Goal: Transaction & Acquisition: Purchase product/service

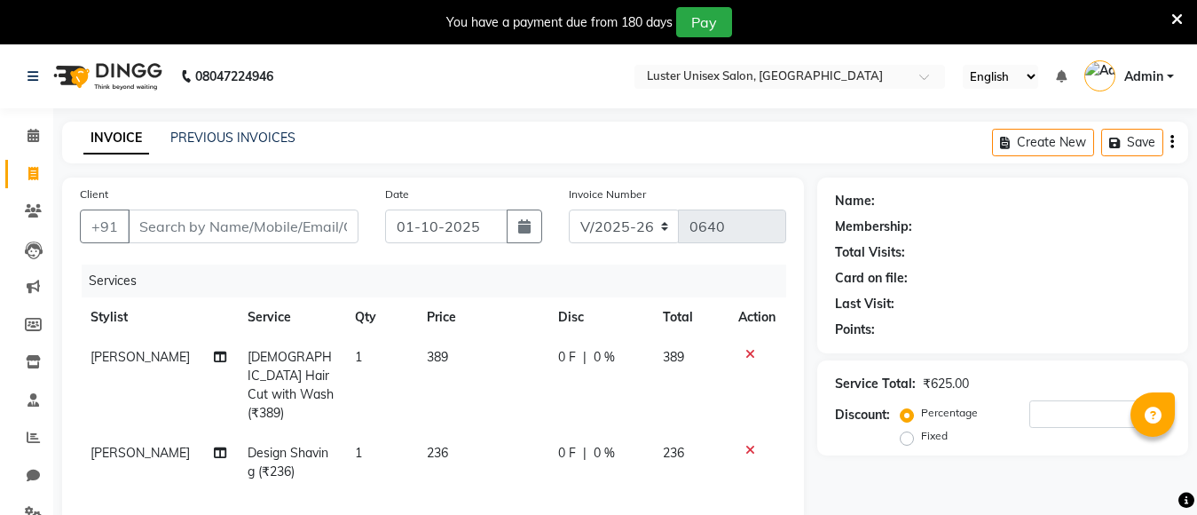
select select "7467"
select select "service"
select select "88336"
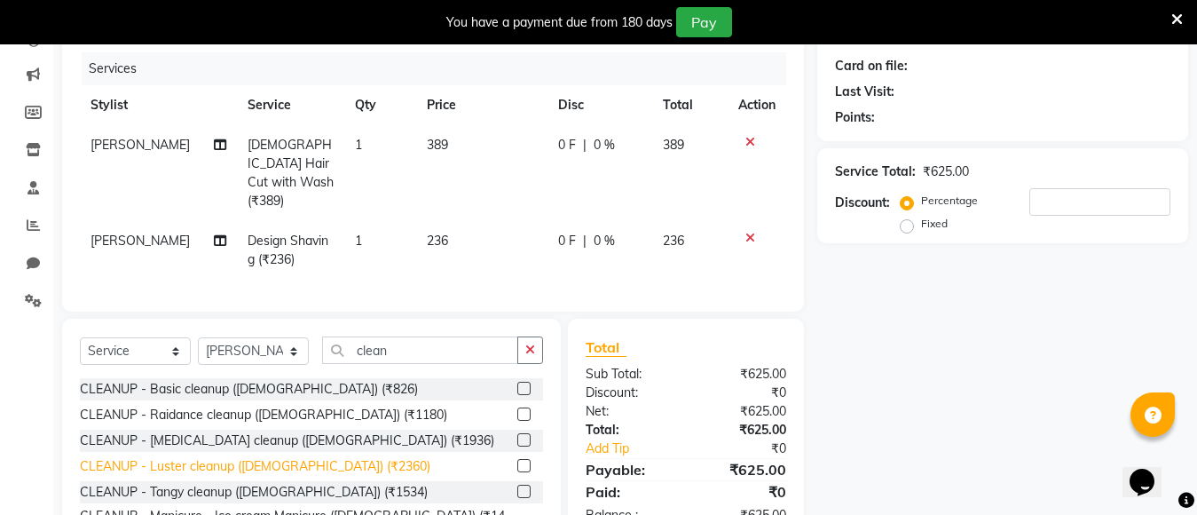
click at [182, 461] on div "CLEANUP - Luster cleanup ([DEMOGRAPHIC_DATA]) (₹2360)" at bounding box center [255, 466] width 350 height 19
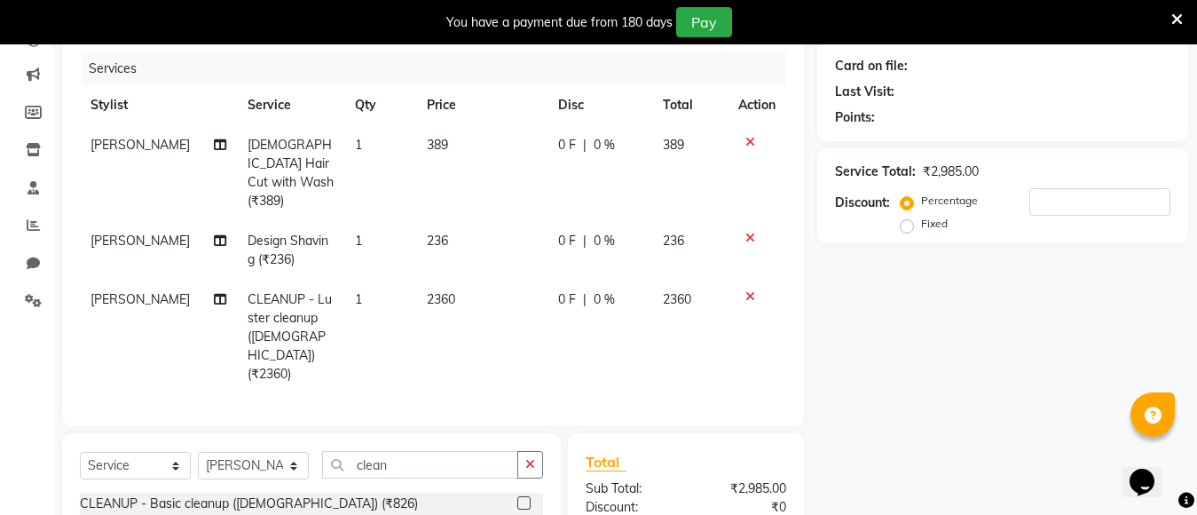
checkbox input "false"
click at [747, 136] on icon at bounding box center [750, 142] width 10 height 12
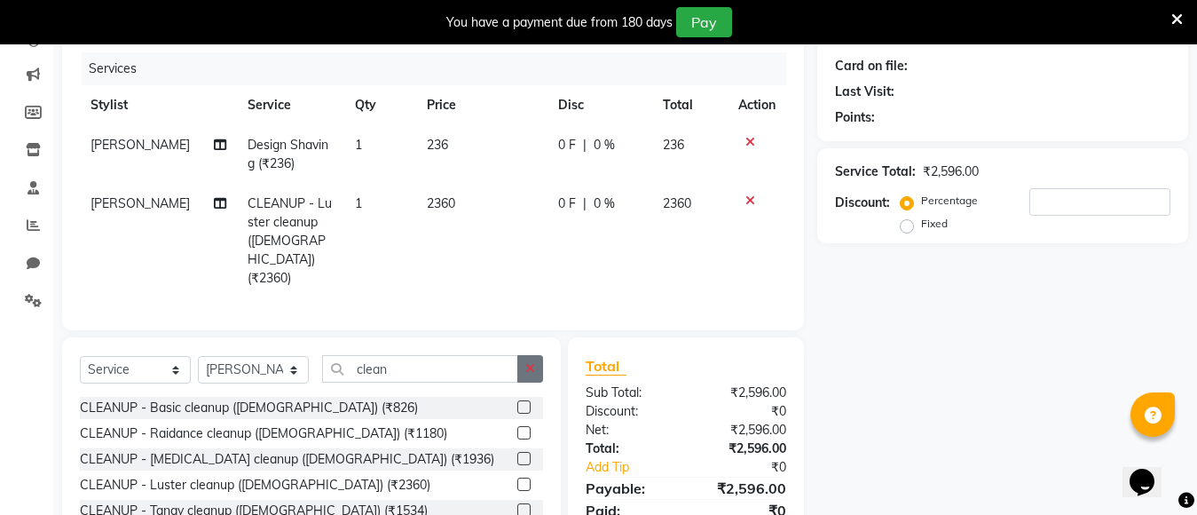
click at [540, 355] on button "button" at bounding box center [530, 369] width 26 height 28
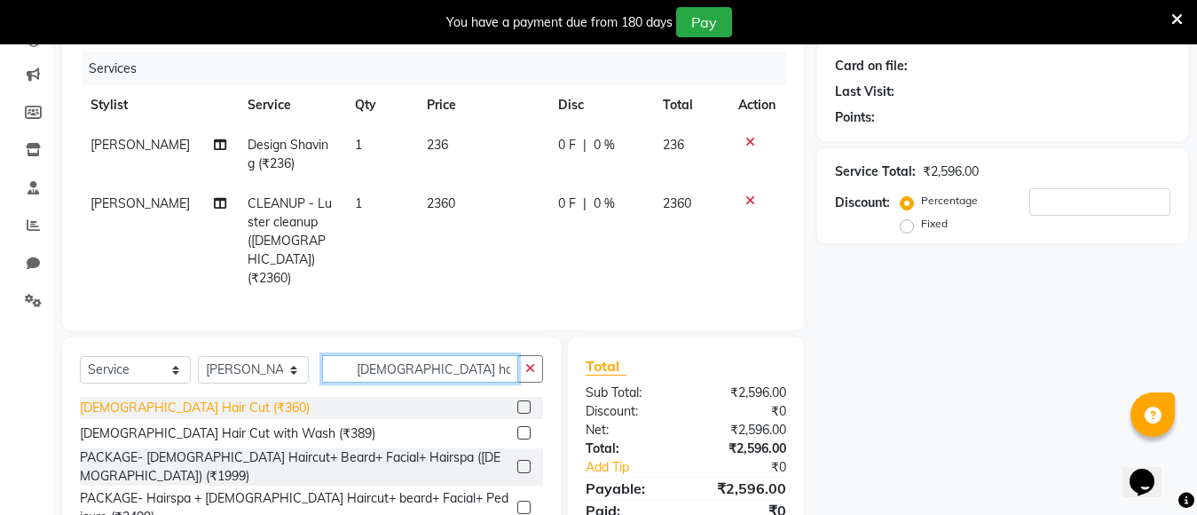
type input "male hai"
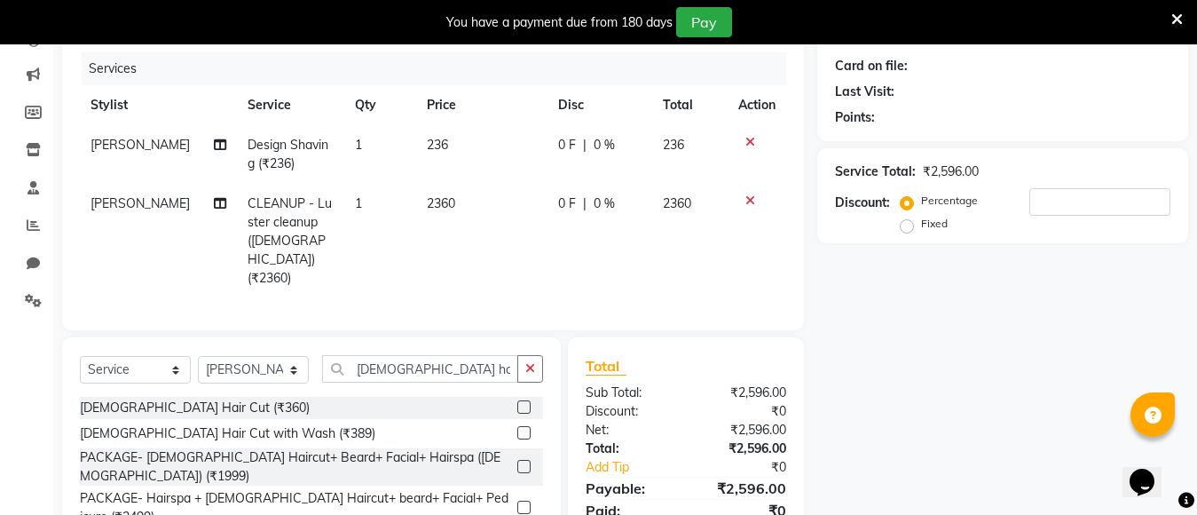
drag, startPoint x: 135, startPoint y: 386, endPoint x: 188, endPoint y: 380, distance: 53.6
click at [137, 398] on div "[DEMOGRAPHIC_DATA] Hair Cut (₹360)" at bounding box center [195, 407] width 230 height 19
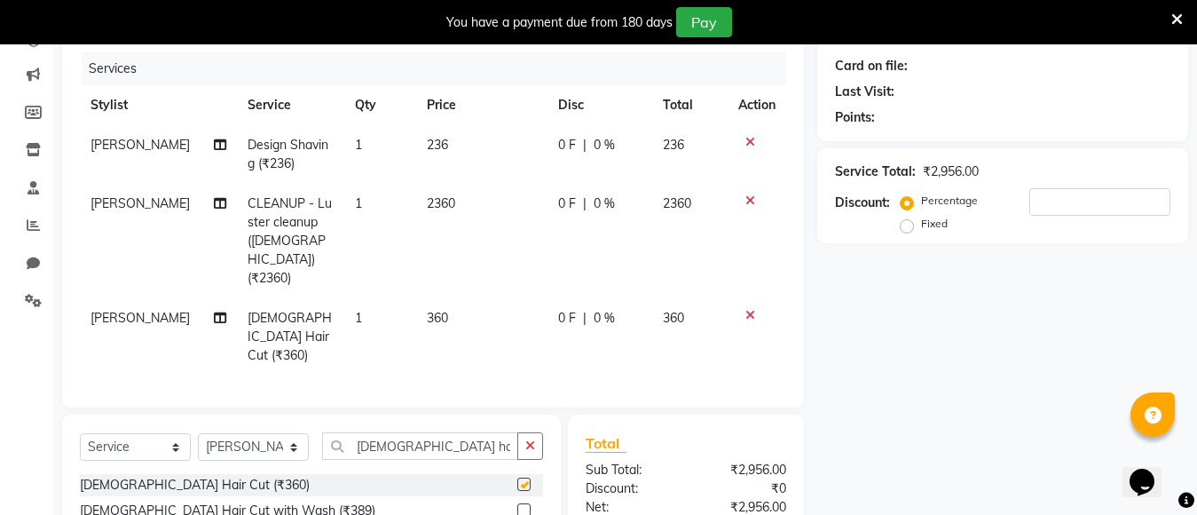
checkbox input "false"
click at [534, 439] on icon "button" at bounding box center [530, 445] width 10 height 12
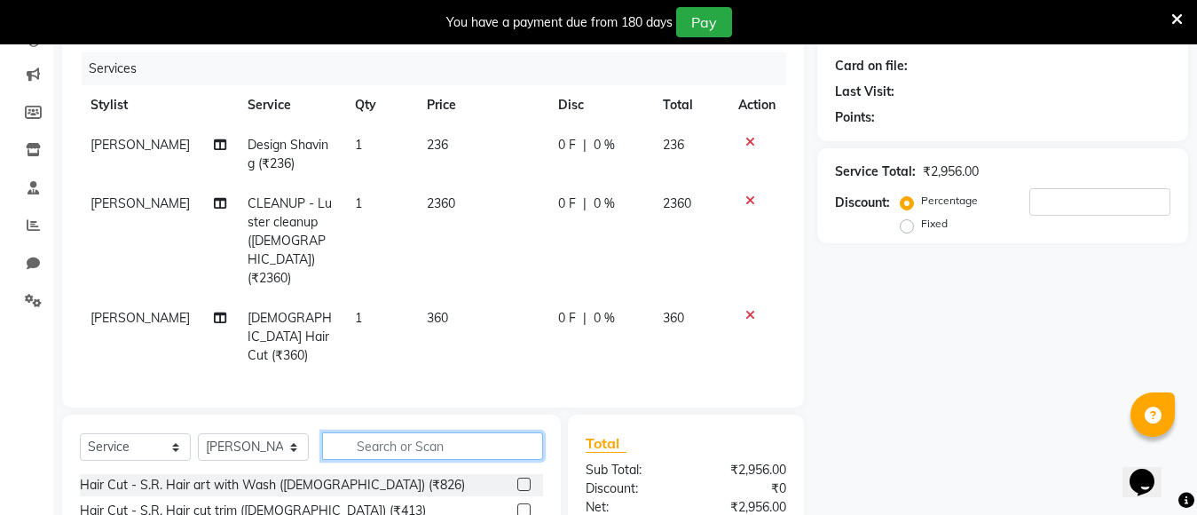
click at [483, 432] on input "text" at bounding box center [432, 446] width 221 height 28
type input "h"
type input "fib"
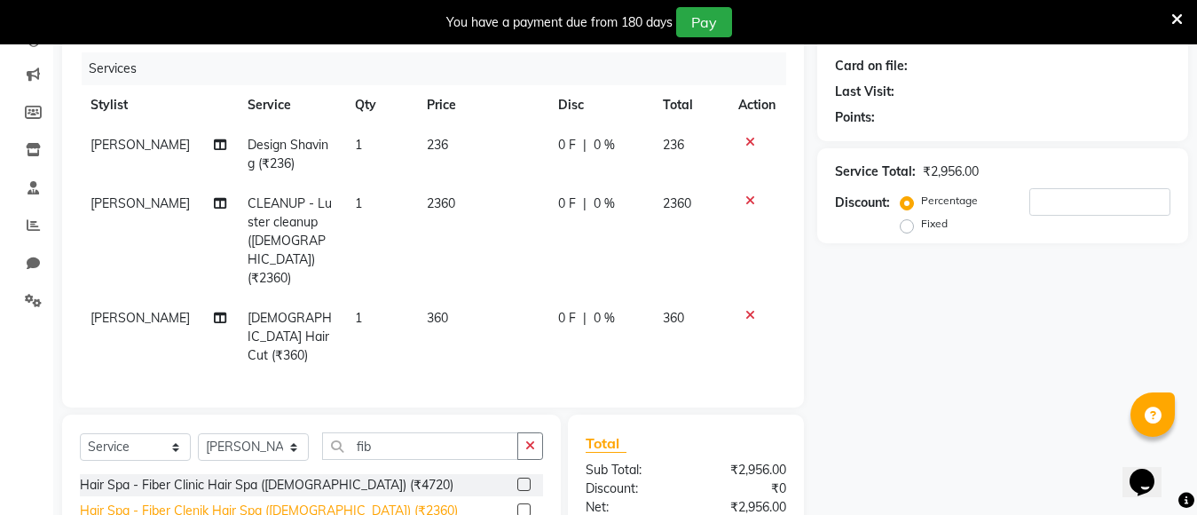
click at [181, 501] on div "Hair Spa - Fiber Clenik Hair Spa (Male) (₹2360)" at bounding box center [269, 510] width 378 height 19
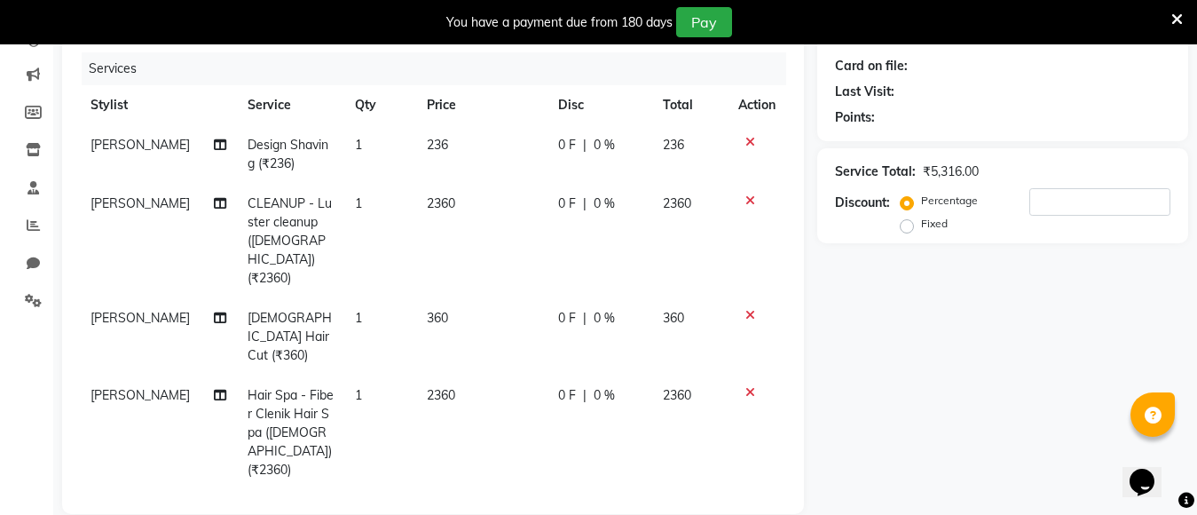
checkbox input "false"
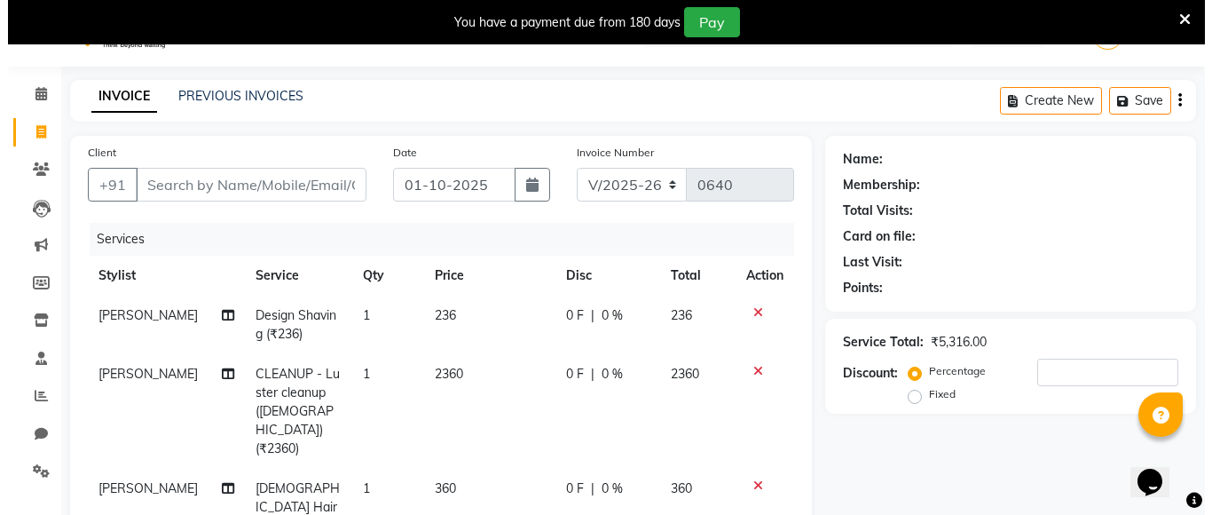
scroll to position [35, 0]
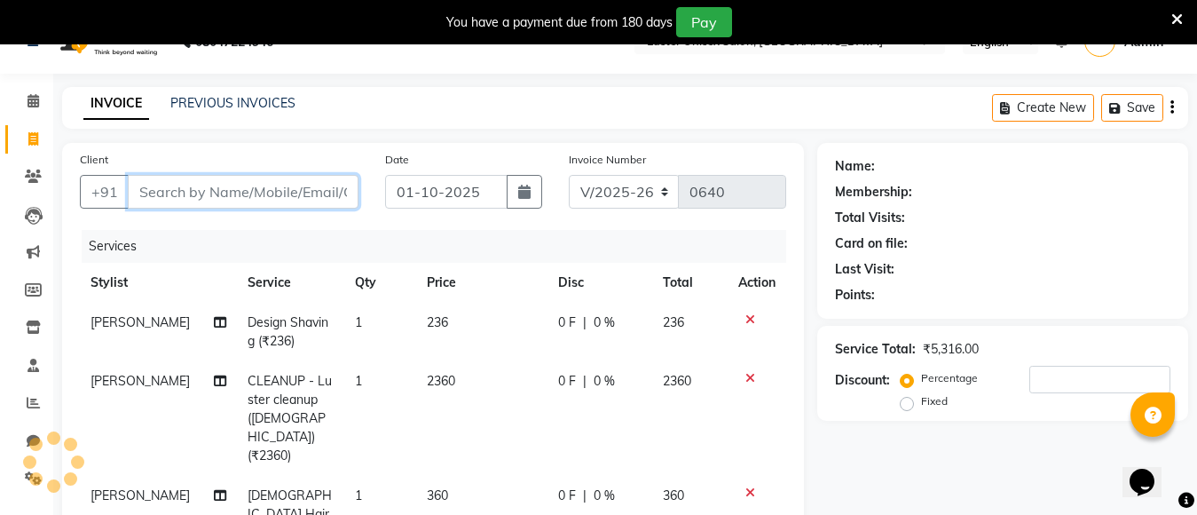
click at [205, 196] on input "Client" at bounding box center [243, 192] width 231 height 34
type input "8"
type input "0"
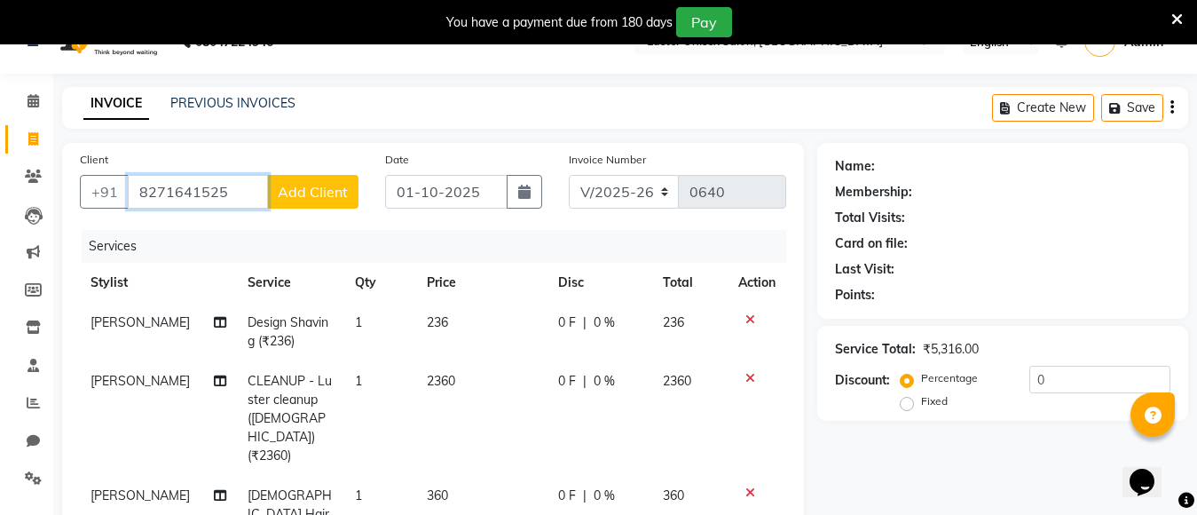
type input "8271641525"
click at [322, 196] on span "Add Client" at bounding box center [313, 192] width 70 height 18
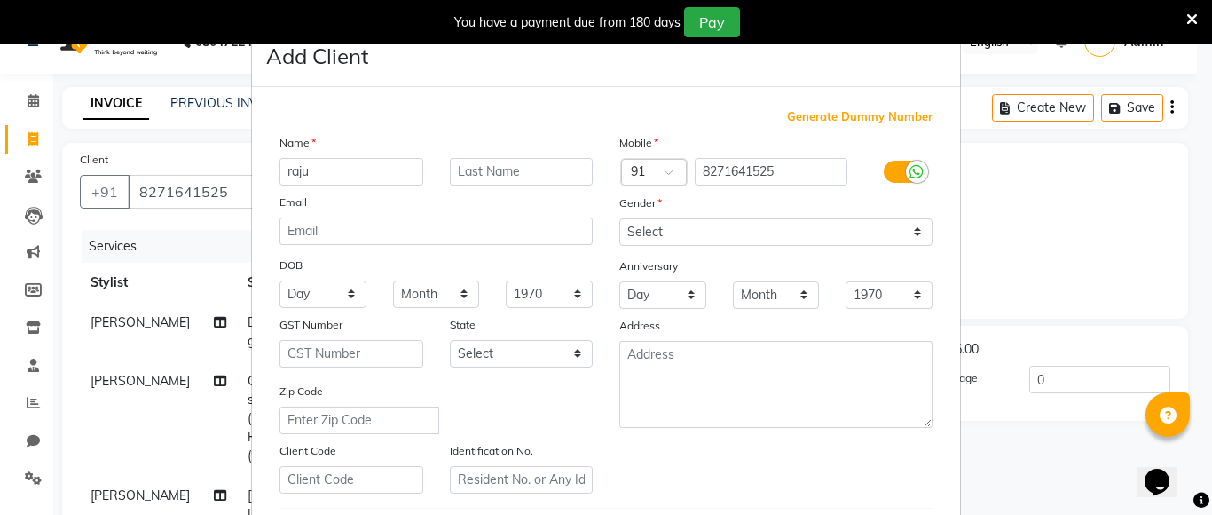
type input "raju"
click at [681, 232] on select "Select Male Female Other Prefer Not To Say" at bounding box center [775, 232] width 313 height 28
select select "male"
click at [619, 218] on select "Select Male Female Other Prefer Not To Say" at bounding box center [775, 232] width 313 height 28
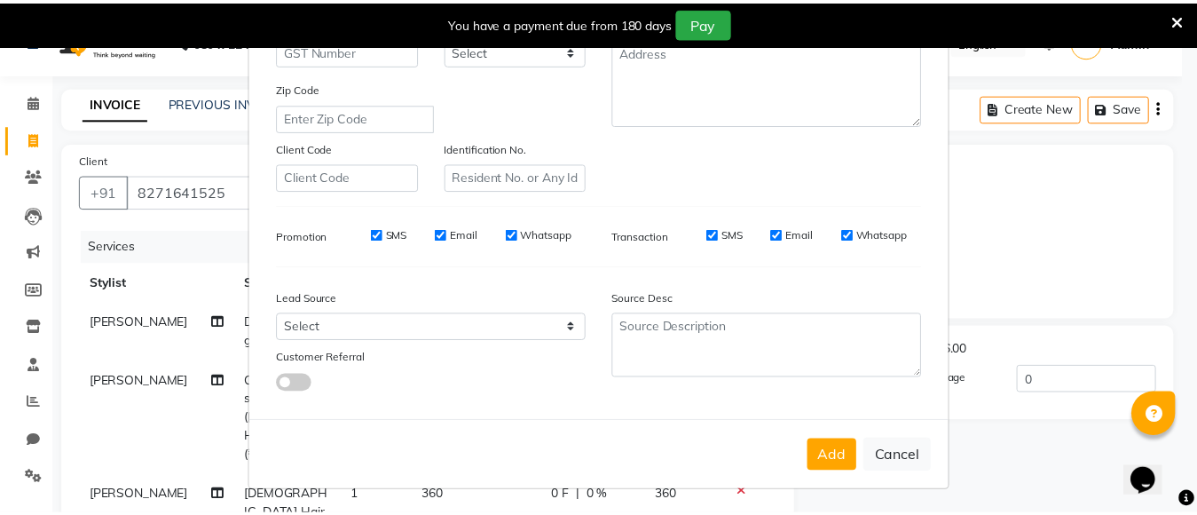
scroll to position [304, 0]
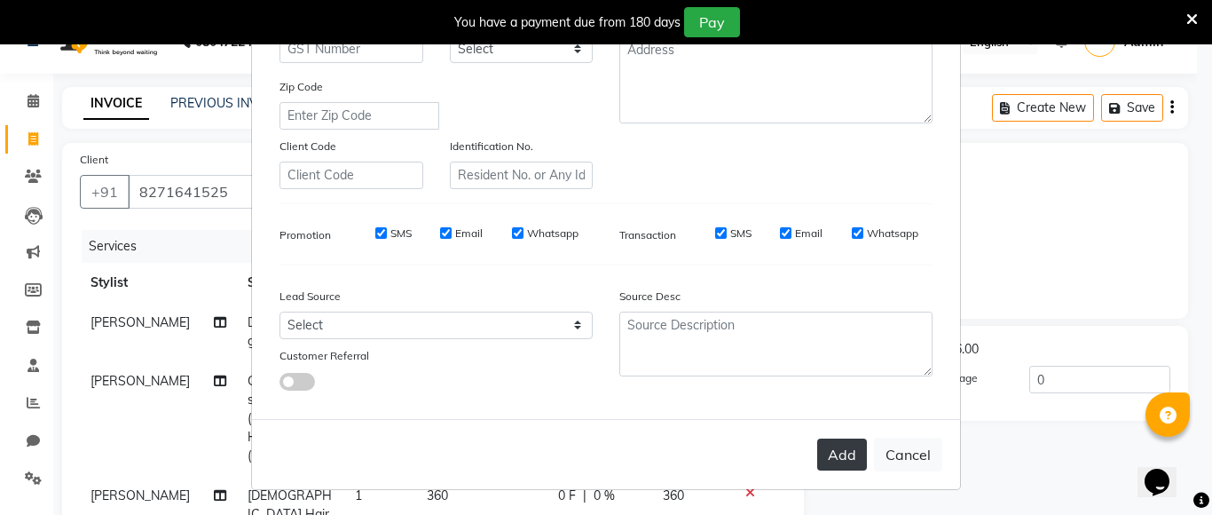
click at [844, 456] on button "Add" at bounding box center [842, 454] width 50 height 32
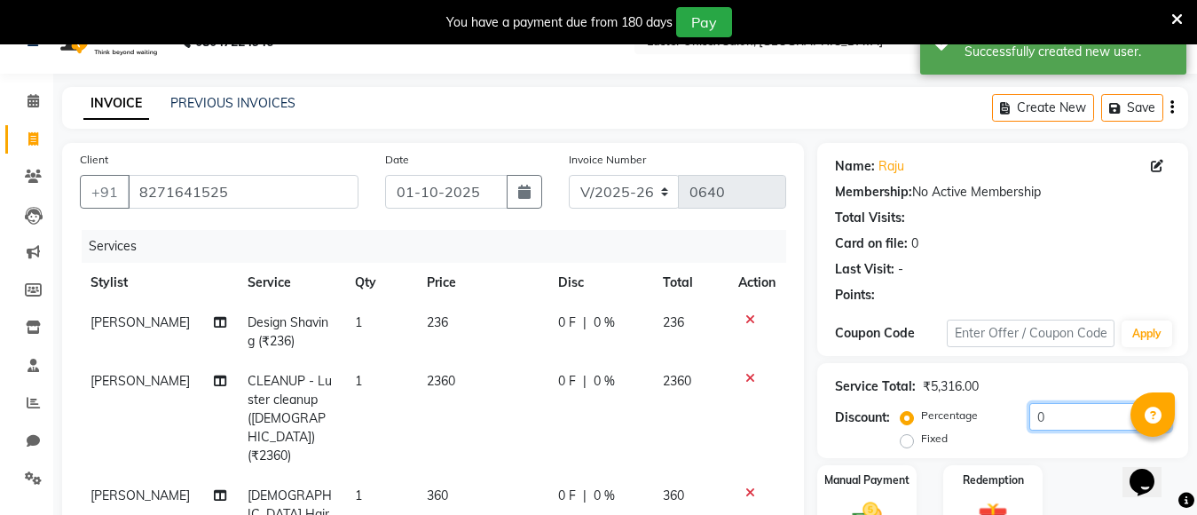
drag, startPoint x: 1056, startPoint y: 422, endPoint x: 1035, endPoint y: 436, distance: 24.4
click at [1050, 429] on input "0" at bounding box center [1099, 417] width 141 height 28
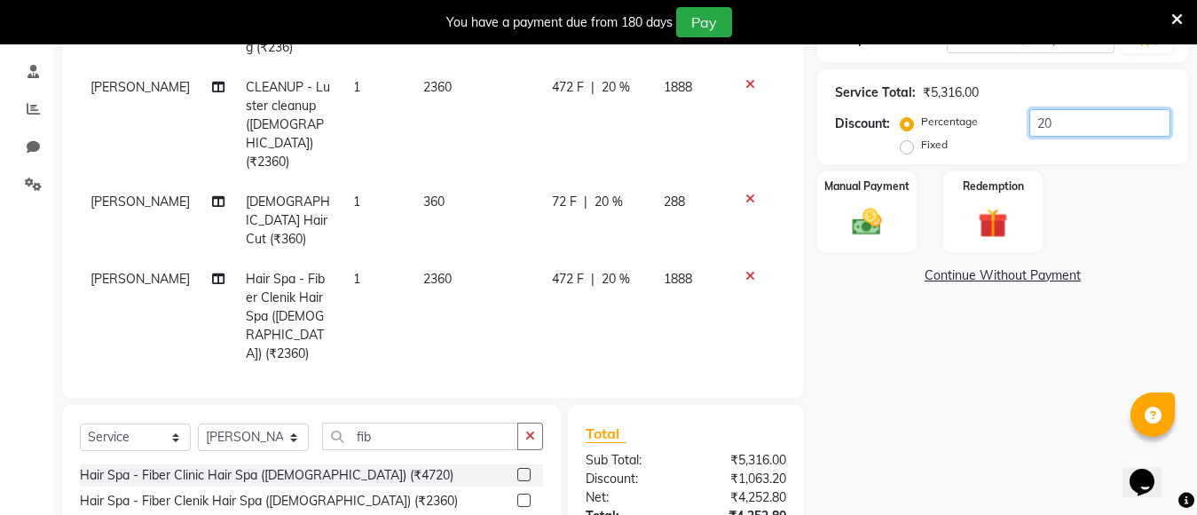
scroll to position [417, 0]
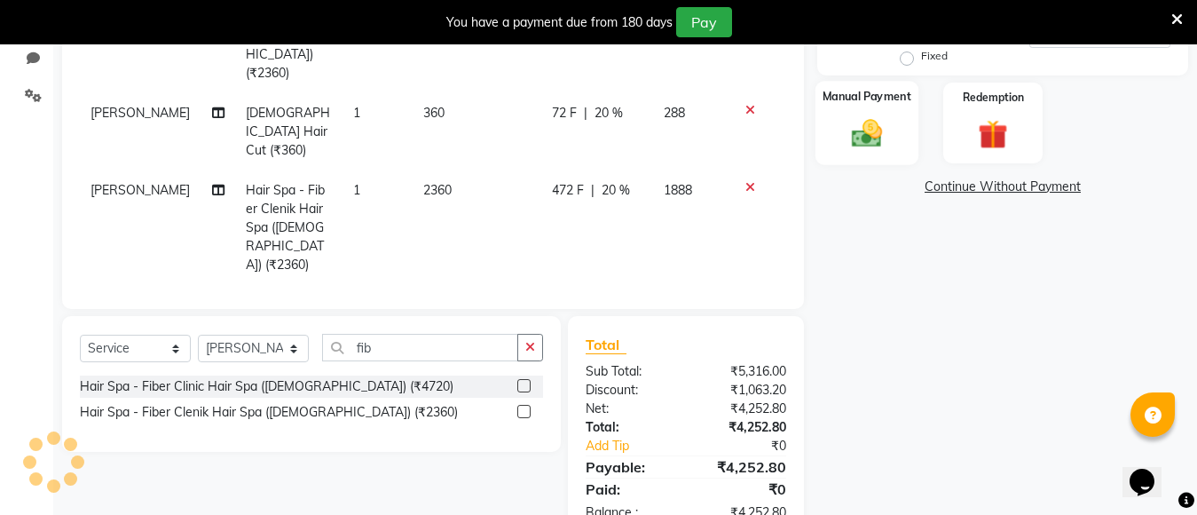
click at [854, 120] on img at bounding box center [867, 132] width 50 height 35
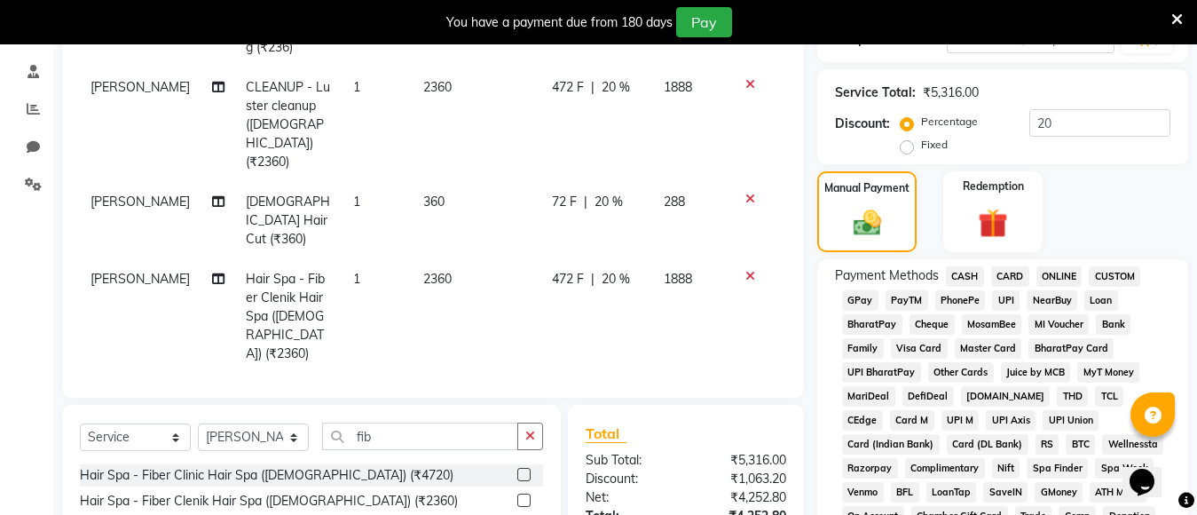
scroll to position [240, 0]
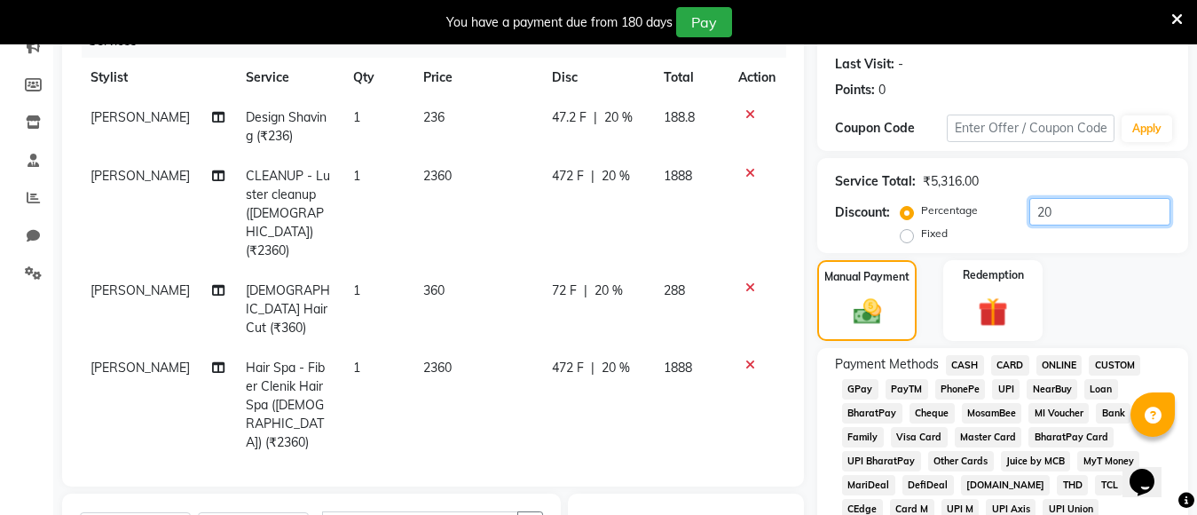
click at [1054, 207] on input "20" at bounding box center [1099, 212] width 141 height 28
type input "2"
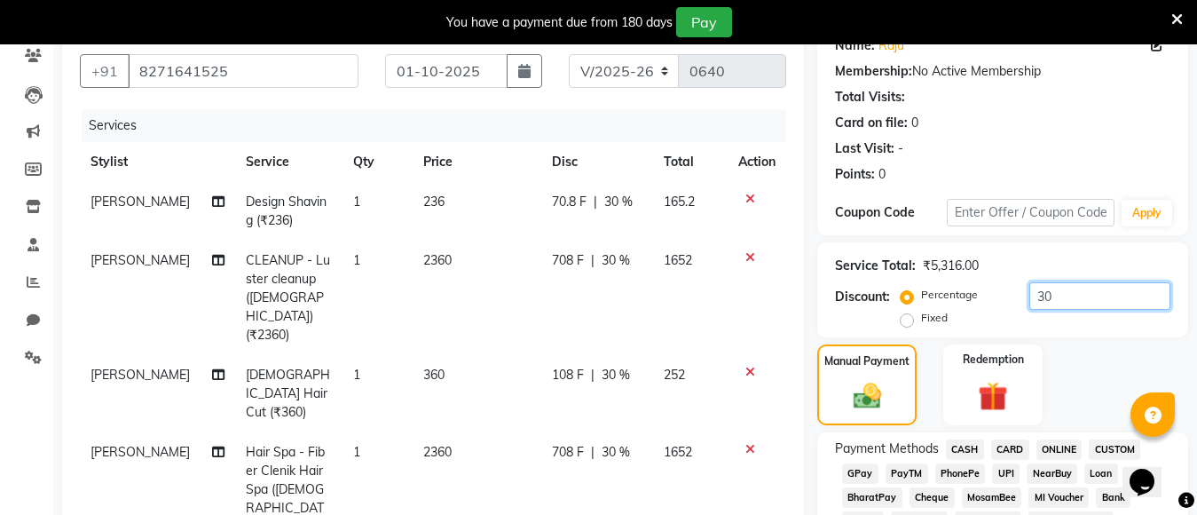
scroll to position [151, 0]
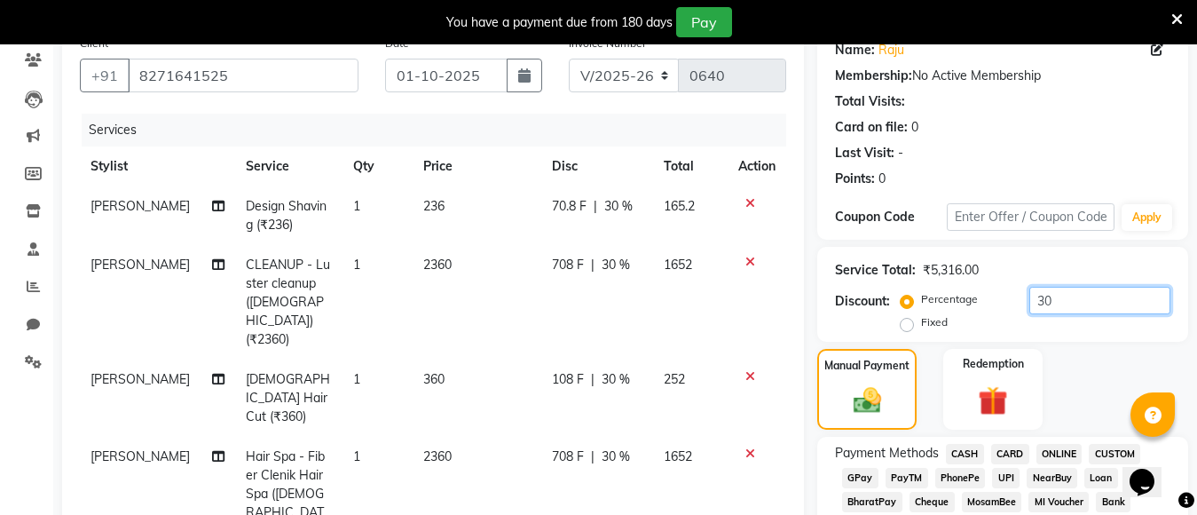
click at [1066, 304] on input "30" at bounding box center [1099, 301] width 141 height 28
type input "3"
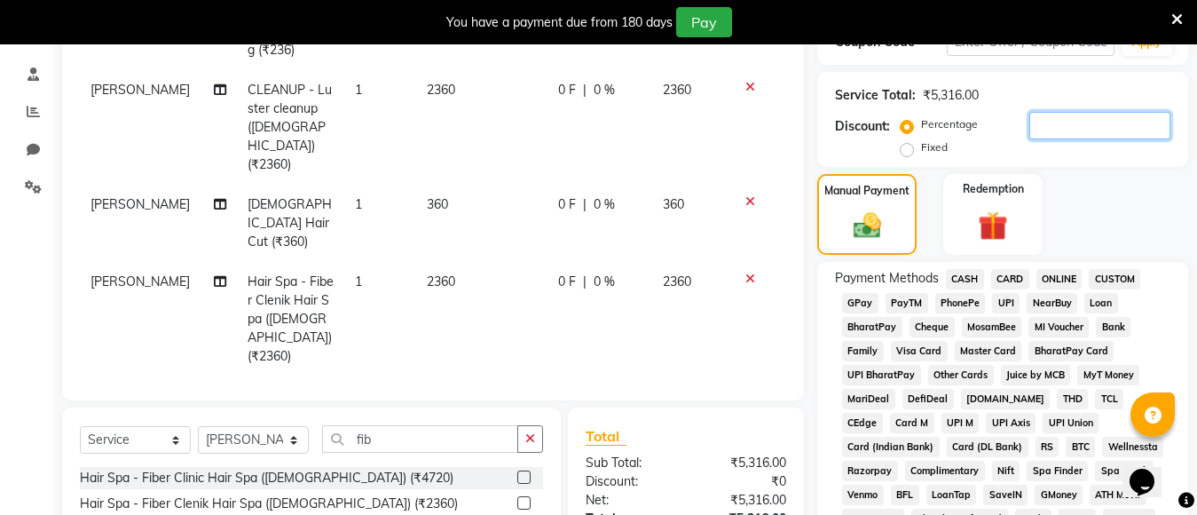
scroll to position [328, 0]
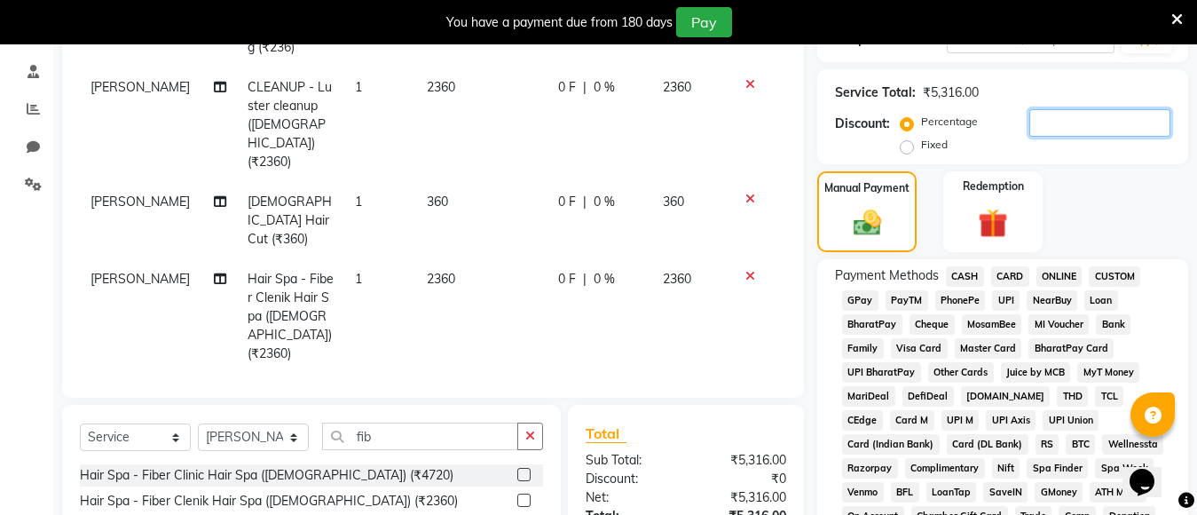
click at [1092, 123] on input "number" at bounding box center [1099, 123] width 141 height 28
type input "20"
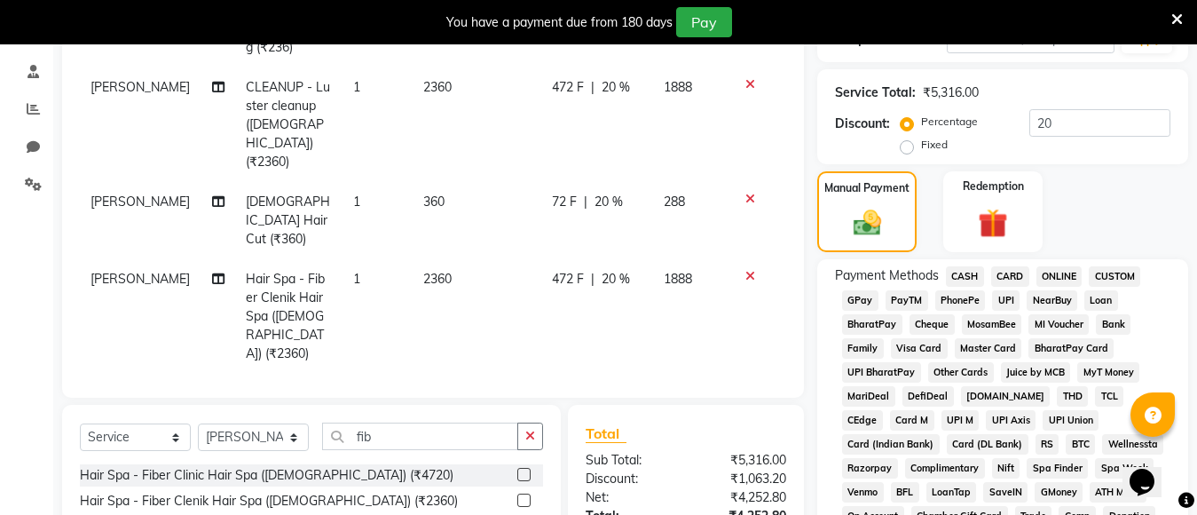
click at [899, 300] on span "PayTM" at bounding box center [906, 300] width 43 height 20
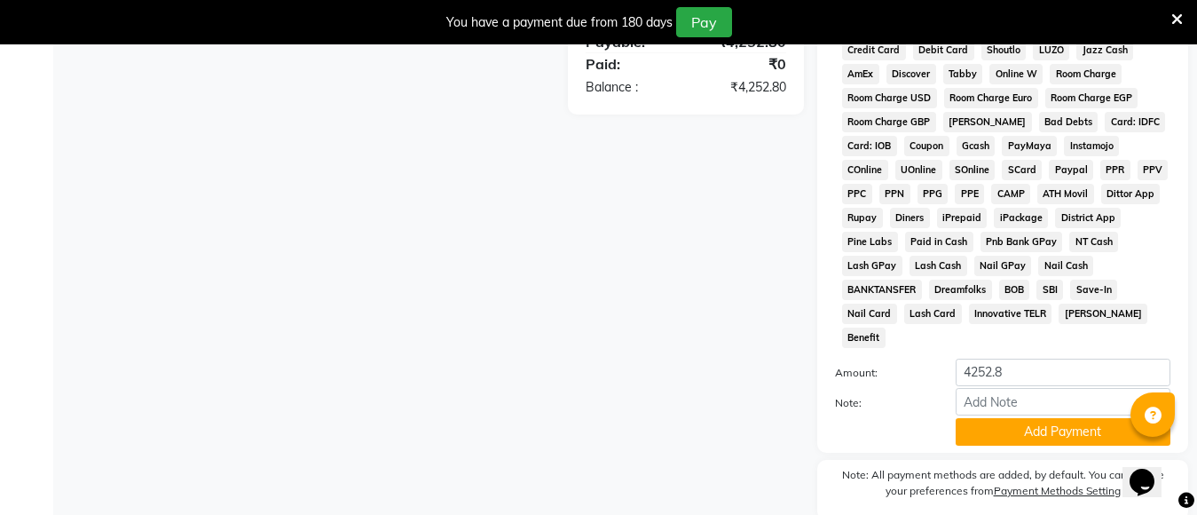
scroll to position [886, 0]
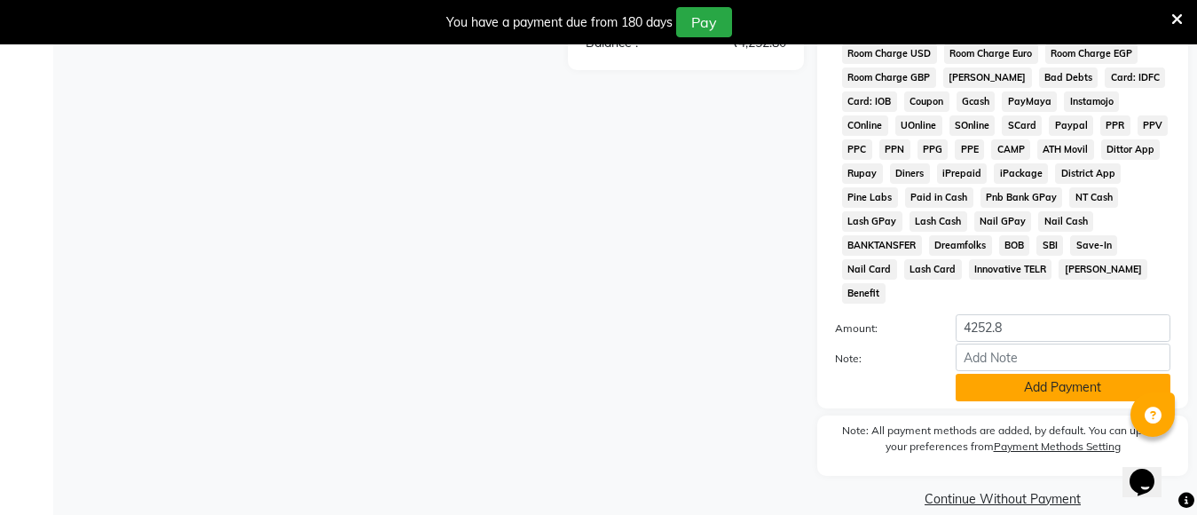
click at [1027, 373] on button "Add Payment" at bounding box center [1062, 387] width 215 height 28
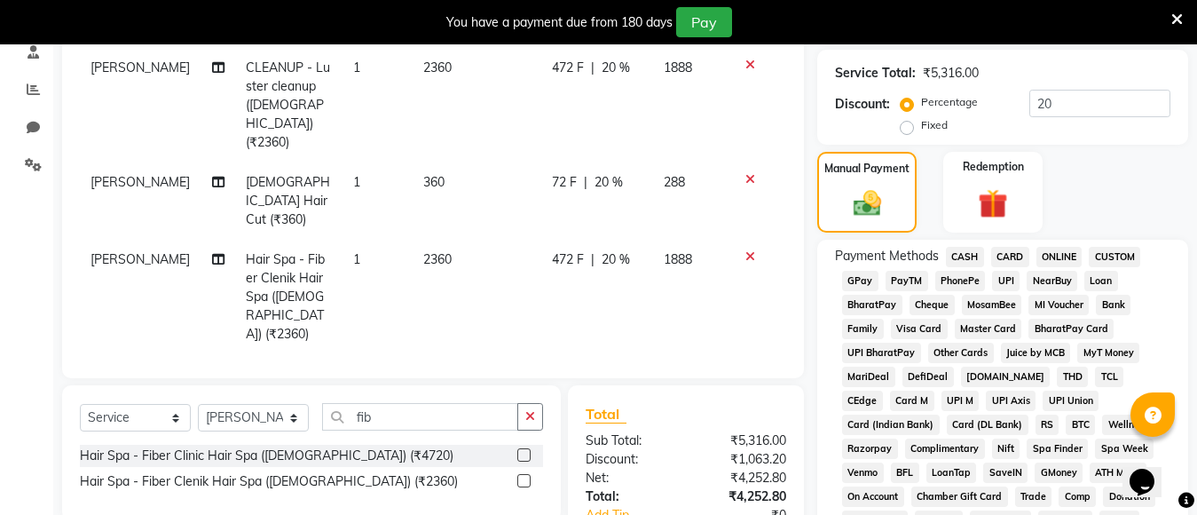
scroll to position [354, 0]
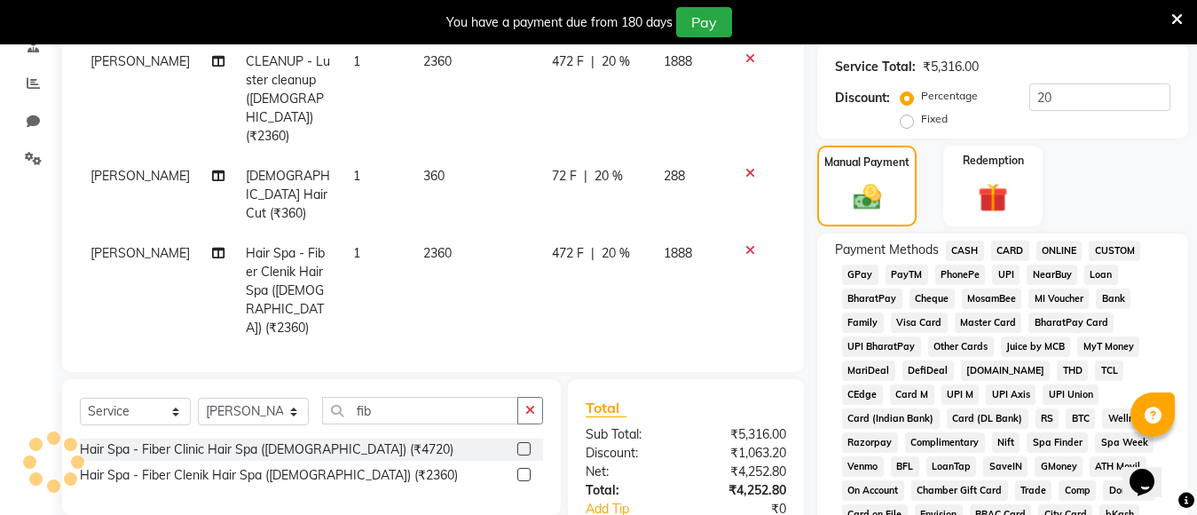
click at [908, 276] on span "PayTM" at bounding box center [906, 274] width 43 height 20
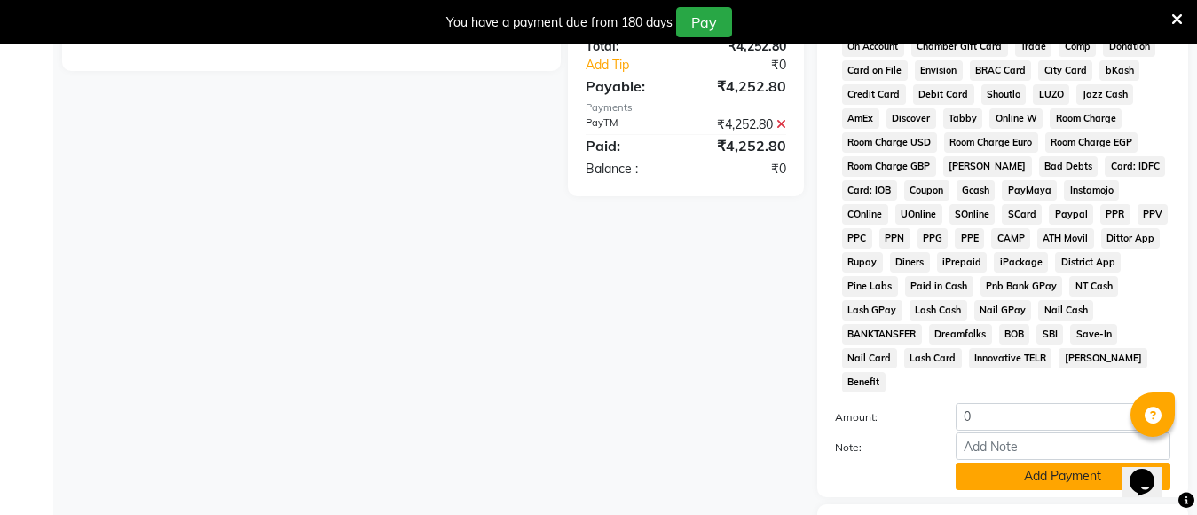
drag, startPoint x: 1018, startPoint y: 452, endPoint x: 1015, endPoint y: 440, distance: 11.8
click at [1017, 462] on button "Add Payment" at bounding box center [1062, 476] width 215 height 28
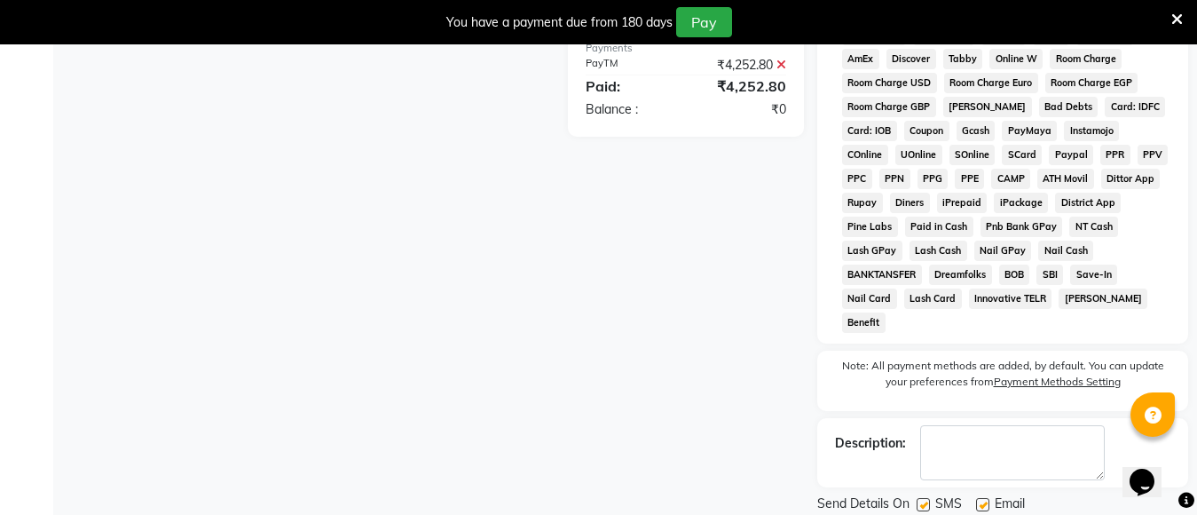
scroll to position [892, 0]
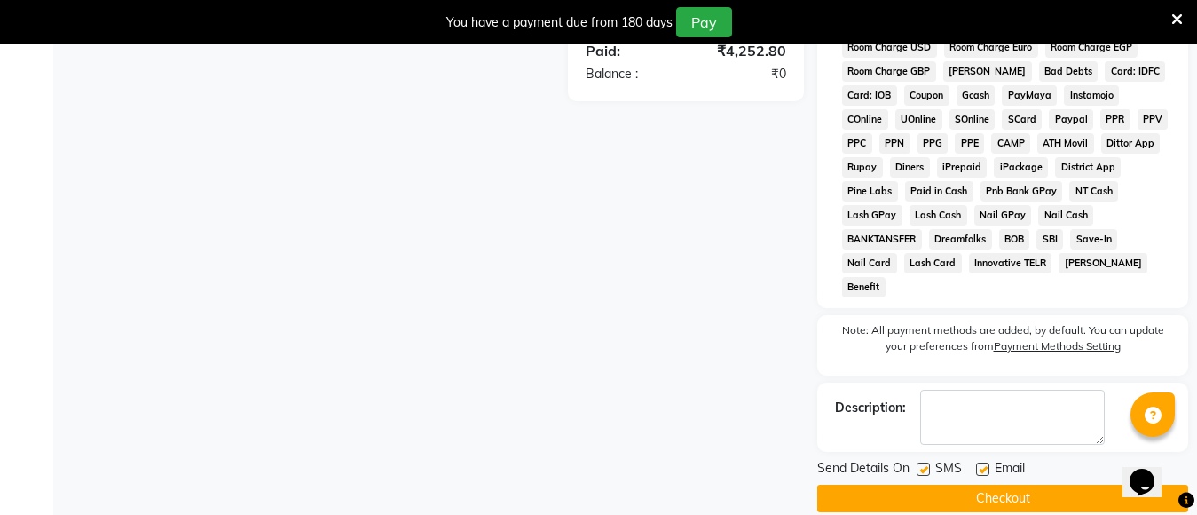
click at [921, 484] on button "Checkout" at bounding box center [1002, 498] width 371 height 28
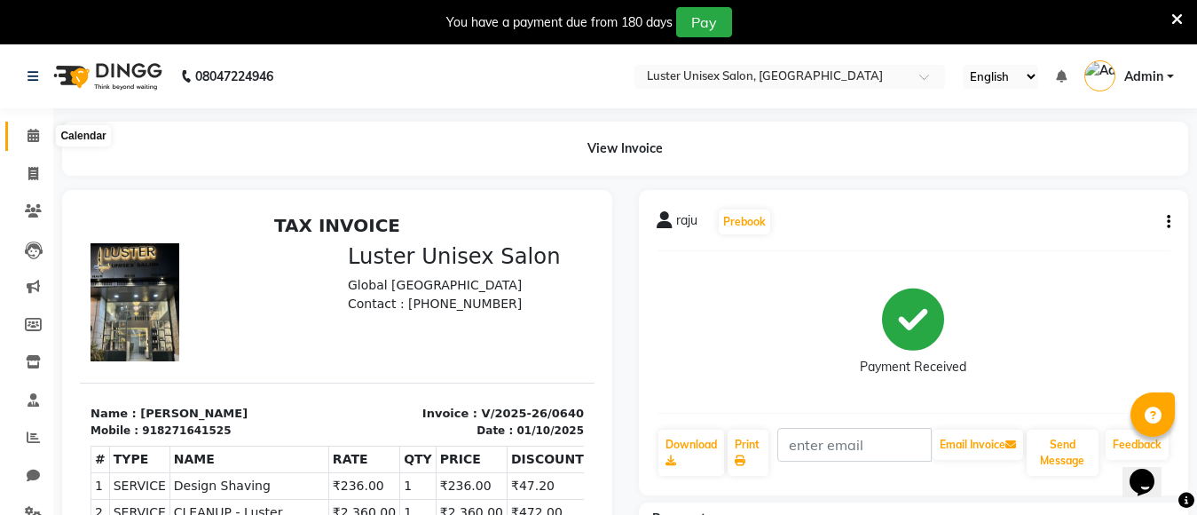
click at [35, 135] on icon at bounding box center [34, 135] width 12 height 13
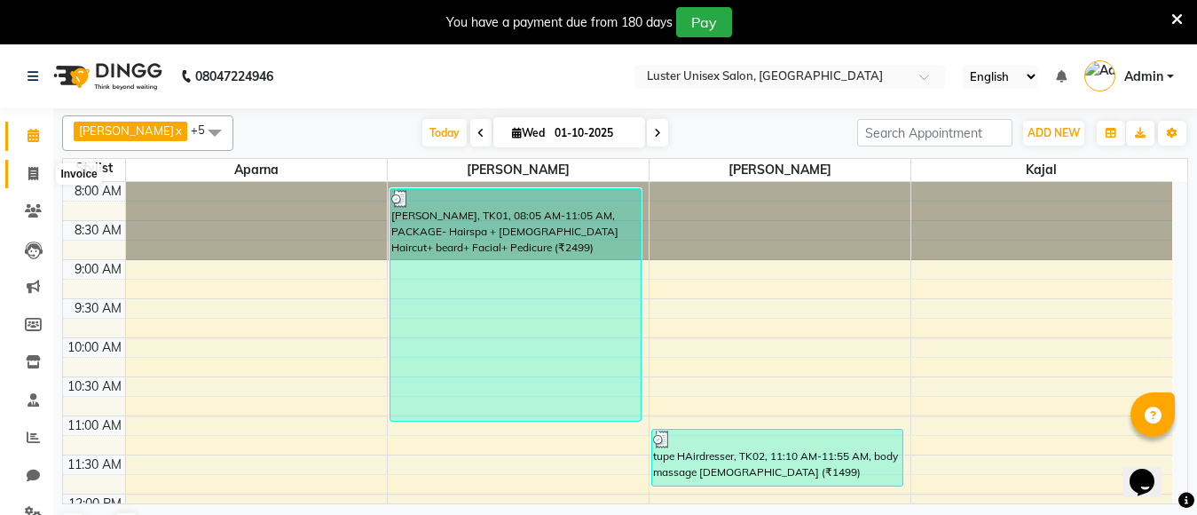
click at [29, 171] on icon at bounding box center [33, 173] width 10 height 13
select select "service"
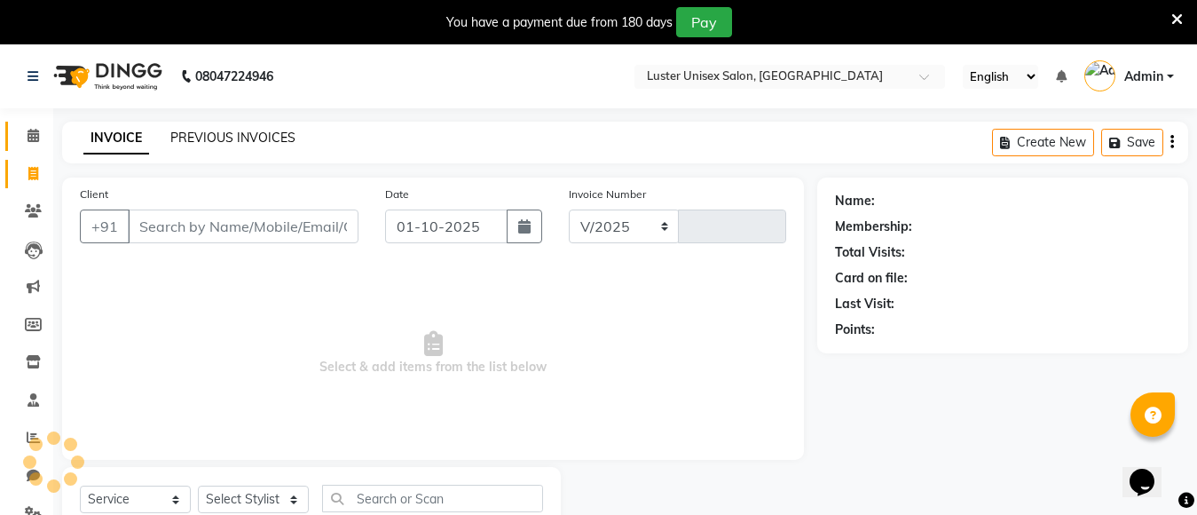
select select "7467"
type input "0641"
click at [182, 133] on link "PREVIOUS INVOICES" at bounding box center [232, 138] width 125 height 16
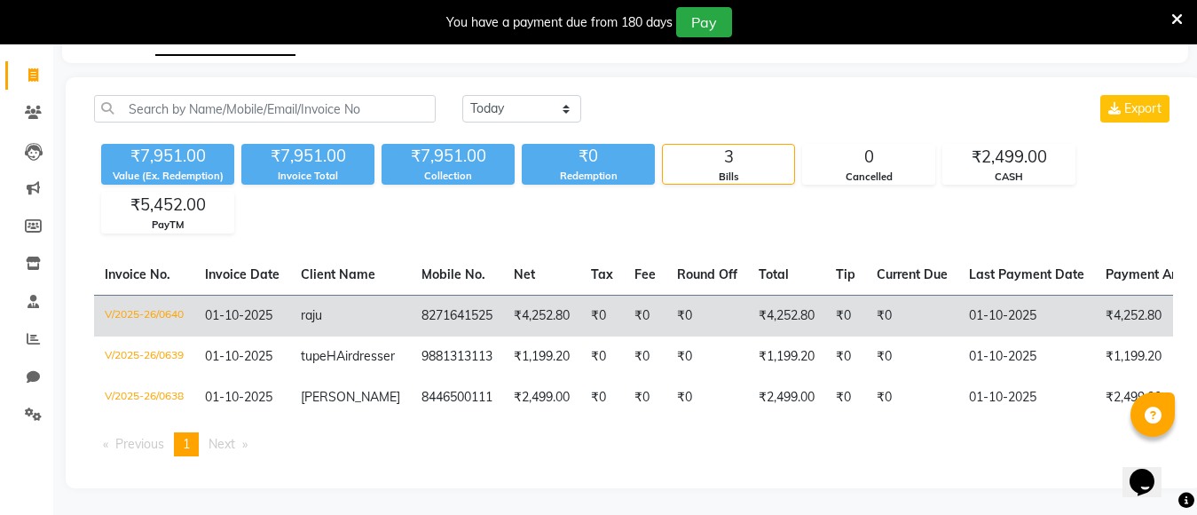
scroll to position [131, 0]
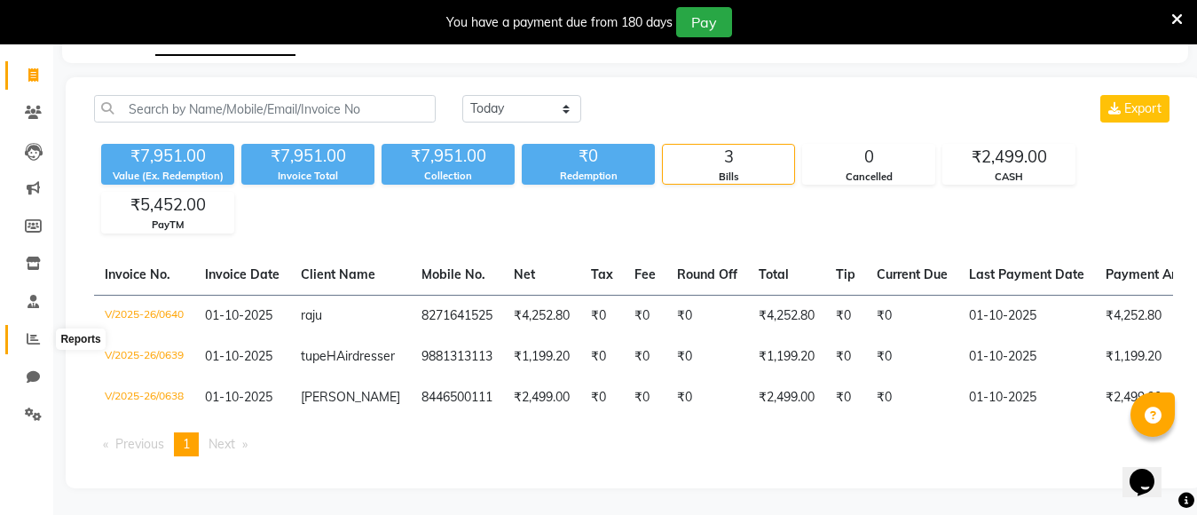
click at [35, 332] on icon at bounding box center [33, 338] width 13 height 13
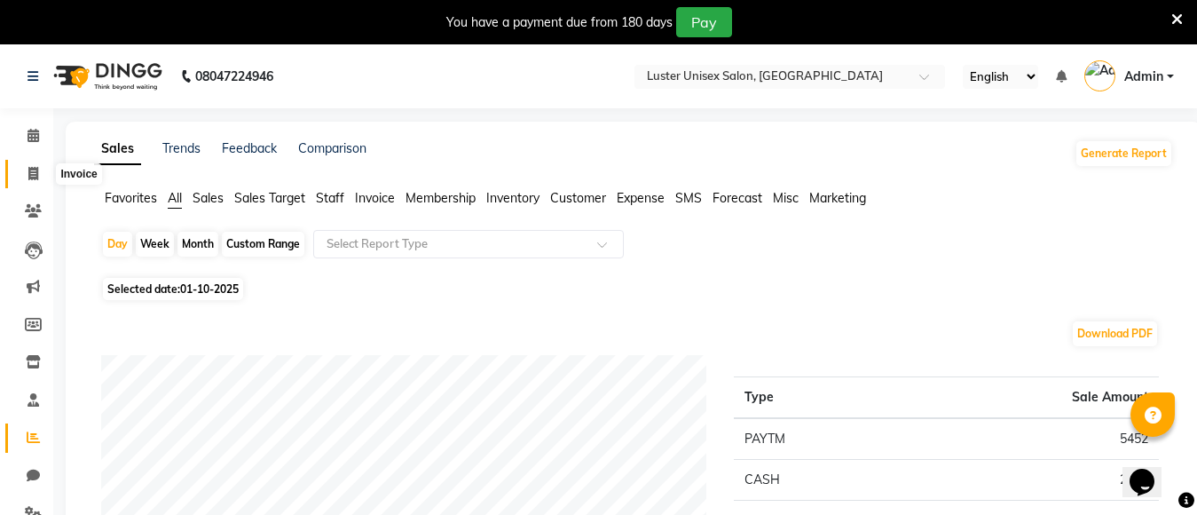
click at [31, 167] on icon at bounding box center [33, 173] width 10 height 13
select select "service"
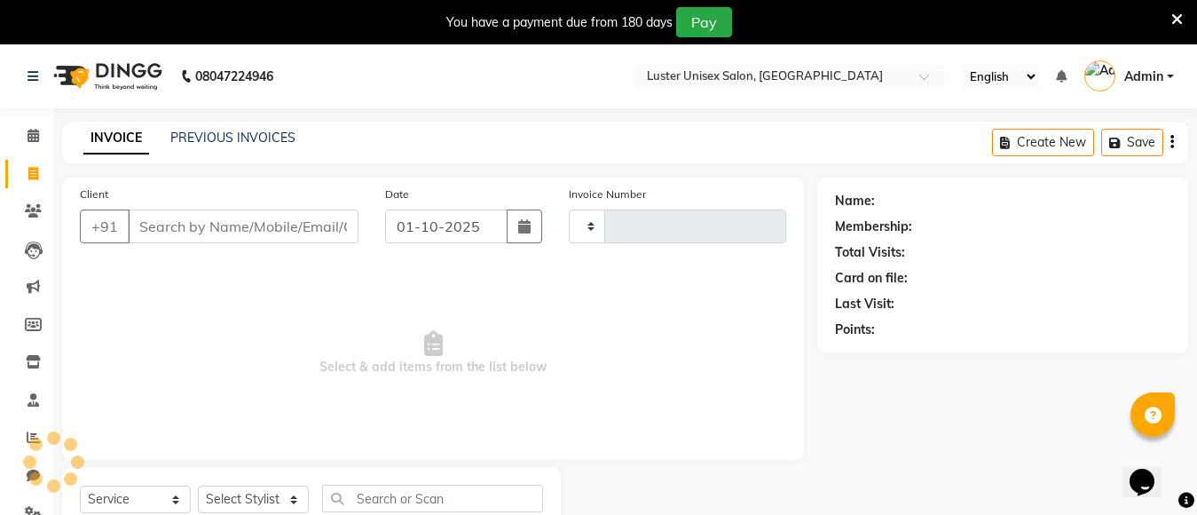
scroll to position [63, 0]
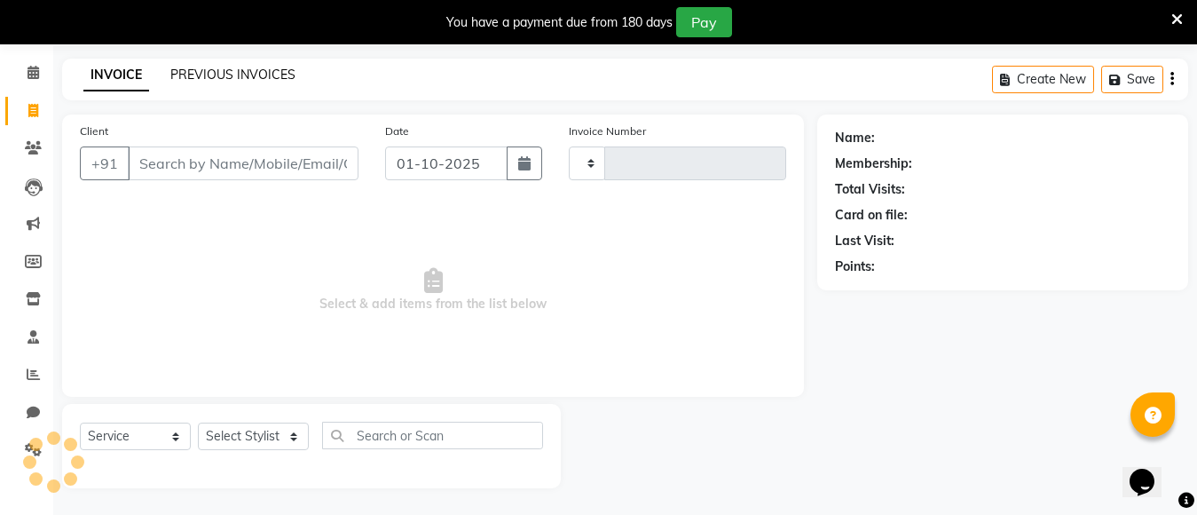
type input "0641"
select select "7467"
click at [230, 67] on link "PREVIOUS INVOICES" at bounding box center [232, 75] width 125 height 16
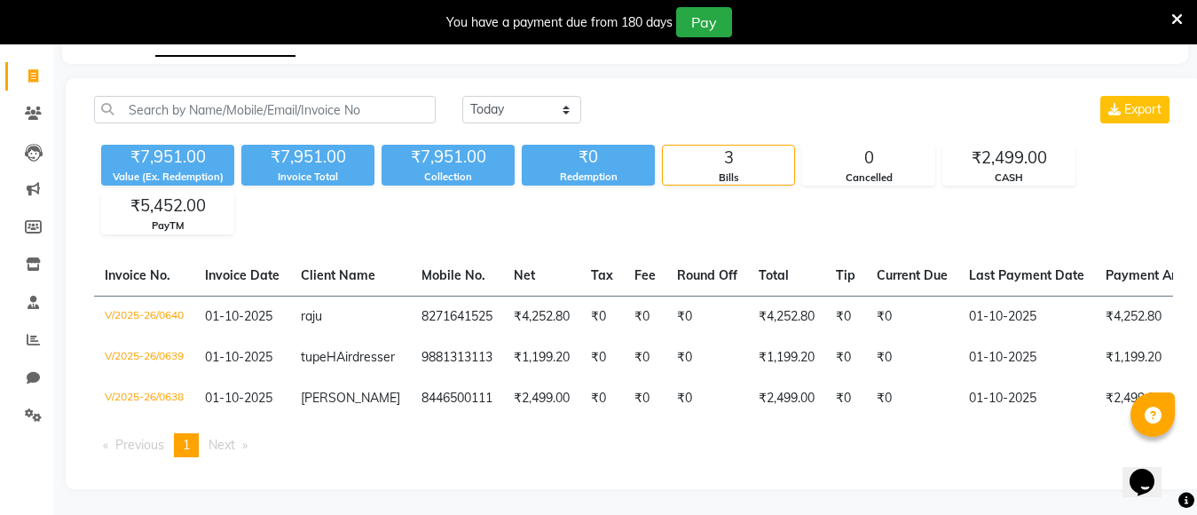
scroll to position [131, 0]
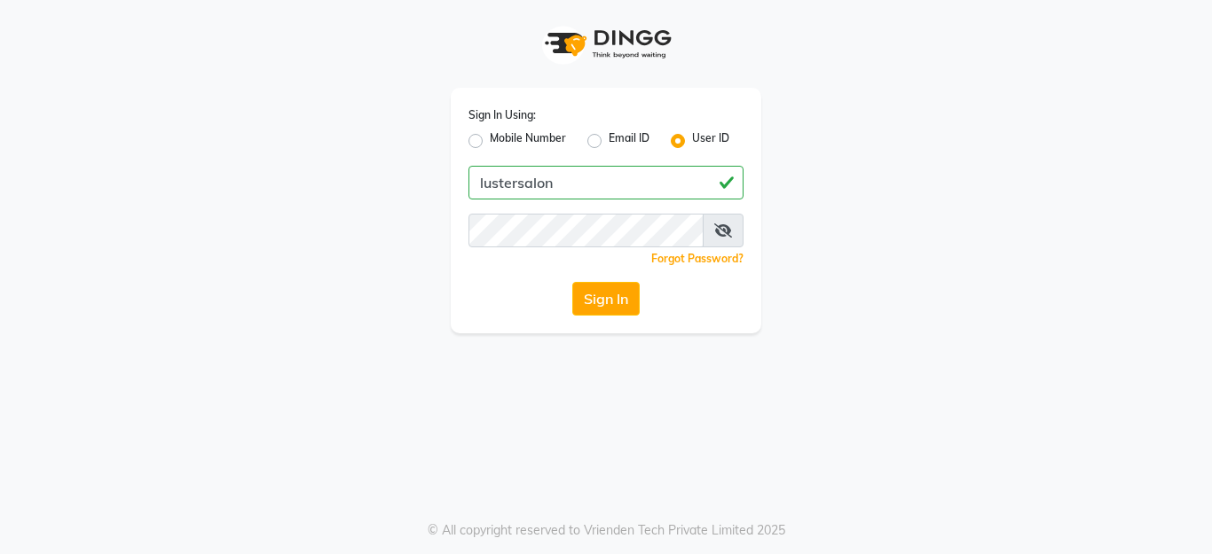
drag, startPoint x: 480, startPoint y: 187, endPoint x: 565, endPoint y: 197, distance: 85.7
click at [565, 197] on input "lustersalon" at bounding box center [605, 183] width 275 height 34
type input "lustersalon"
click at [601, 296] on button "Sign In" at bounding box center [605, 299] width 67 height 34
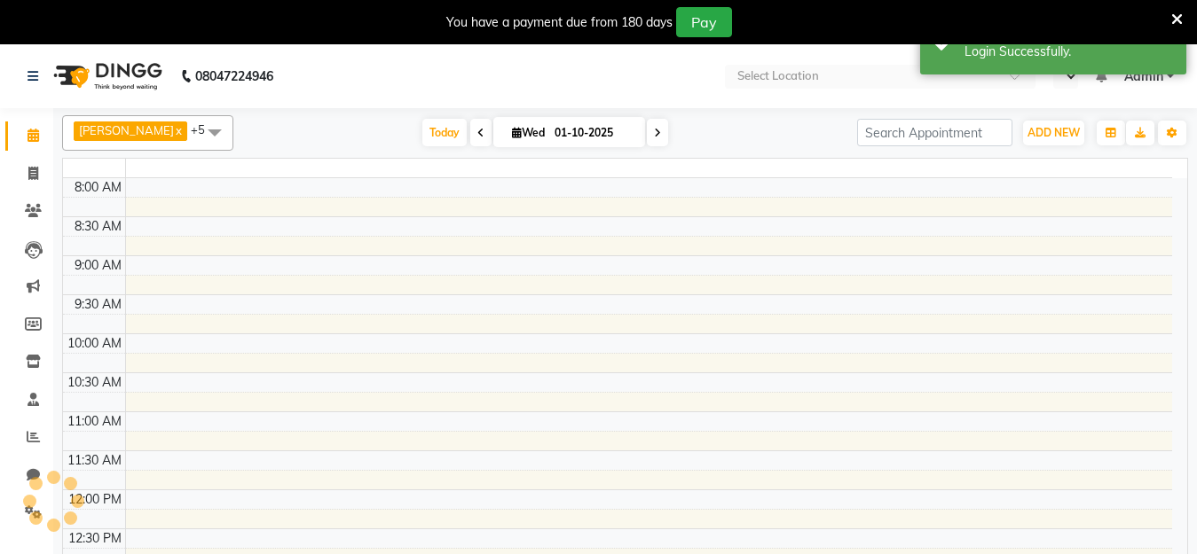
select select "en"
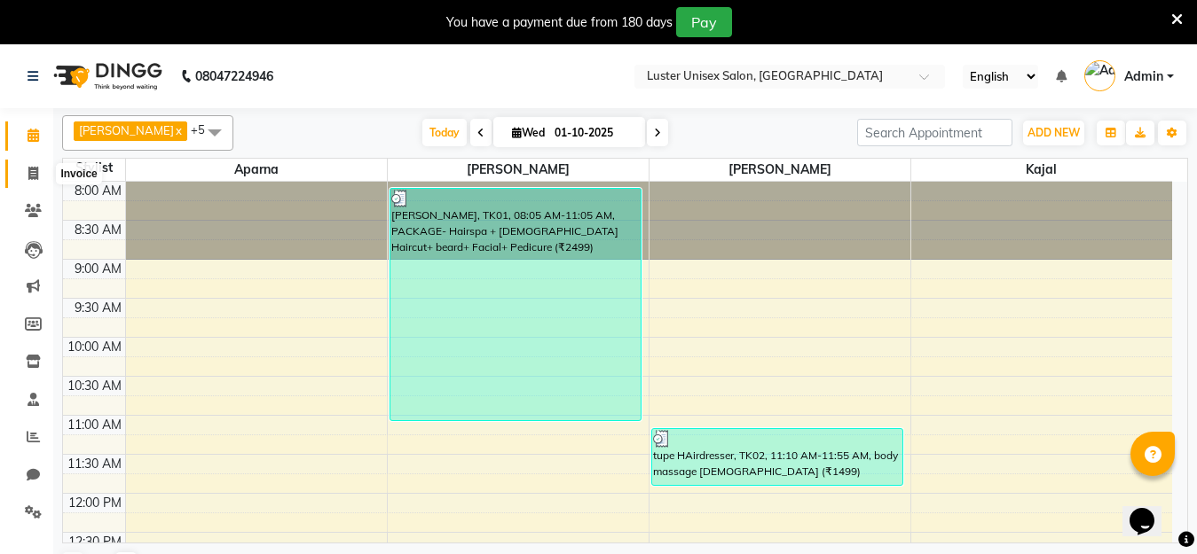
click at [30, 169] on icon at bounding box center [33, 173] width 10 height 13
select select "service"
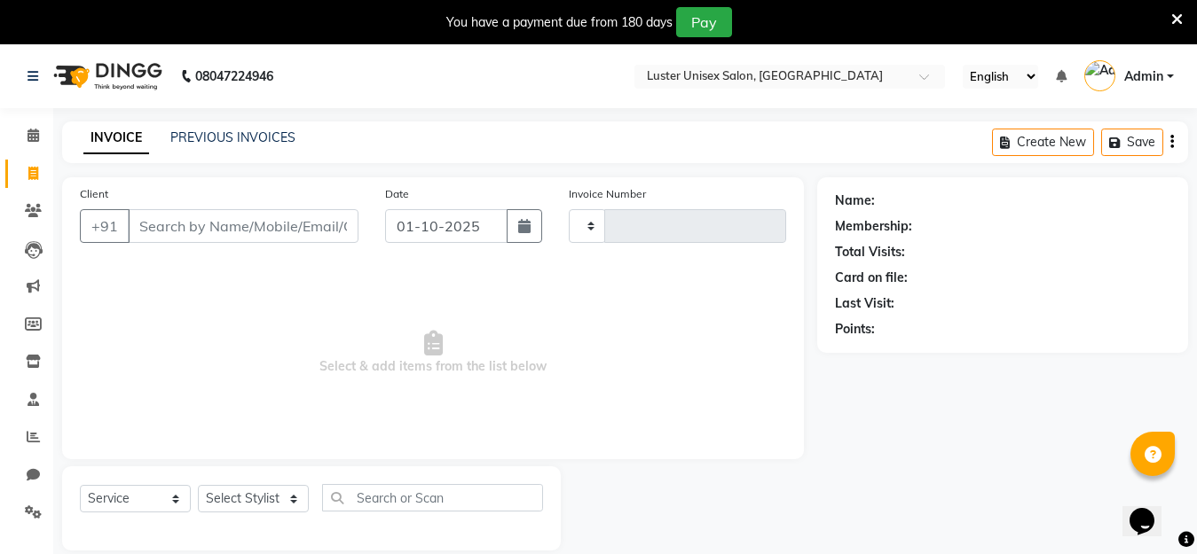
type input "0641"
select select "7467"
click at [33, 138] on icon at bounding box center [34, 135] width 12 height 13
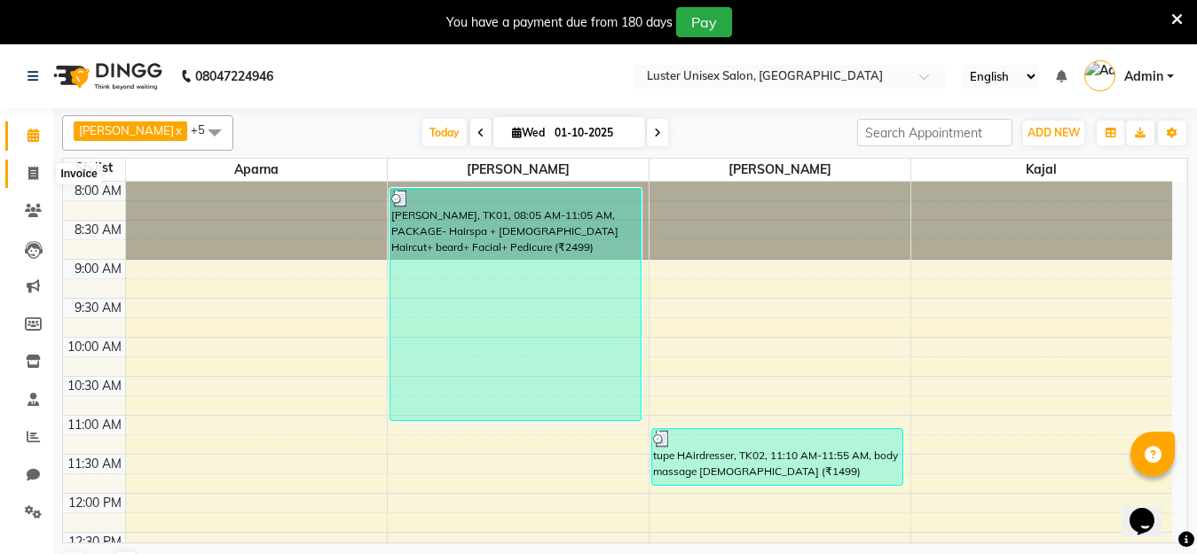
click at [36, 176] on icon at bounding box center [33, 173] width 10 height 13
select select "service"
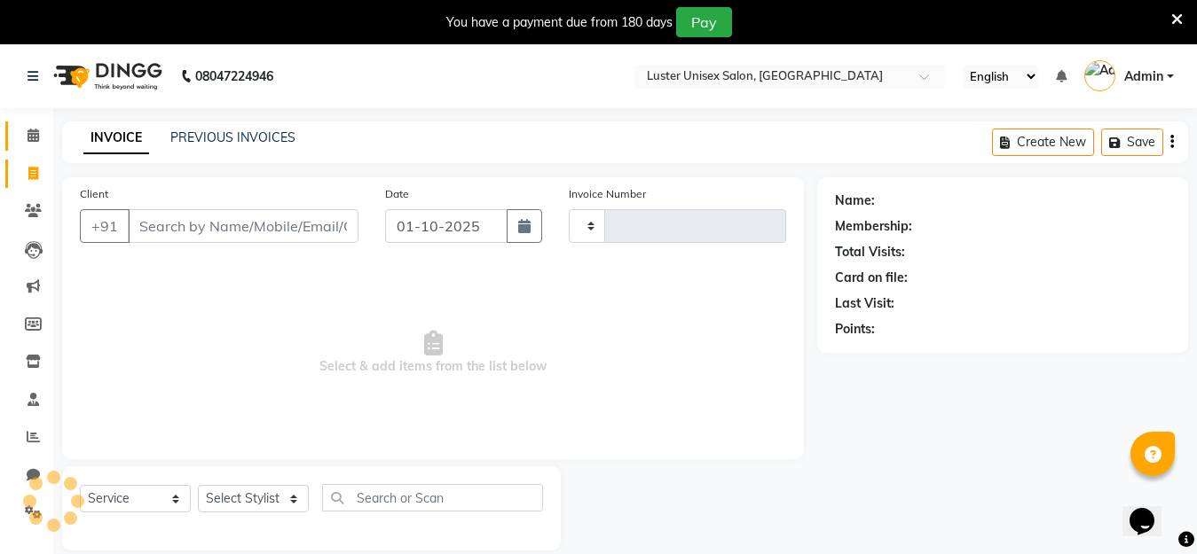
type input "0641"
select select "7467"
click at [240, 138] on link "PREVIOUS INVOICES" at bounding box center [232, 138] width 125 height 16
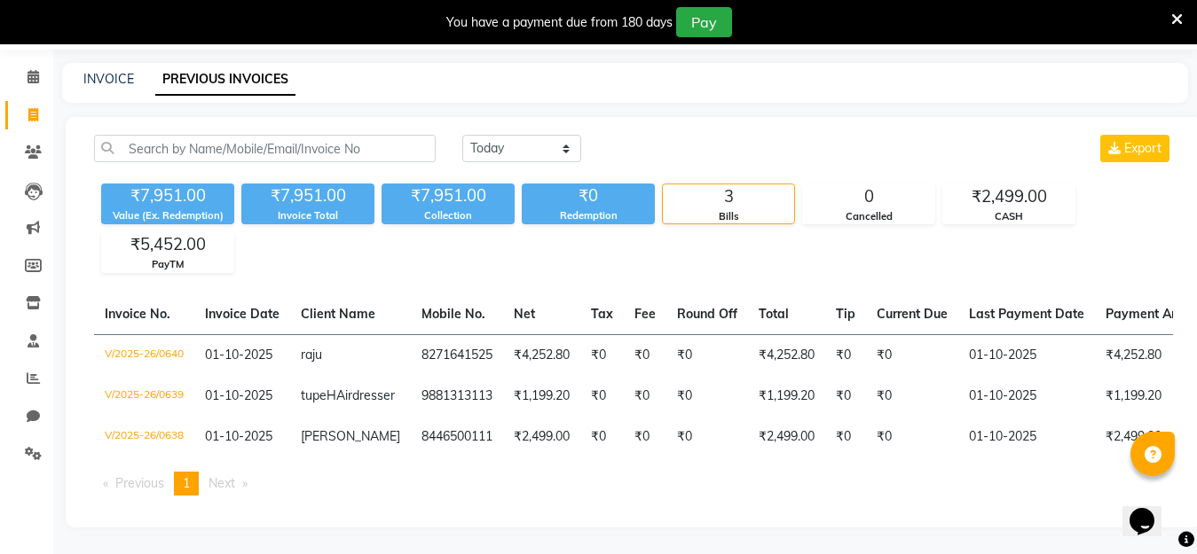
scroll to position [91, 0]
drag, startPoint x: 23, startPoint y: 77, endPoint x: 28, endPoint y: 53, distance: 24.5
click at [23, 106] on span at bounding box center [33, 116] width 31 height 20
select select "service"
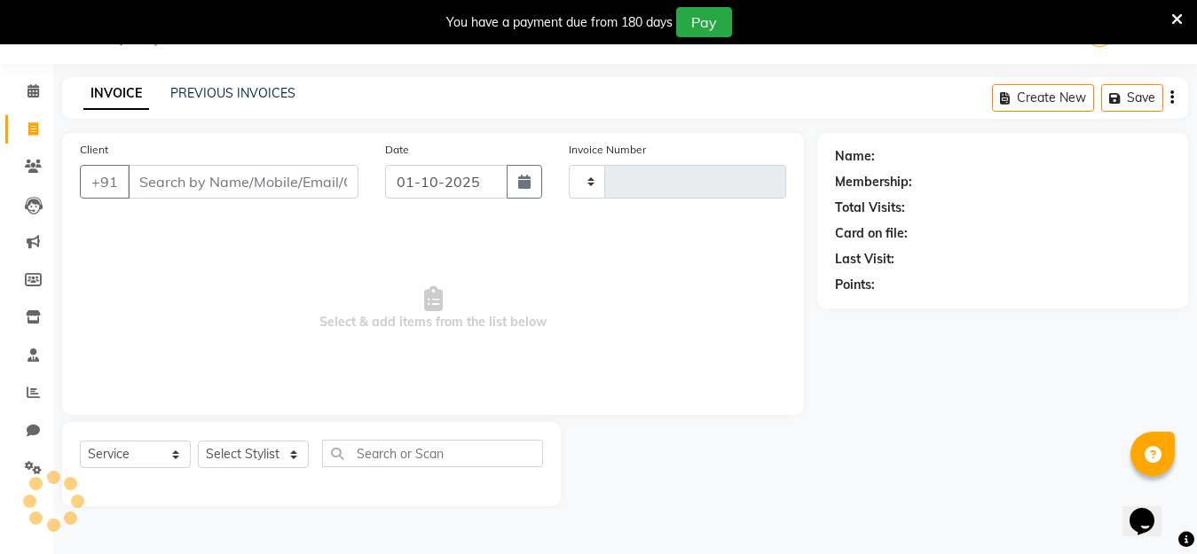
click at [28, 53] on link at bounding box center [37, 32] width 18 height 50
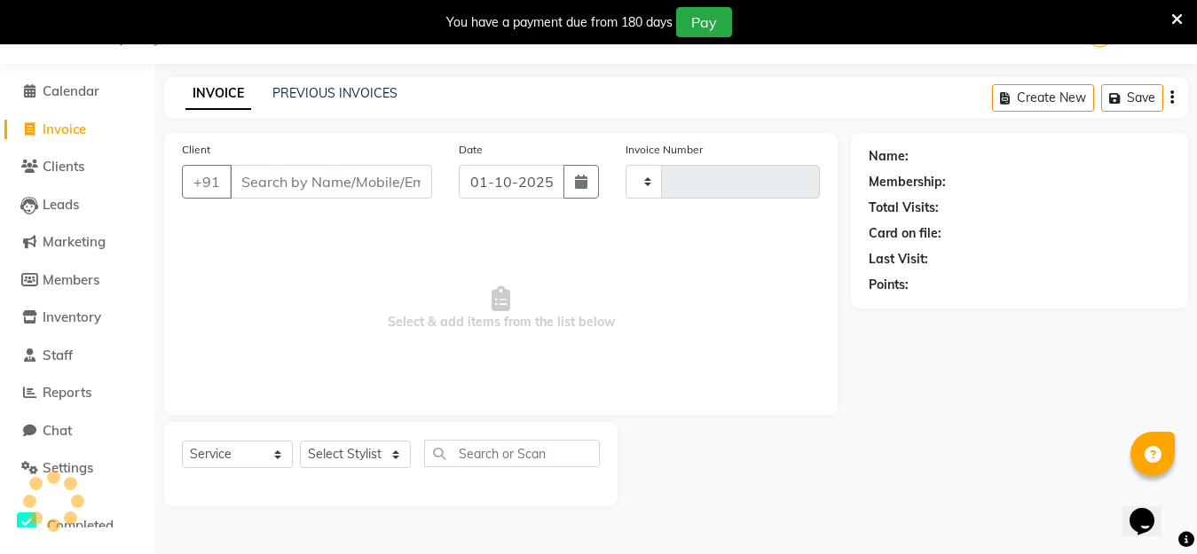
scroll to position [44, 0]
select select "7467"
type input "0641"
click at [28, 88] on icon at bounding box center [30, 90] width 12 height 13
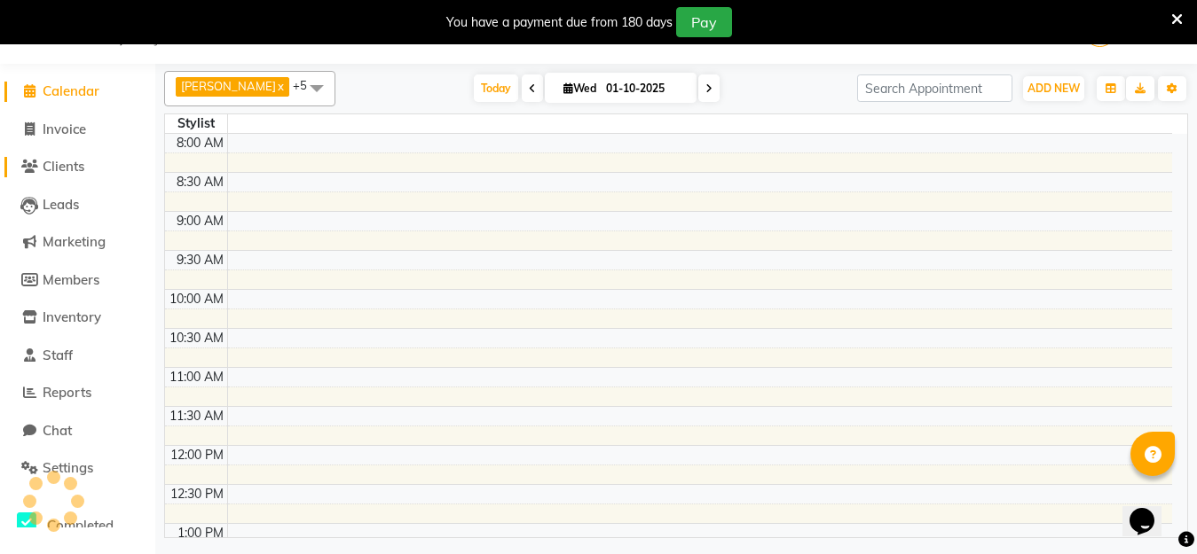
click at [80, 149] on ul "Calendar Invoice Clients Leads Marketing Members Inventory Staff Reports Chat S…" at bounding box center [77, 561] width 155 height 976
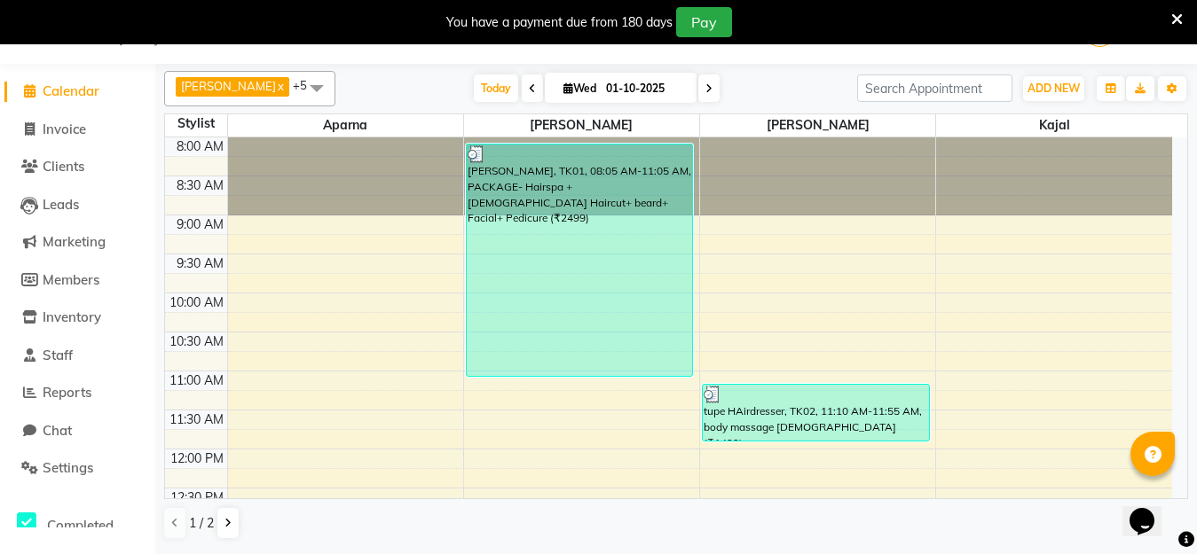
click at [299, 90] on span at bounding box center [316, 88] width 35 height 34
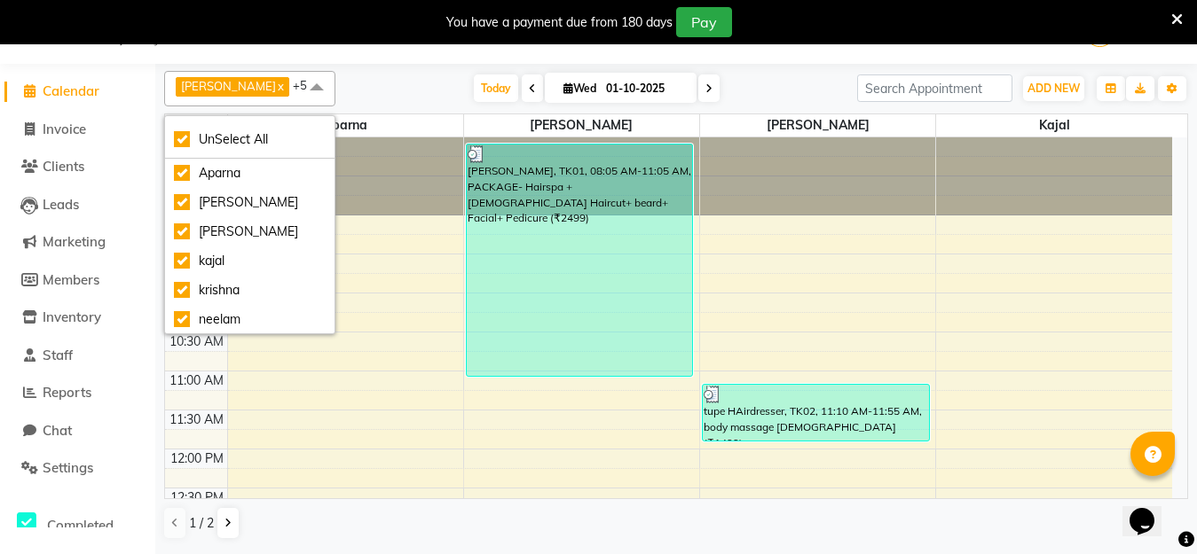
click at [299, 90] on span at bounding box center [316, 88] width 35 height 34
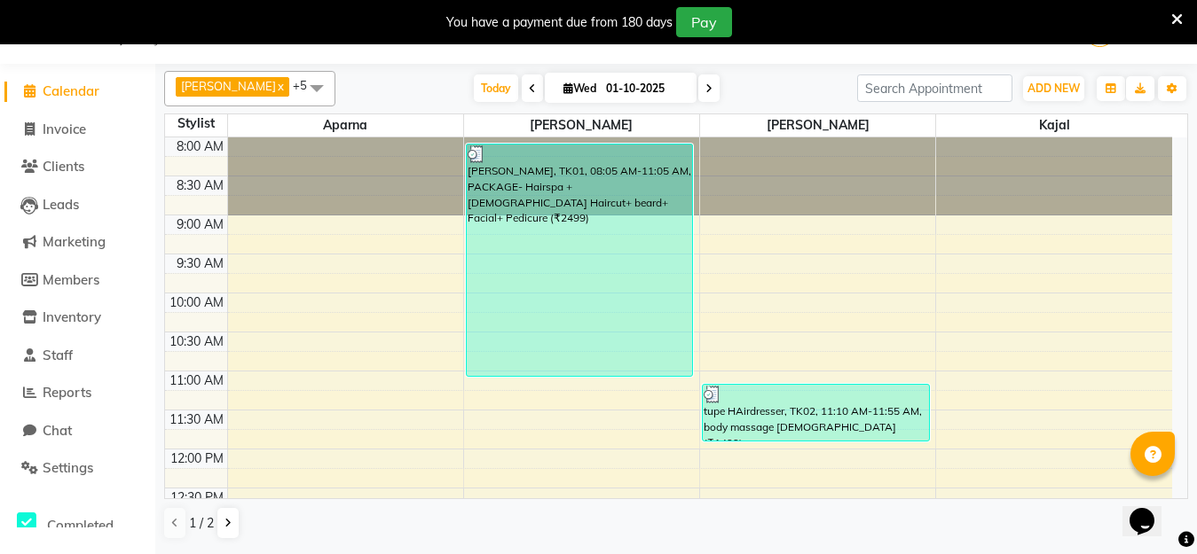
click at [0, 92] on li "Calendar" at bounding box center [77, 92] width 155 height 38
click at [1, 92] on li "Calendar" at bounding box center [77, 92] width 155 height 38
click at [299, 91] on span at bounding box center [316, 88] width 35 height 34
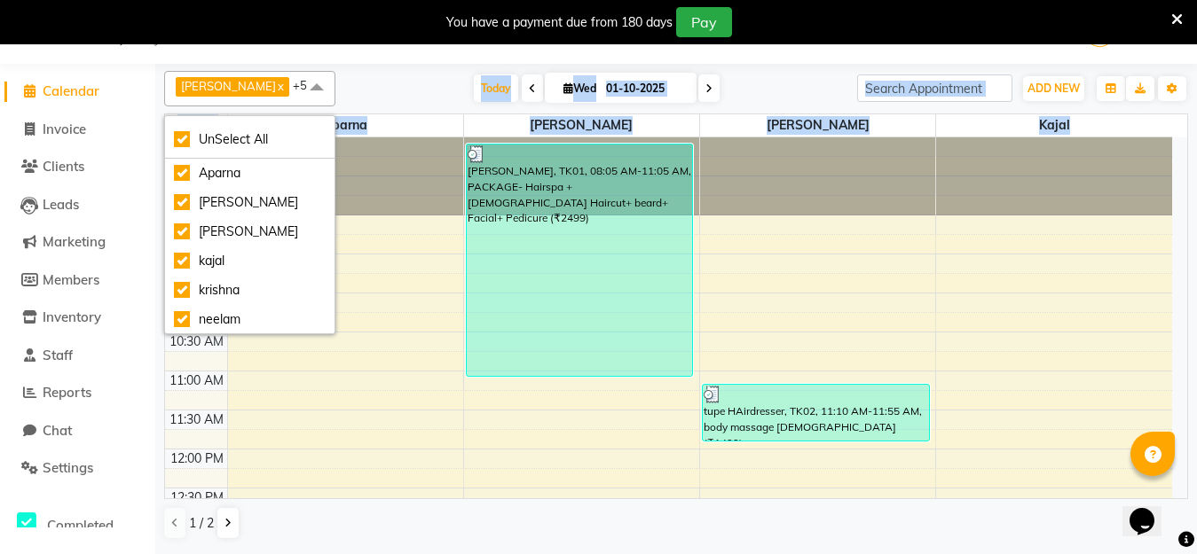
drag, startPoint x: 296, startPoint y: 218, endPoint x: 293, endPoint y: 280, distance: 62.2
click at [298, 298] on div "Balraj x jabid x kajal x krishna x neelam x Aparna x +5 UnSelect All Aparna Bal…" at bounding box center [676, 305] width 1024 height 483
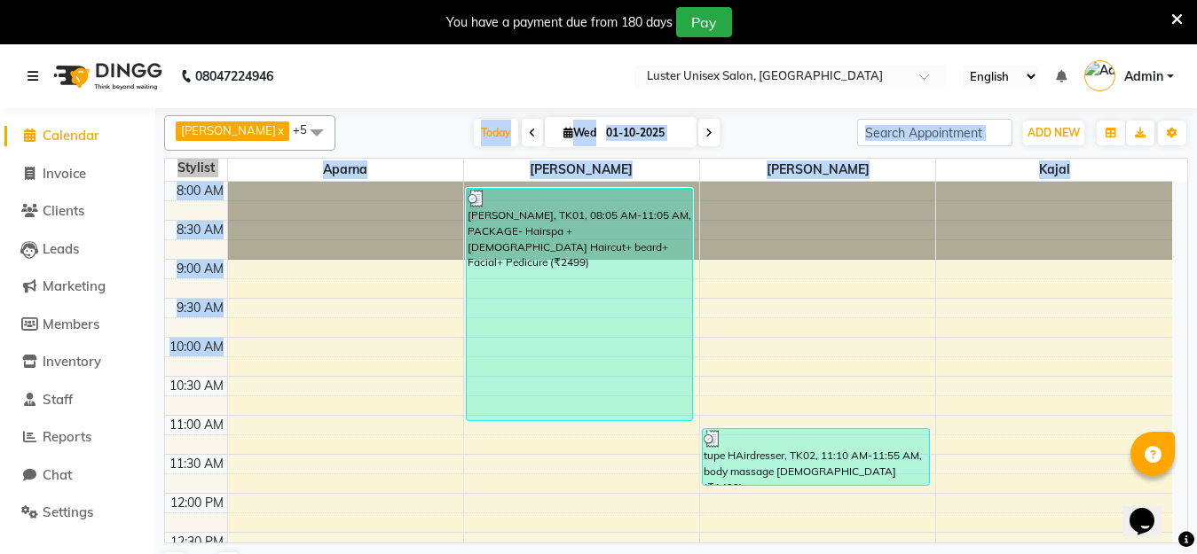
click at [28, 77] on icon at bounding box center [33, 76] width 11 height 12
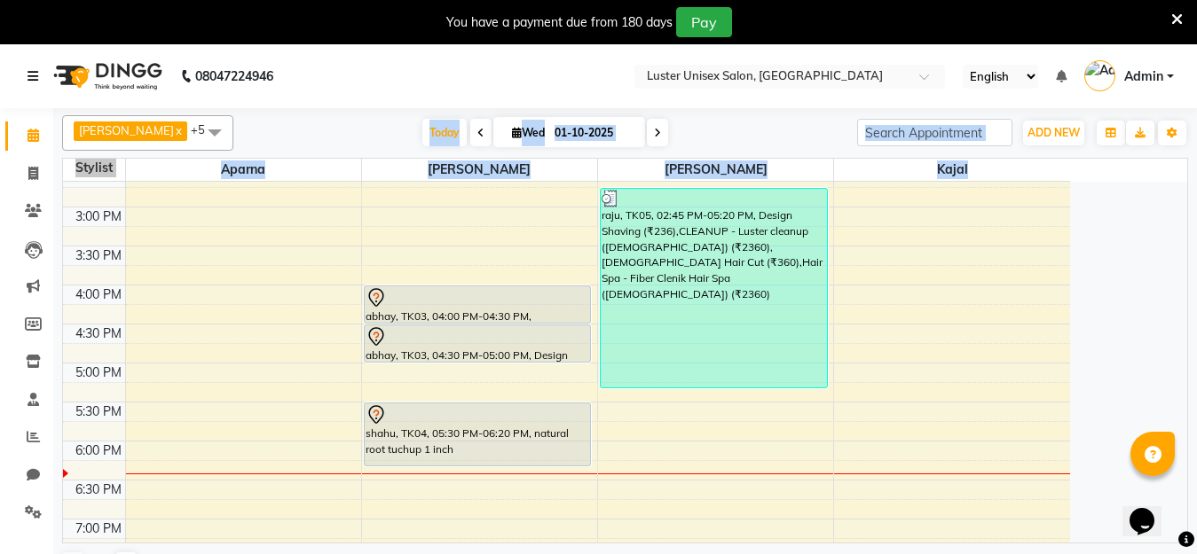
scroll to position [532, 0]
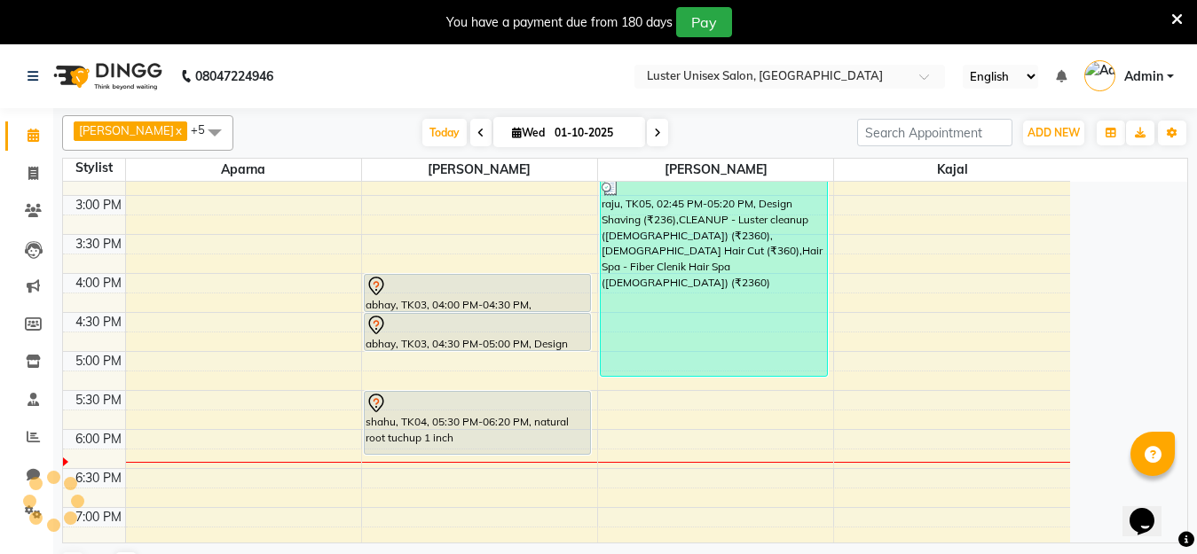
click at [1169, 359] on div "8:00 AM 8:30 AM 9:00 AM 9:30 AM 10:00 AM 10:30 AM 11:00 AM 11:30 AM 12:00 PM 12…" at bounding box center [625, 362] width 1124 height 361
click at [1128, 291] on div "8:00 AM 8:30 AM 9:00 AM 9:30 AM 10:00 AM 10:30 AM 11:00 AM 11:30 AM 12:00 PM 12…" at bounding box center [625, 362] width 1124 height 361
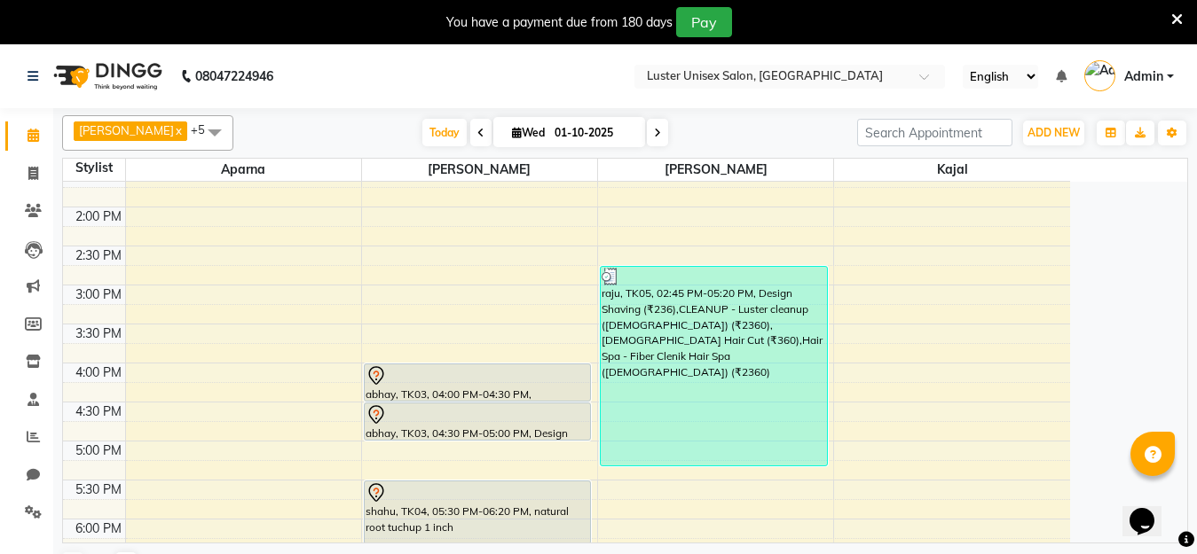
scroll to position [444, 0]
click at [32, 172] on icon at bounding box center [33, 173] width 10 height 13
select select "service"
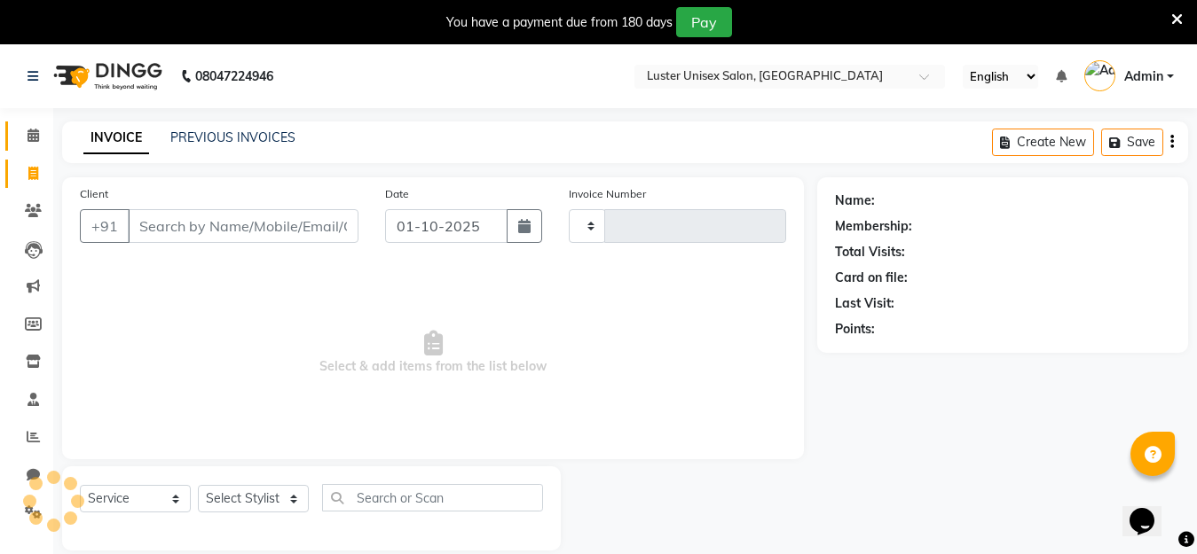
type input "0641"
select select "7467"
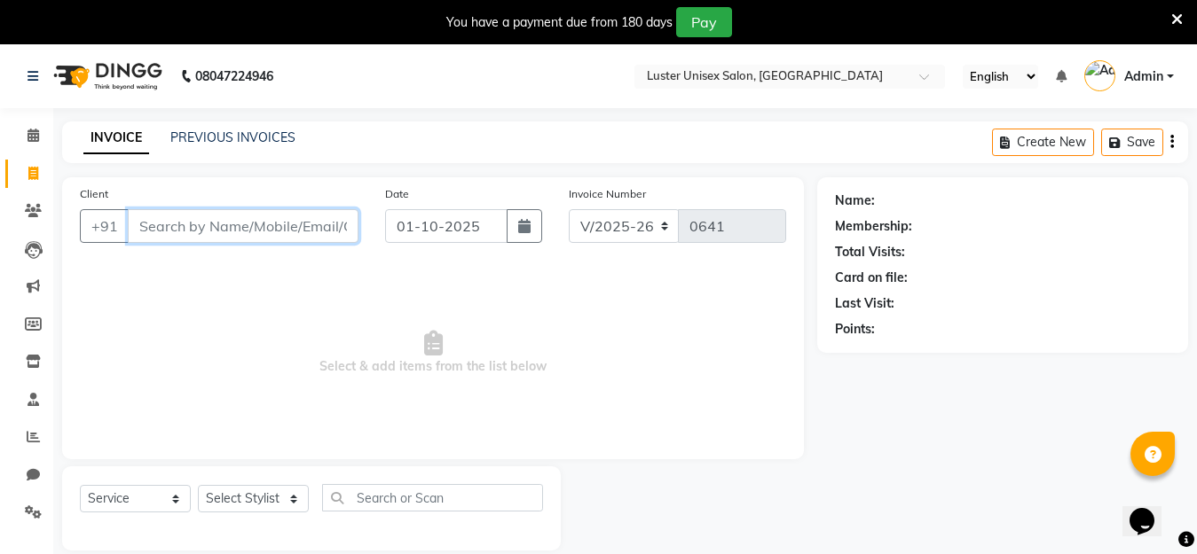
click at [234, 228] on input "Client" at bounding box center [243, 226] width 231 height 34
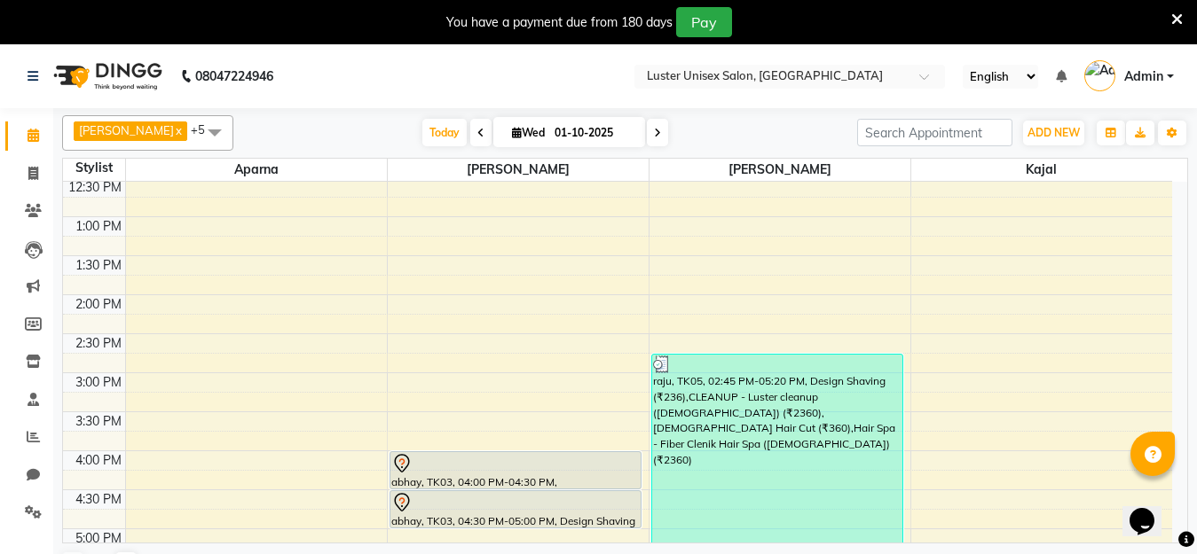
scroll to position [621, 0]
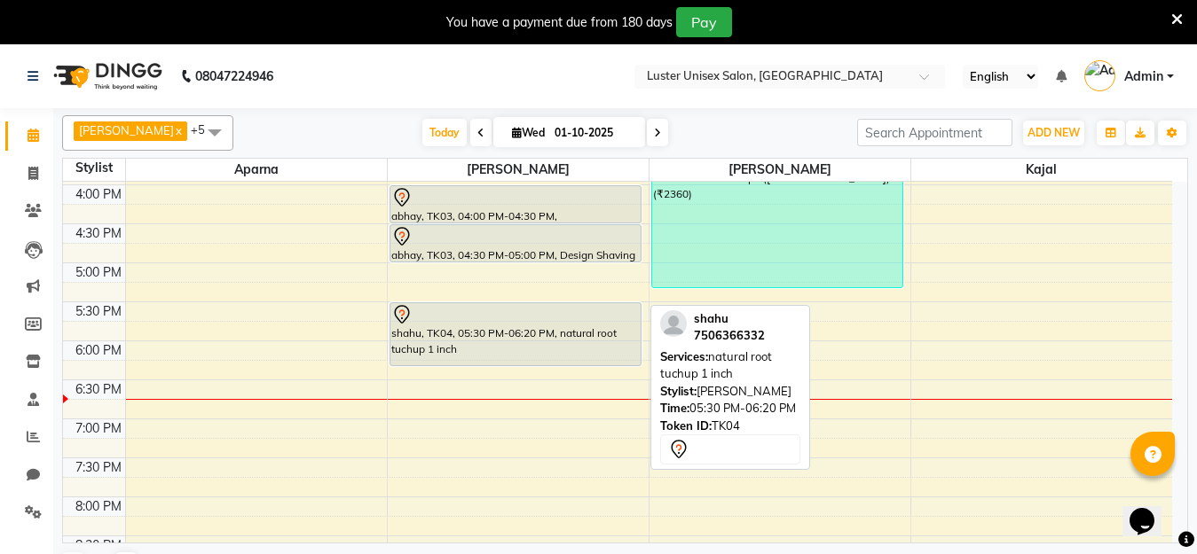
click at [513, 329] on div "shahu, TK04, 05:30 PM-06:20 PM, natural root tuchup 1 inch" at bounding box center [515, 334] width 251 height 62
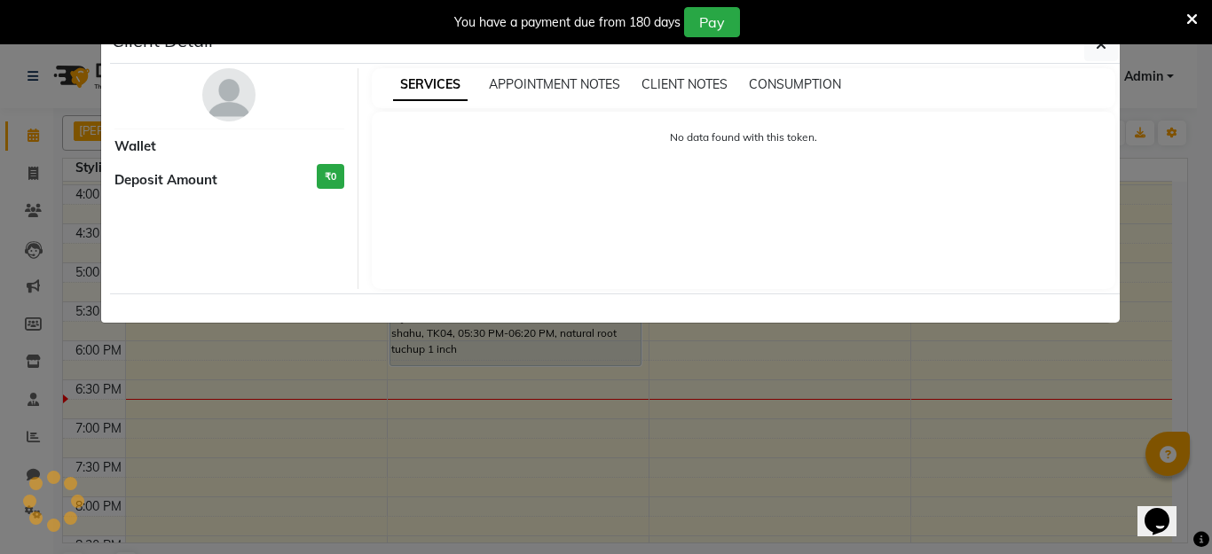
select select "7"
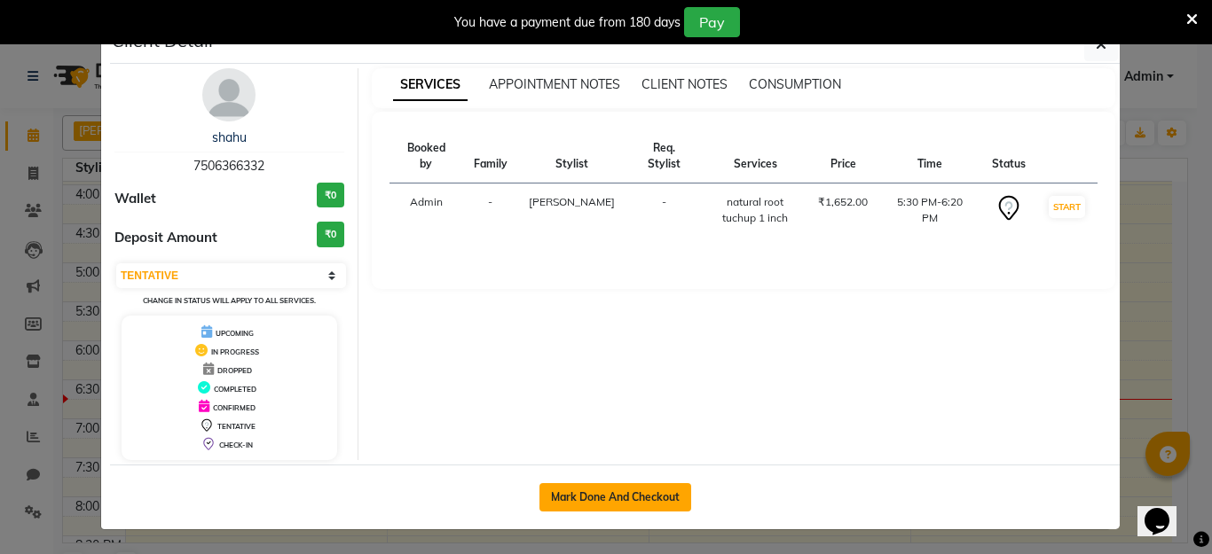
click at [649, 491] on button "Mark Done And Checkout" at bounding box center [615, 497] width 152 height 28
select select "service"
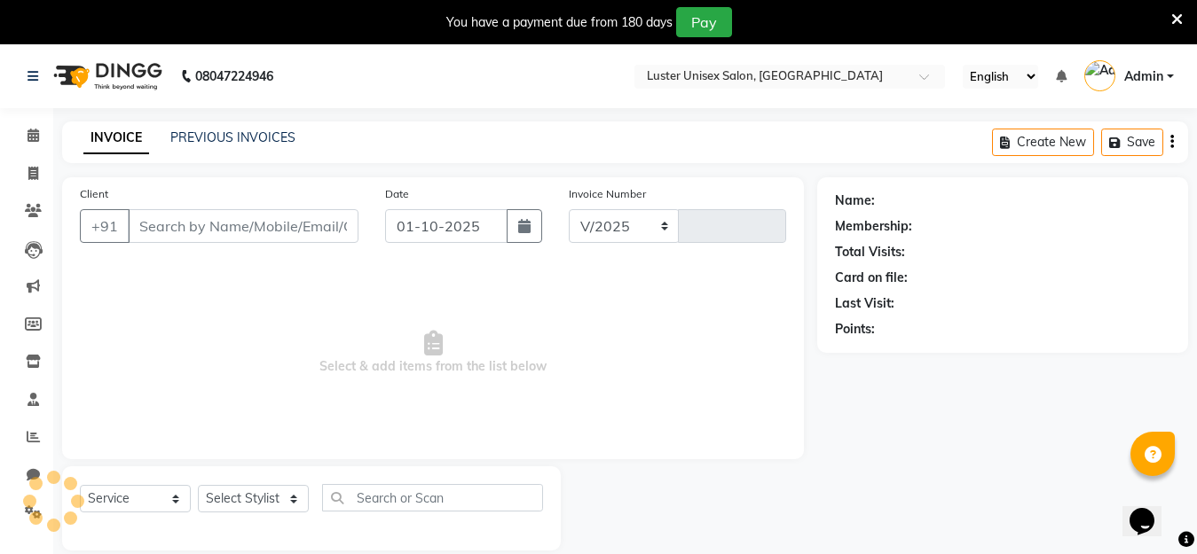
select select "7467"
type input "0641"
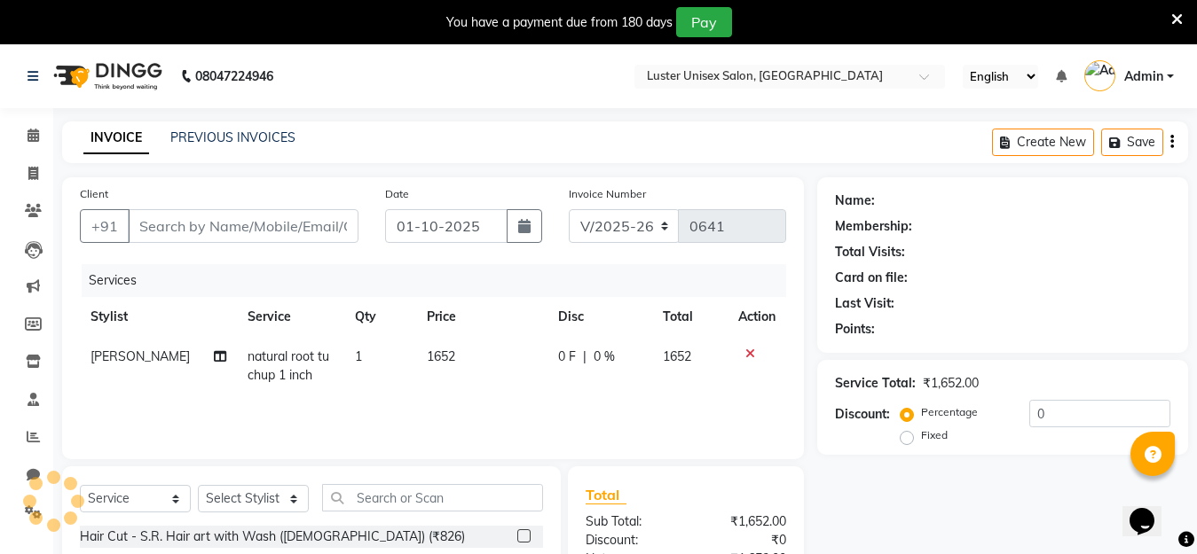
type input "7506366332"
select select "68086"
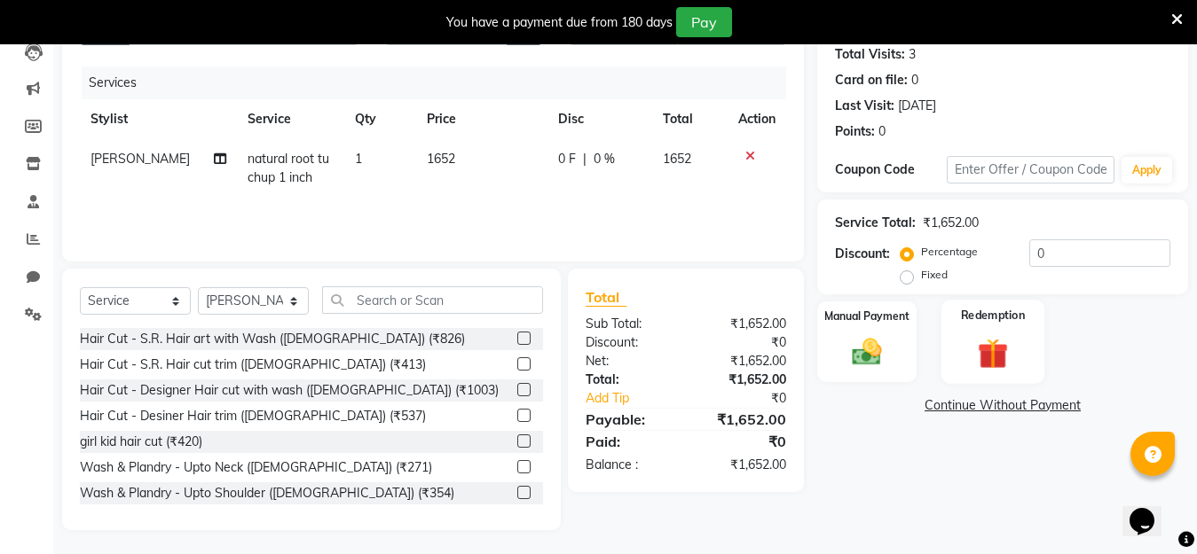
scroll to position [200, 0]
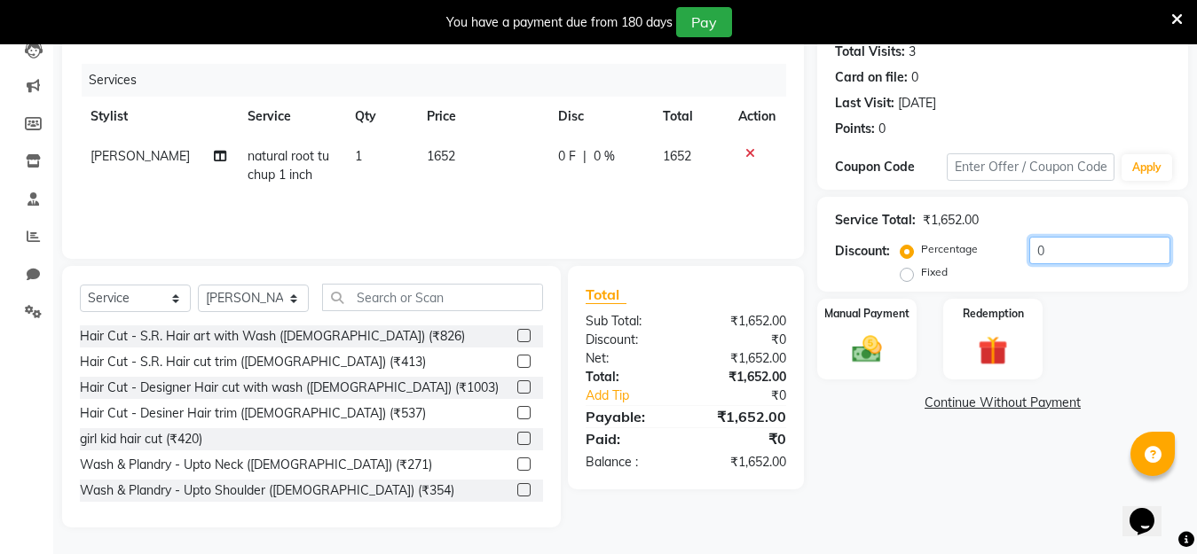
click at [1062, 240] on input "0" at bounding box center [1099, 251] width 141 height 28
click at [444, 153] on td "1652" at bounding box center [481, 166] width 131 height 59
select select "68086"
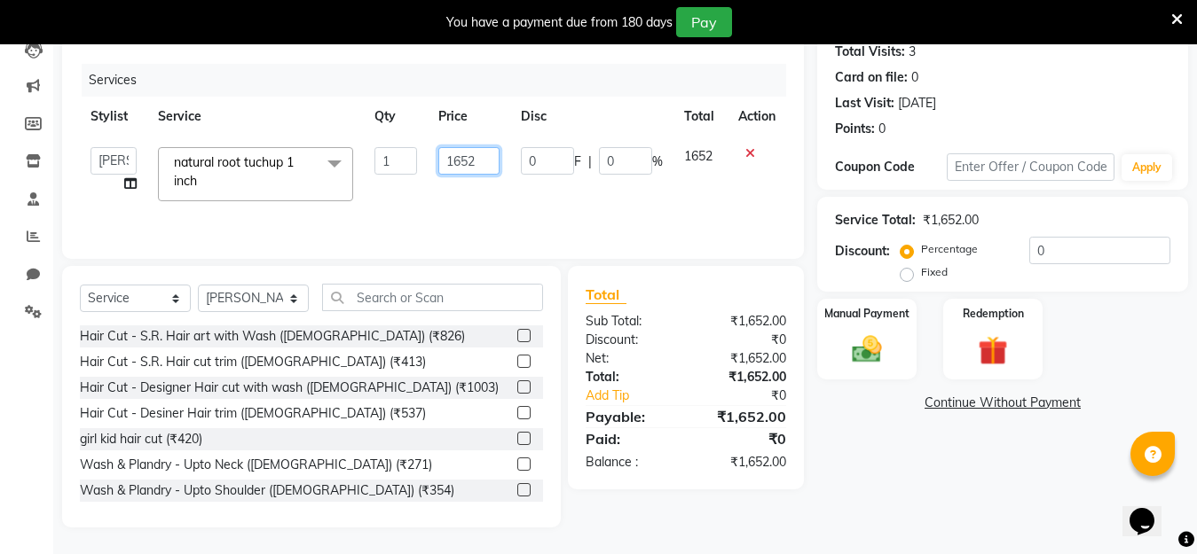
click at [492, 164] on input "1652" at bounding box center [468, 161] width 61 height 28
click at [481, 165] on input "1652" at bounding box center [468, 161] width 61 height 28
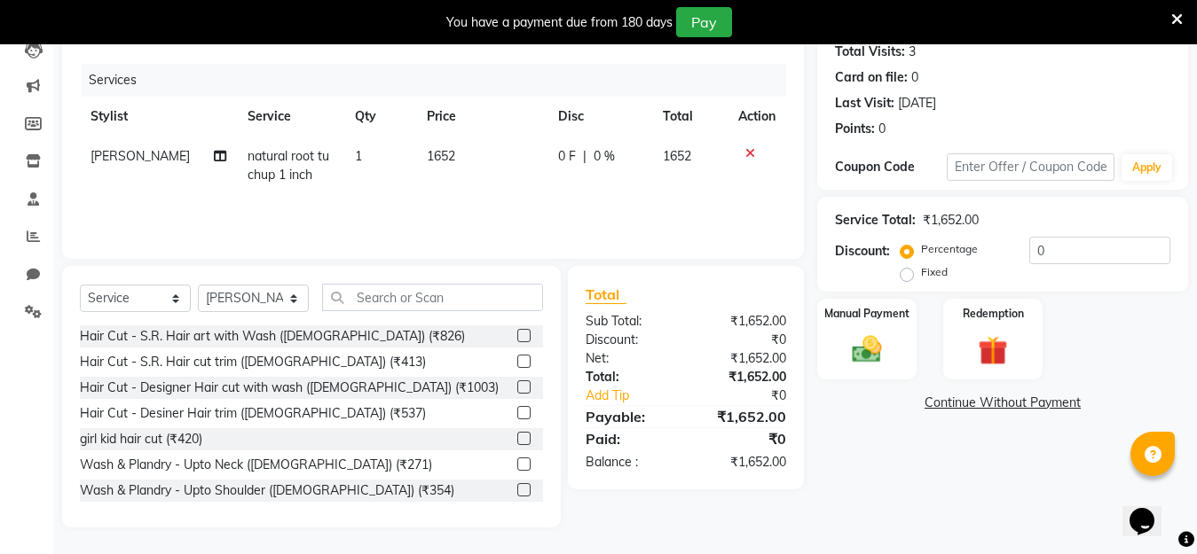
click at [351, 169] on td "1" at bounding box center [380, 166] width 72 height 59
select select "68086"
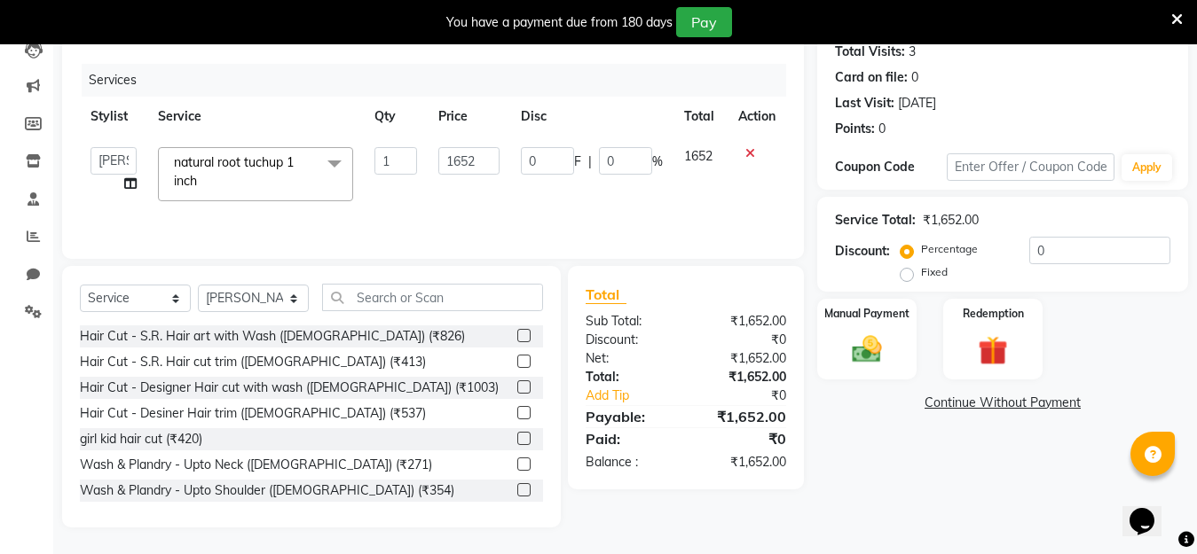
drag, startPoint x: 346, startPoint y: 182, endPoint x: 321, endPoint y: 185, distance: 25.0
click at [342, 182] on span "natural root tuchup 1 inch x" at bounding box center [255, 174] width 195 height 54
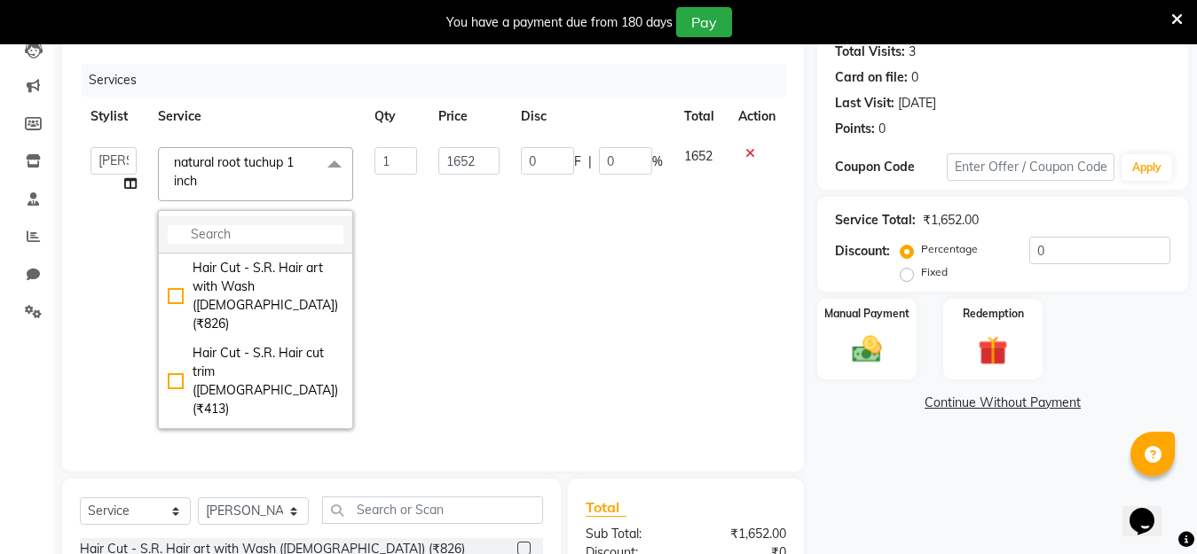
click at [263, 226] on input "multiselect-search" at bounding box center [256, 234] width 176 height 19
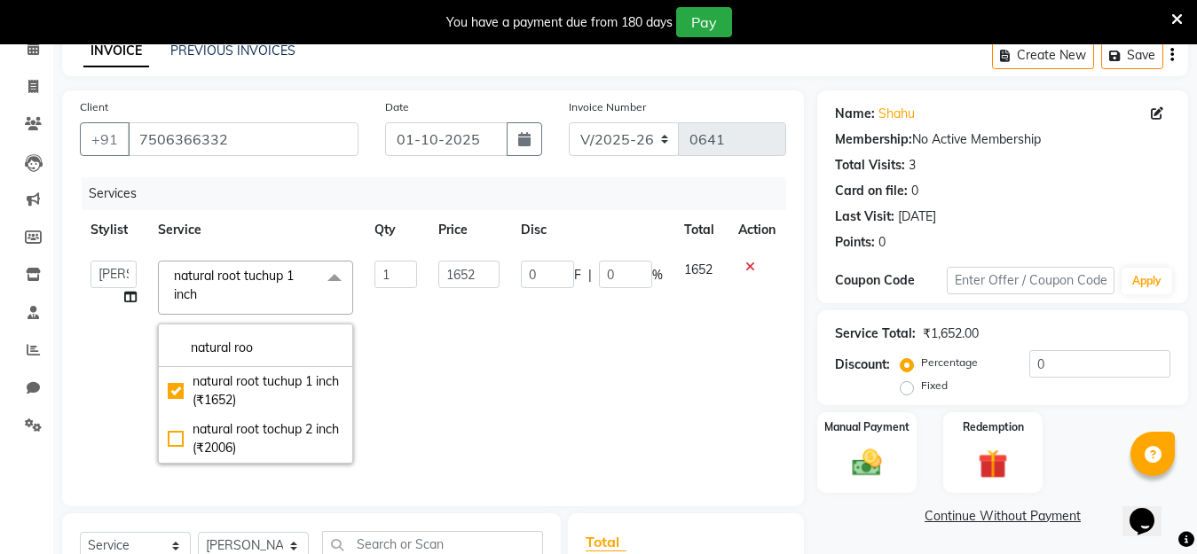
scroll to position [83, 0]
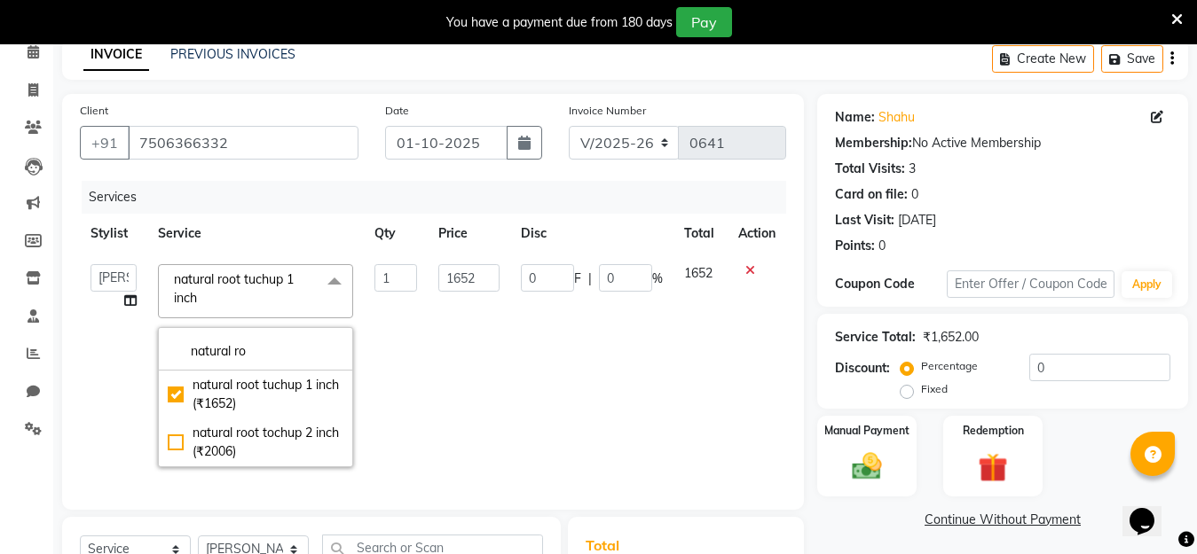
type input "natural r"
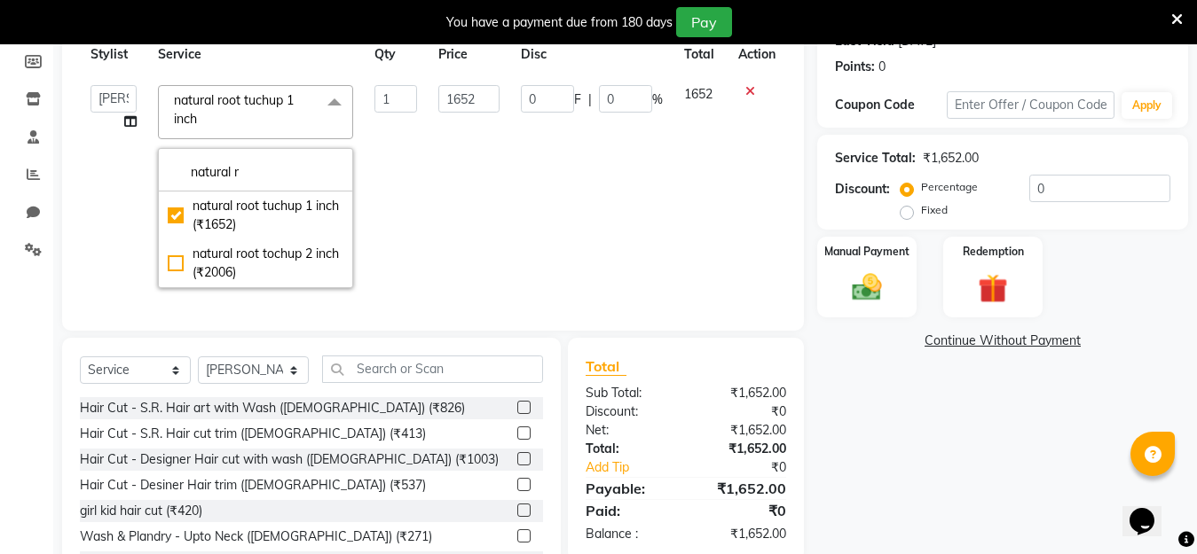
scroll to position [261, 0]
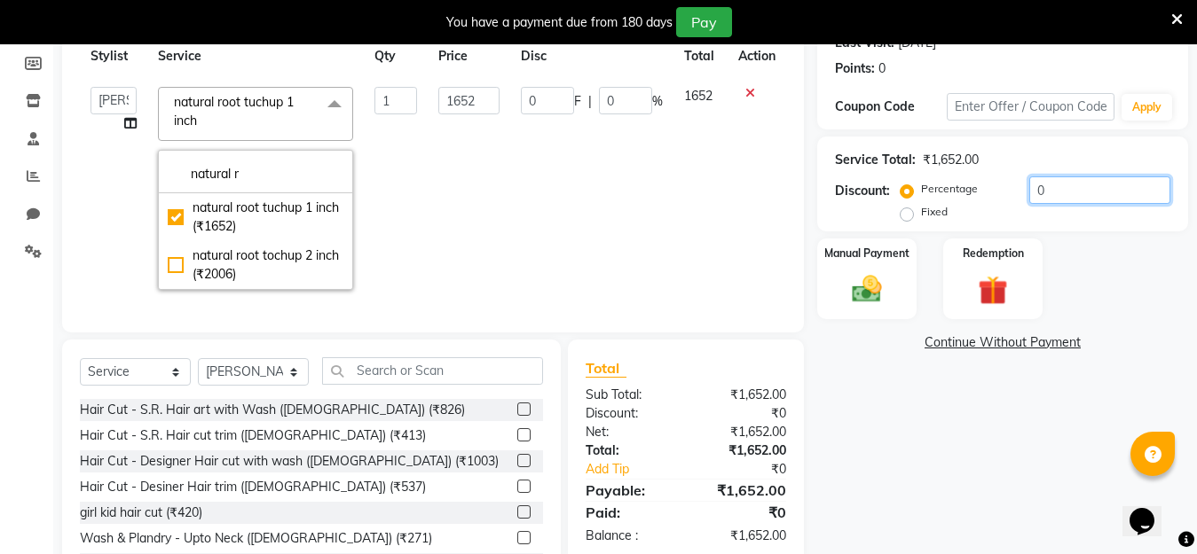
click at [1122, 200] on input "0" at bounding box center [1099, 191] width 141 height 28
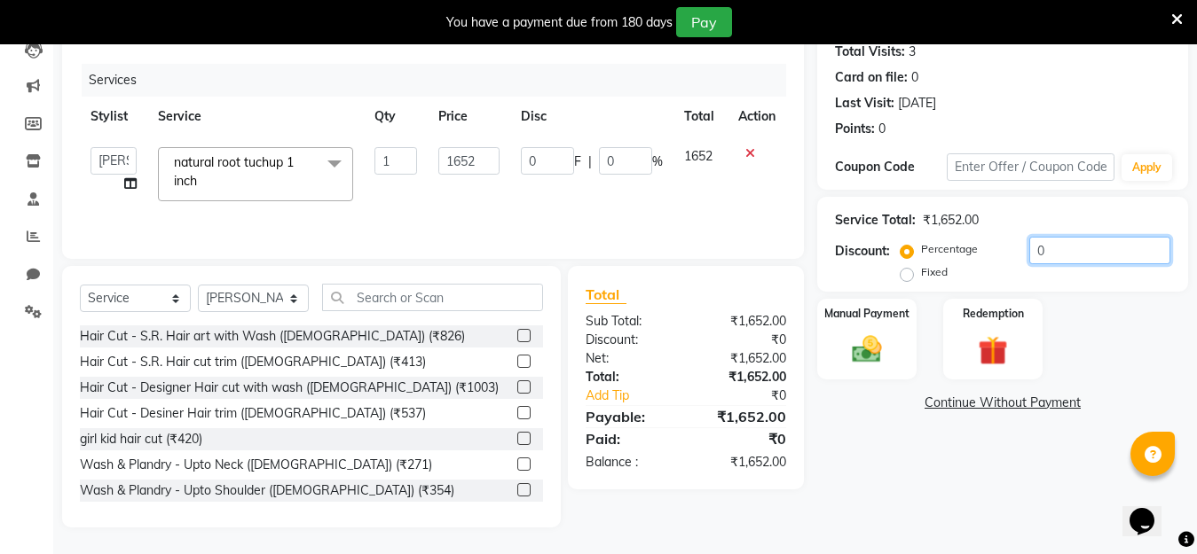
scroll to position [200, 0]
type input "3"
type input "49.56"
type input "3"
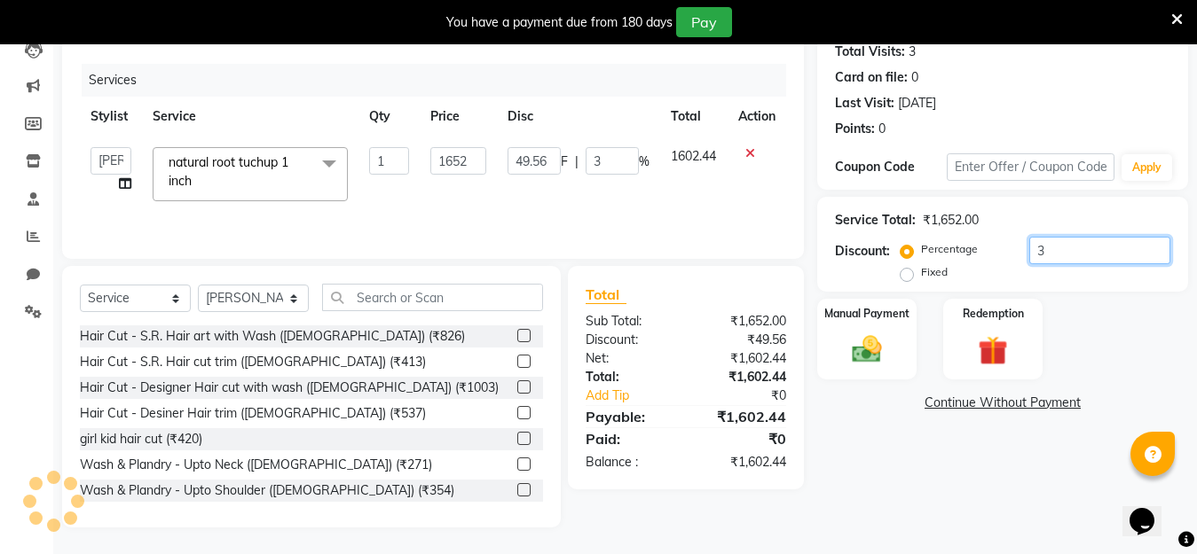
type input "30"
type input "495.6"
type input "30"
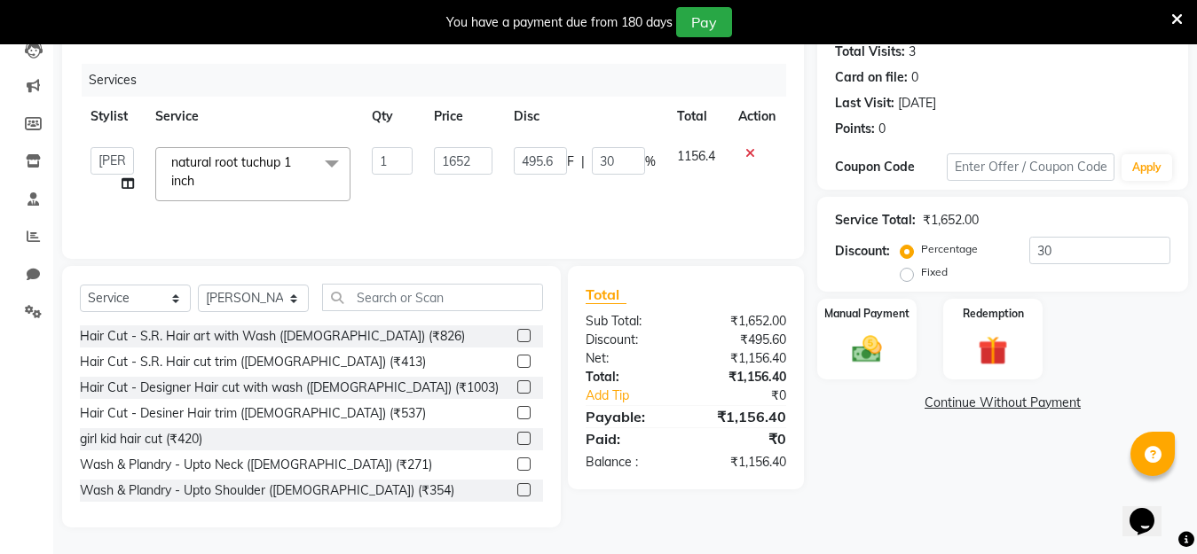
click at [967, 488] on div "Name: Shahu Membership: No Active Membership Total Visits: 3 Card on file: 0 La…" at bounding box center [1009, 252] width 384 height 551
click at [853, 337] on img at bounding box center [867, 349] width 50 height 35
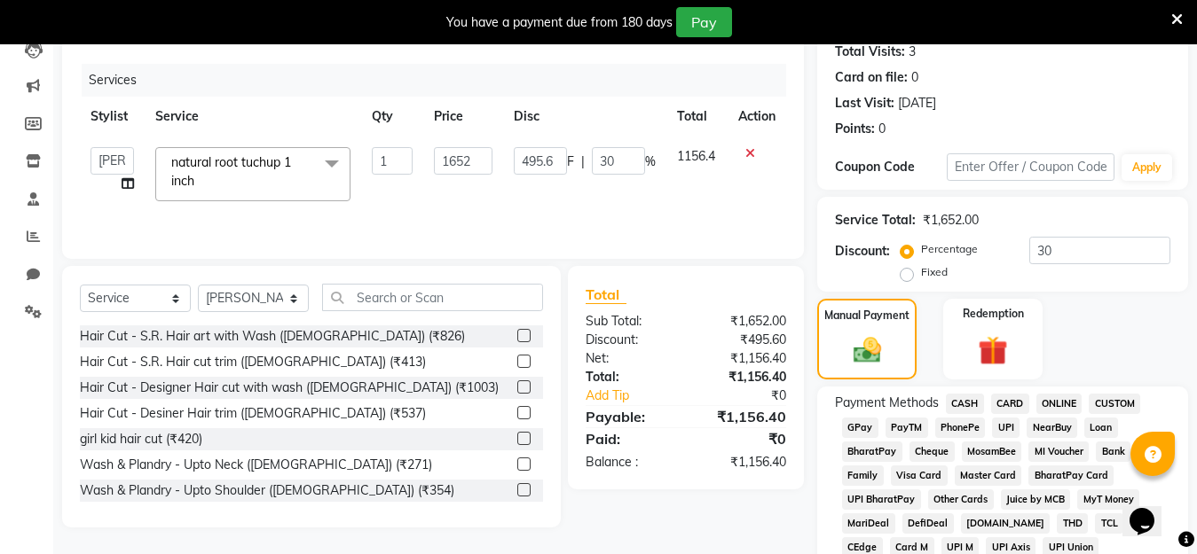
click at [861, 429] on span "GPay" at bounding box center [860, 428] width 36 height 20
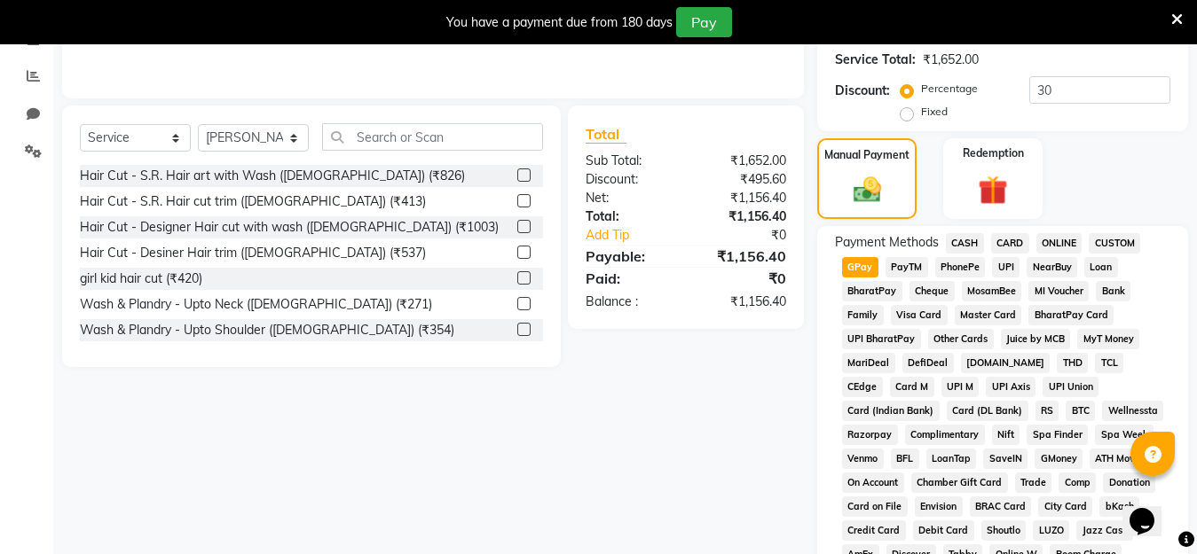
scroll to position [355, 0]
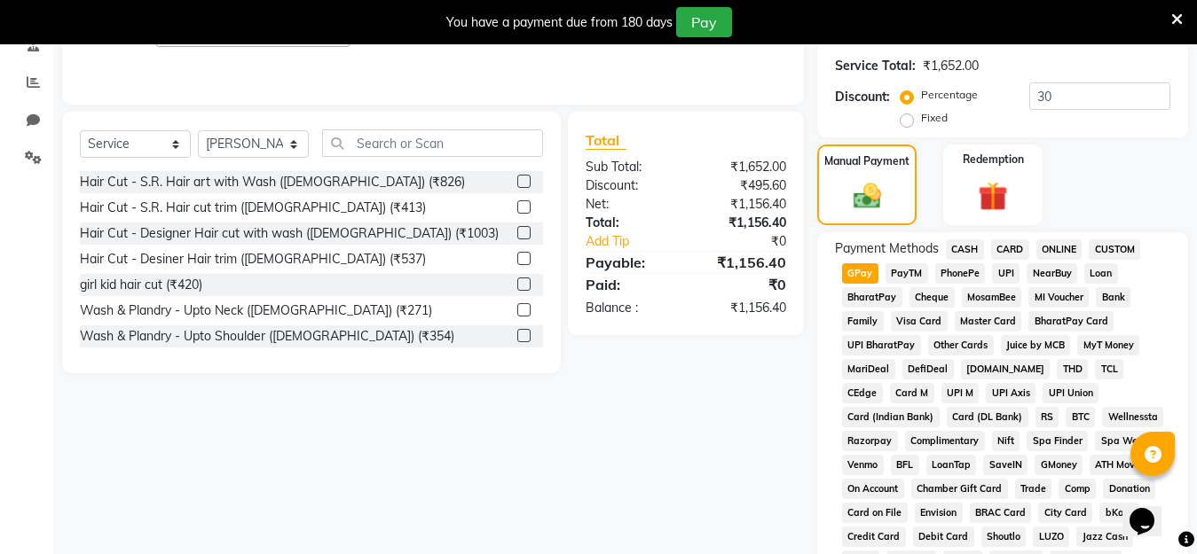
click at [972, 246] on span "CASH" at bounding box center [965, 250] width 38 height 20
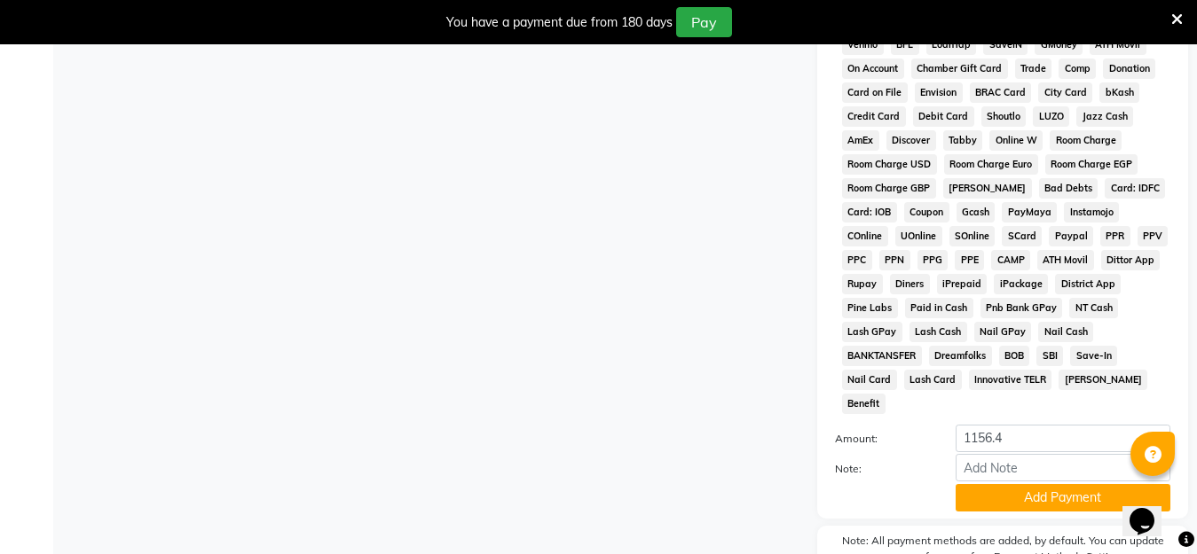
scroll to position [798, 0]
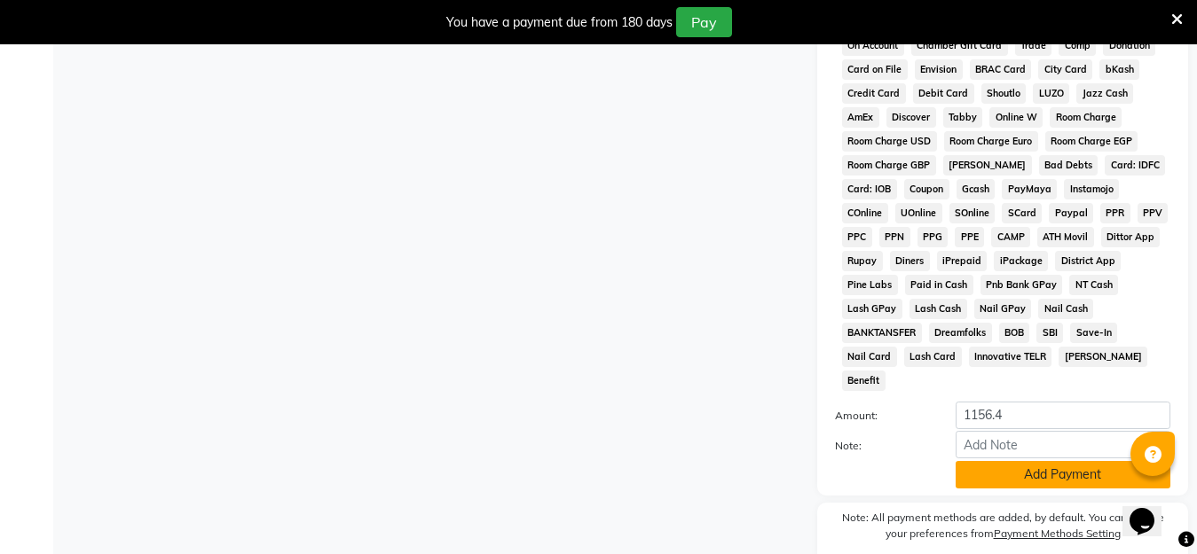
click at [1038, 461] on button "Add Payment" at bounding box center [1062, 475] width 215 height 28
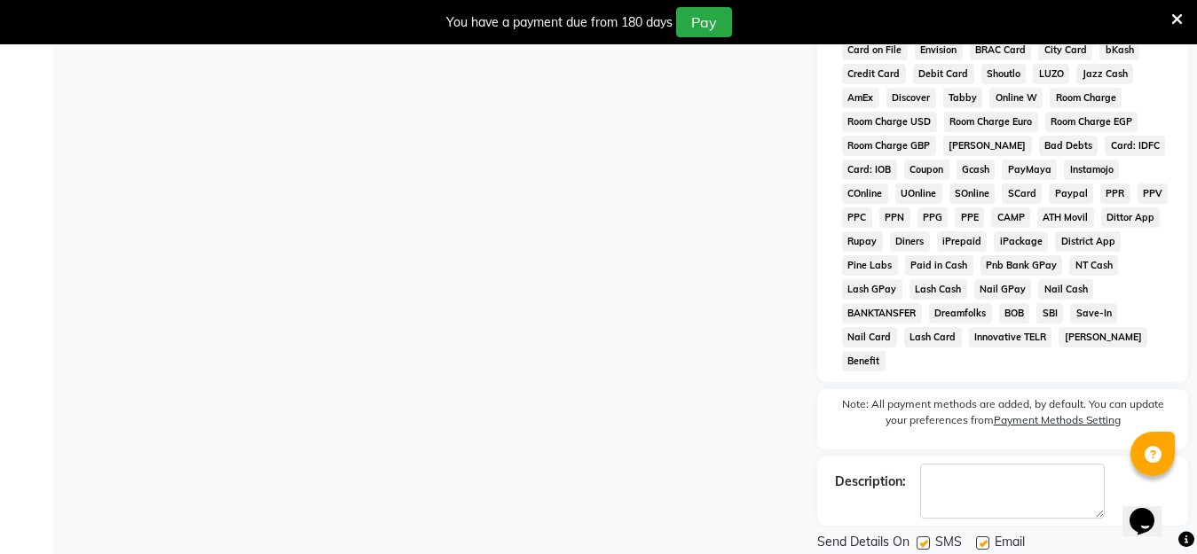
scroll to position [853, 0]
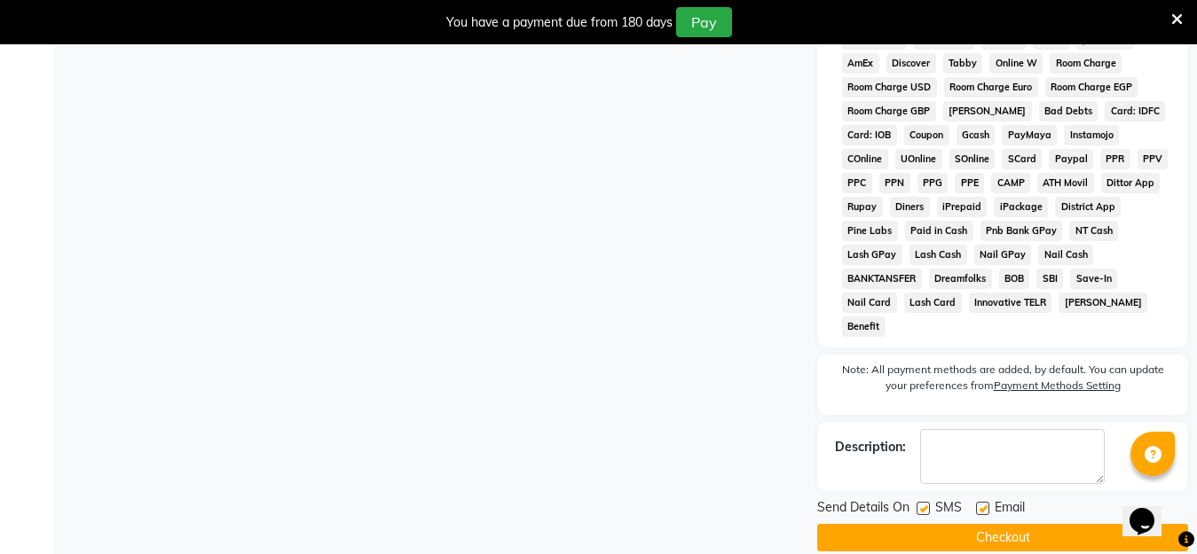
click at [1037, 524] on button "Checkout" at bounding box center [1002, 538] width 371 height 28
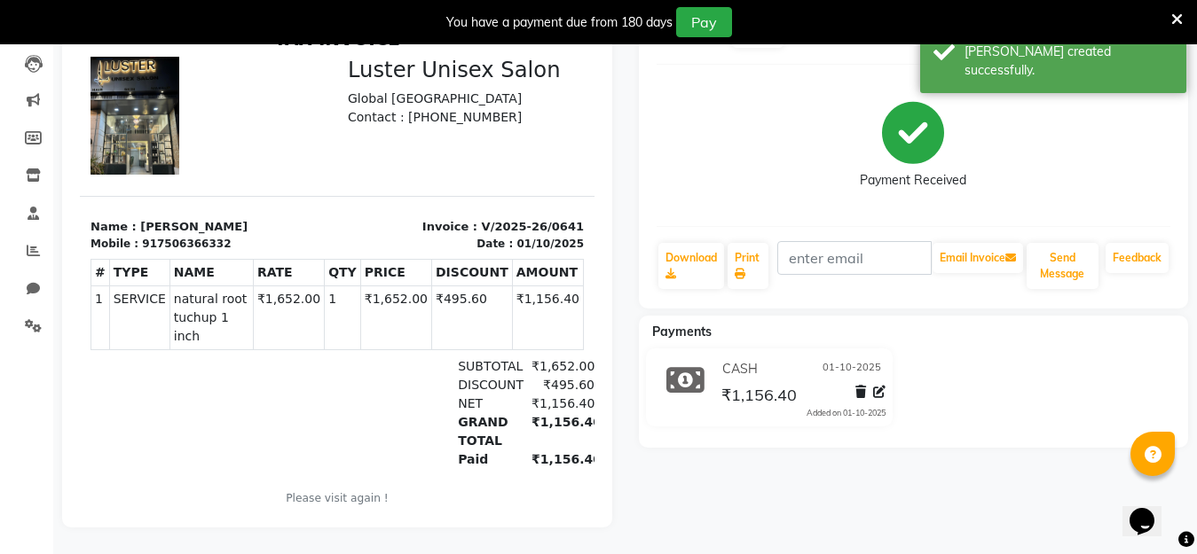
click at [1175, 17] on icon at bounding box center [1177, 20] width 12 height 16
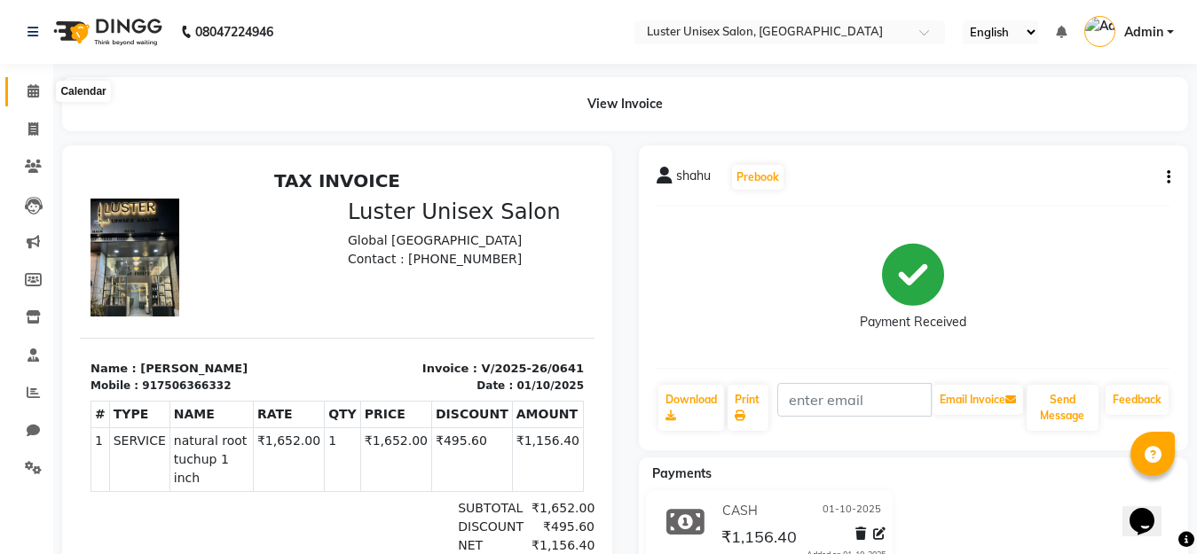
click at [38, 86] on icon at bounding box center [34, 90] width 12 height 13
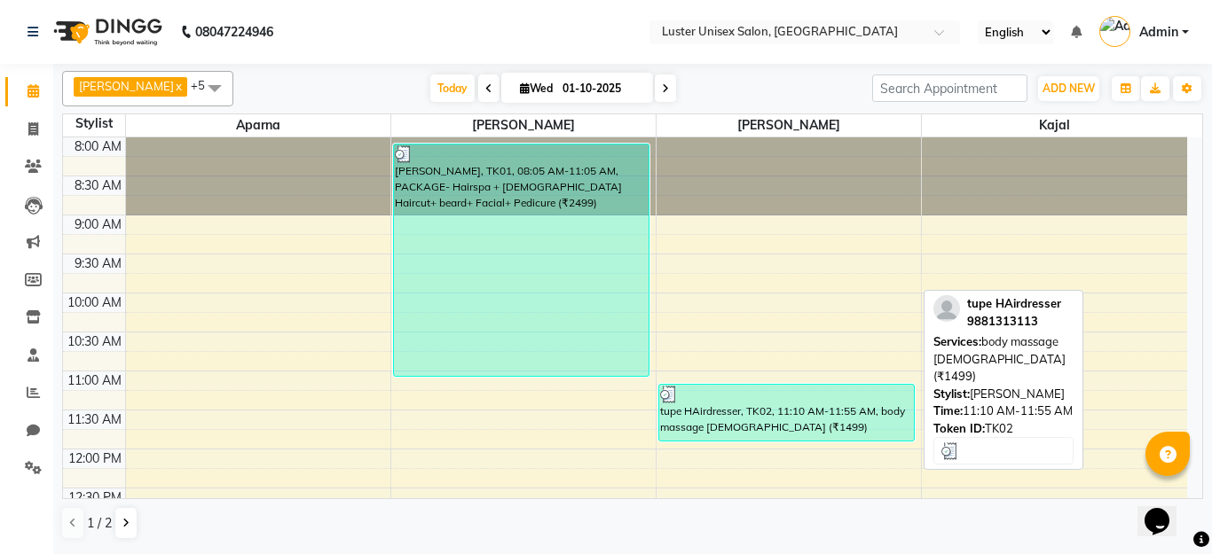
click at [855, 432] on div "tupe HAirdresser, TK02, 11:10 AM-11:55 AM, body massage [DEMOGRAPHIC_DATA] (₹14…" at bounding box center [786, 413] width 255 height 56
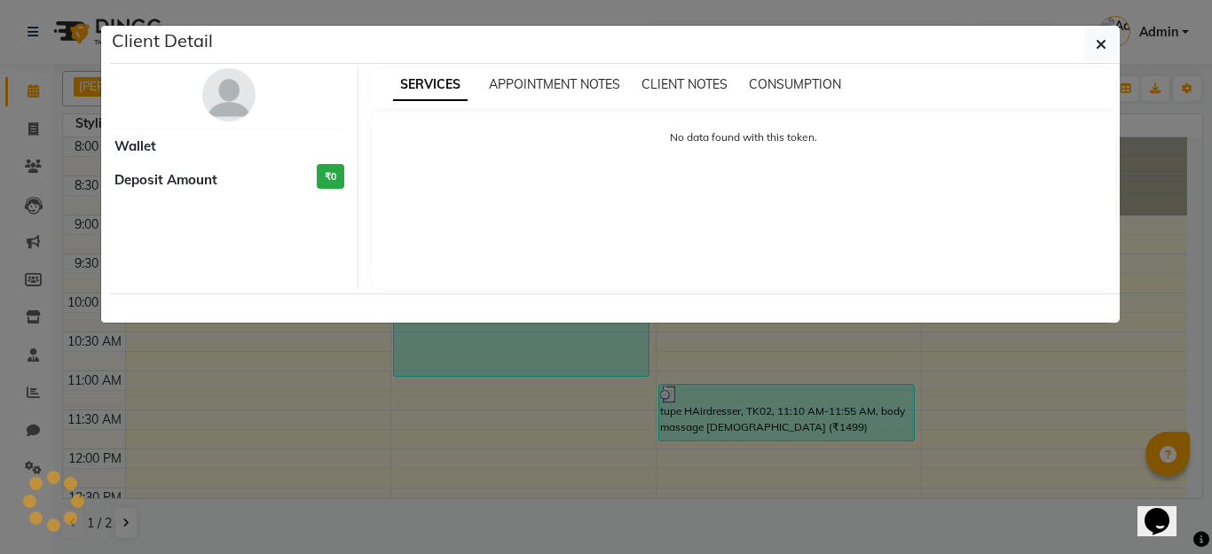
select select "3"
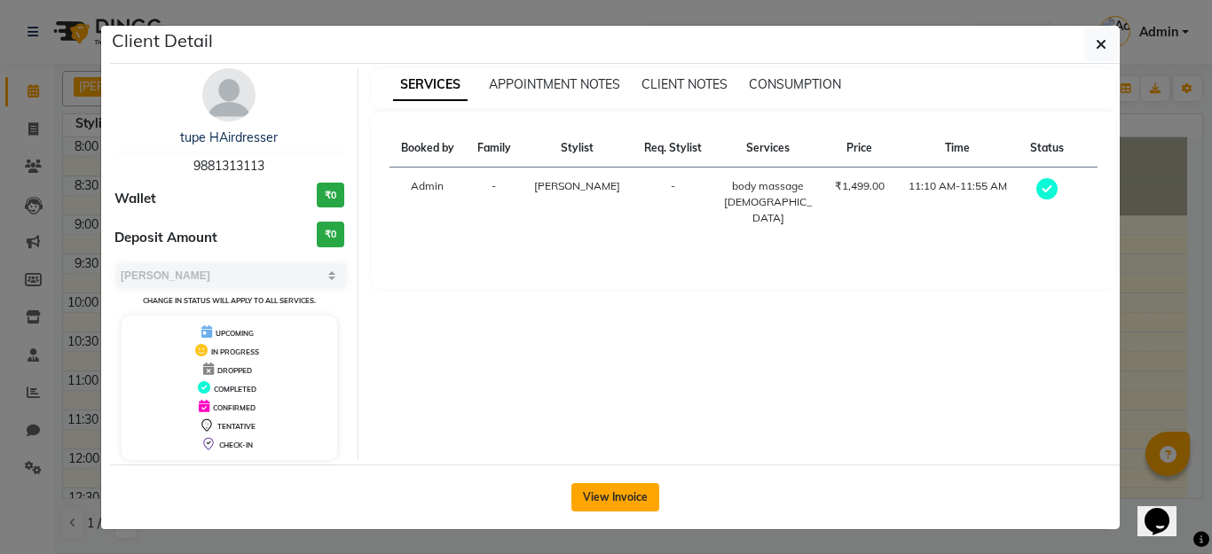
click at [592, 502] on button "View Invoice" at bounding box center [615, 497] width 88 height 28
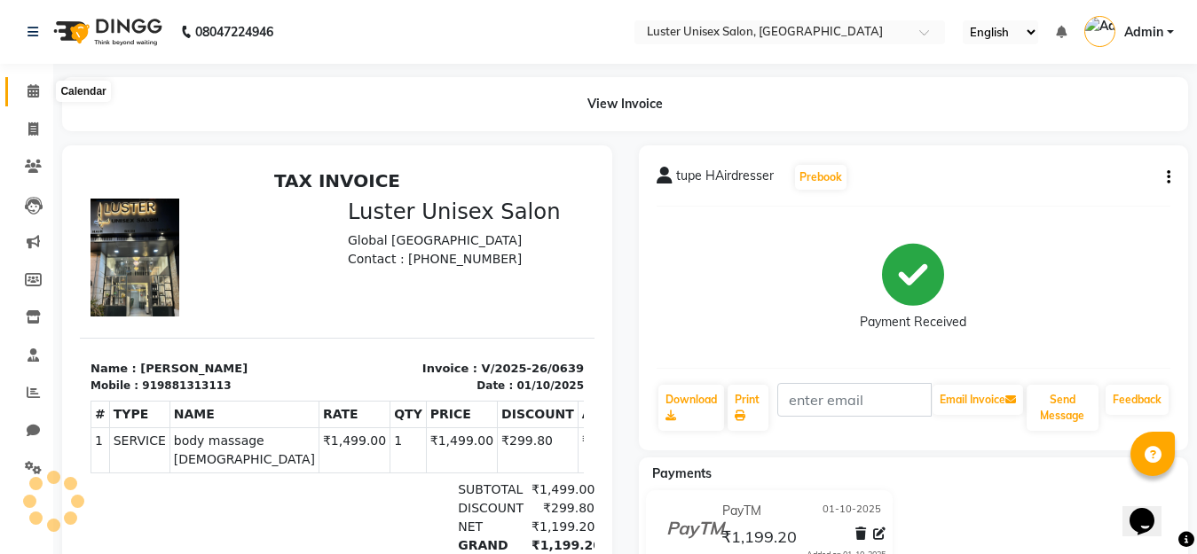
click at [38, 93] on icon at bounding box center [34, 90] width 12 height 13
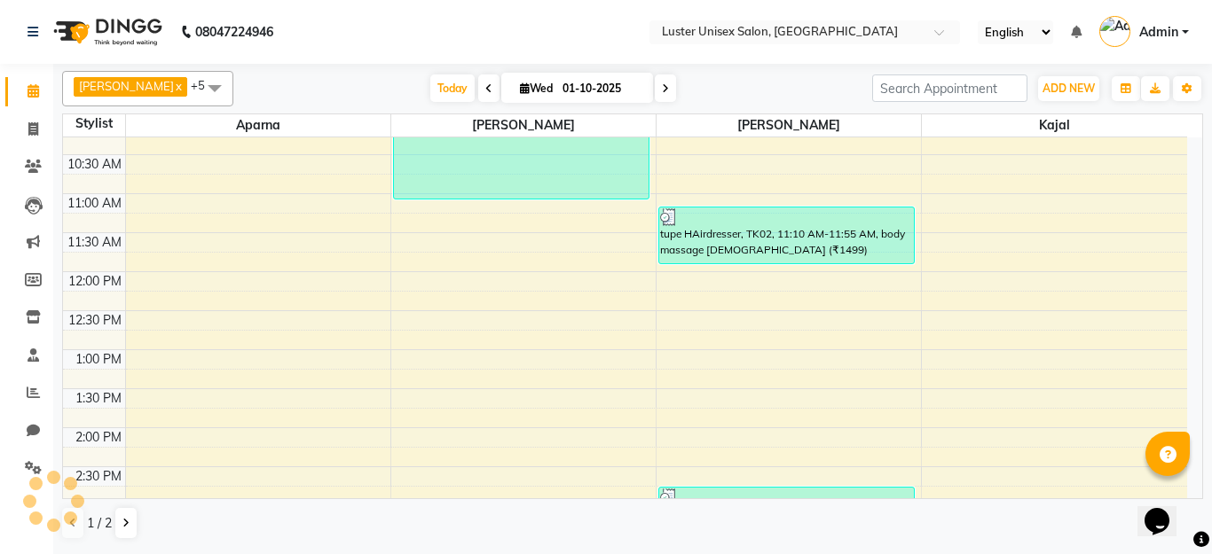
scroll to position [444, 0]
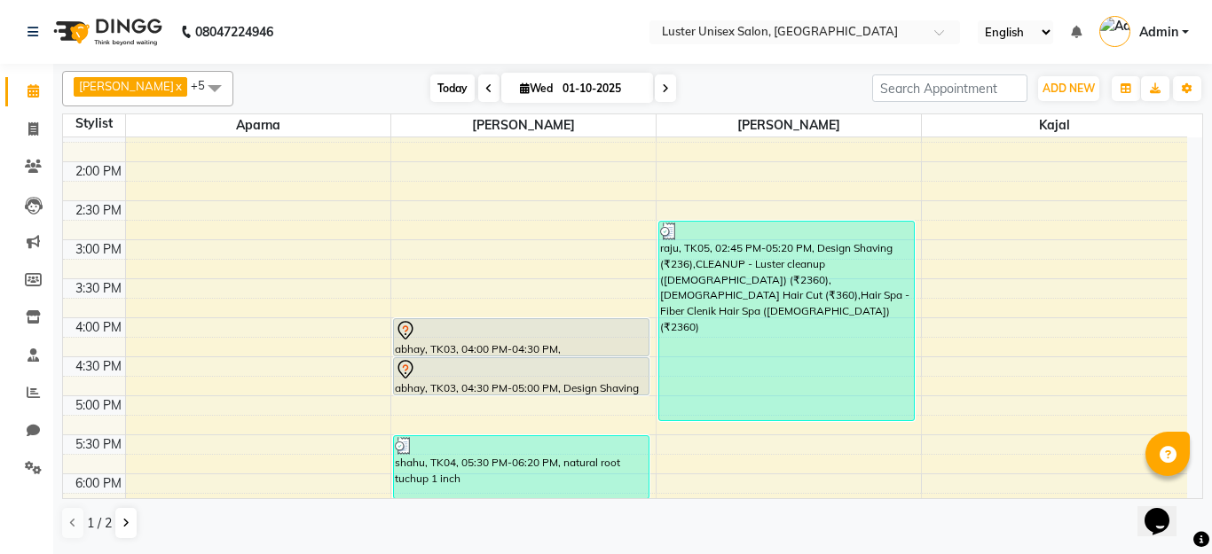
click at [444, 96] on span "Today" at bounding box center [452, 89] width 44 height 28
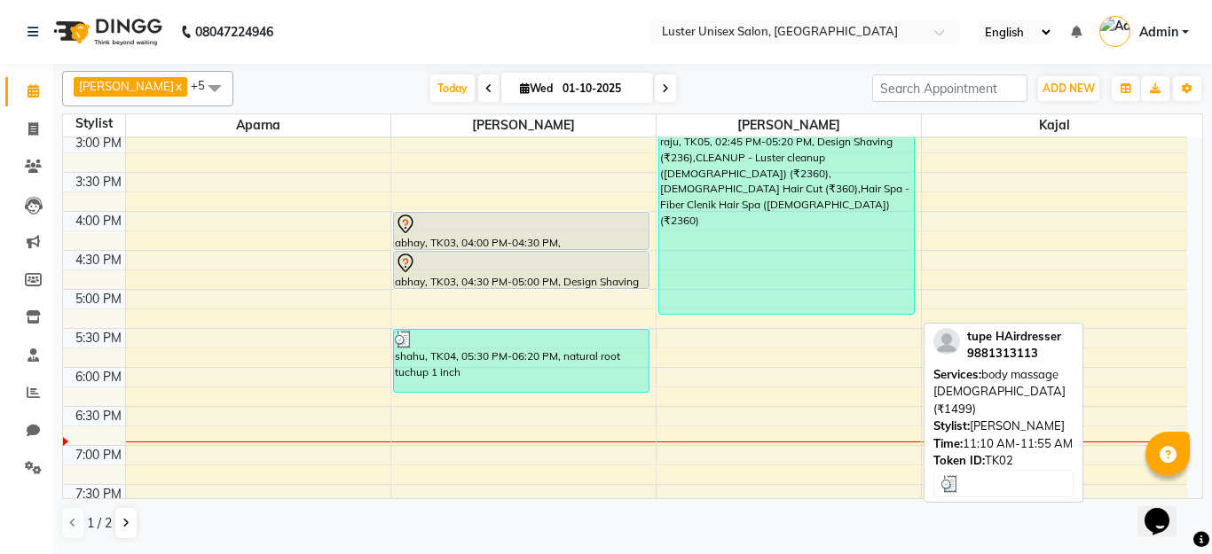
scroll to position [554, 0]
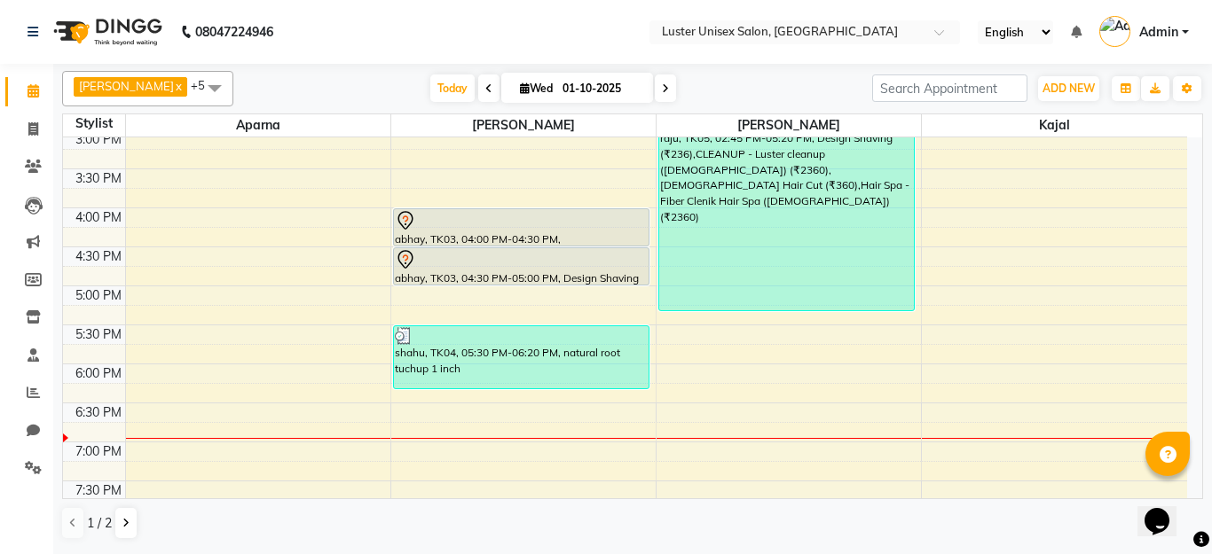
click at [655, 83] on span at bounding box center [665, 89] width 21 height 28
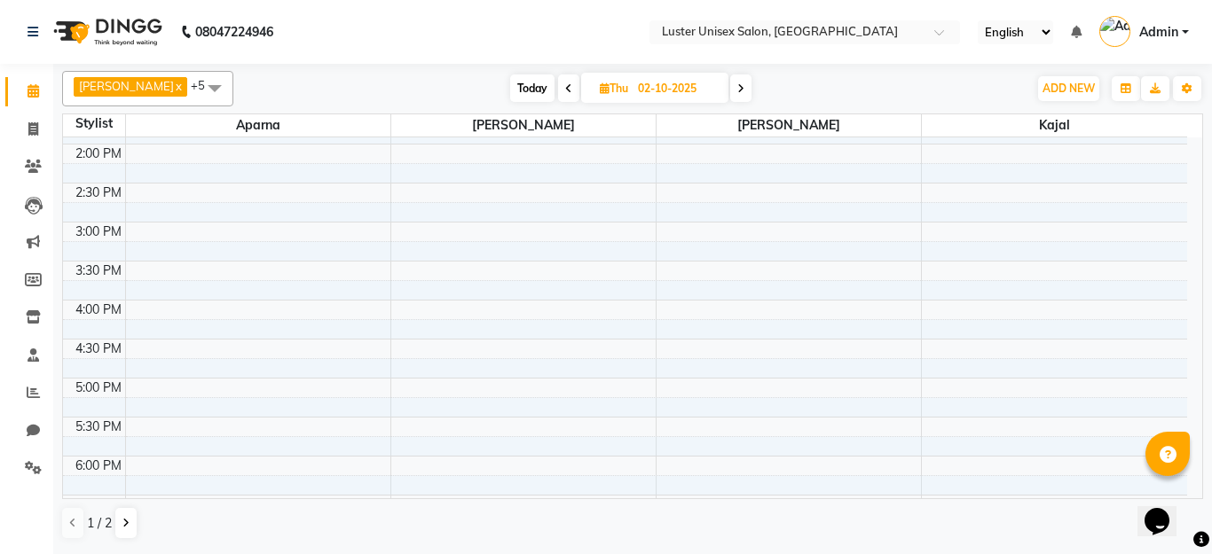
scroll to position [465, 0]
click at [558, 87] on span at bounding box center [568, 89] width 21 height 28
type input "01-10-2025"
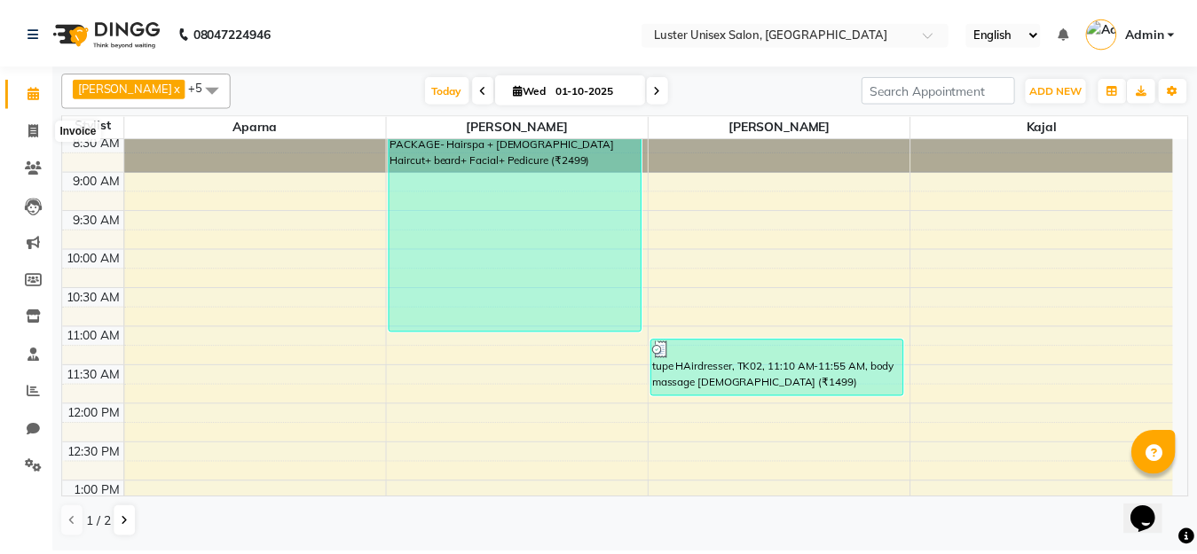
scroll to position [0, 0]
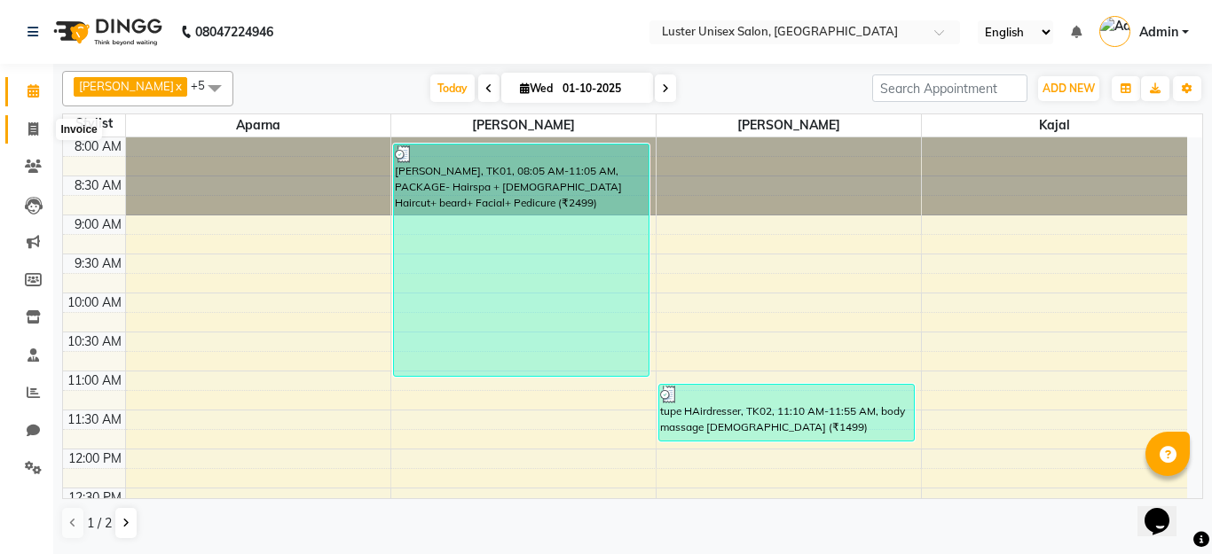
click at [34, 125] on icon at bounding box center [33, 128] width 10 height 13
select select "service"
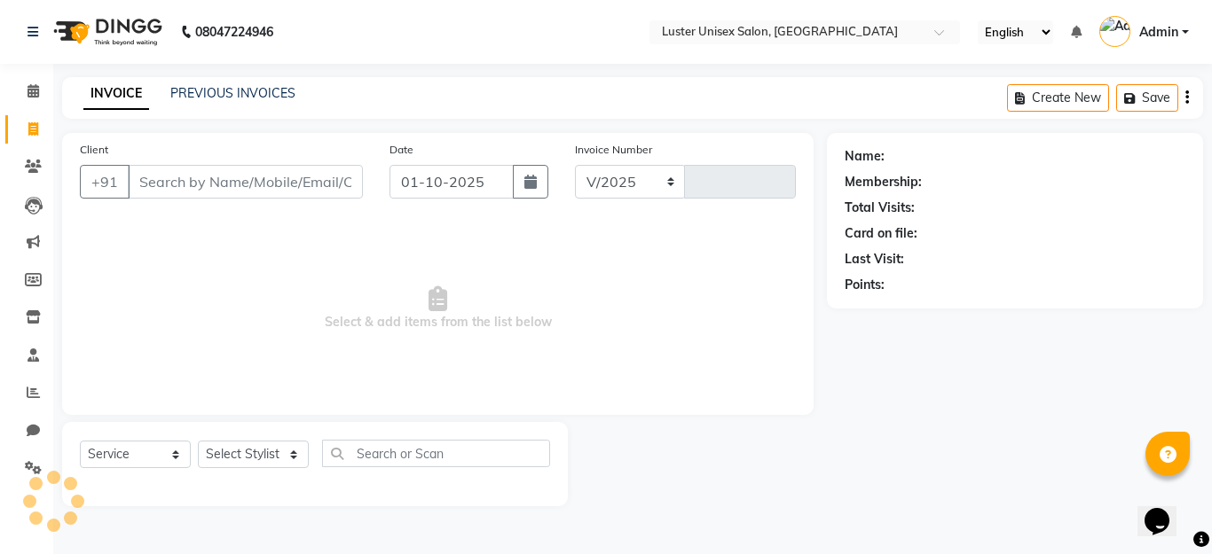
select select "7467"
type input "0642"
click at [46, 470] on span at bounding box center [33, 469] width 31 height 20
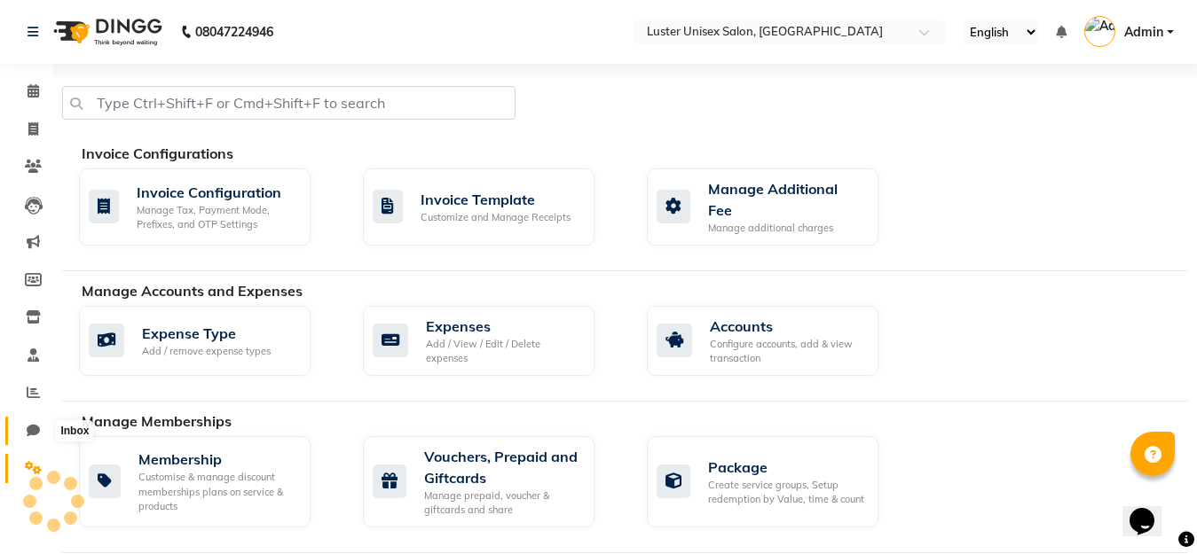
click at [30, 436] on icon at bounding box center [33, 430] width 13 height 13
select select "100"
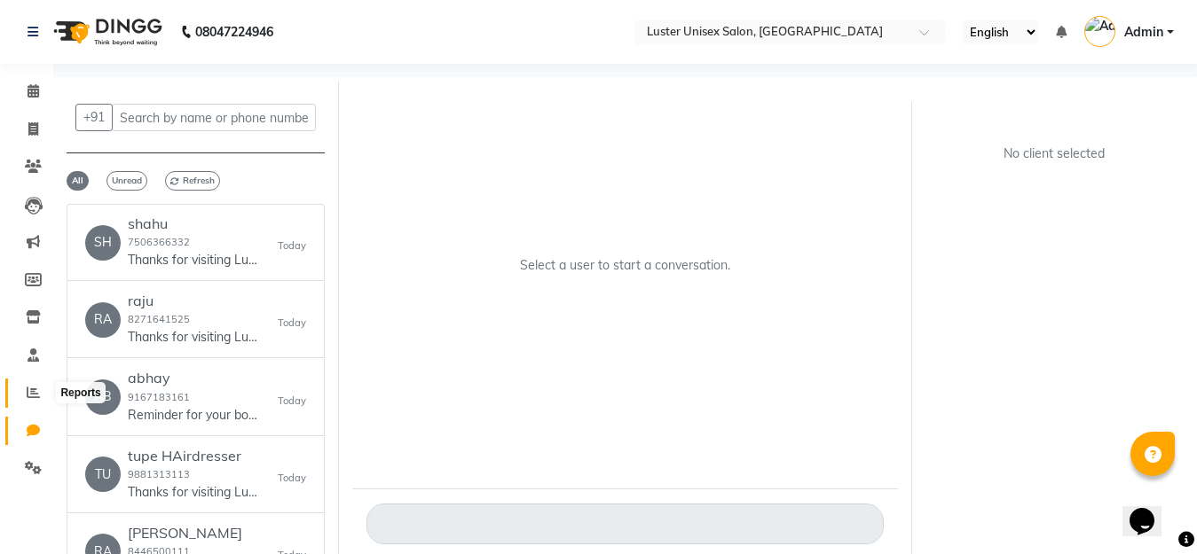
click at [35, 399] on span at bounding box center [33, 393] width 31 height 20
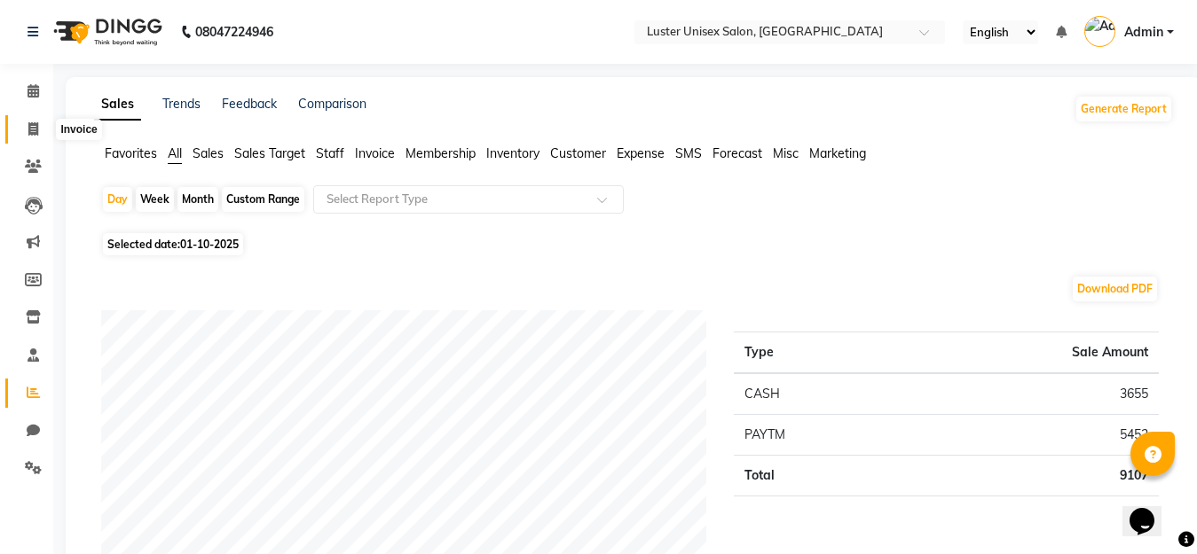
click at [31, 125] on icon at bounding box center [33, 128] width 10 height 13
select select "service"
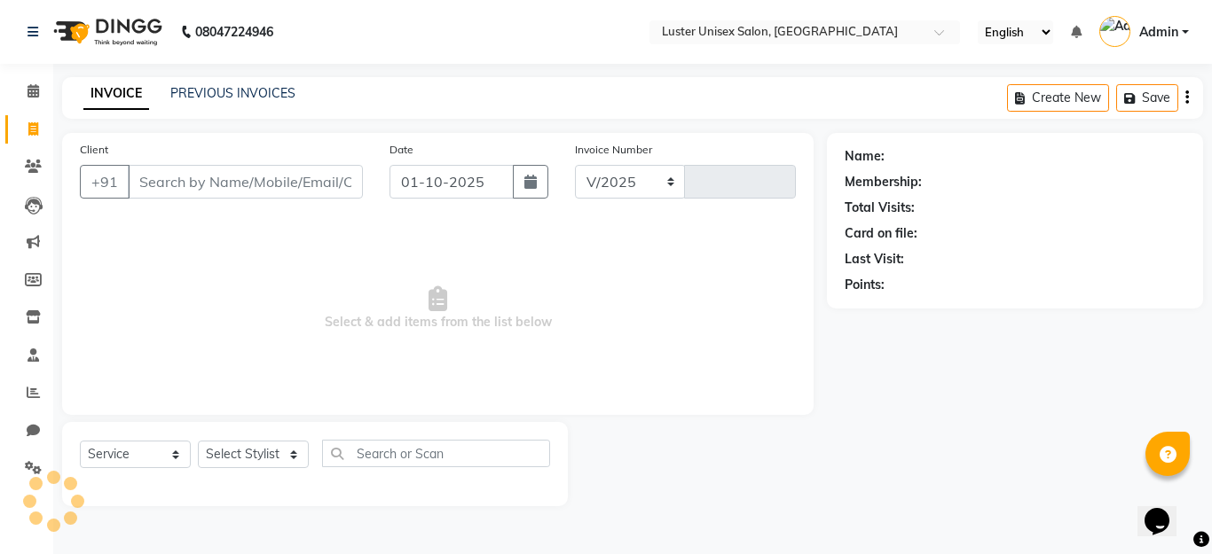
select select "7467"
type input "0642"
click at [207, 83] on div "INVOICE PREVIOUS INVOICES Create New Save" at bounding box center [632, 98] width 1141 height 42
click at [221, 93] on link "PREVIOUS INVOICES" at bounding box center [232, 93] width 125 height 16
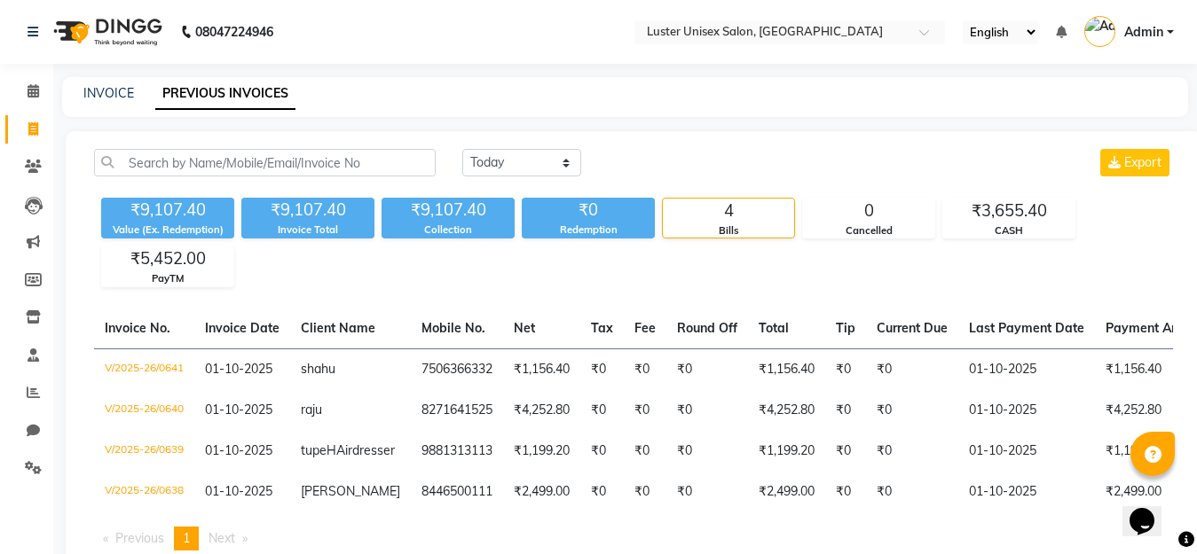
scroll to position [88, 0]
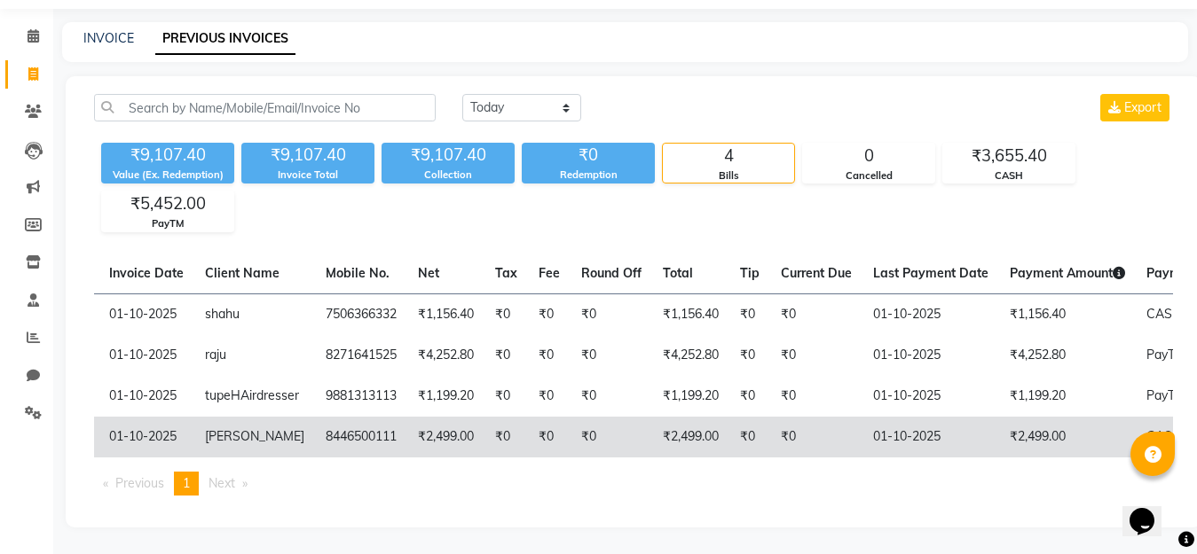
drag, startPoint x: 1144, startPoint y: 373, endPoint x: 1168, endPoint y: 423, distance: 55.2
click at [1168, 423] on tbody "V/2025-26/0641 01-10-2025 shahu 7506366332 ₹1,156.40 ₹0 ₹0 ₹0 ₹1,156.40 ₹0 ₹0 0…" at bounding box center [722, 376] width 1448 height 164
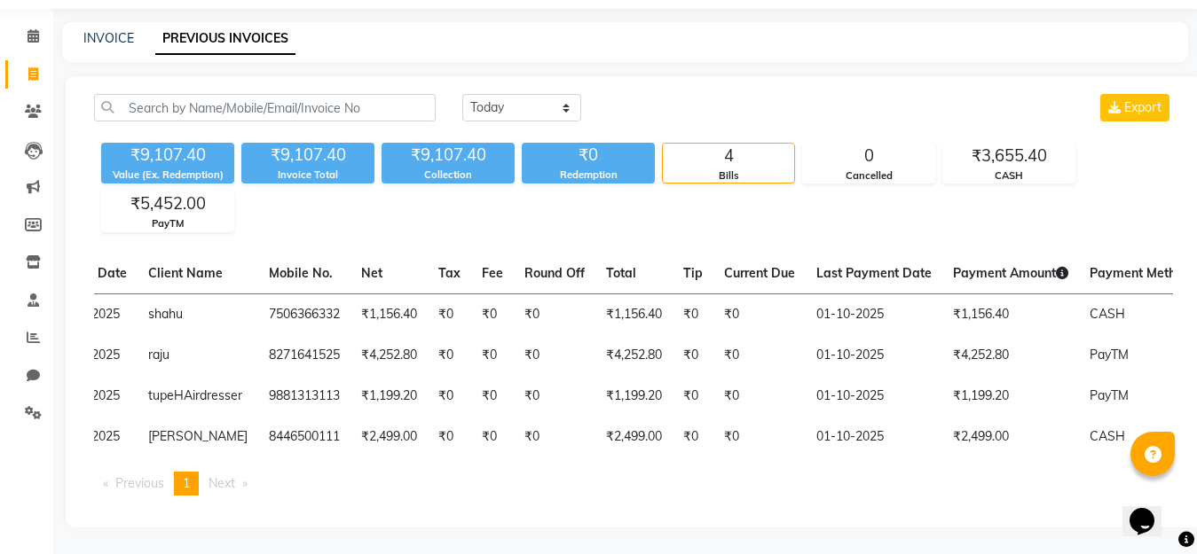
click at [999, 523] on div "Today Yesterday Custom Range Export ₹9,107.40 Value (Ex. Redemption) ₹9,107.40 …" at bounding box center [634, 302] width 1136 height 452
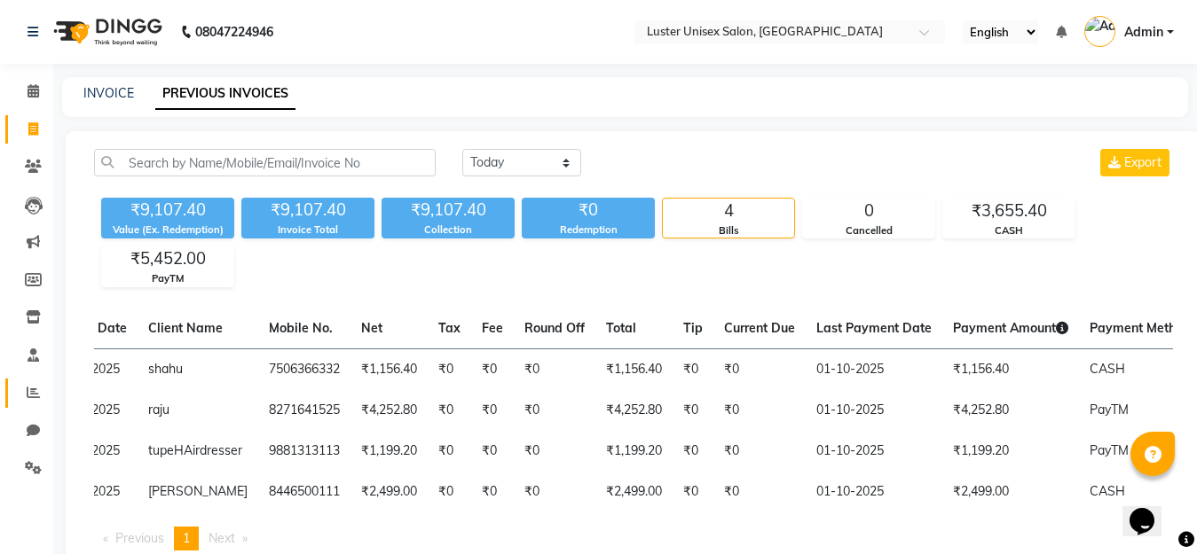
click at [30, 405] on link "Reports" at bounding box center [26, 393] width 43 height 29
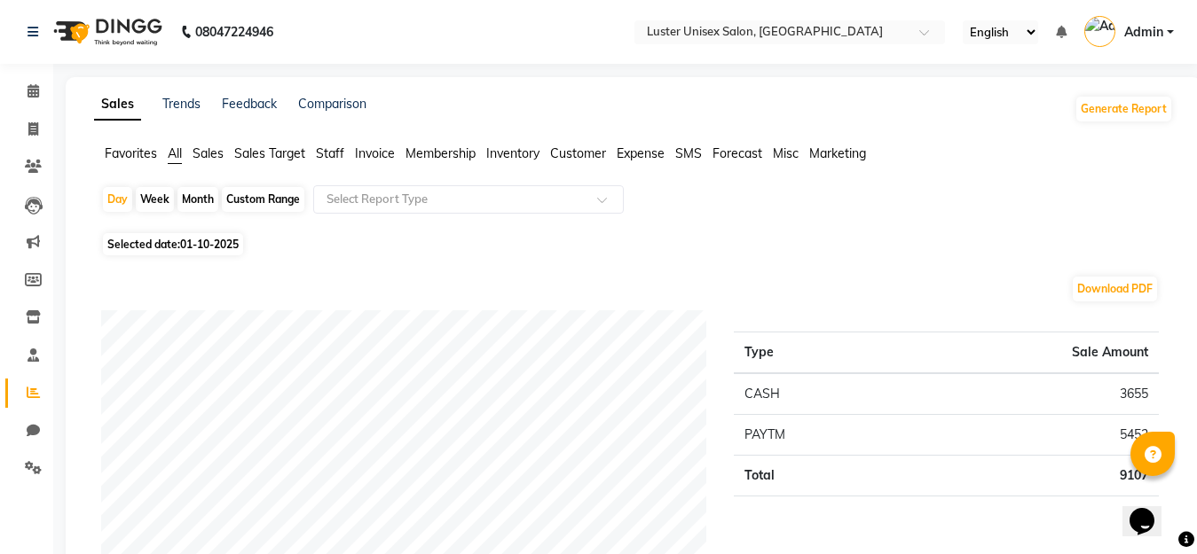
scroll to position [89, 0]
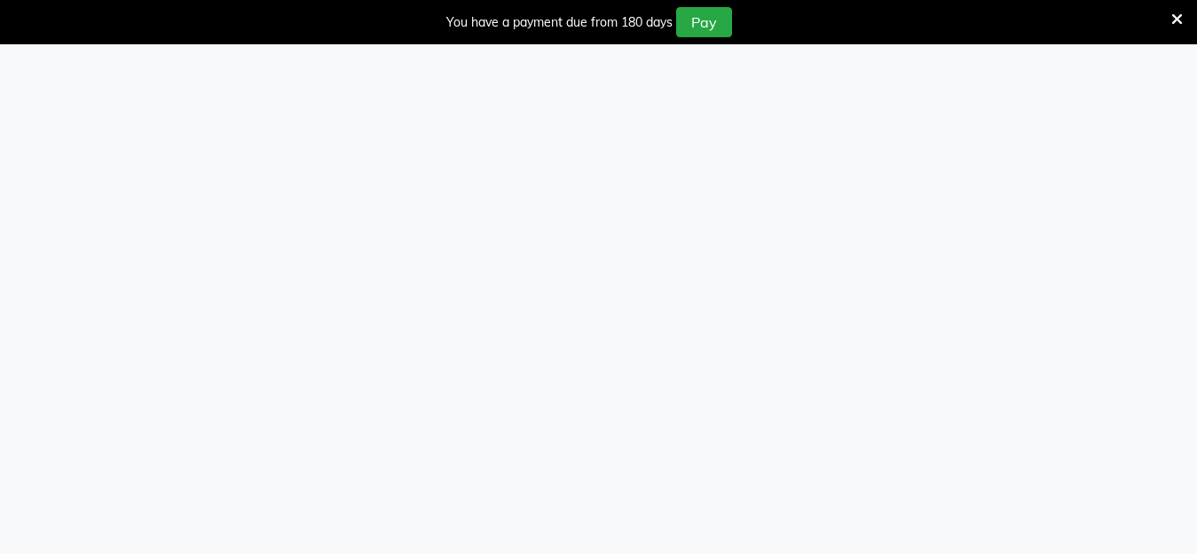
select select "service"
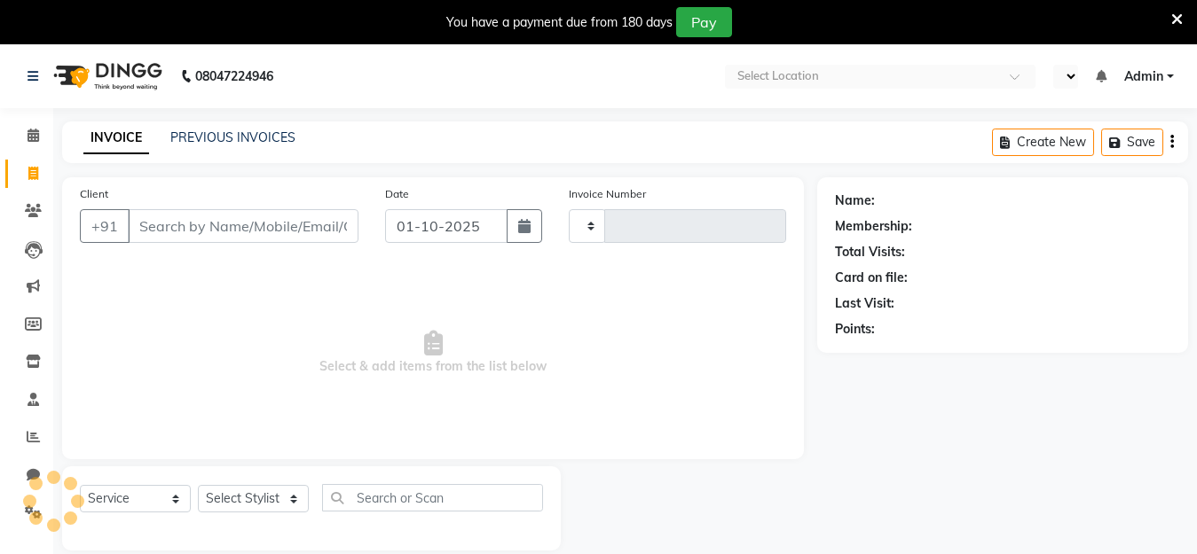
type input "0642"
select select "7467"
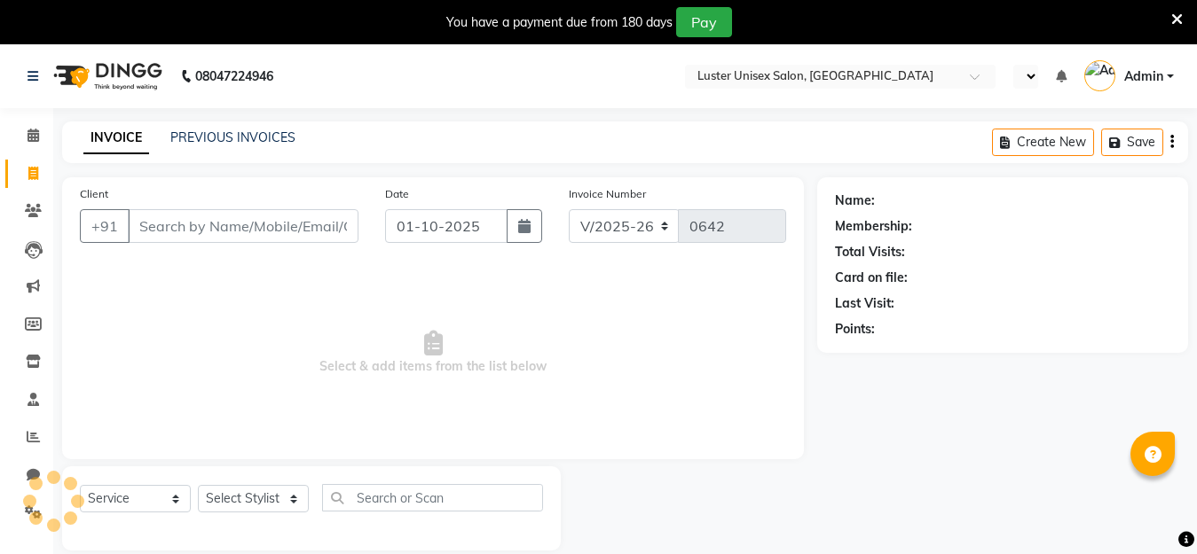
scroll to position [39, 0]
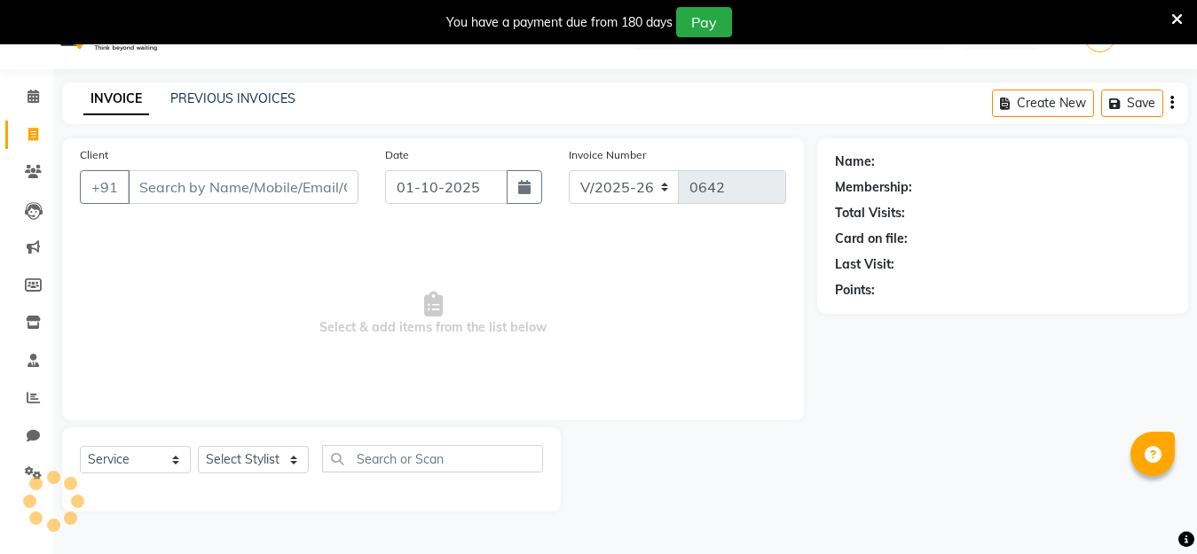
select select "en"
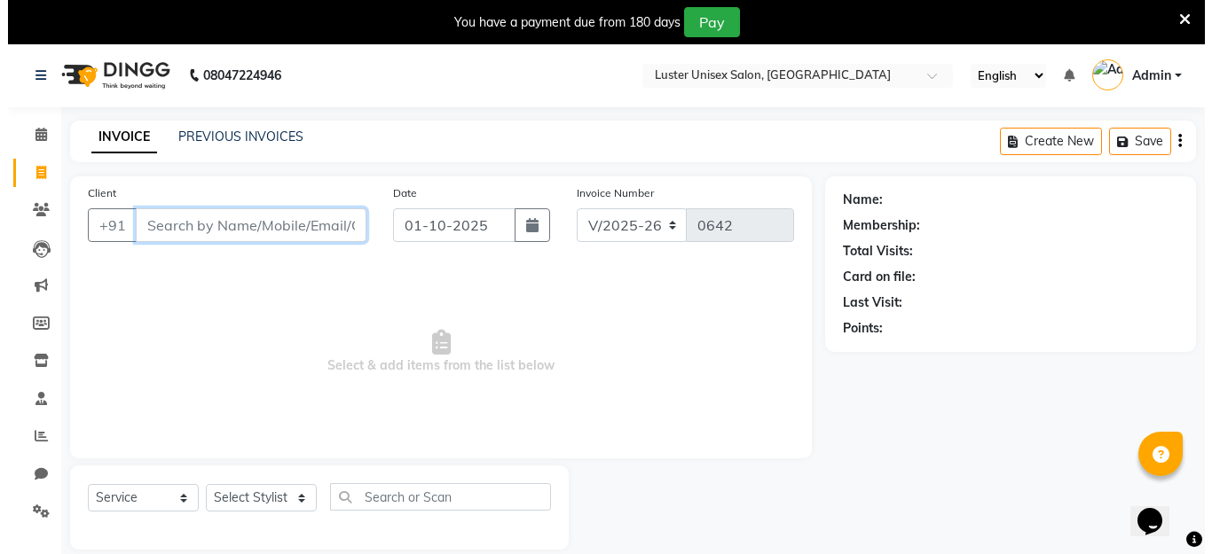
scroll to position [0, 0]
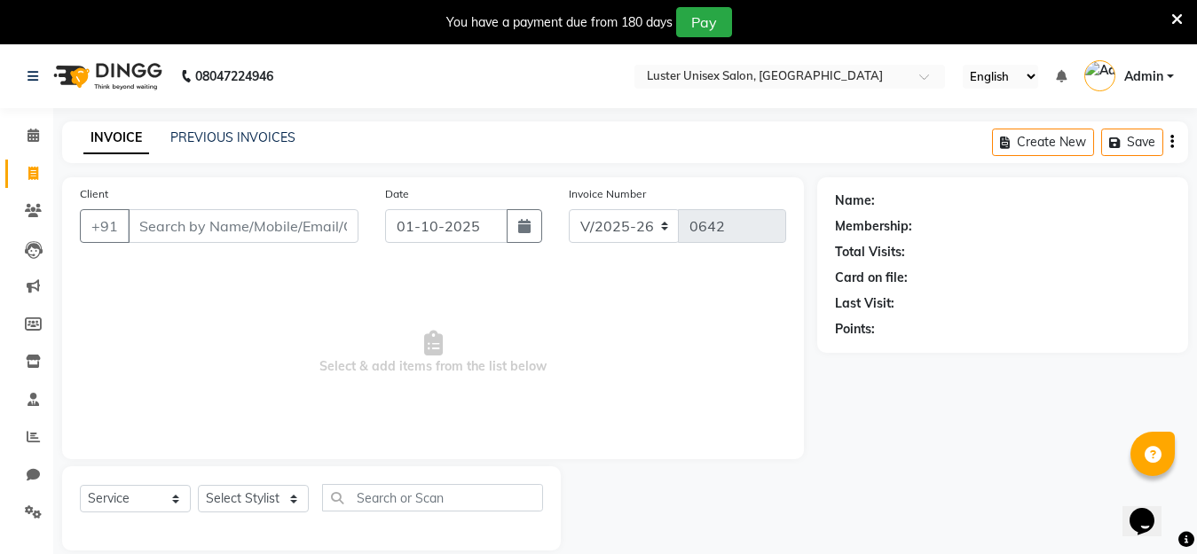
click at [1175, 22] on icon at bounding box center [1177, 20] width 12 height 16
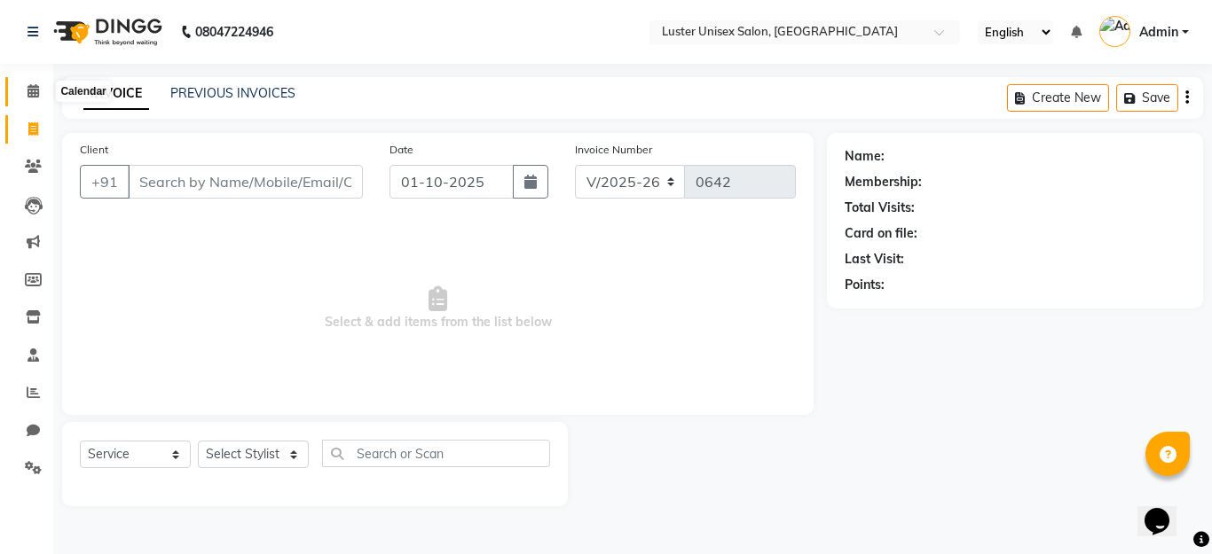
click at [41, 97] on span at bounding box center [33, 92] width 31 height 20
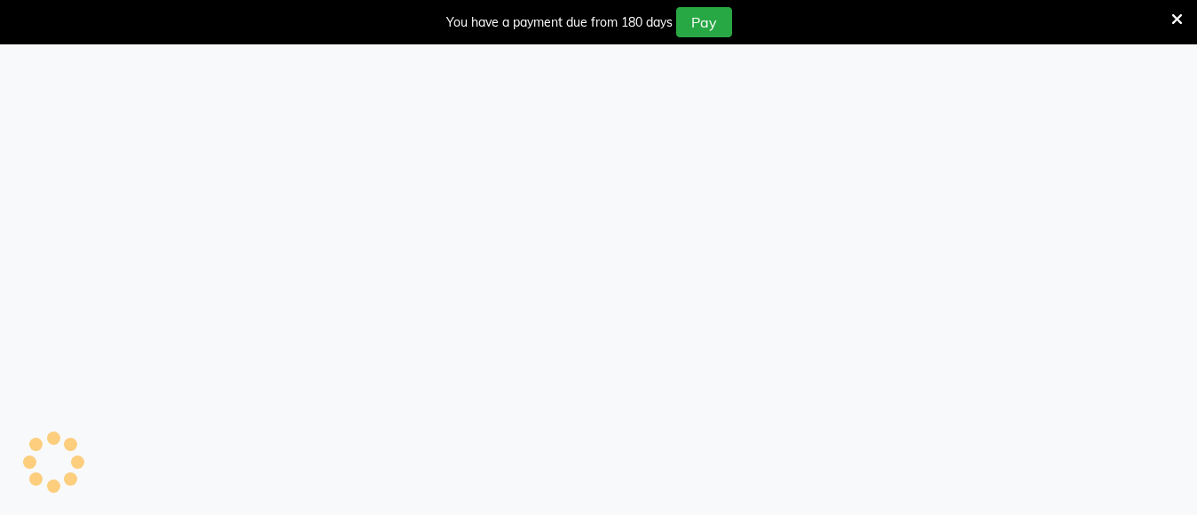
select select "service"
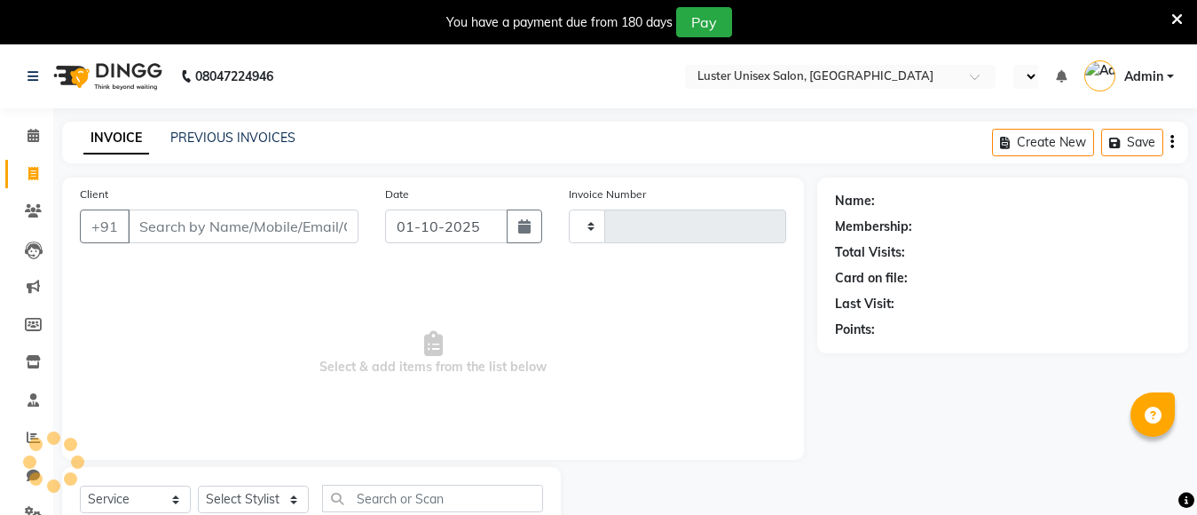
select select "en"
select select "7467"
type input "0642"
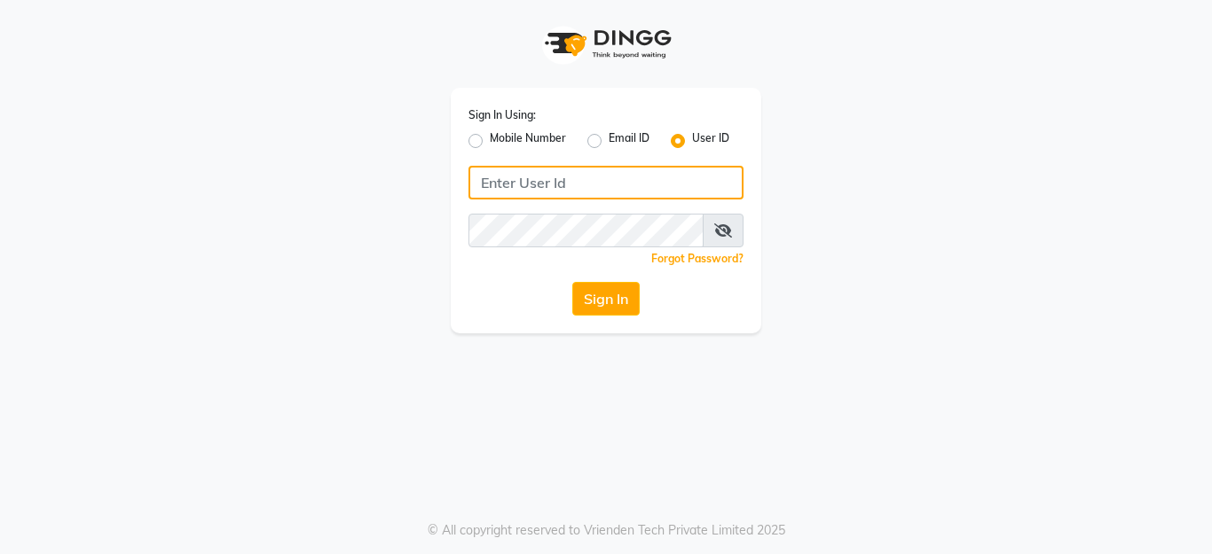
click at [511, 181] on input "Username" at bounding box center [605, 183] width 275 height 34
drag, startPoint x: 476, startPoint y: 182, endPoint x: 569, endPoint y: 185, distance: 92.3
click at [569, 185] on input "lustersalon" at bounding box center [605, 183] width 275 height 34
type input "lustersalon"
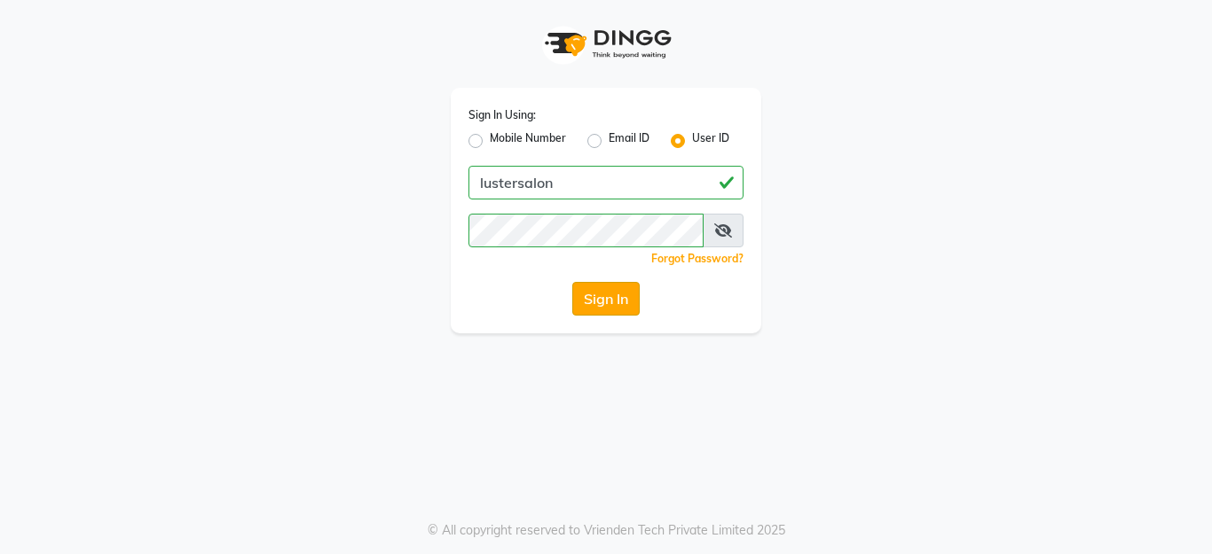
click at [600, 303] on button "Sign In" at bounding box center [605, 299] width 67 height 34
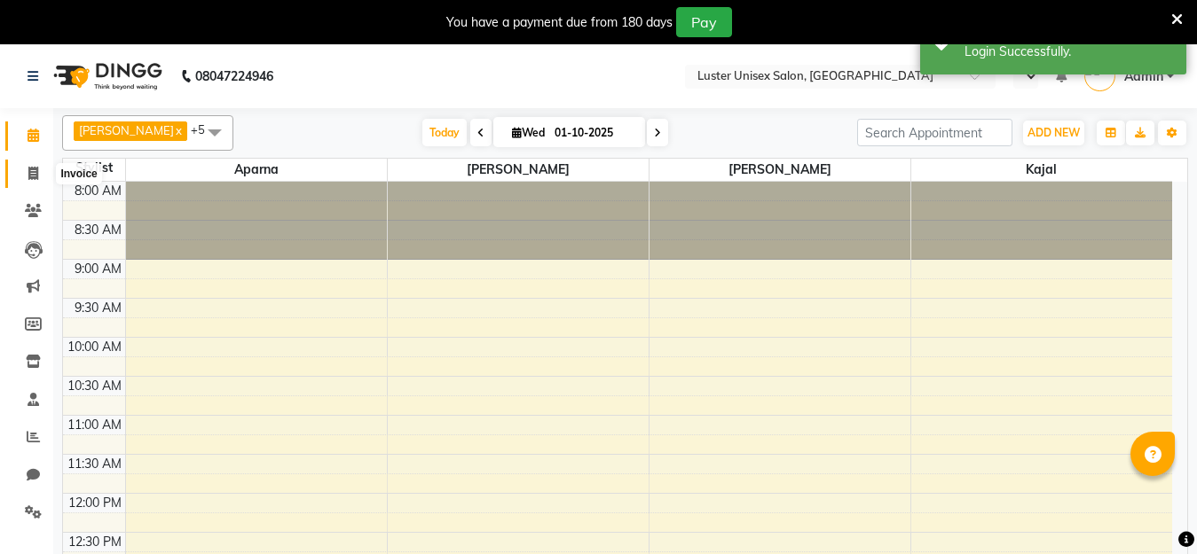
click at [27, 167] on span at bounding box center [33, 174] width 31 height 20
select select "service"
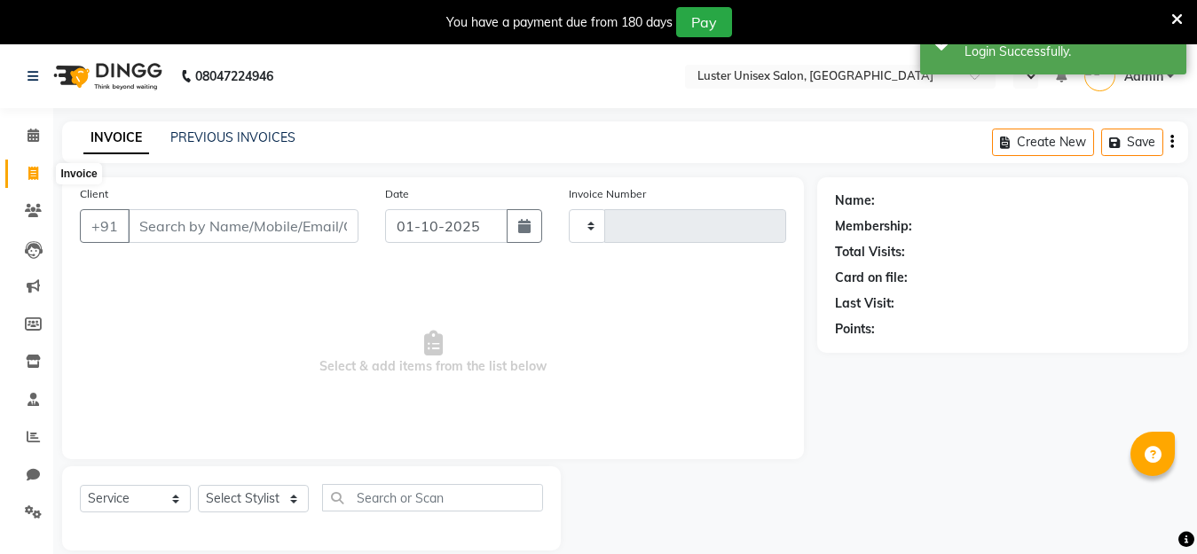
select select "en"
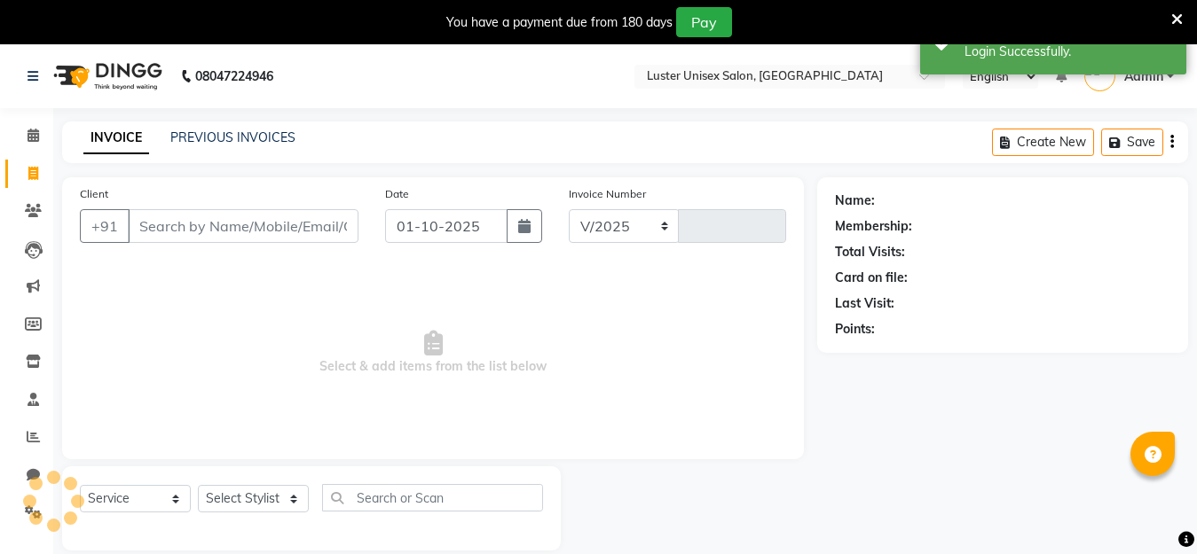
select select "7467"
type input "0642"
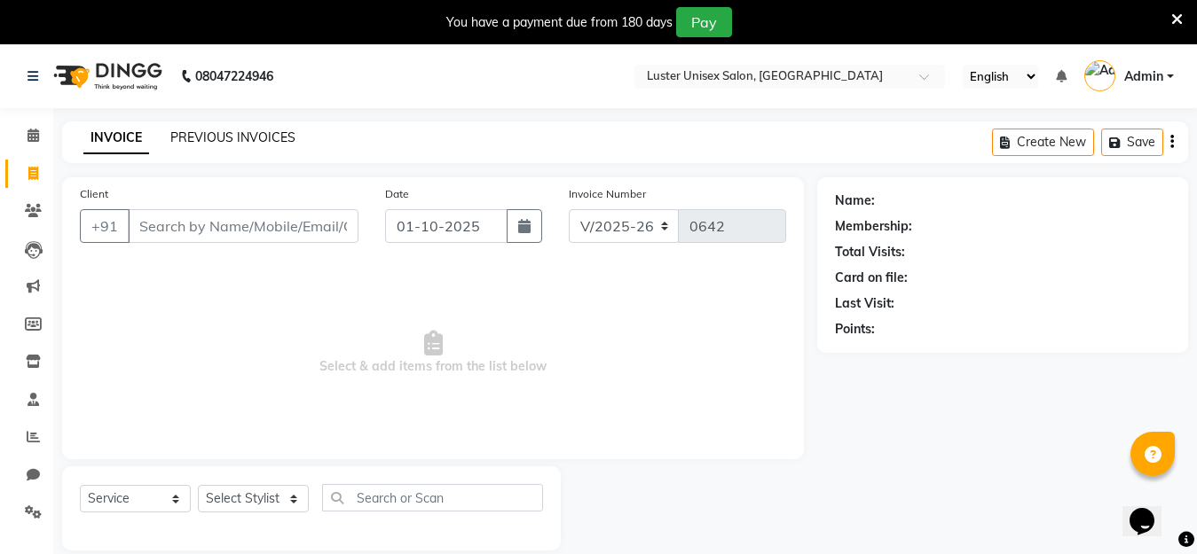
click at [241, 131] on link "PREVIOUS INVOICES" at bounding box center [232, 138] width 125 height 16
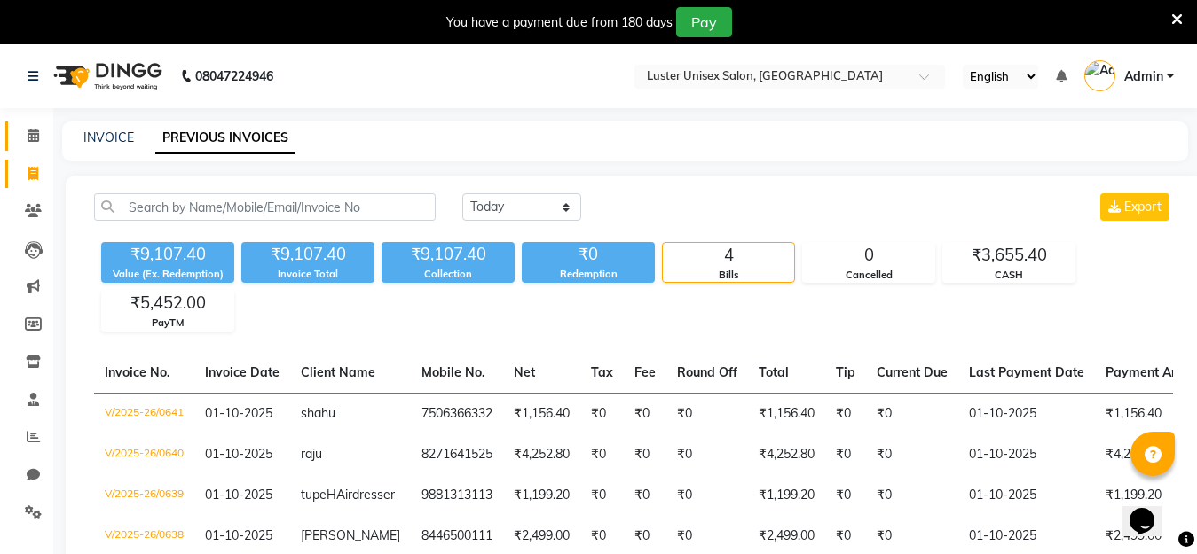
click at [25, 134] on span at bounding box center [33, 136] width 31 height 20
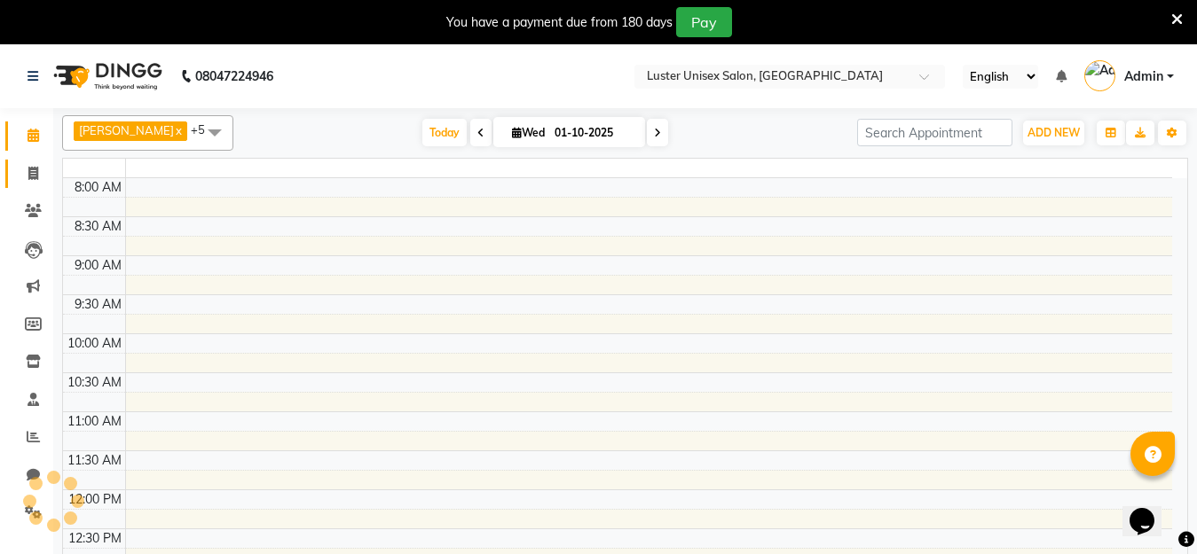
click at [24, 175] on span at bounding box center [33, 174] width 31 height 20
select select "service"
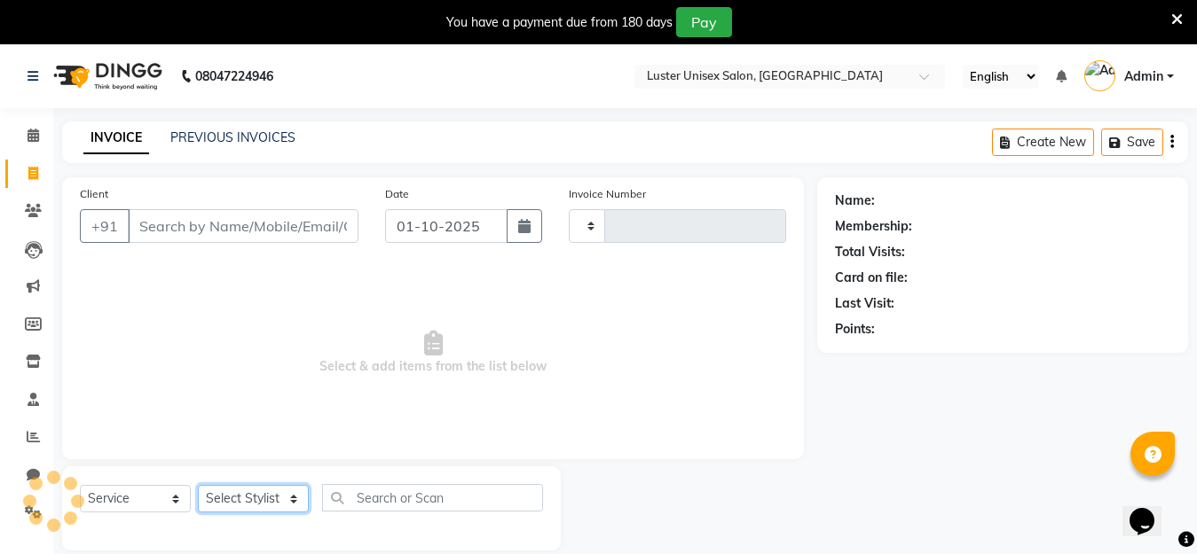
click at [263, 491] on select "Select Stylist" at bounding box center [253, 499] width 111 height 28
select select "7467"
type input "0642"
click at [229, 498] on select "Select Stylist [PERSON_NAME] kajal [PERSON_NAME]" at bounding box center [253, 499] width 111 height 28
click at [224, 498] on select "Select Stylist [PERSON_NAME] kajal [PERSON_NAME]" at bounding box center [253, 499] width 111 height 28
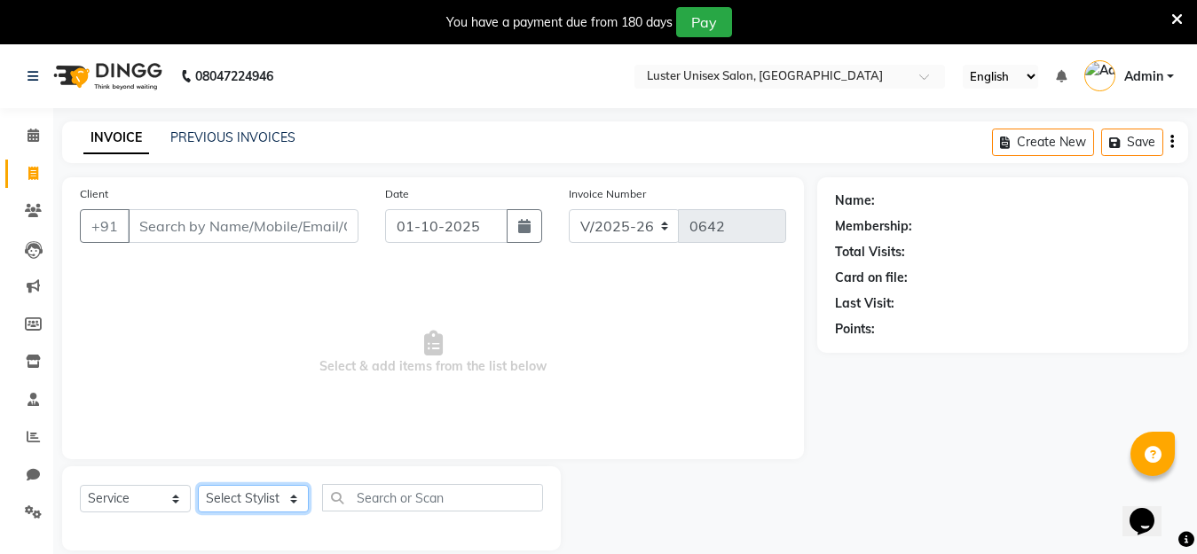
select select "68086"
click at [198, 485] on select "Select Stylist [PERSON_NAME] kajal [PERSON_NAME]" at bounding box center [253, 499] width 111 height 28
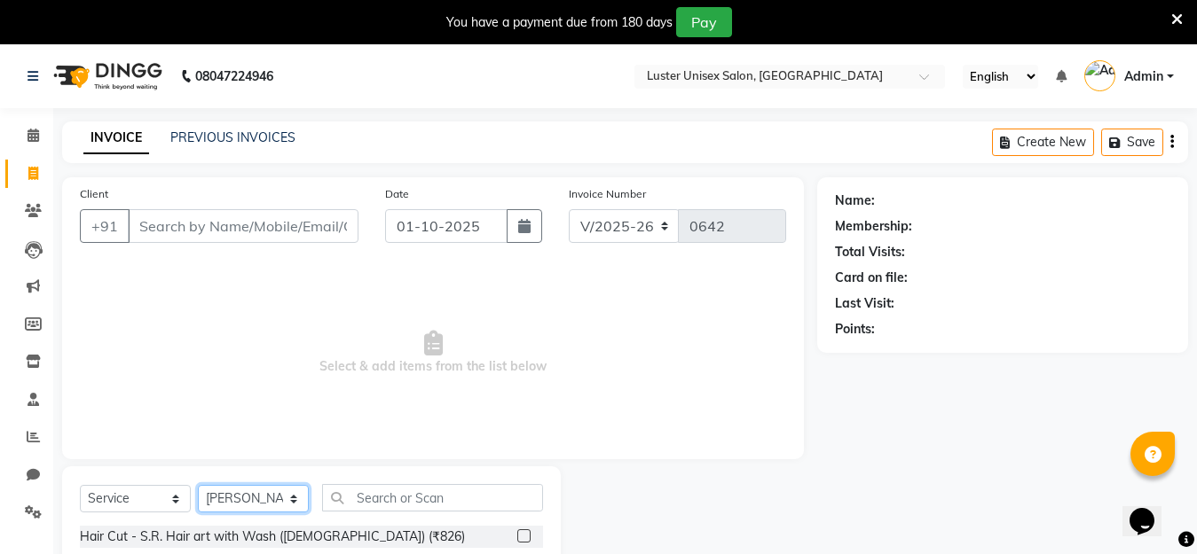
scroll to position [44, 0]
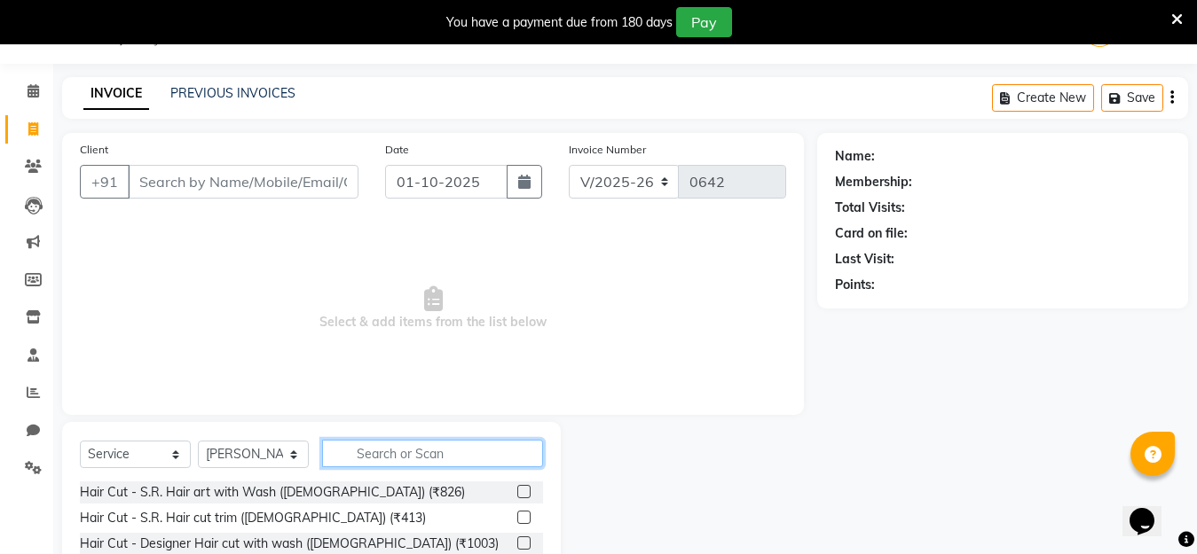
click at [365, 459] on input "text" at bounding box center [432, 454] width 221 height 28
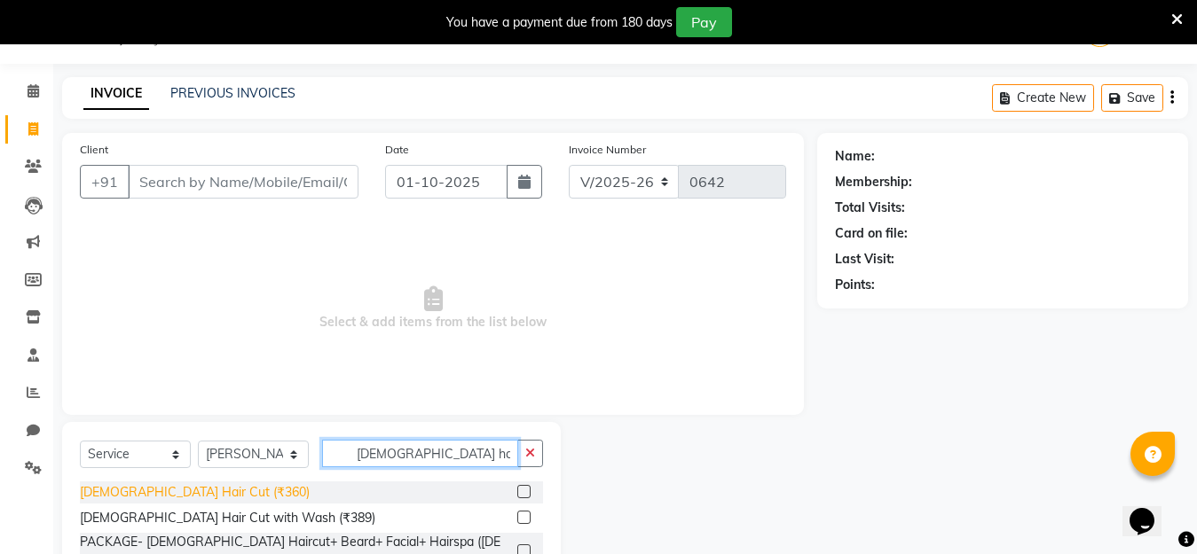
type input "[DEMOGRAPHIC_DATA] hai"
drag, startPoint x: 131, startPoint y: 497, endPoint x: 224, endPoint y: 488, distance: 92.7
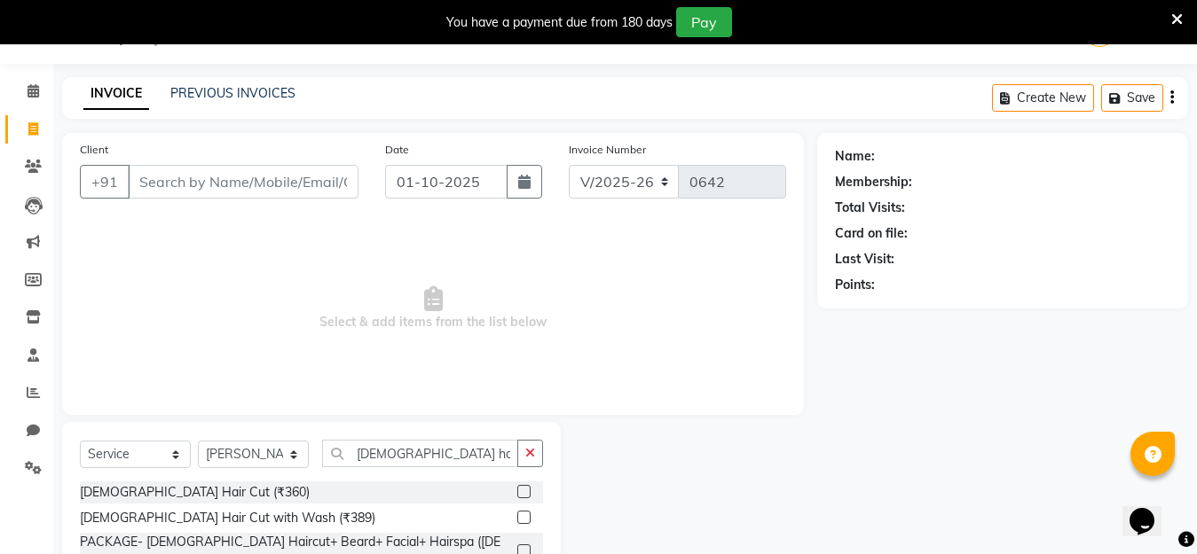
click at [132, 497] on div "[DEMOGRAPHIC_DATA] Hair Cut (₹360)" at bounding box center [195, 492] width 230 height 19
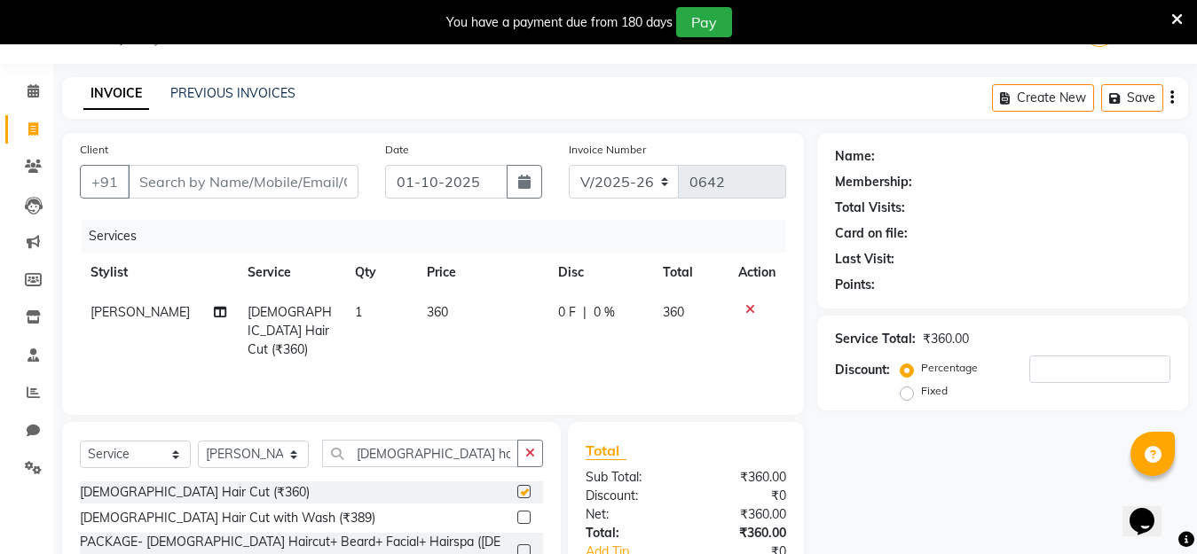
checkbox input "false"
click at [541, 457] on button "button" at bounding box center [530, 454] width 26 height 28
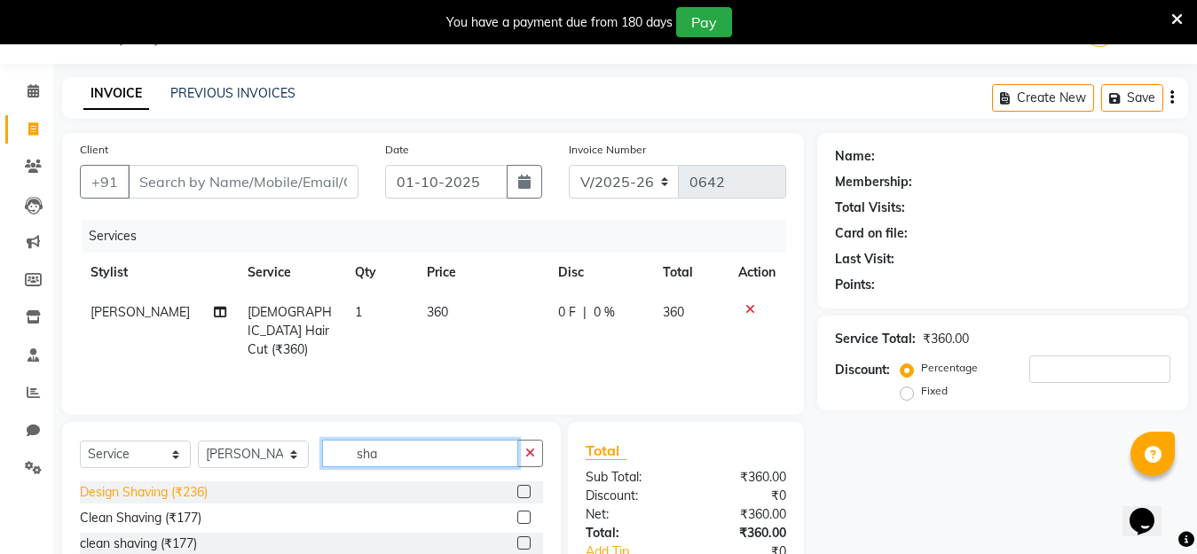
type input "sha"
click at [139, 499] on div "Design Shaving (₹236)" at bounding box center [144, 492] width 128 height 19
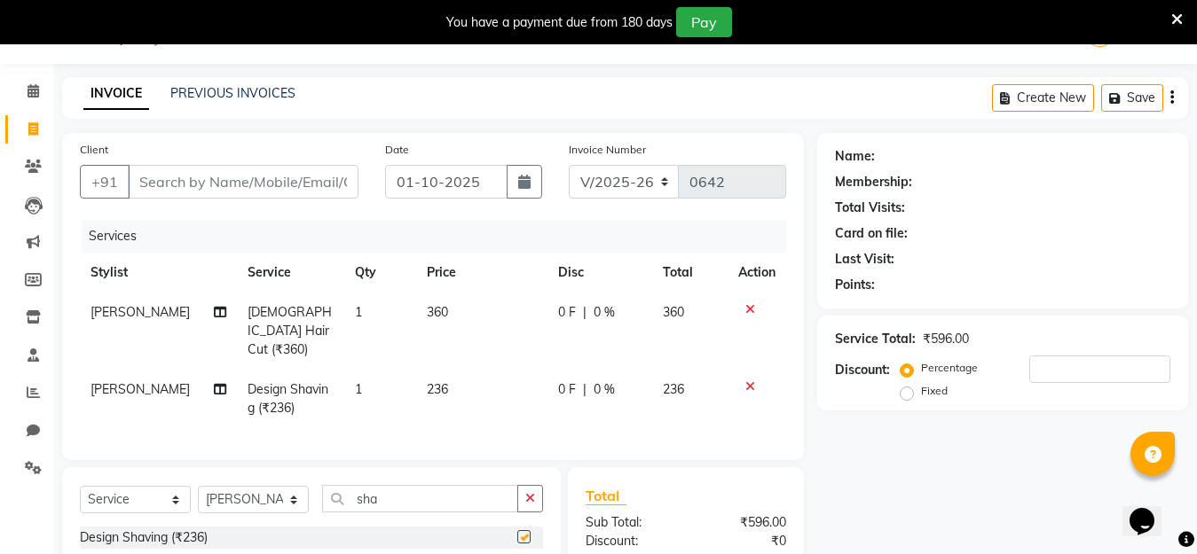
checkbox input "false"
click at [217, 181] on input "Client" at bounding box center [243, 182] width 231 height 34
click at [1034, 376] on input "number" at bounding box center [1099, 370] width 141 height 28
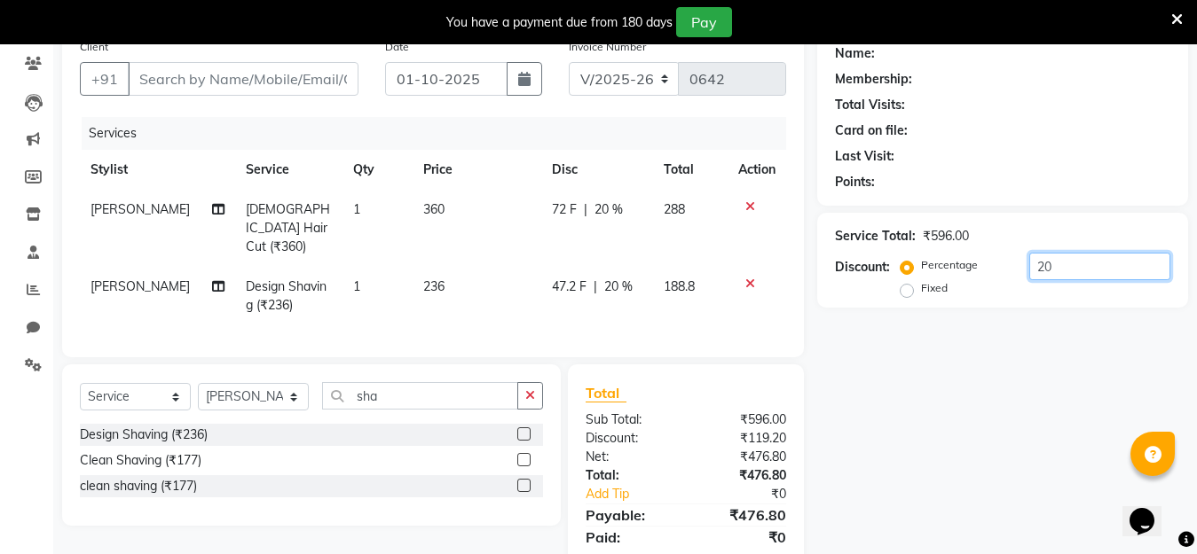
scroll to position [115, 0]
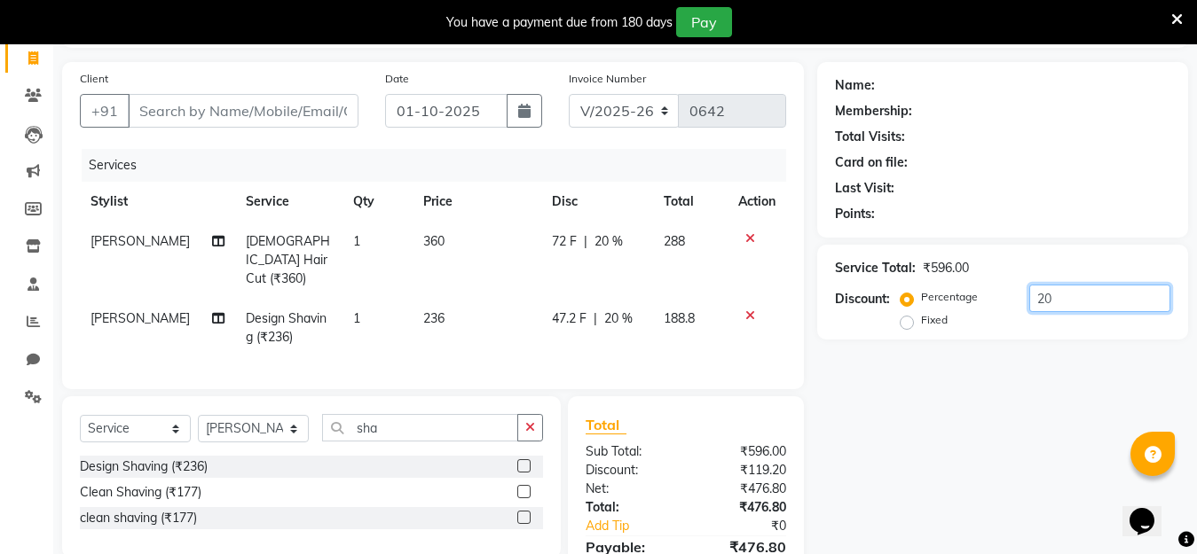
type input "20"
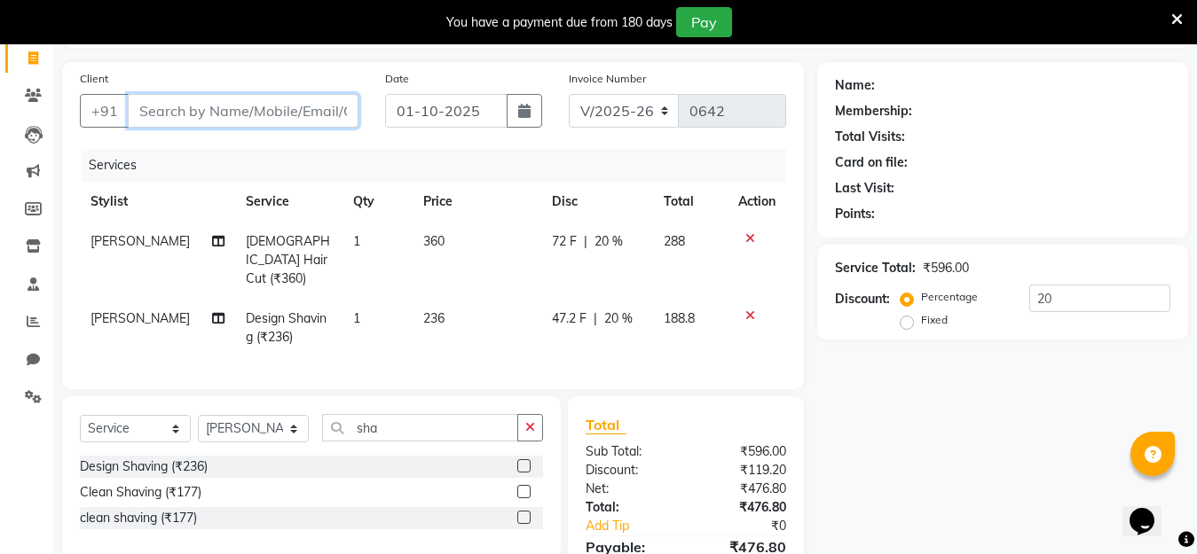
click at [246, 108] on input "Client" at bounding box center [243, 111] width 231 height 34
type input "a"
type input "0"
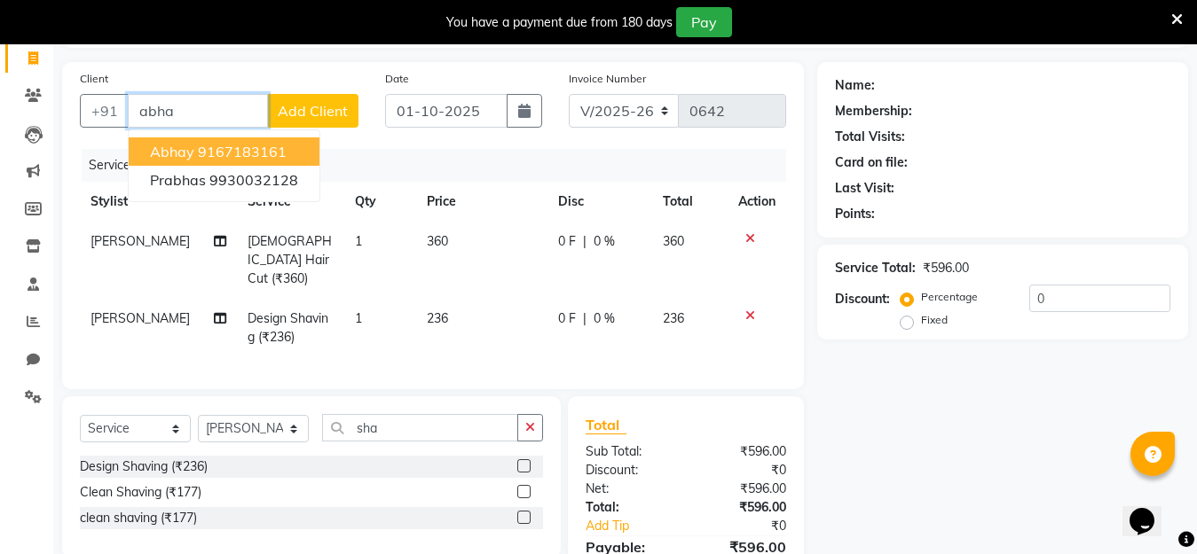
click at [247, 153] on ngb-highlight "9167183161" at bounding box center [242, 152] width 89 height 18
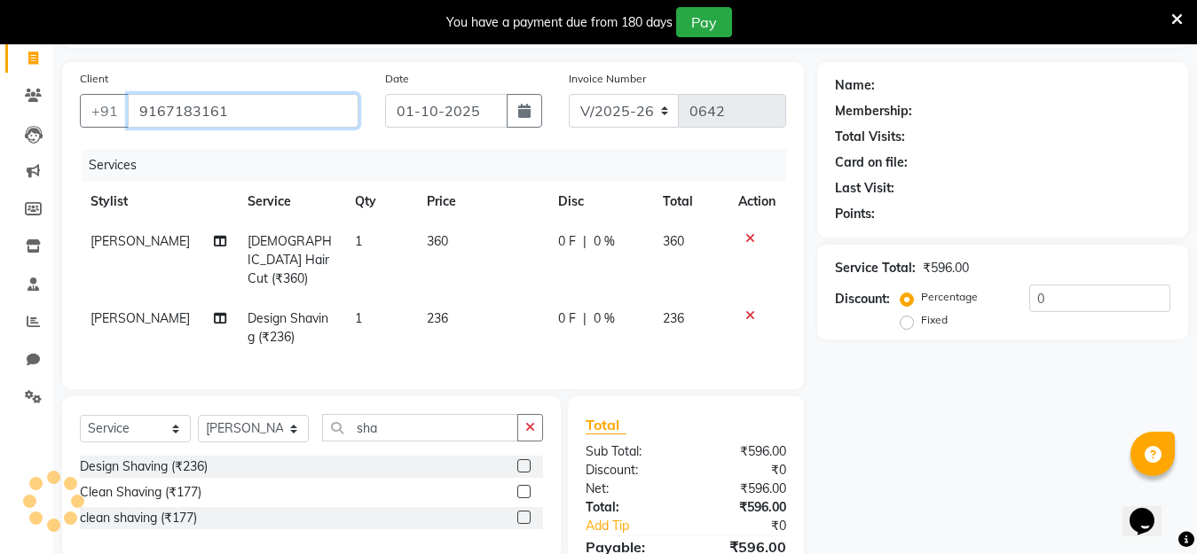
type input "9167183161"
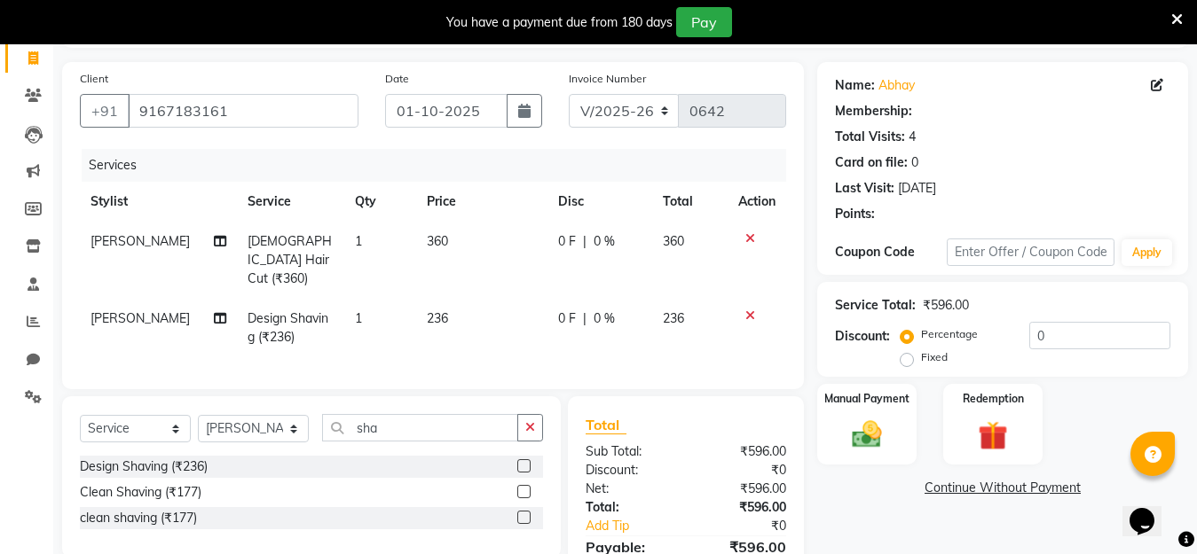
select select "1: Object"
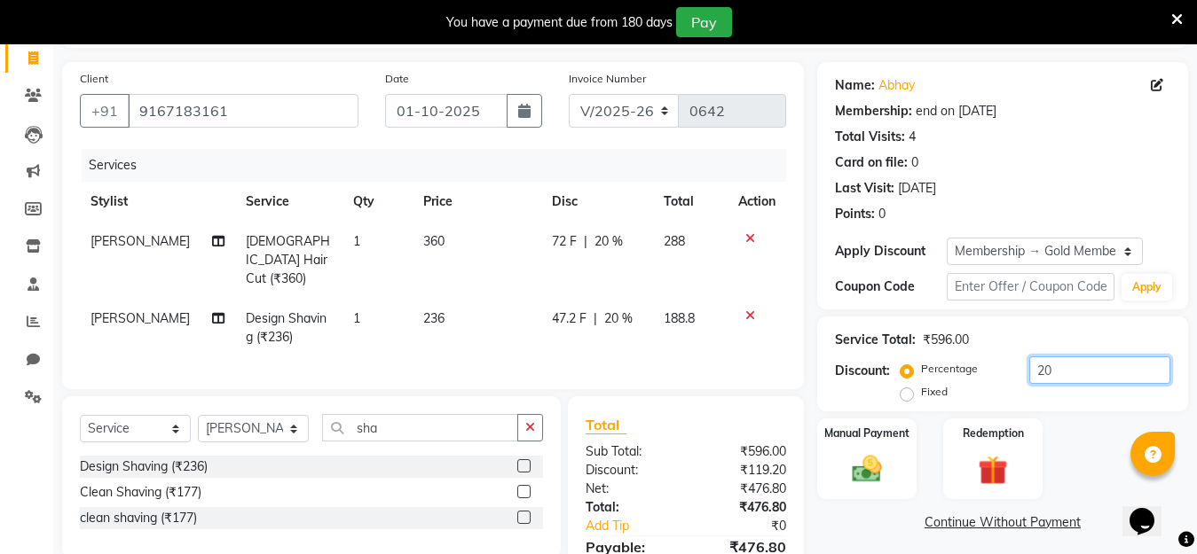
drag, startPoint x: 1060, startPoint y: 379, endPoint x: 1036, endPoint y: 371, distance: 25.2
click at [1054, 377] on input "20" at bounding box center [1099, 371] width 141 height 28
type input "2"
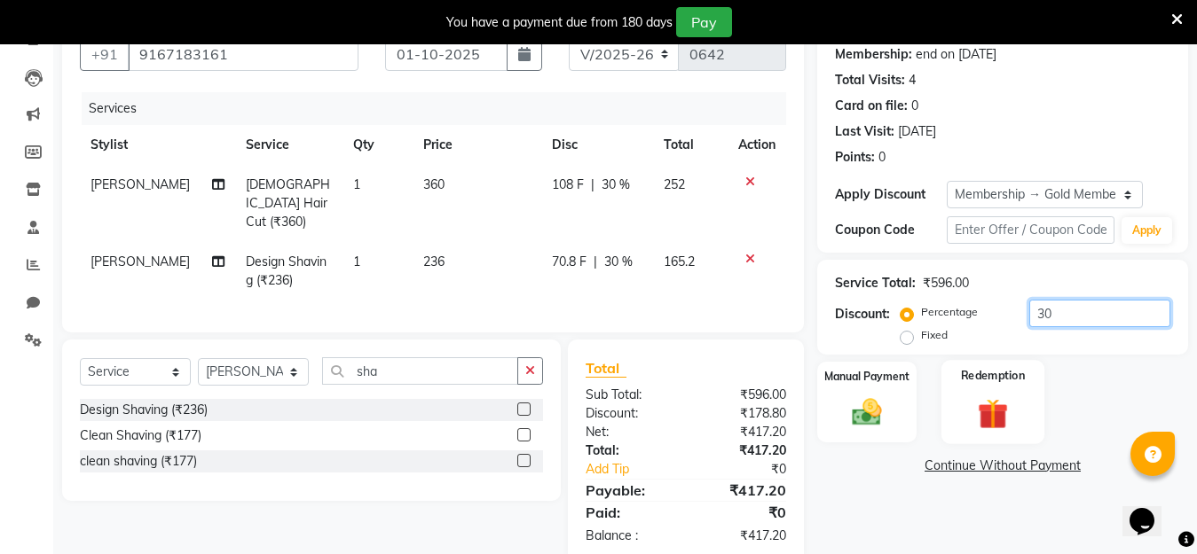
scroll to position [204, 0]
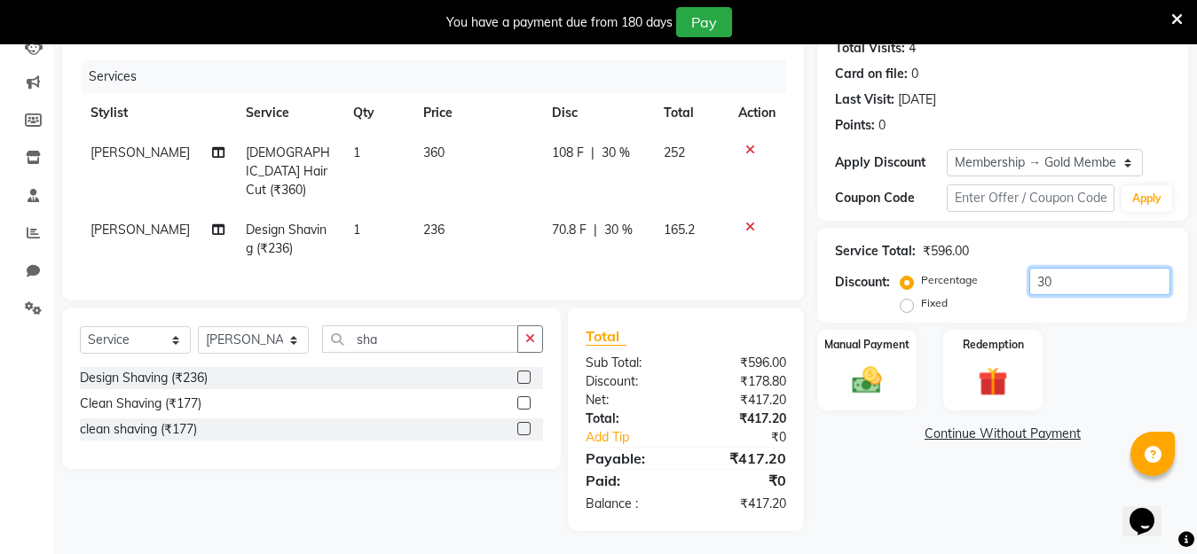
click at [1070, 277] on input "30" at bounding box center [1099, 282] width 141 height 28
type input "1"
type input "3"
type input "33"
click at [872, 366] on img at bounding box center [867, 380] width 50 height 35
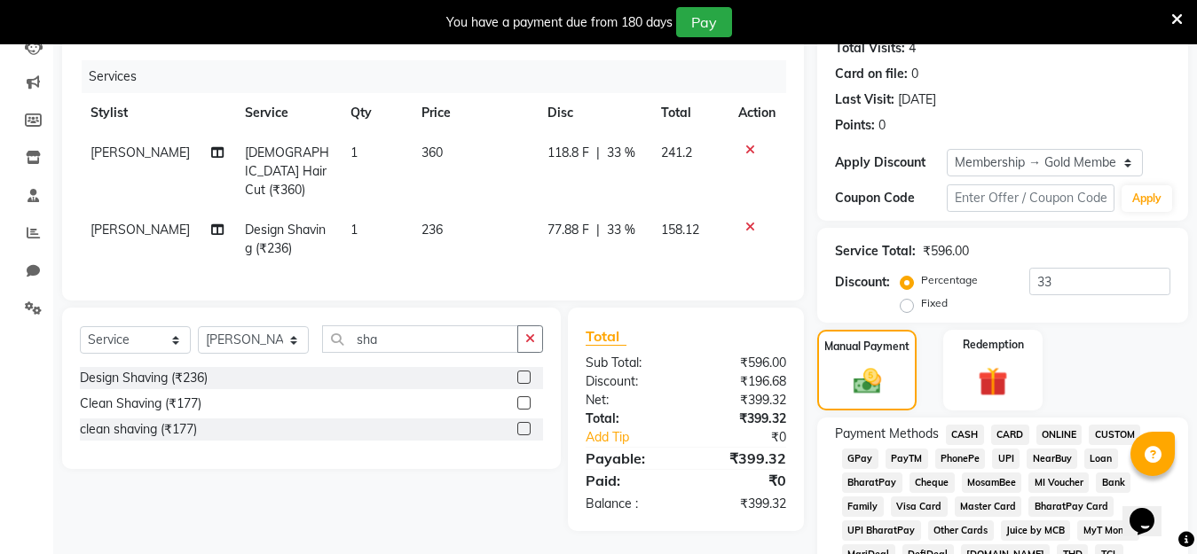
click at [641, 233] on td "77.88 F | 33 %" at bounding box center [594, 239] width 114 height 59
select select "68086"
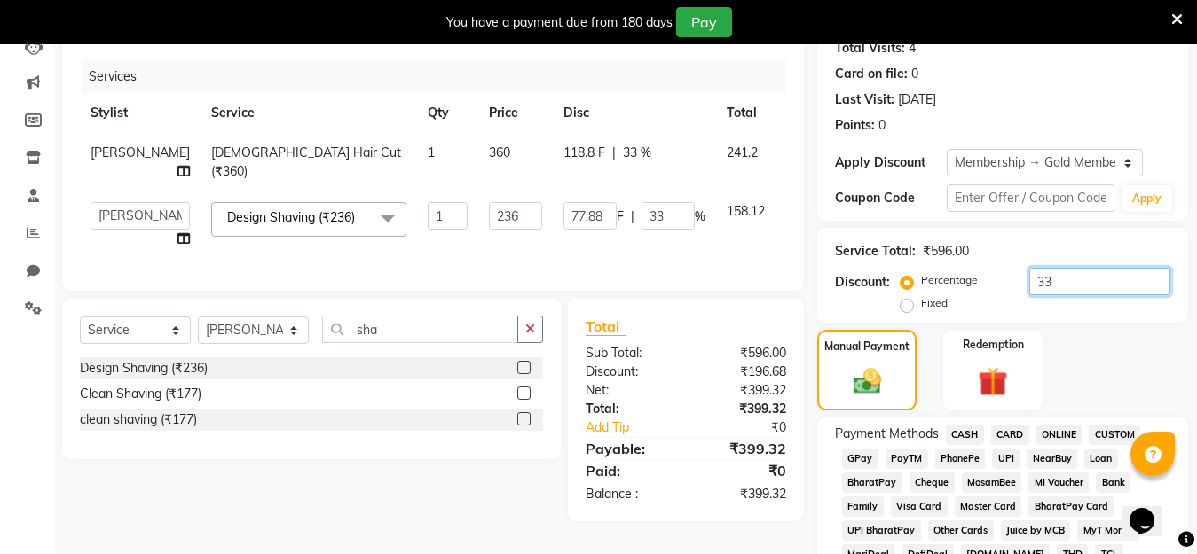
click at [1055, 282] on input "33" at bounding box center [1099, 282] width 141 height 28
type input "100"
type input "236"
type input "100"
type input "10"
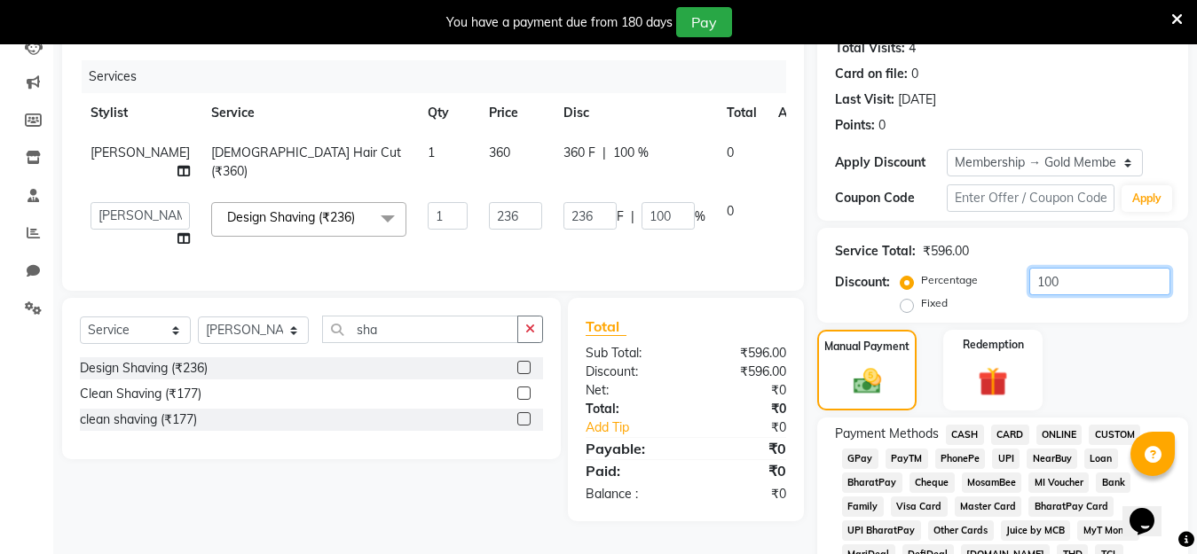
type input "23.6"
type input "10"
type input "1"
type input "2.36"
type input "1"
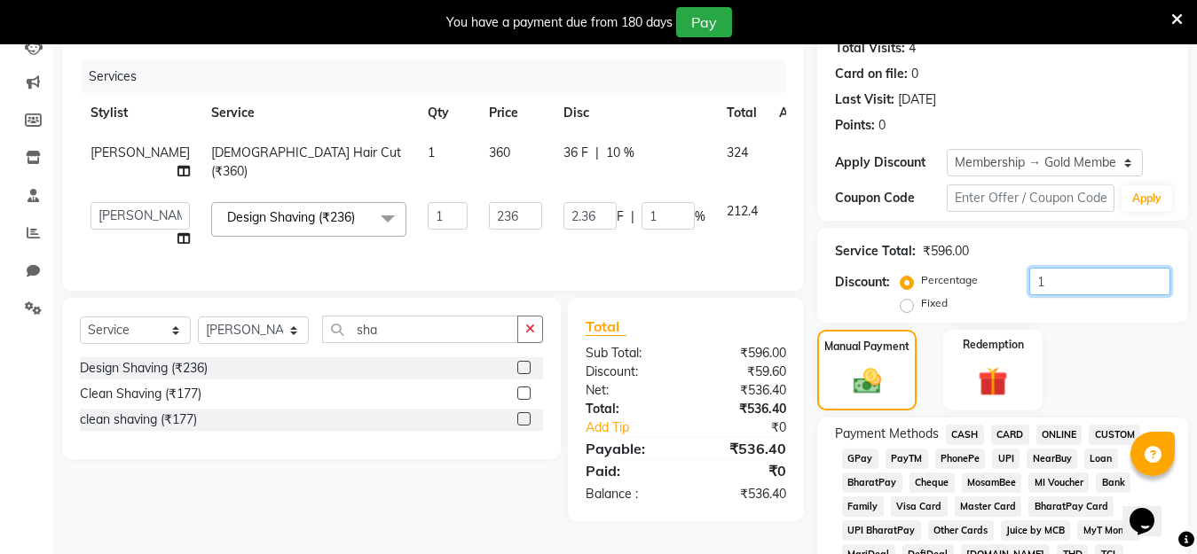
type input "0"
type input "3"
type input "7.08"
type input "3"
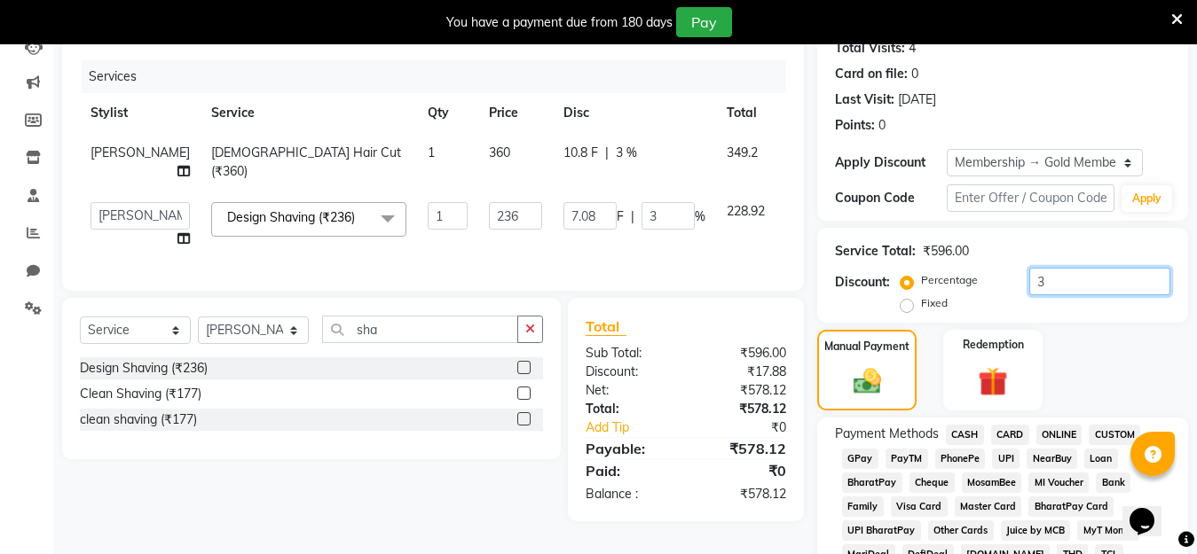
type input "32"
type input "75.52"
type input "32"
click at [478, 152] on td "360" at bounding box center [515, 162] width 75 height 59
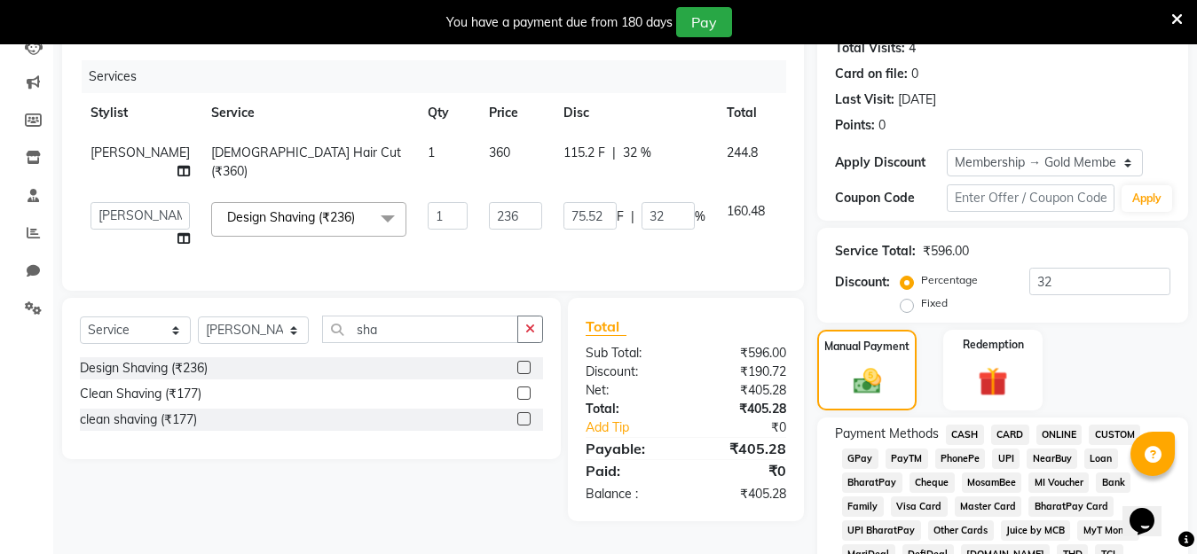
select select "68086"
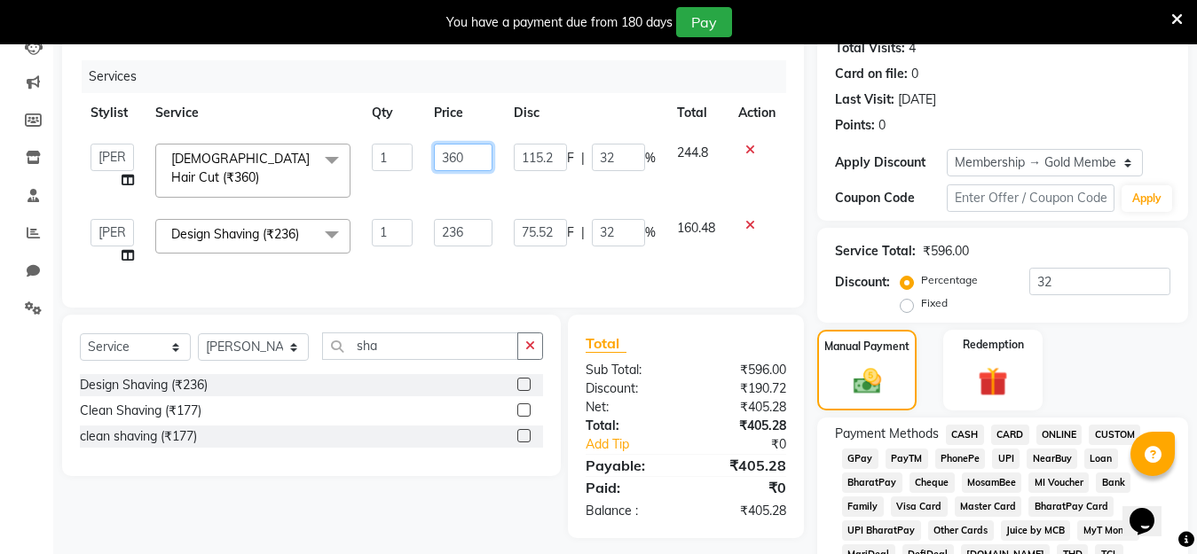
click at [480, 156] on input "360" at bounding box center [463, 158] width 59 height 28
type input "360"
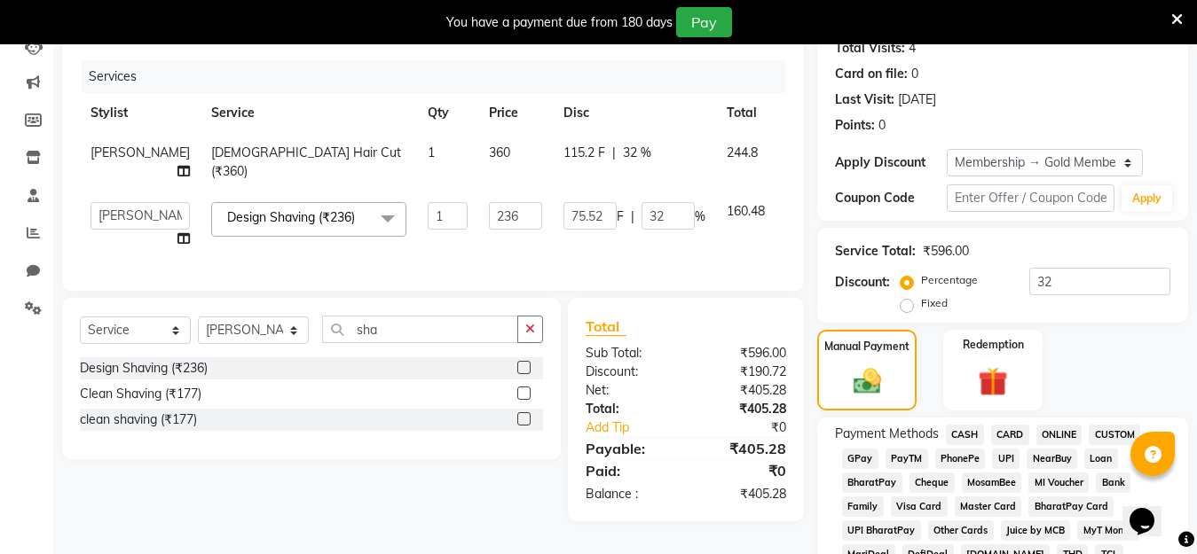
click at [901, 460] on span "PayTM" at bounding box center [906, 459] width 43 height 20
click at [1076, 283] on input "32" at bounding box center [1099, 282] width 141 height 28
type input "3"
type input "7.08"
type input "3"
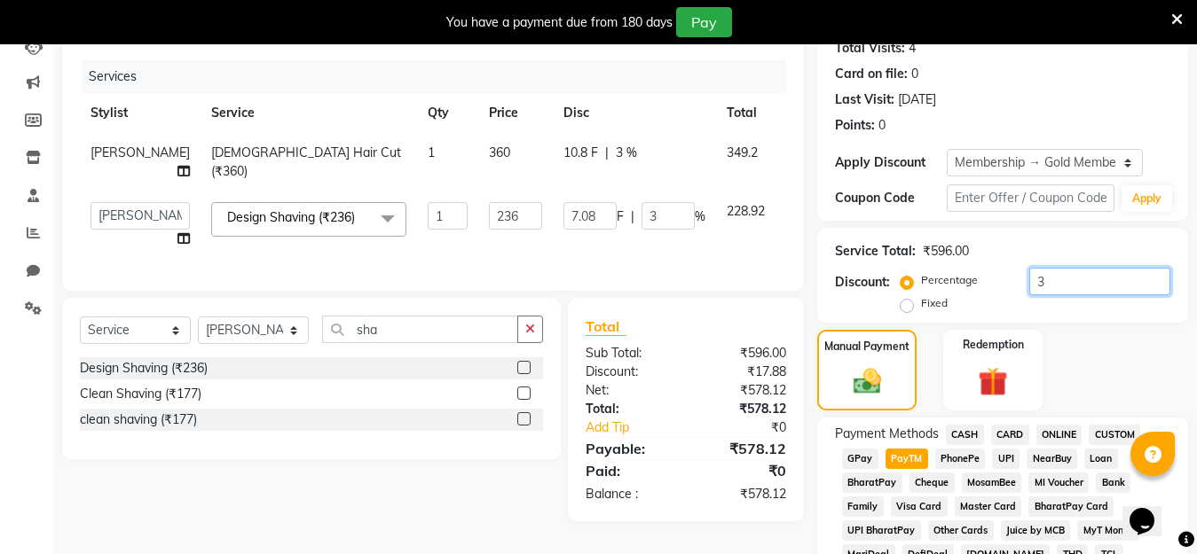
type input "33"
type input "77.88"
type input "33"
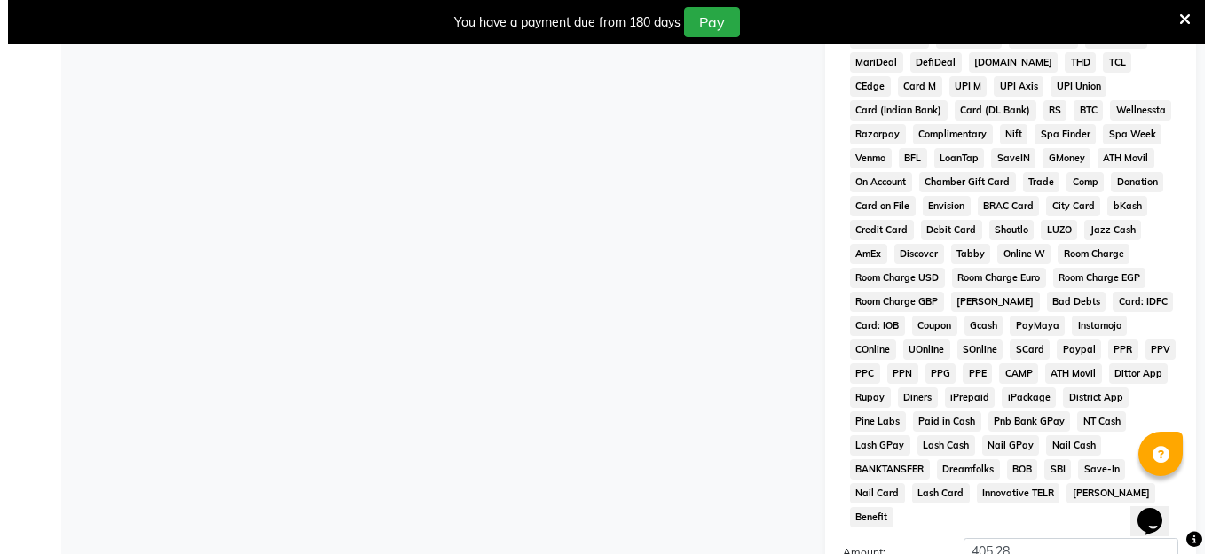
scroll to position [881, 0]
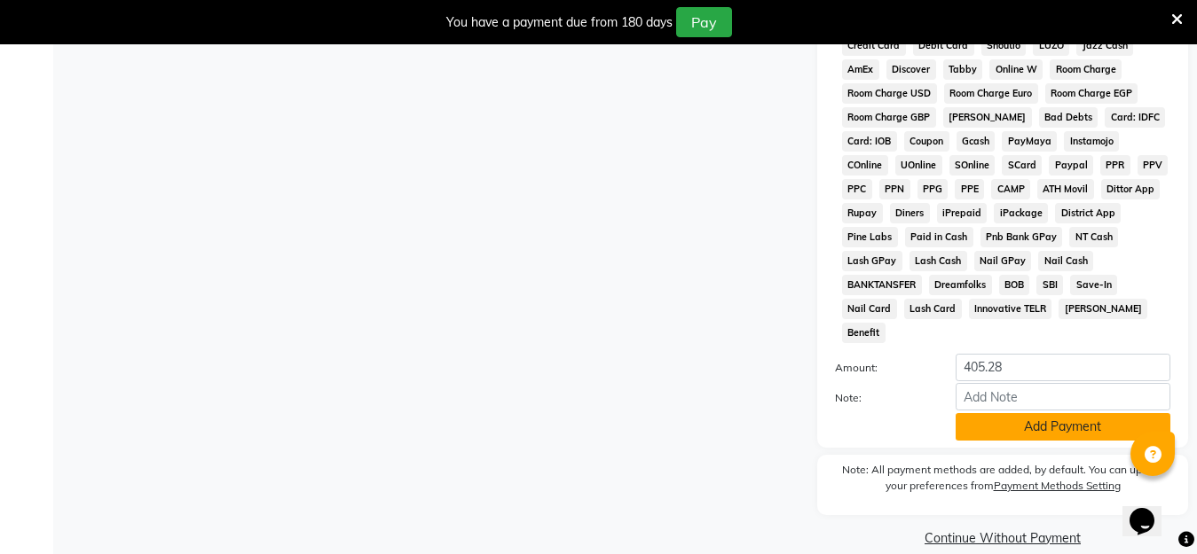
type input "33"
click at [1023, 413] on button "Add Payment" at bounding box center [1062, 427] width 215 height 28
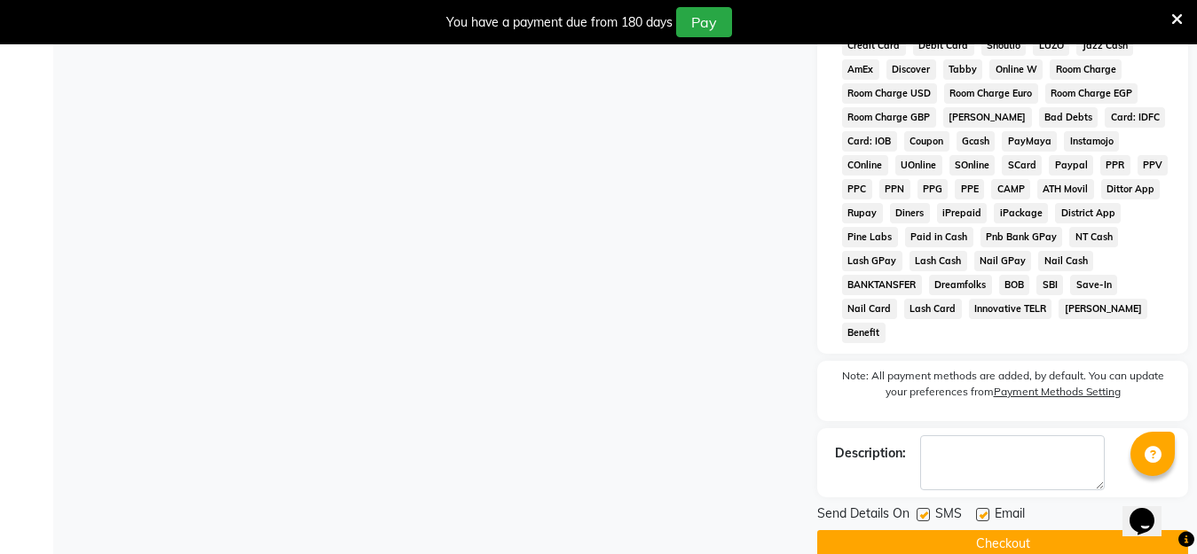
click at [984, 531] on button "Checkout" at bounding box center [1002, 545] width 371 height 28
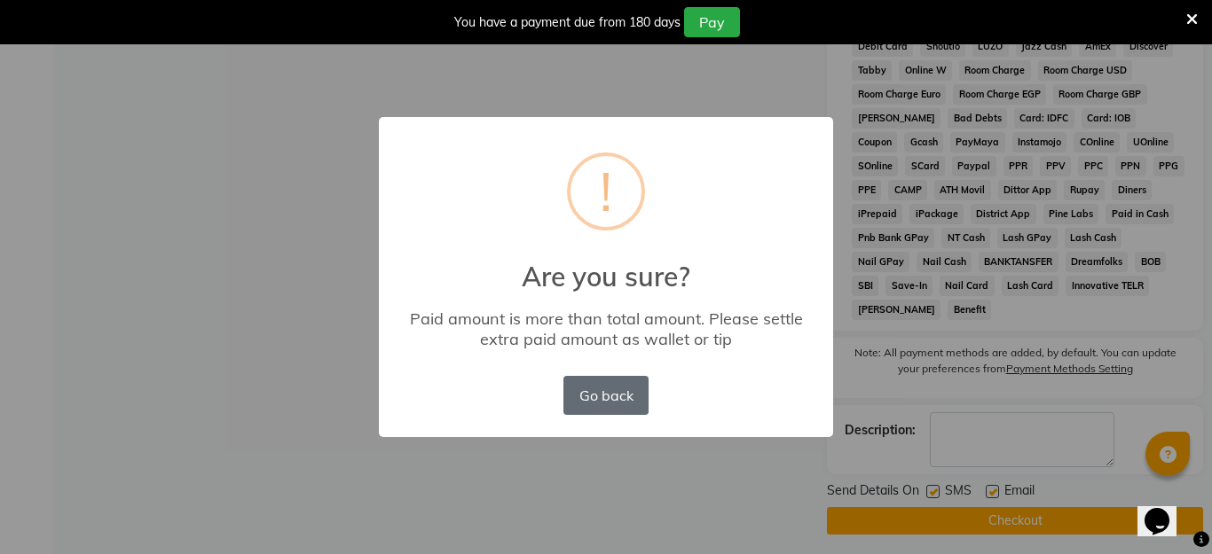
click at [574, 395] on button "Go back" at bounding box center [605, 395] width 85 height 39
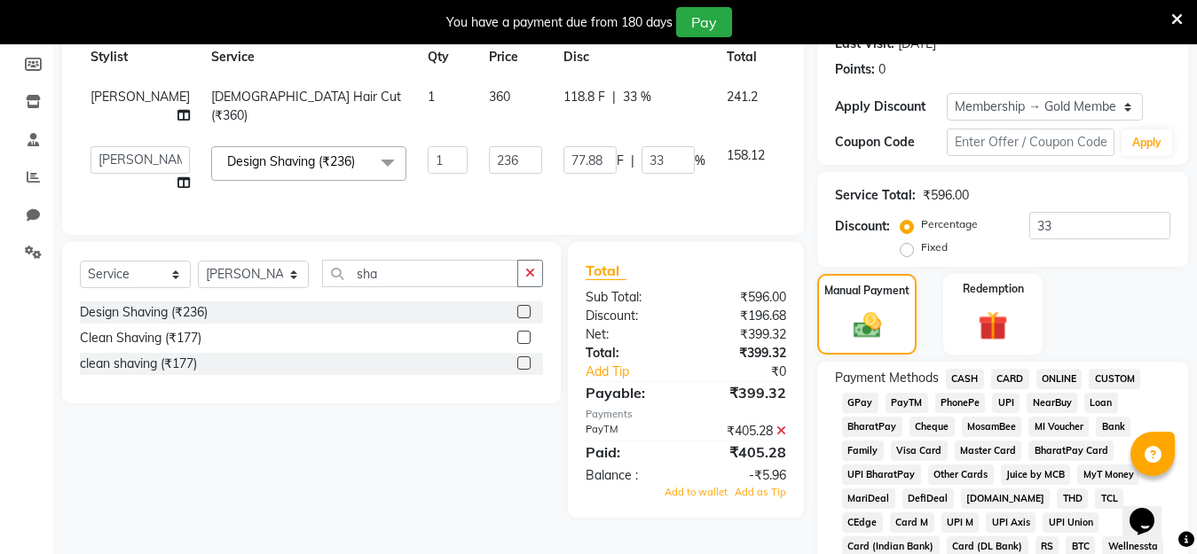
scroll to position [266, 0]
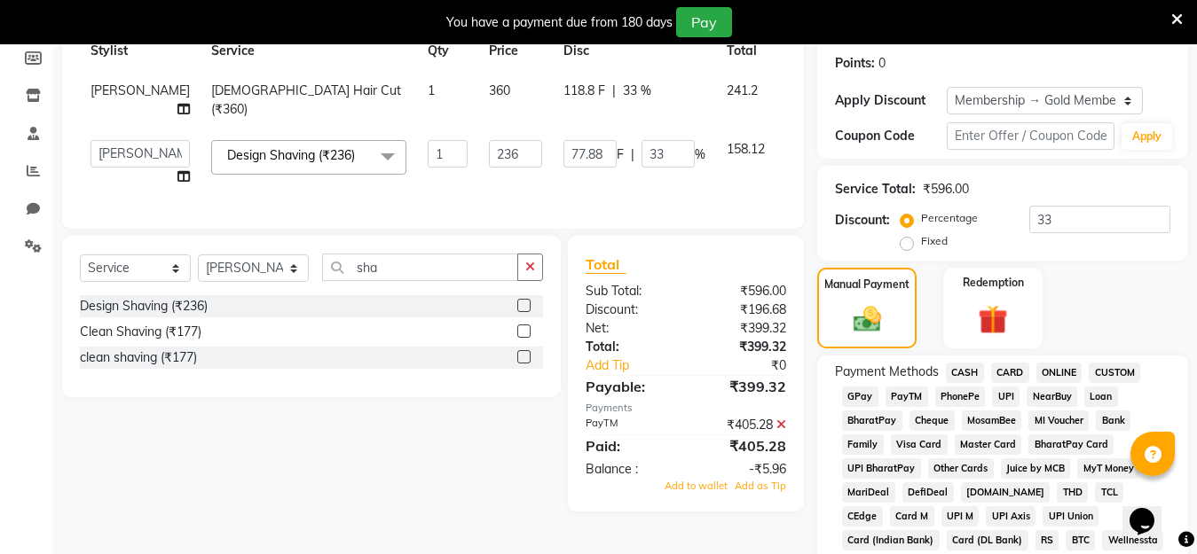
click at [782, 431] on icon at bounding box center [781, 425] width 10 height 12
click at [900, 397] on span "PayTM" at bounding box center [906, 397] width 43 height 20
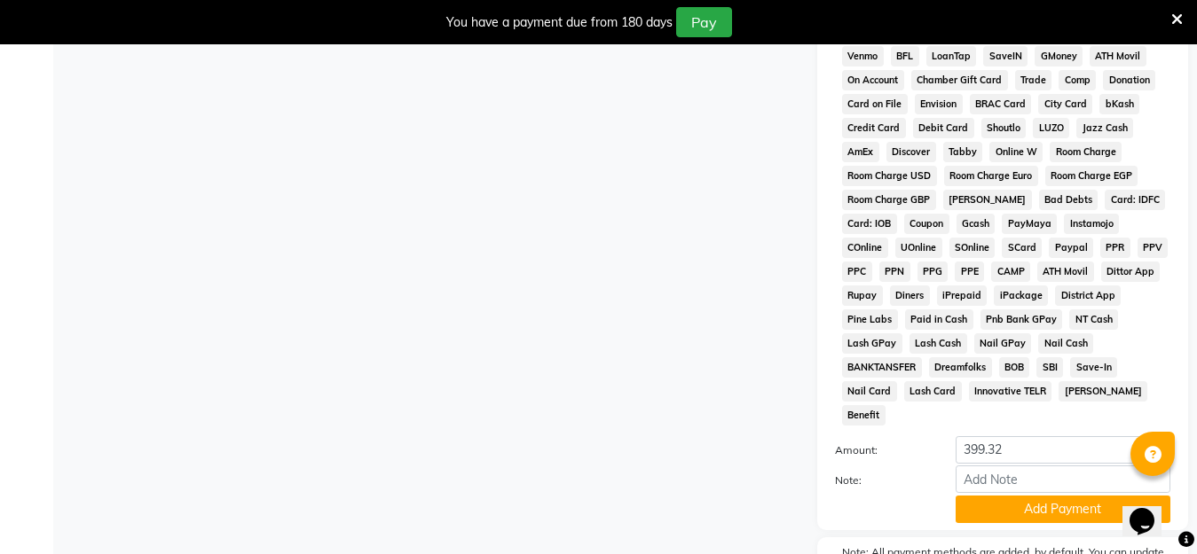
scroll to position [881, 0]
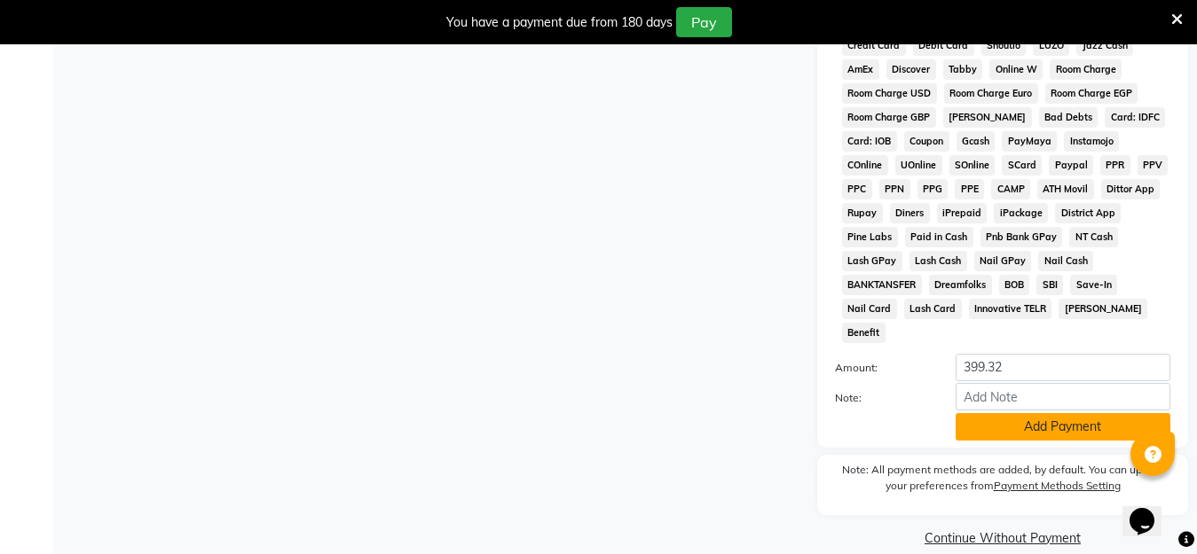
click at [1067, 413] on button "Add Payment" at bounding box center [1062, 427] width 215 height 28
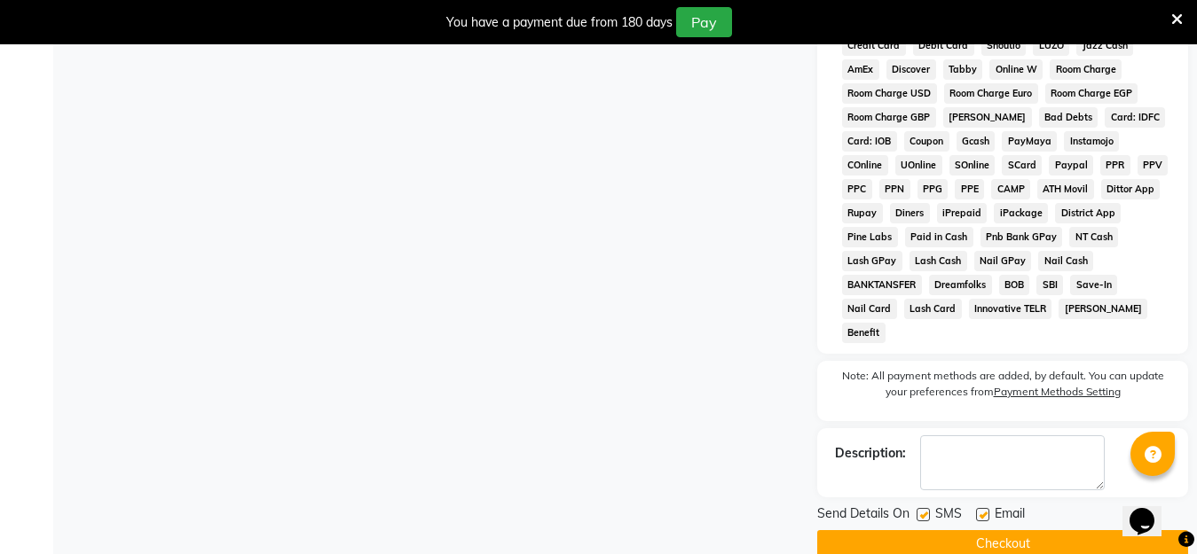
click at [948, 531] on button "Checkout" at bounding box center [1002, 545] width 371 height 28
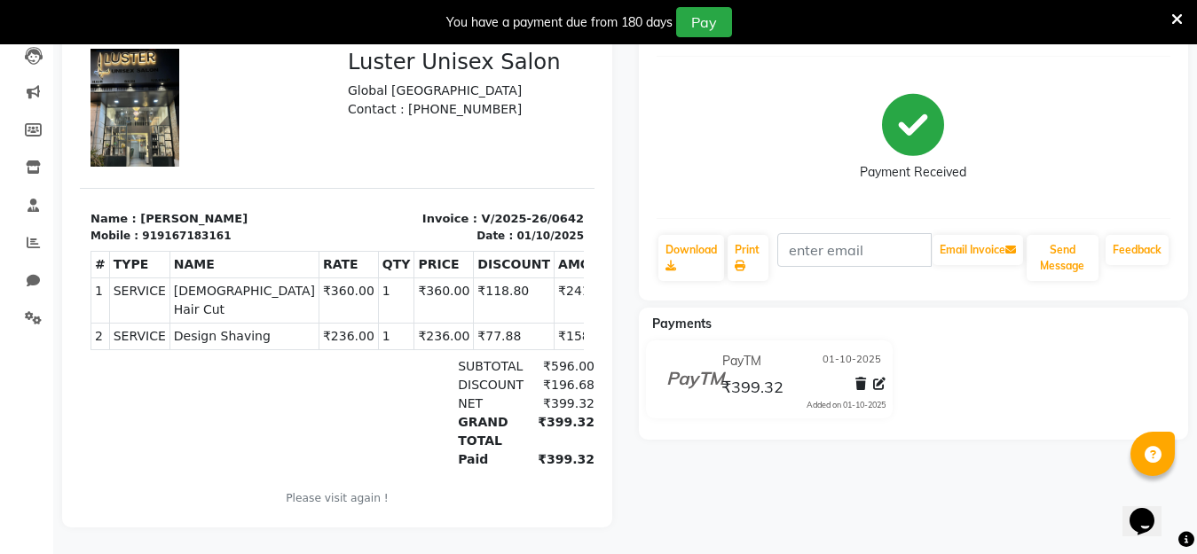
click at [1172, 20] on icon at bounding box center [1177, 20] width 12 height 16
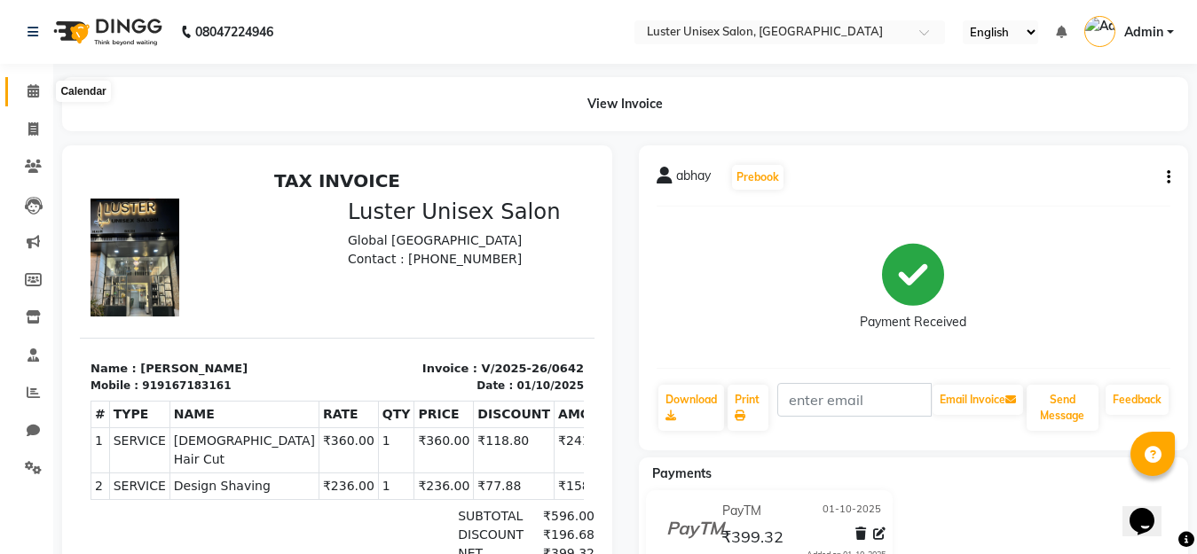
click at [28, 92] on icon at bounding box center [34, 90] width 12 height 13
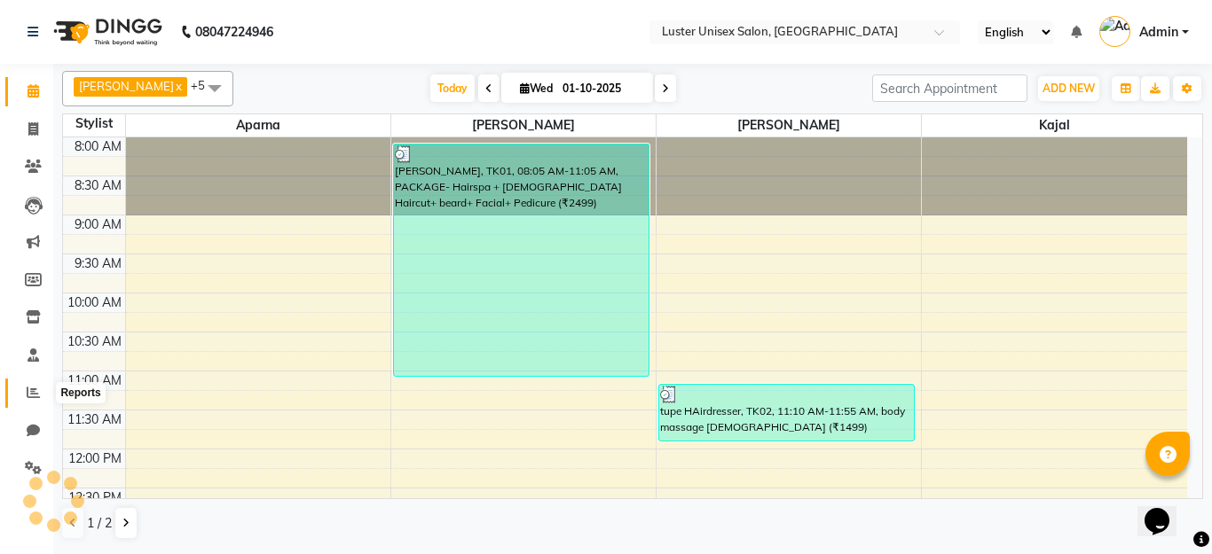
click at [31, 394] on icon at bounding box center [33, 392] width 13 height 13
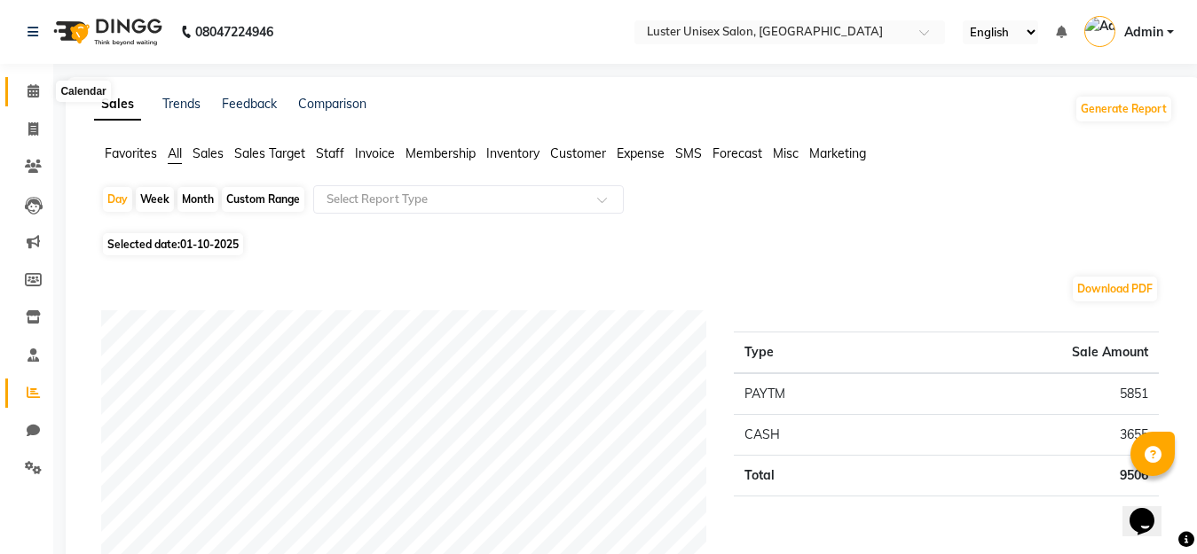
click at [28, 93] on icon at bounding box center [34, 90] width 12 height 13
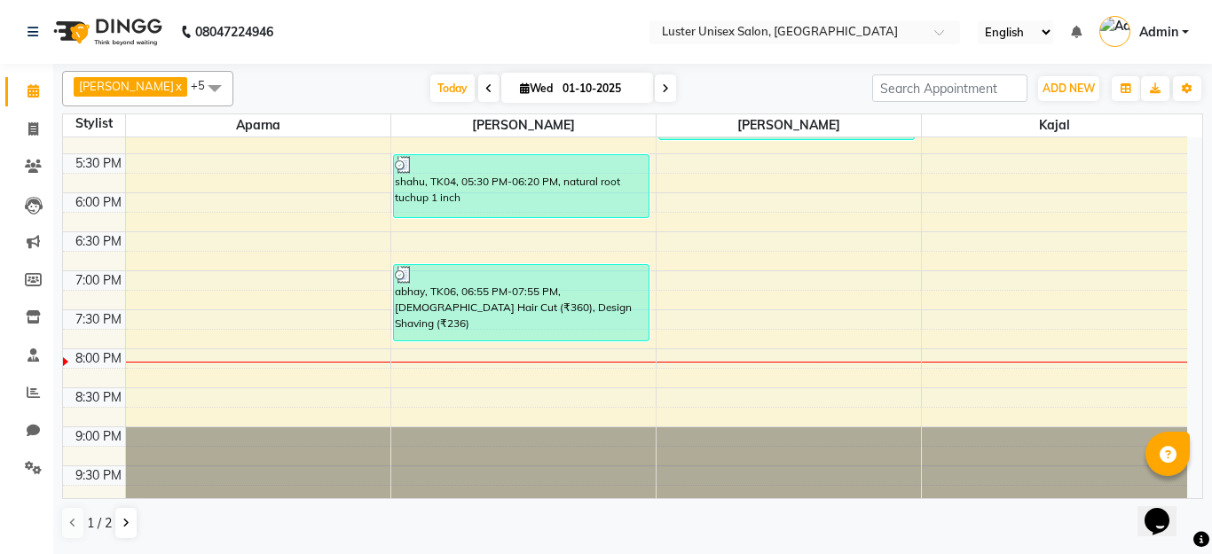
scroll to position [731, 0]
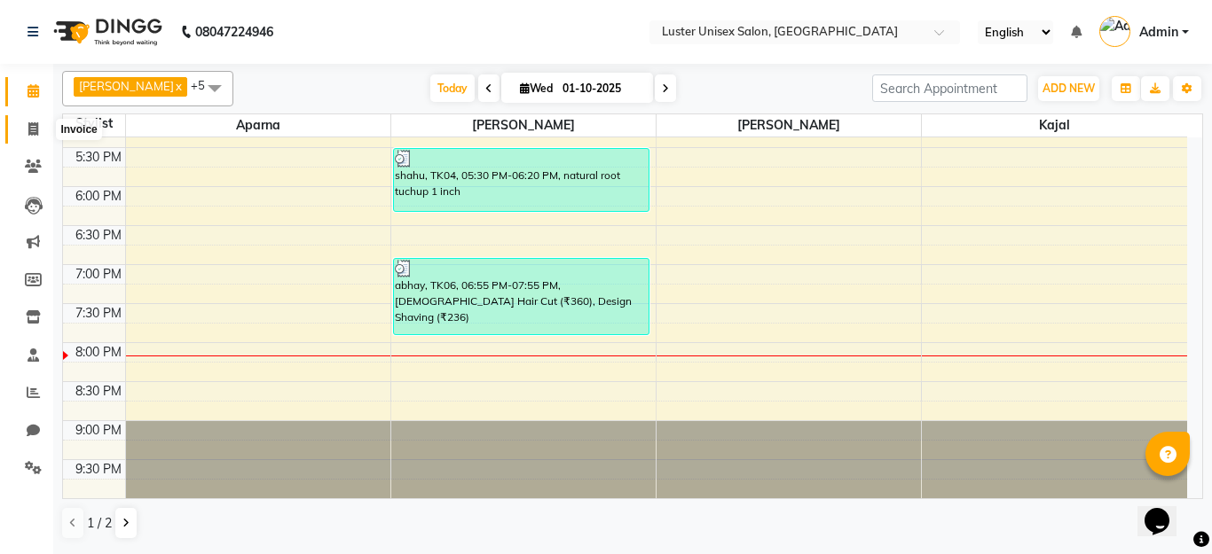
click at [34, 125] on icon at bounding box center [33, 128] width 10 height 13
select select "service"
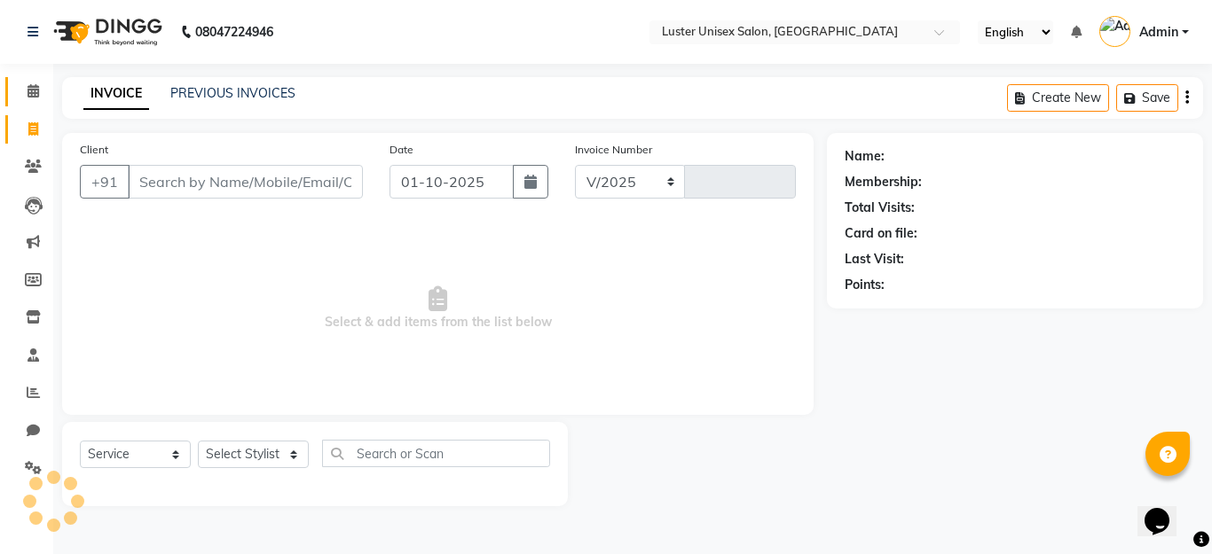
select select "7467"
type input "0643"
click at [28, 88] on icon at bounding box center [34, 90] width 12 height 13
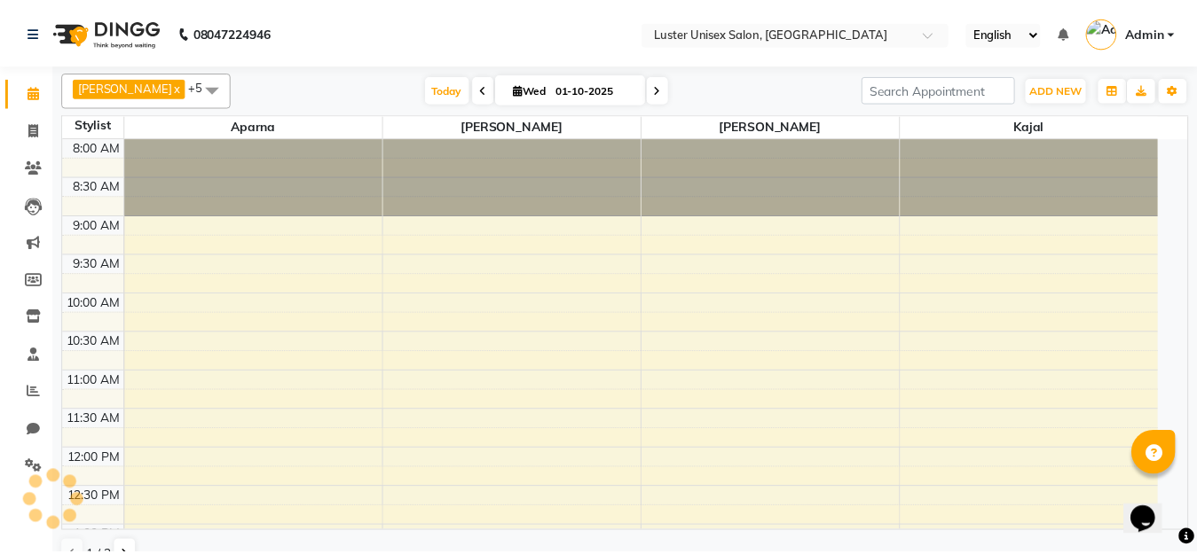
scroll to position [697, 0]
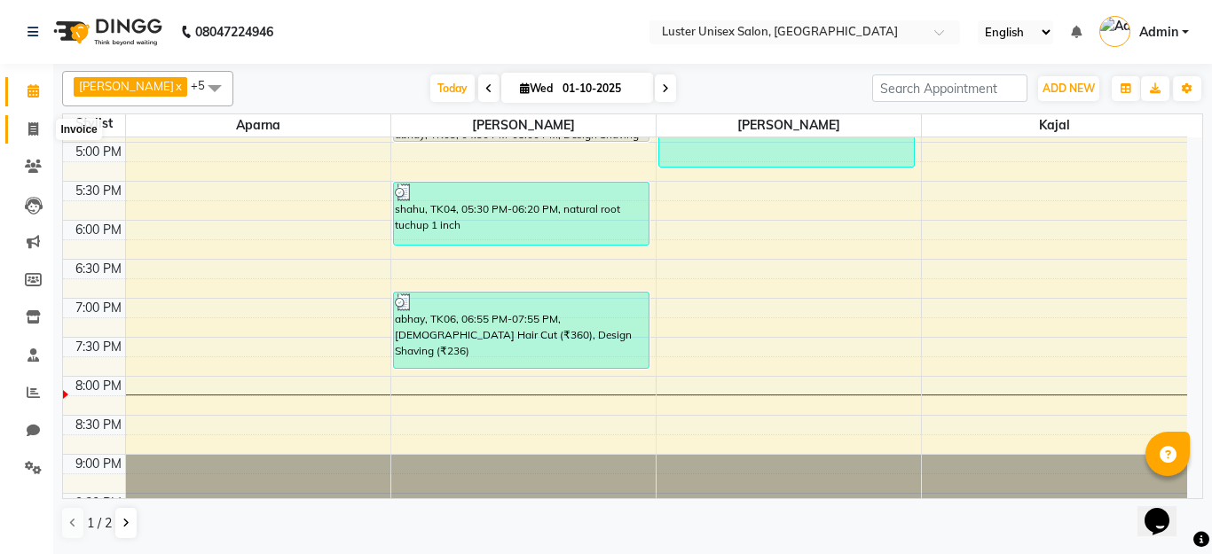
click at [32, 123] on icon at bounding box center [33, 128] width 10 height 13
select select "service"
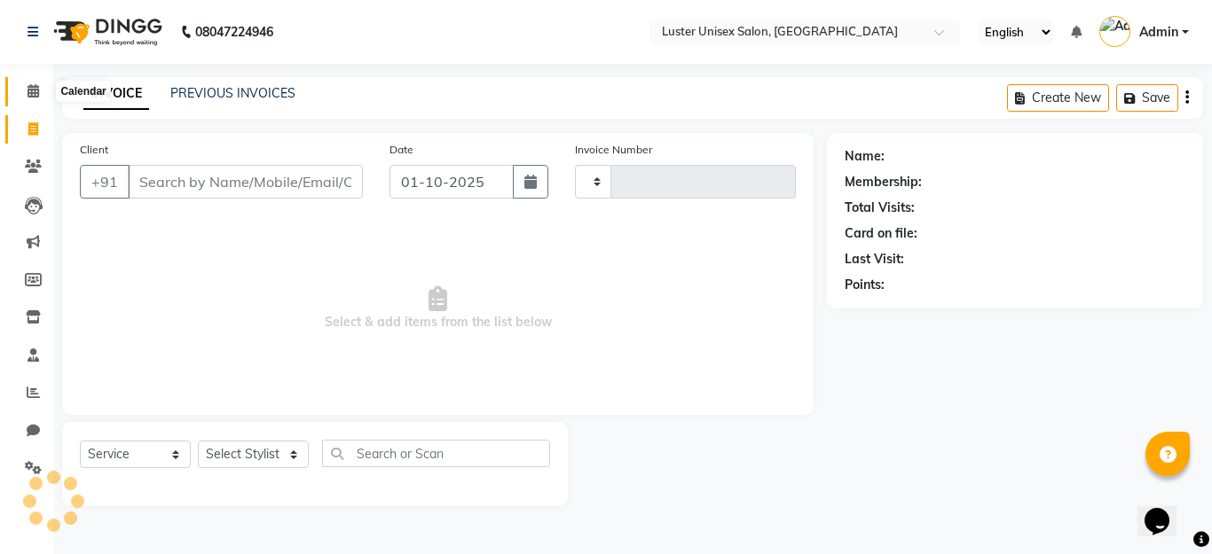
click at [34, 92] on icon at bounding box center [34, 90] width 12 height 13
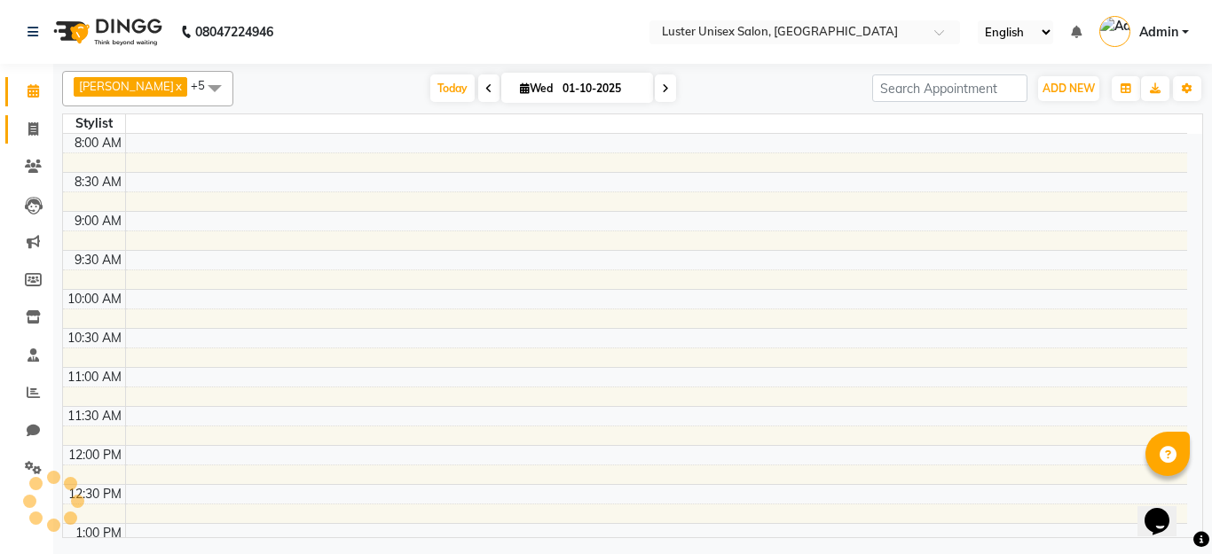
click at [29, 132] on icon at bounding box center [33, 128] width 10 height 13
select select "service"
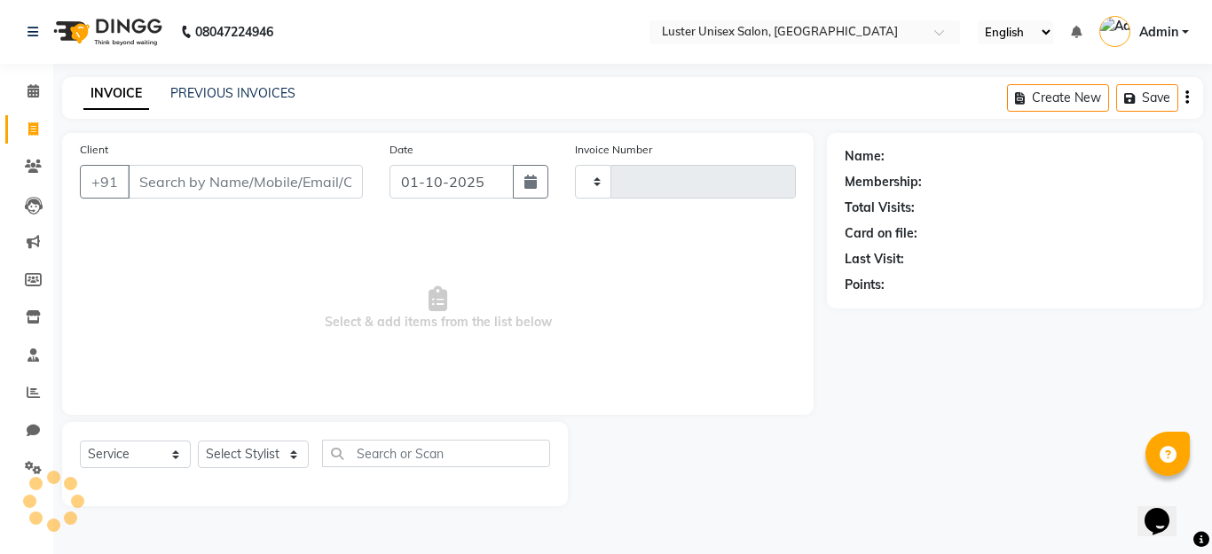
type input "0643"
select select "7467"
click at [186, 99] on link "PREVIOUS INVOICES" at bounding box center [232, 93] width 125 height 16
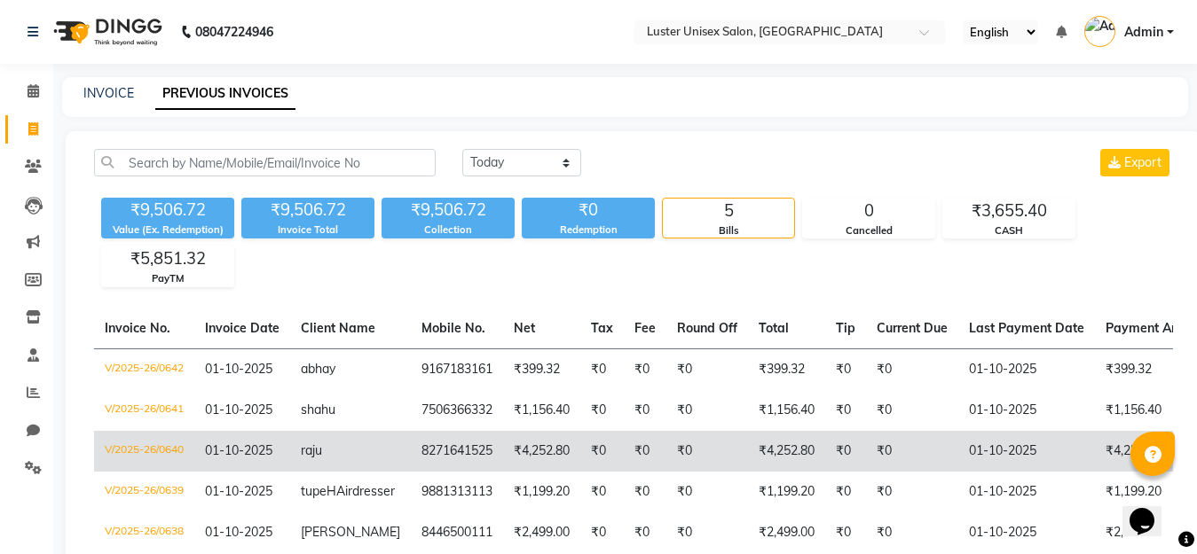
scroll to position [129, 0]
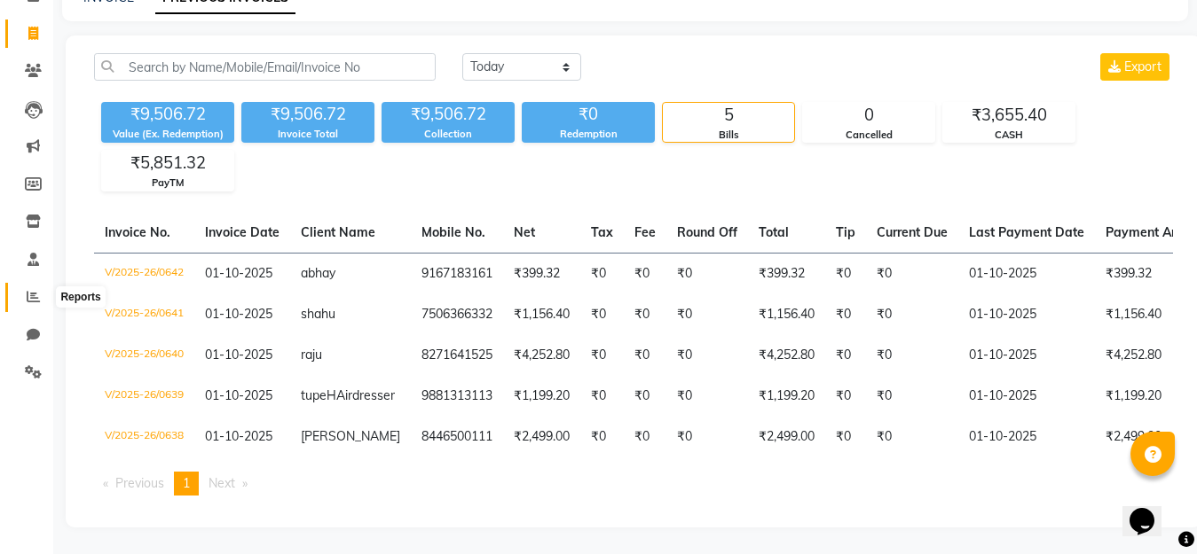
click at [25, 287] on span at bounding box center [33, 297] width 31 height 20
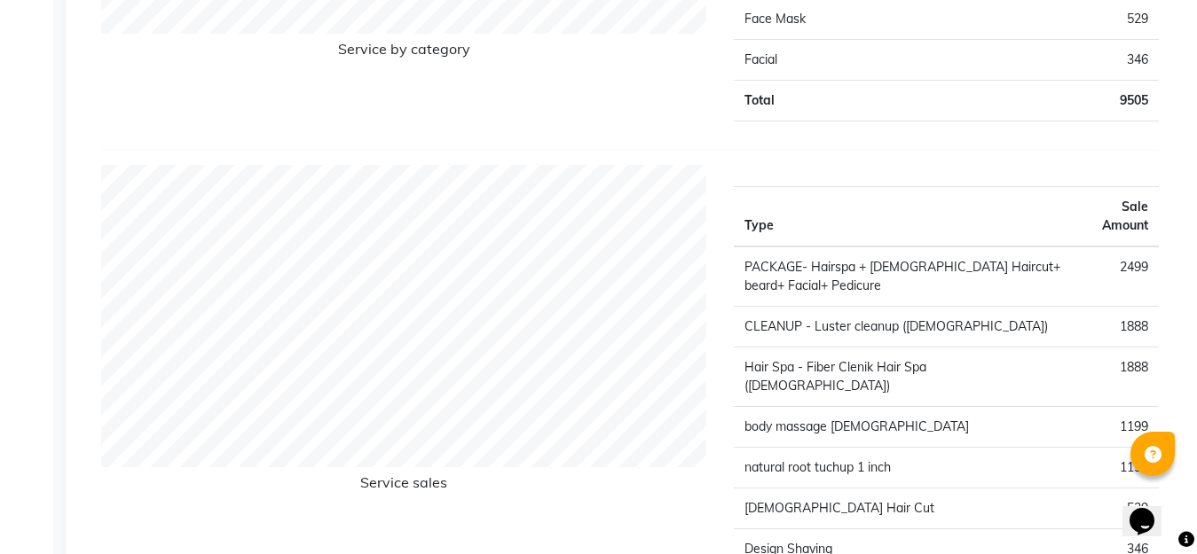
scroll to position [2003, 0]
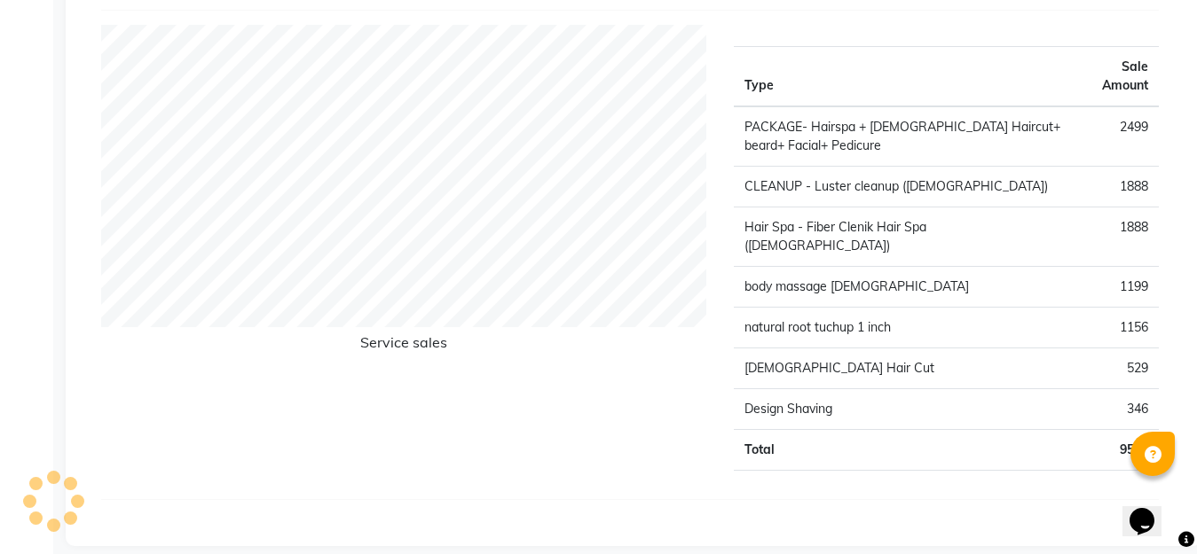
drag, startPoint x: 922, startPoint y: 301, endPoint x: 941, endPoint y: 373, distance: 75.3
click at [930, 342] on tbody "PACKAGE- Hairspa + Male Haircut+ beard+ Facial+ Pedicure 2499 CLEANUP - Luster …" at bounding box center [946, 288] width 425 height 365
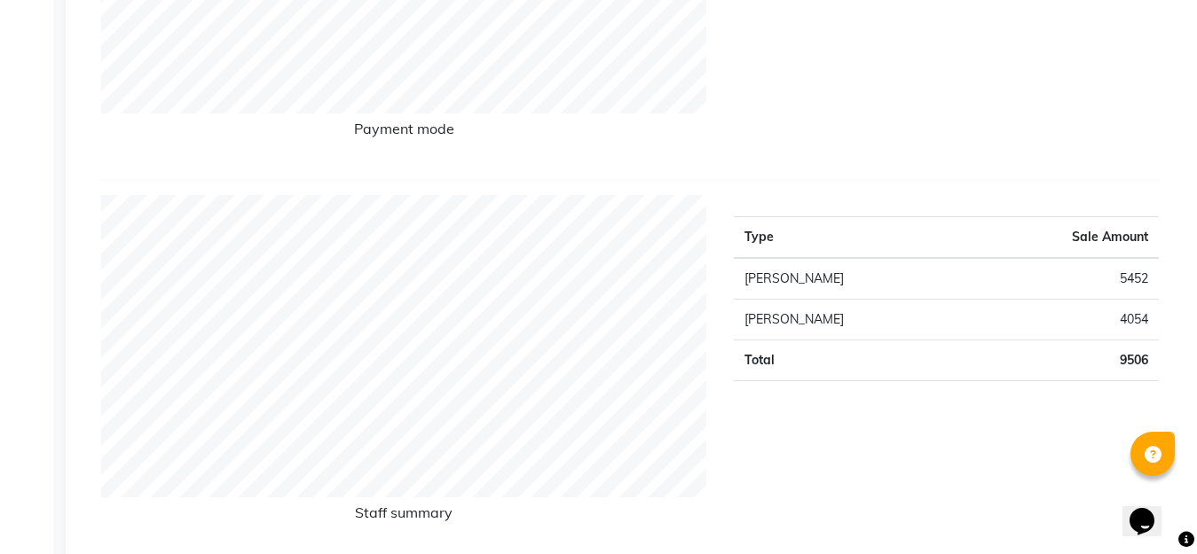
scroll to position [229, 0]
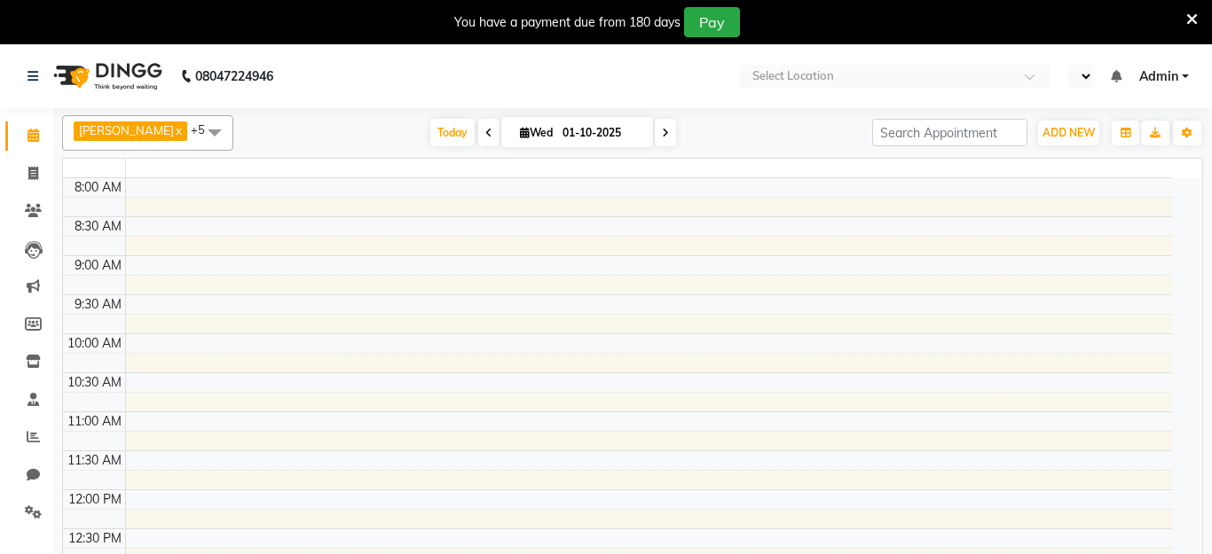
select select "en"
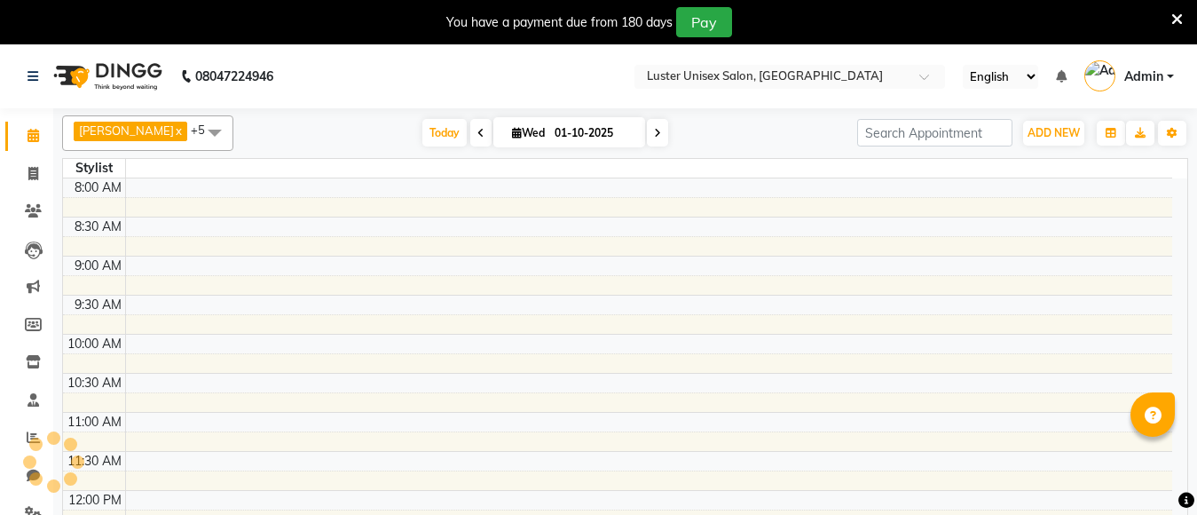
select select "en"
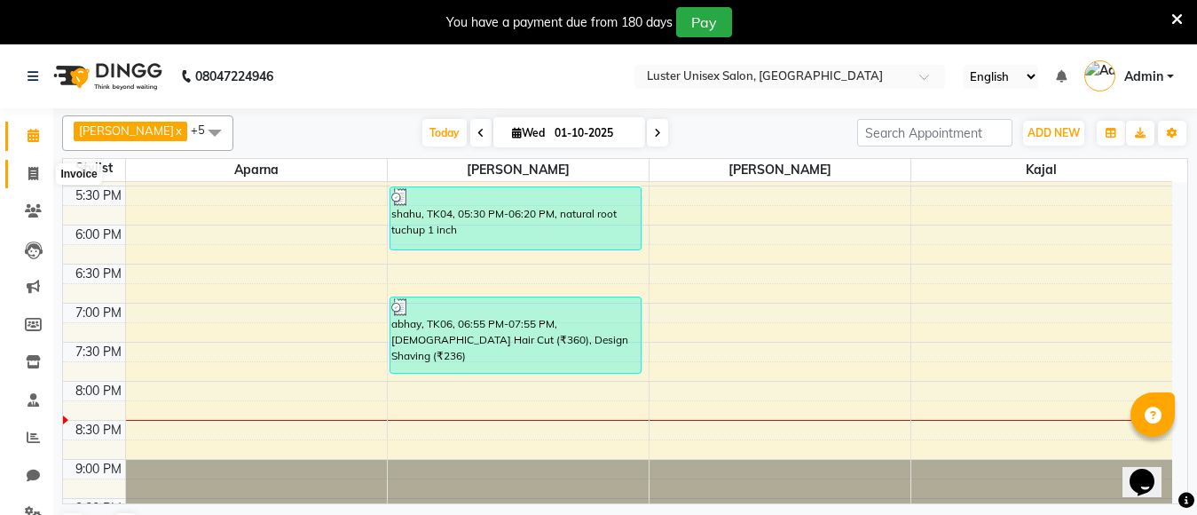
click at [32, 178] on icon at bounding box center [33, 173] width 10 height 13
select select "service"
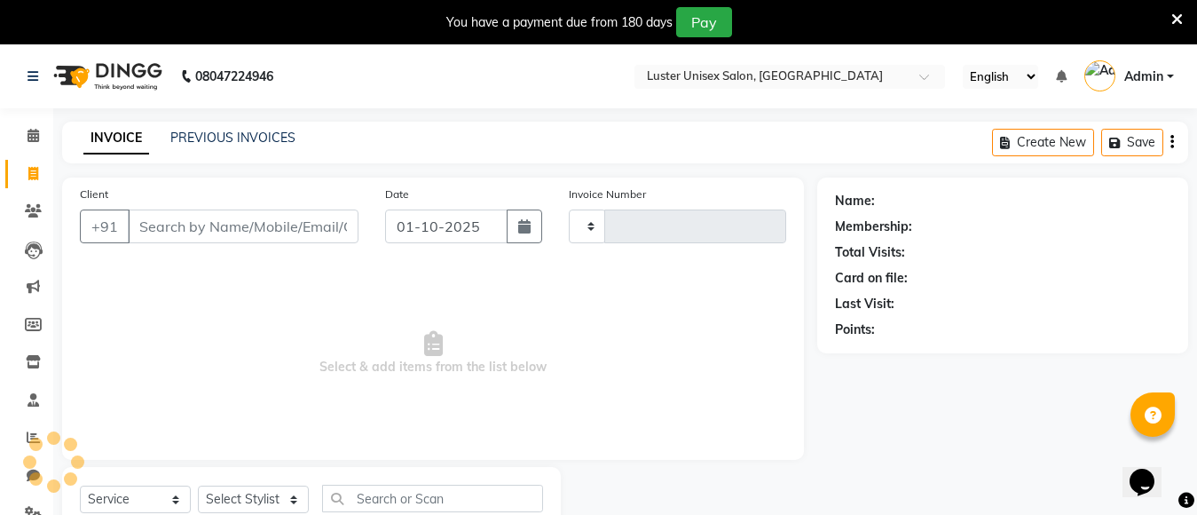
type input "0643"
select select "7467"
click at [255, 495] on select "Select Stylist" at bounding box center [253, 499] width 111 height 28
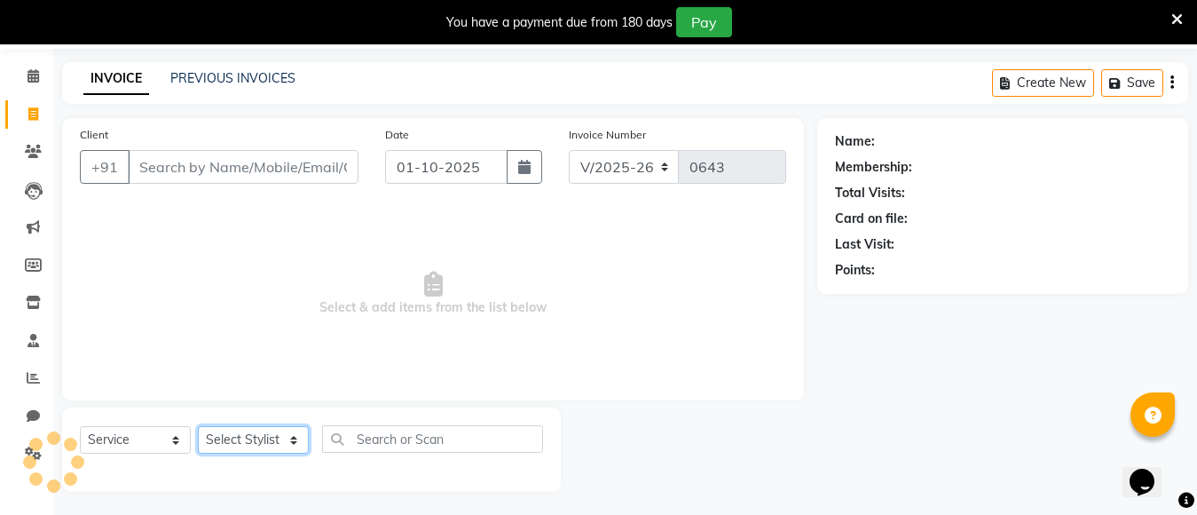
scroll to position [63, 0]
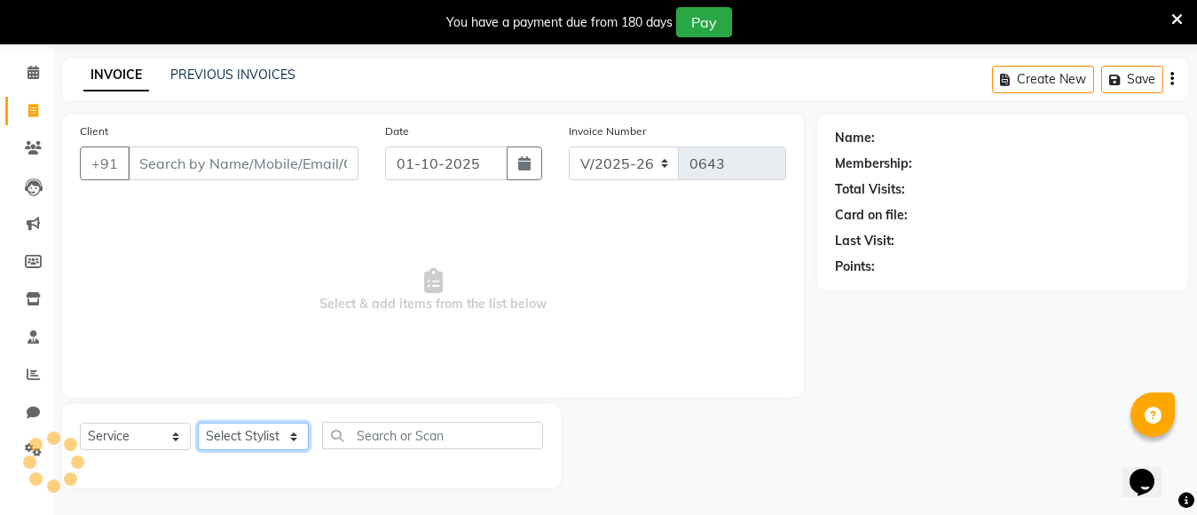
click at [242, 429] on select "Select Stylist" at bounding box center [253, 436] width 111 height 28
click at [240, 444] on select "Select Stylist" at bounding box center [253, 436] width 111 height 28
click at [240, 444] on select "Select Stylist [PERSON_NAME] kajal [PERSON_NAME]" at bounding box center [253, 436] width 111 height 28
select select "68086"
click at [198, 422] on select "Select Stylist [PERSON_NAME] kajal [PERSON_NAME]" at bounding box center [253, 436] width 111 height 28
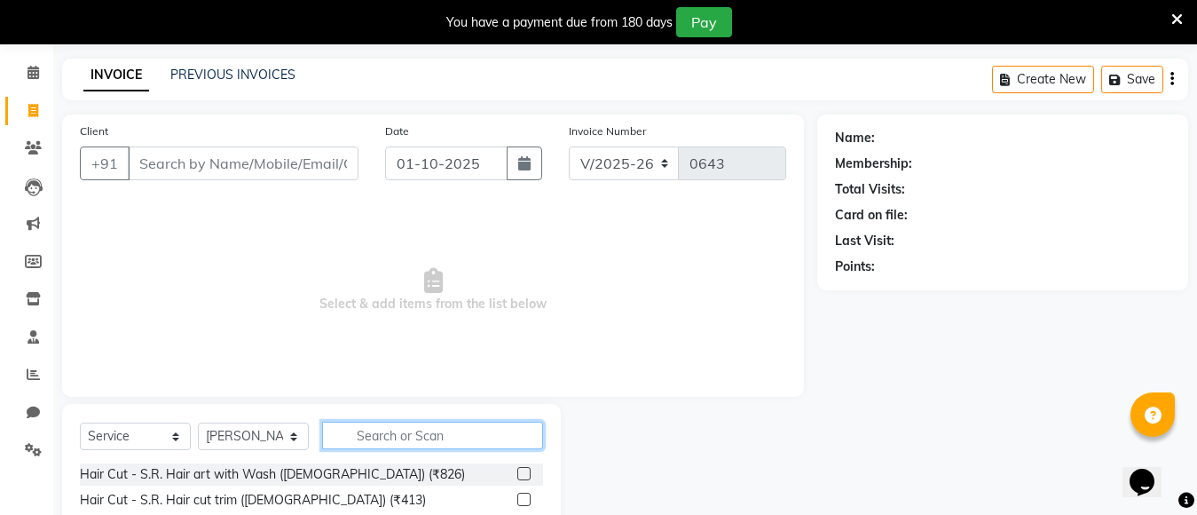
click at [397, 436] on input "text" at bounding box center [432, 435] width 221 height 28
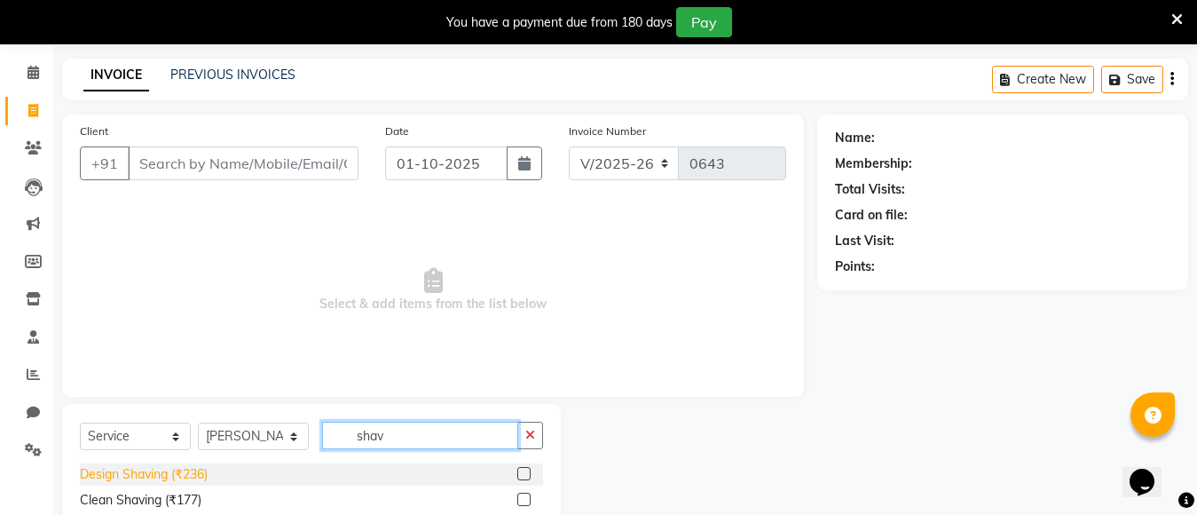
type input "shav"
click at [112, 471] on div "Design Shaving (₹236)" at bounding box center [144, 474] width 128 height 19
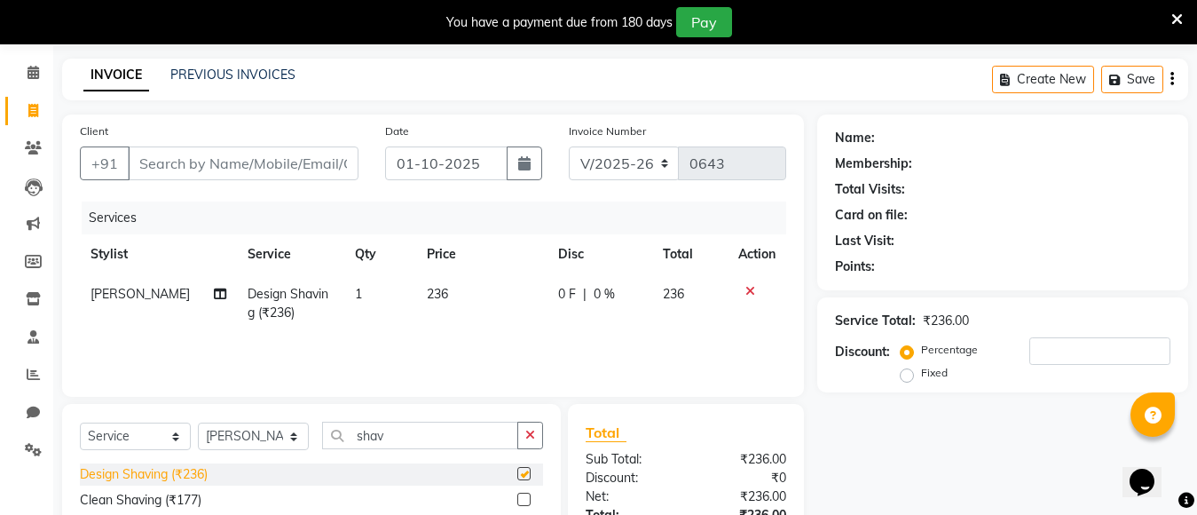
checkbox input "false"
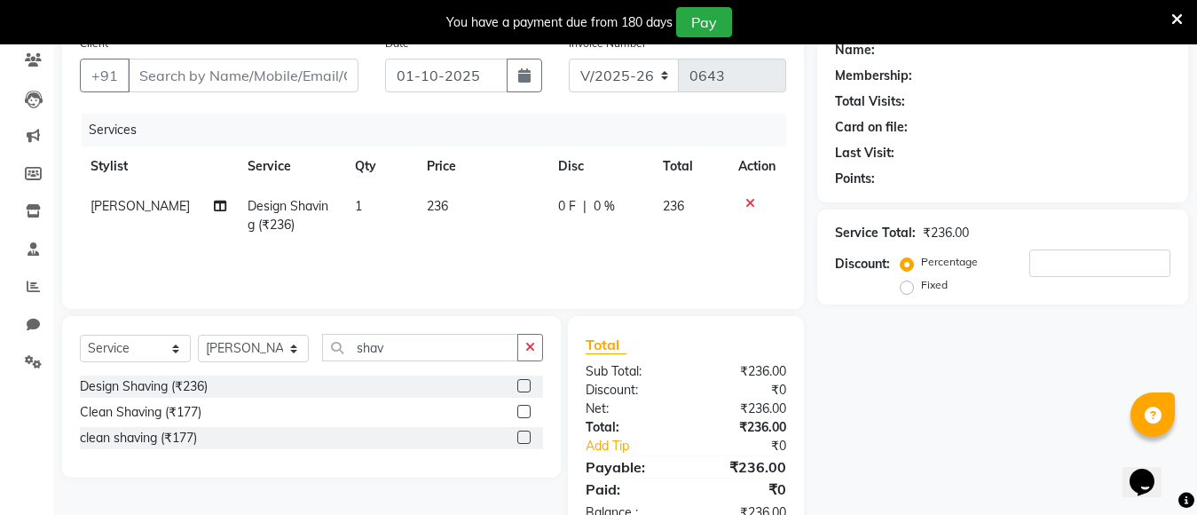
scroll to position [152, 0]
click at [527, 350] on icon "button" at bounding box center [530, 346] width 10 height 12
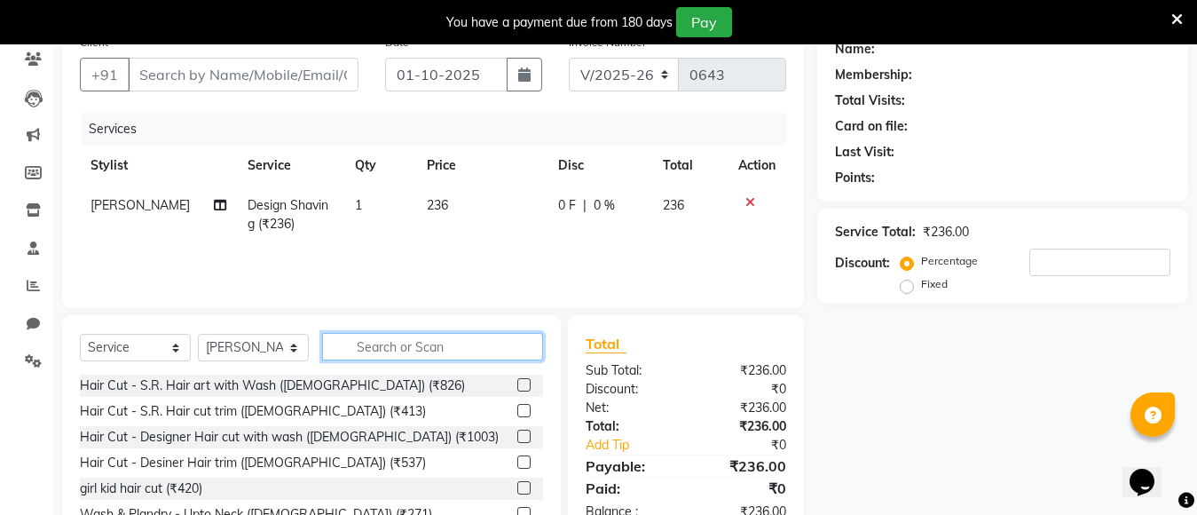
click at [456, 349] on input "text" at bounding box center [432, 347] width 221 height 28
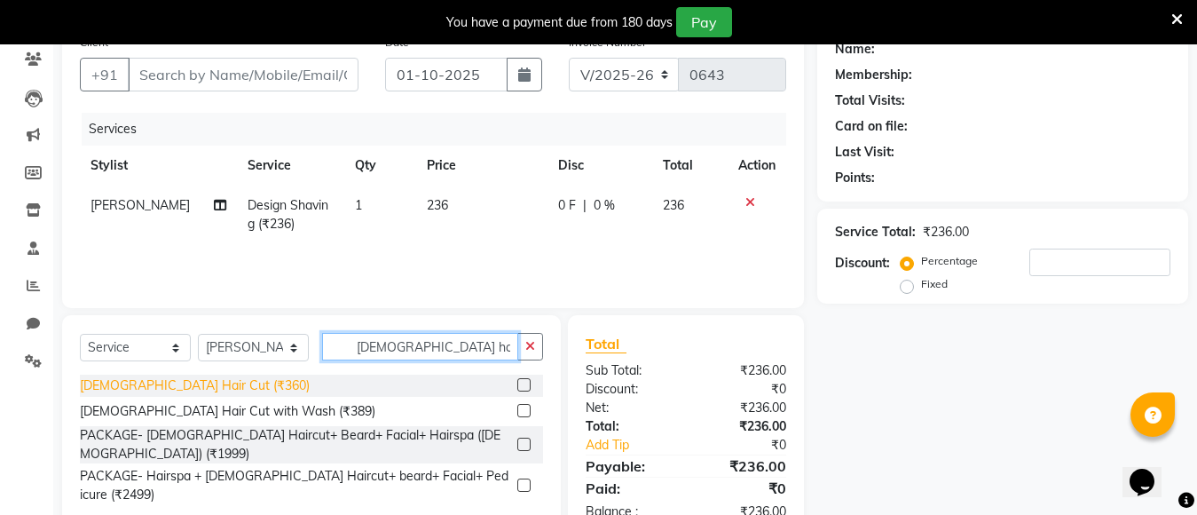
type input "[DEMOGRAPHIC_DATA] hai"
click at [131, 387] on div "[DEMOGRAPHIC_DATA] Hair Cut (₹360)" at bounding box center [195, 385] width 230 height 19
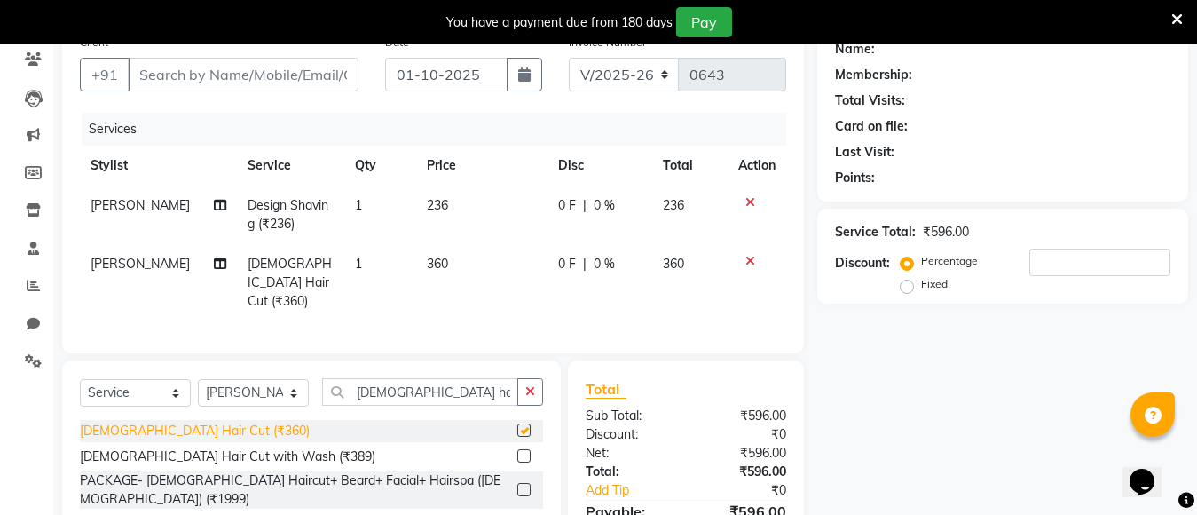
checkbox input "false"
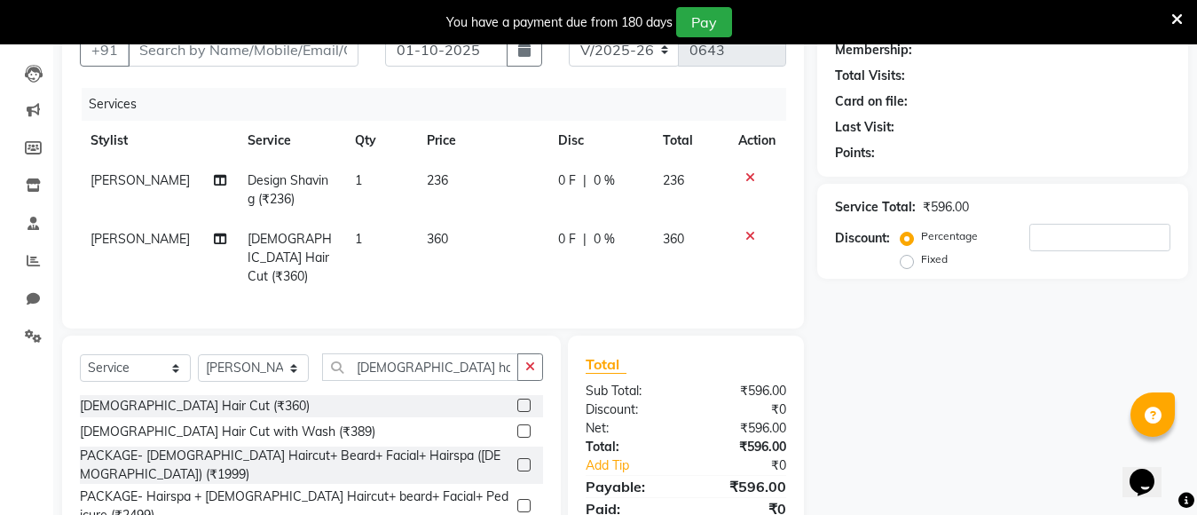
scroll to position [177, 0]
drag, startPoint x: 1058, startPoint y: 250, endPoint x: 1073, endPoint y: 255, distance: 14.9
click at [1071, 254] on div "Percentage Fixed" at bounding box center [1037, 247] width 266 height 48
drag, startPoint x: 1040, startPoint y: 228, endPoint x: 1054, endPoint y: 238, distance: 17.2
click at [1042, 228] on input "number" at bounding box center [1099, 237] width 141 height 28
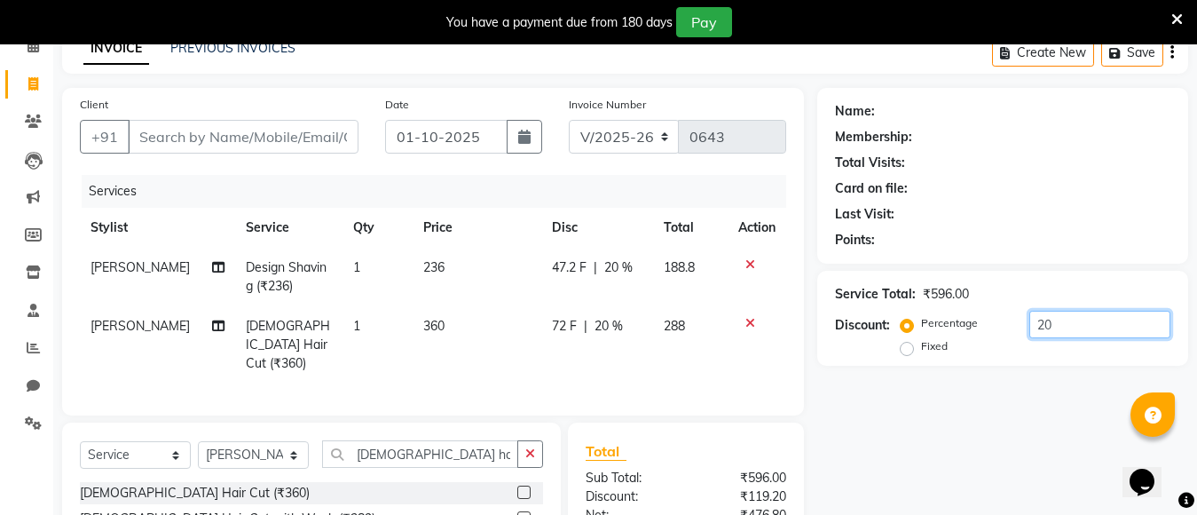
scroll to position [89, 0]
type input "20"
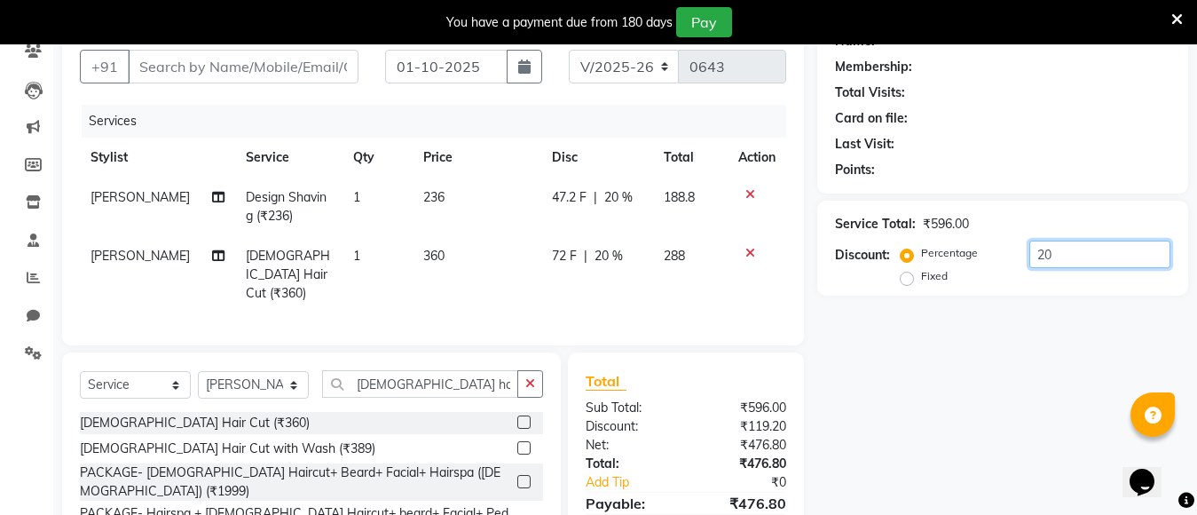
scroll to position [244, 0]
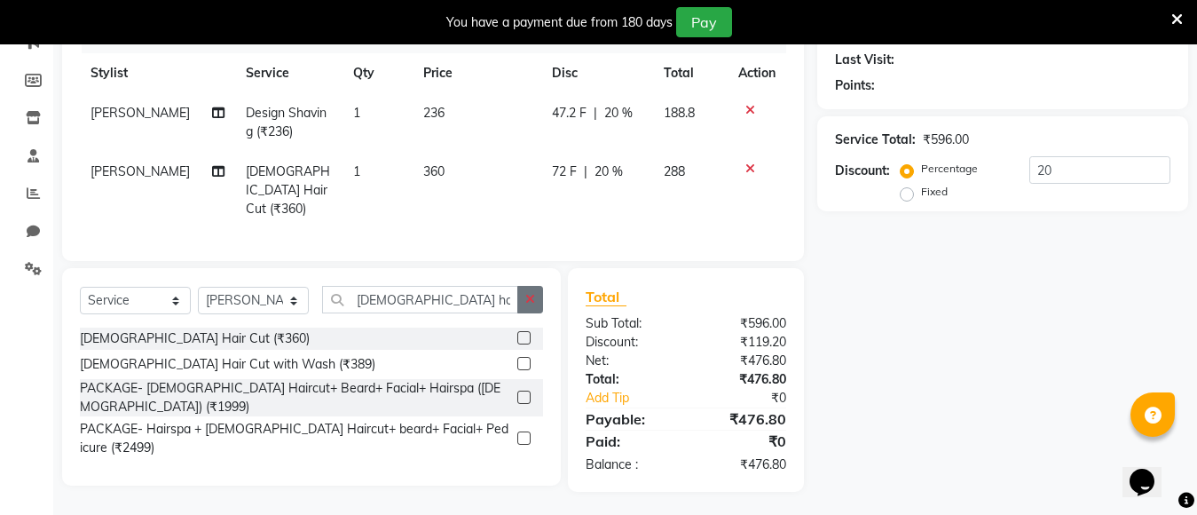
click at [527, 295] on icon "button" at bounding box center [530, 299] width 10 height 12
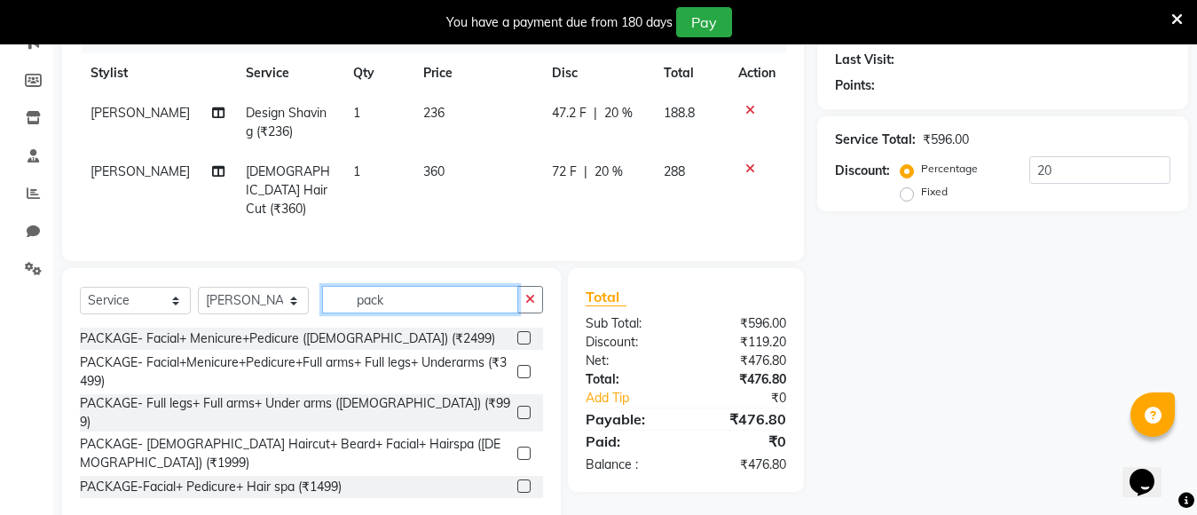
type input "pack"
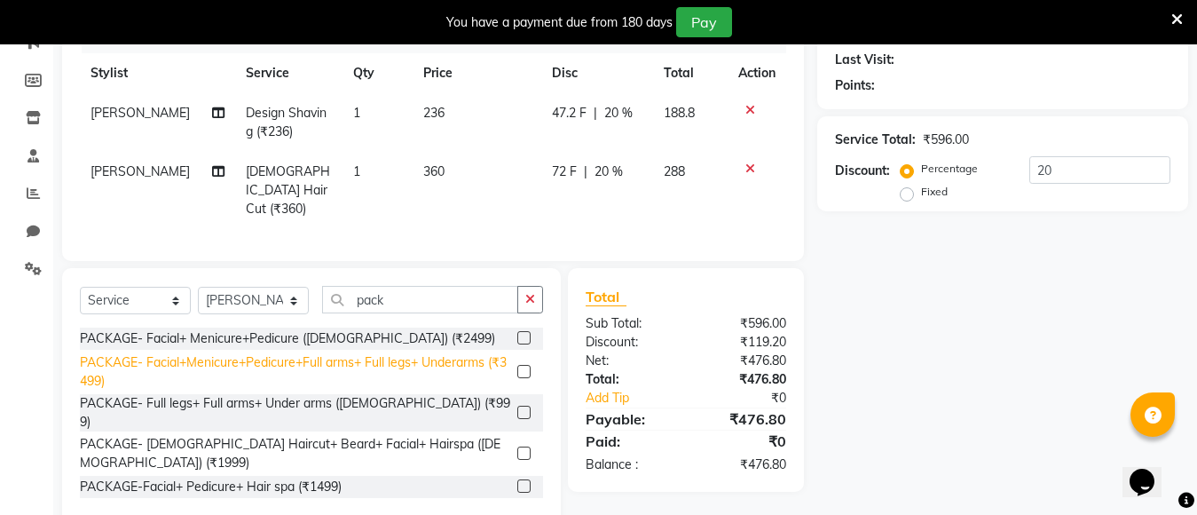
click at [413, 501] on div "PACKAGE- Hairspa + [DEMOGRAPHIC_DATA] Haircut+ beard+ Facial+ Pedicure (₹2499)" at bounding box center [295, 519] width 430 height 37
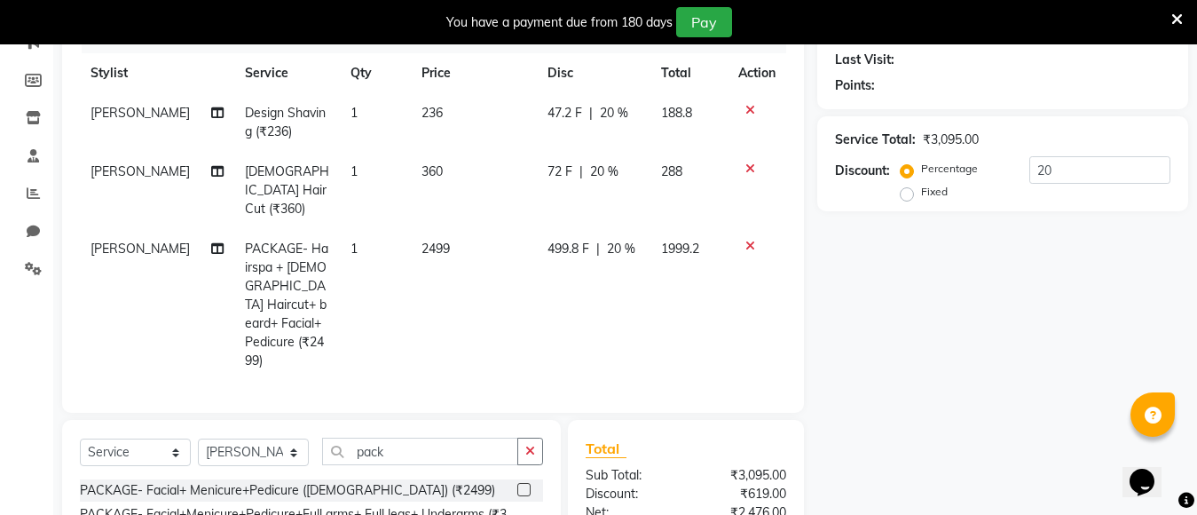
checkbox input "false"
click at [1073, 180] on input "20" at bounding box center [1099, 170] width 141 height 28
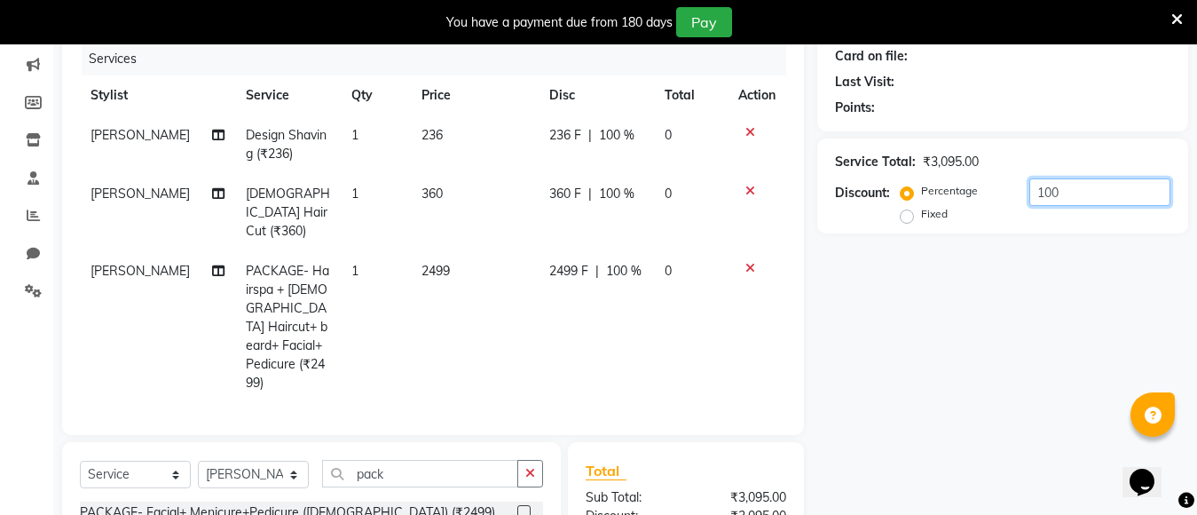
scroll to position [266, 0]
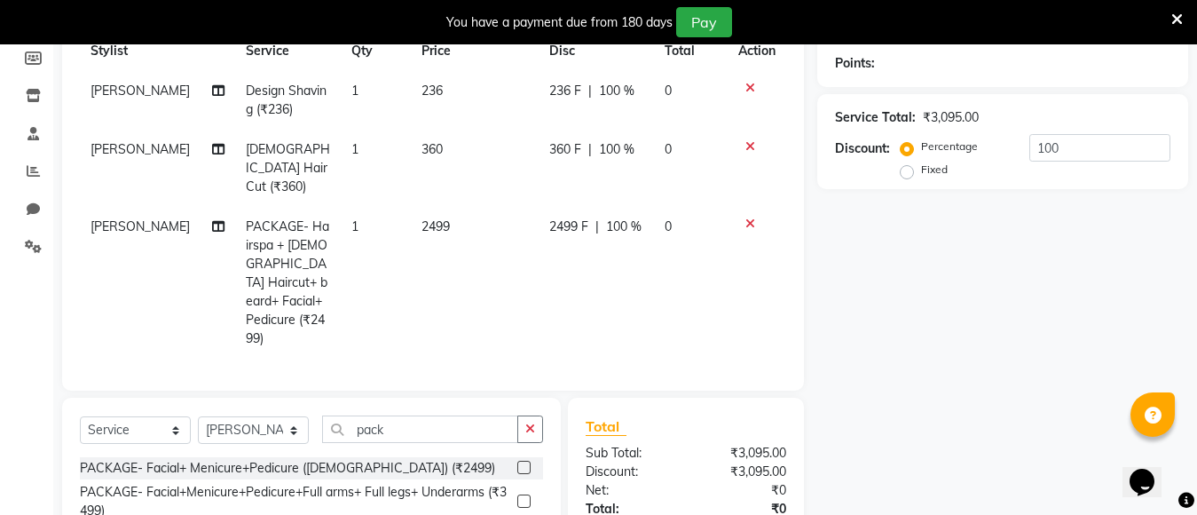
drag, startPoint x: 749, startPoint y: 86, endPoint x: 749, endPoint y: 119, distance: 32.8
click at [749, 92] on icon at bounding box center [750, 88] width 10 height 12
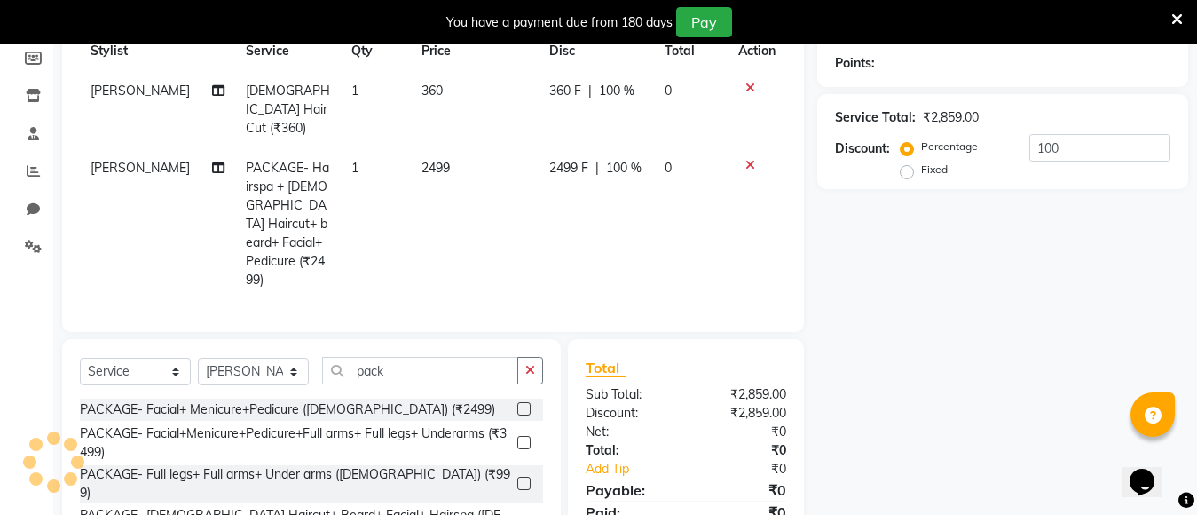
click at [751, 87] on icon at bounding box center [750, 88] width 10 height 12
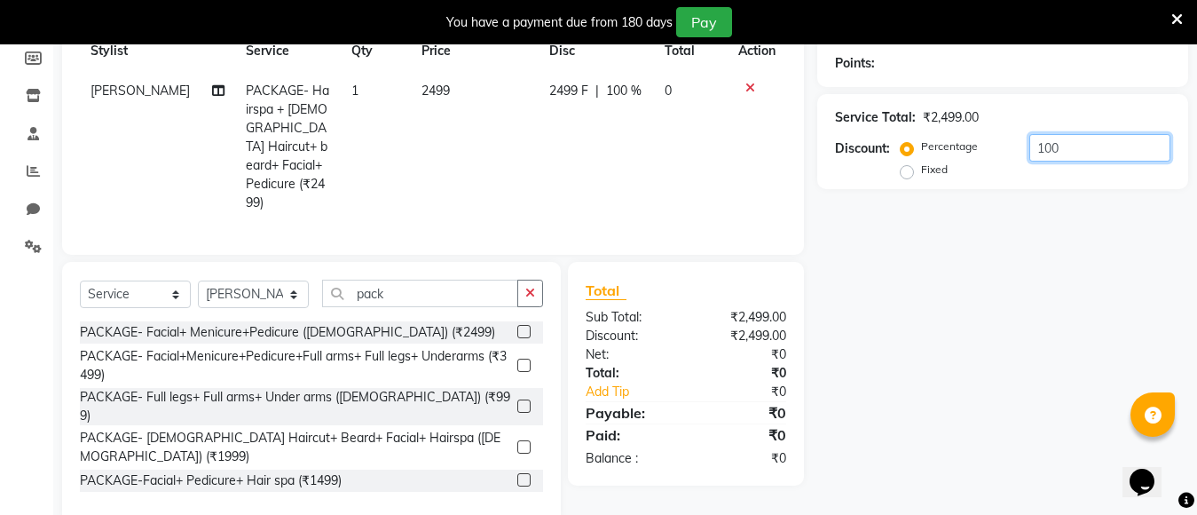
click at [1060, 153] on input "100" at bounding box center [1099, 148] width 141 height 28
type input "1"
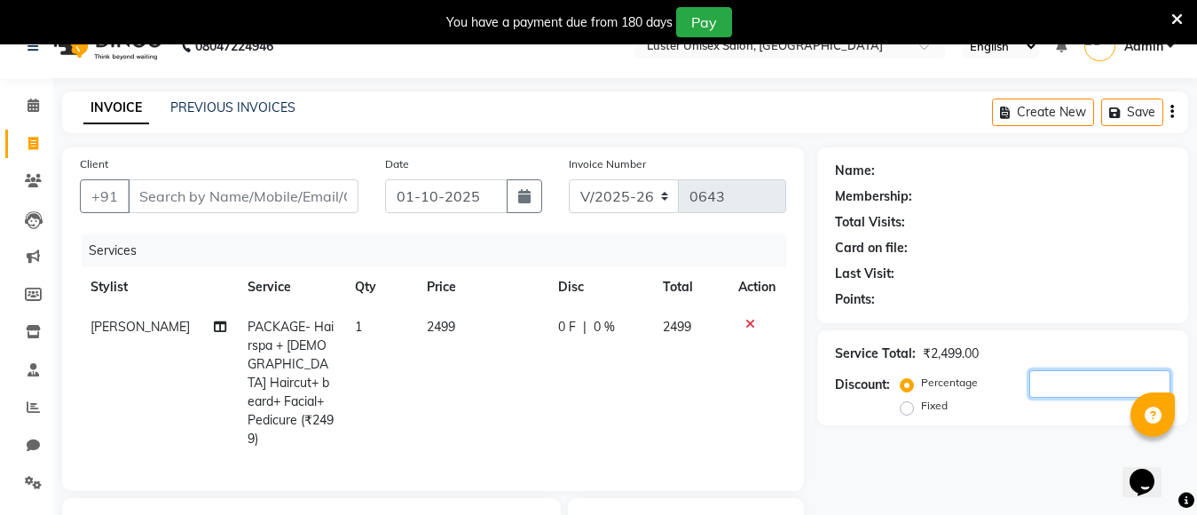
scroll to position [0, 0]
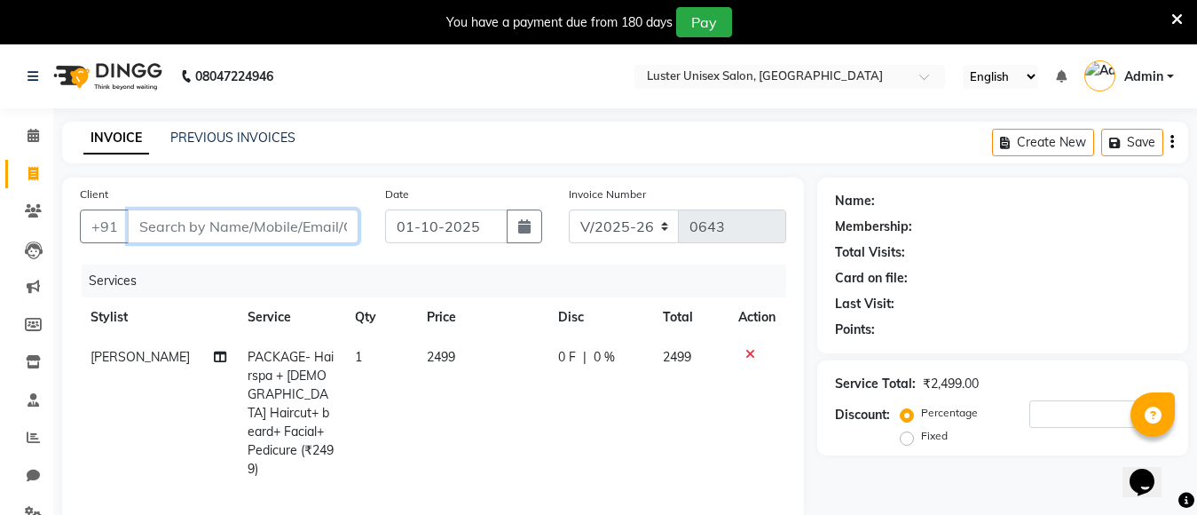
drag, startPoint x: 165, startPoint y: 224, endPoint x: 185, endPoint y: 220, distance: 20.9
click at [165, 225] on input "Client" at bounding box center [243, 226] width 231 height 34
type input "9"
type input "0"
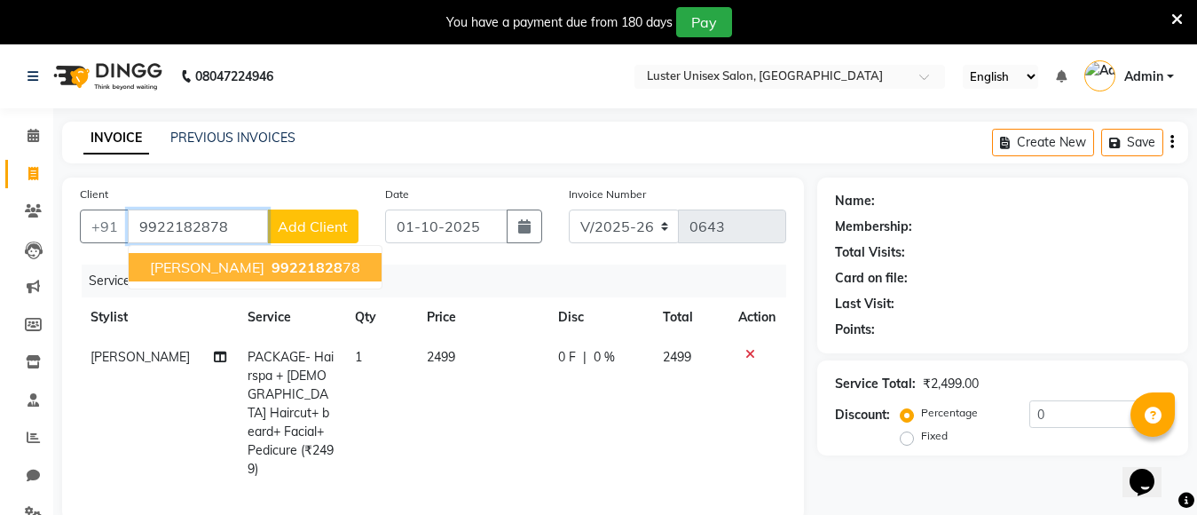
type input "9922182878"
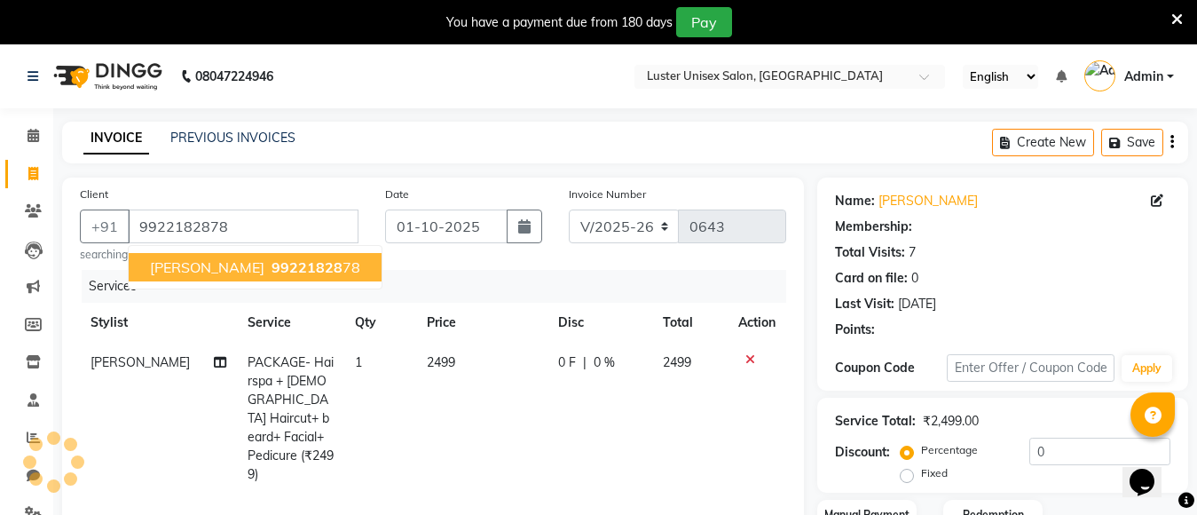
select select "1: Object"
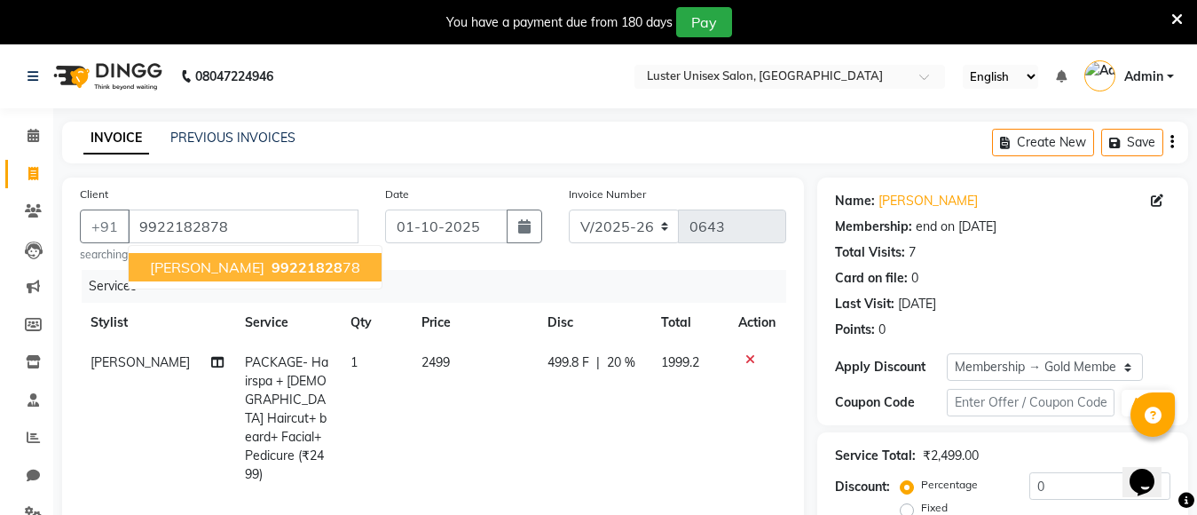
click at [209, 262] on span "[PERSON_NAME]" at bounding box center [207, 267] width 114 height 18
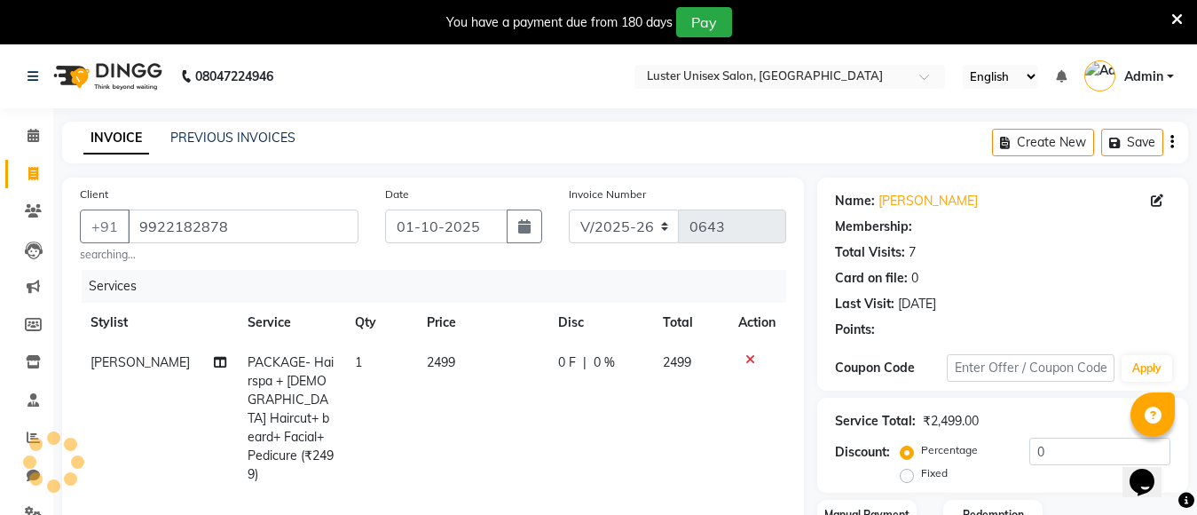
select select "1: Object"
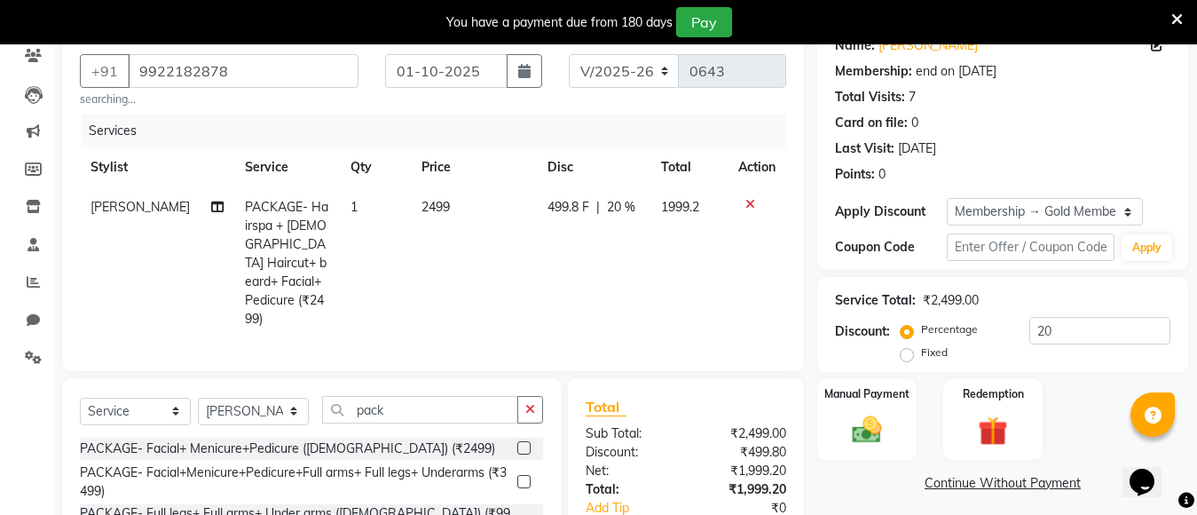
scroll to position [177, 0]
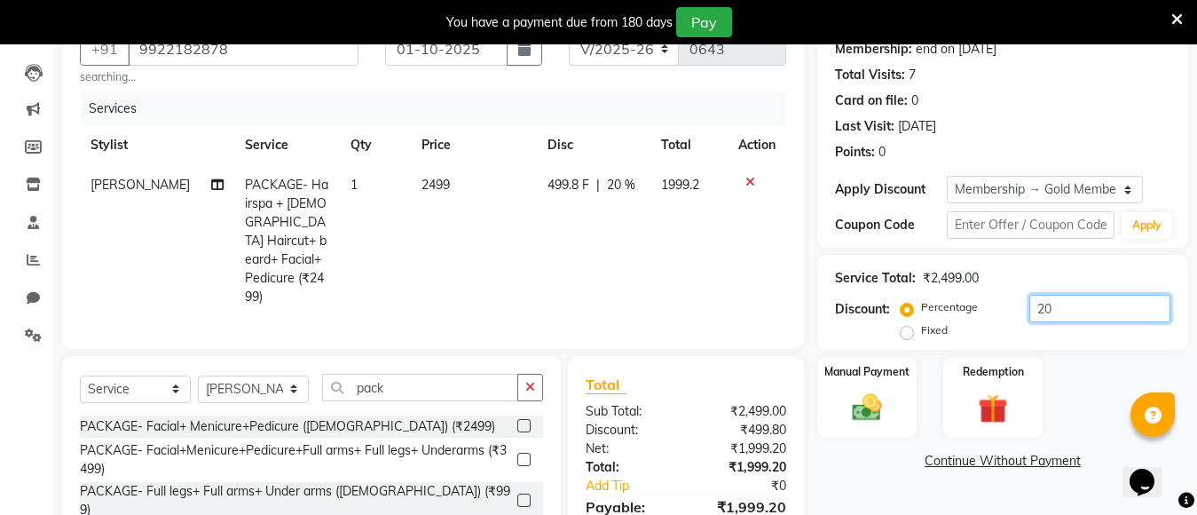
drag, startPoint x: 1055, startPoint y: 311, endPoint x: 1002, endPoint y: 333, distance: 56.8
click at [1056, 311] on input "20" at bounding box center [1099, 309] width 141 height 28
type input "2"
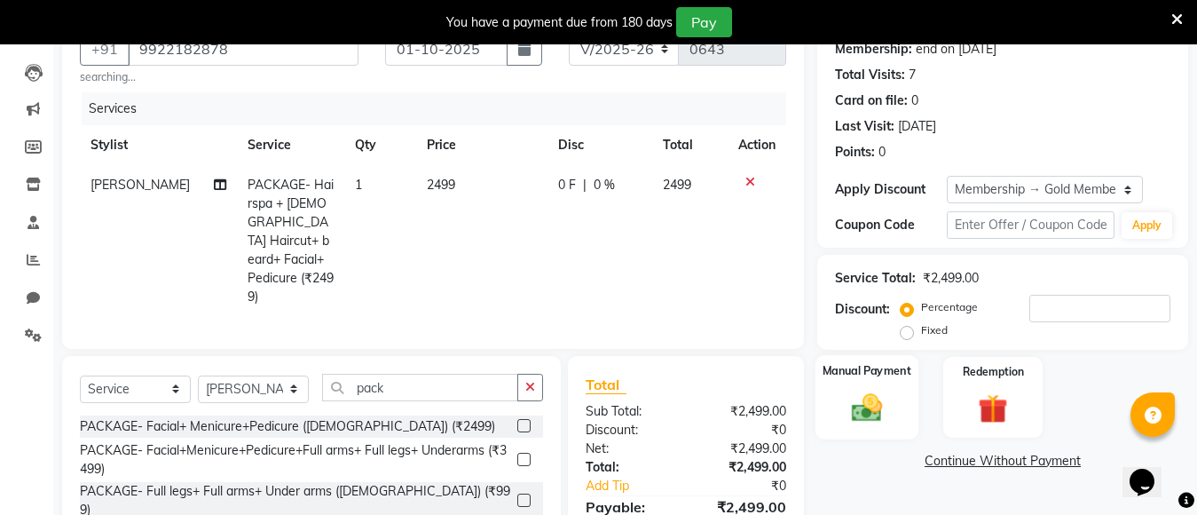
click at [852, 377] on label "Manual Payment" at bounding box center [866, 370] width 89 height 17
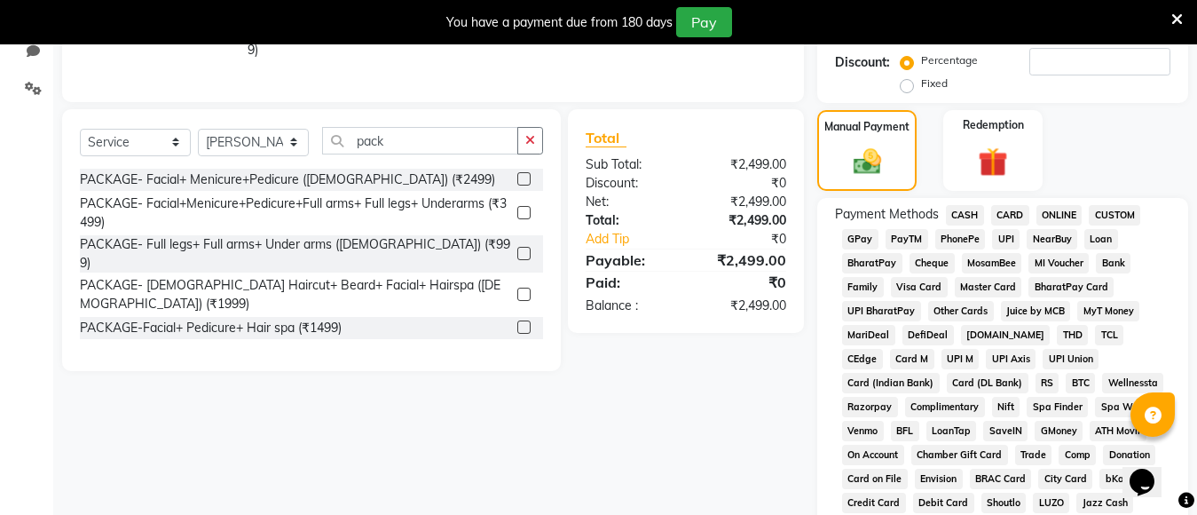
scroll to position [444, 0]
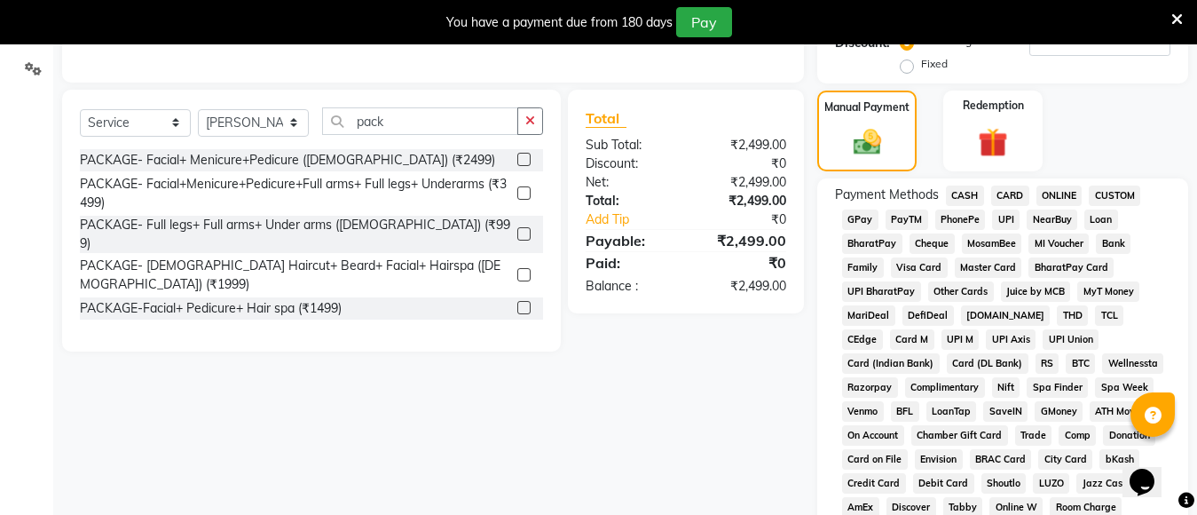
click at [905, 219] on span "PayTM" at bounding box center [906, 219] width 43 height 20
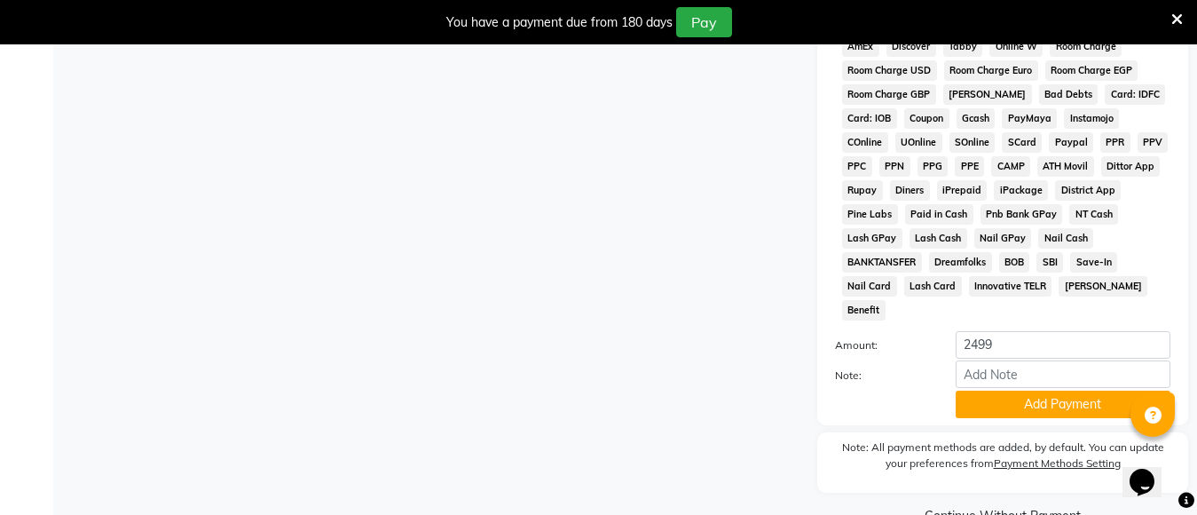
scroll to position [921, 0]
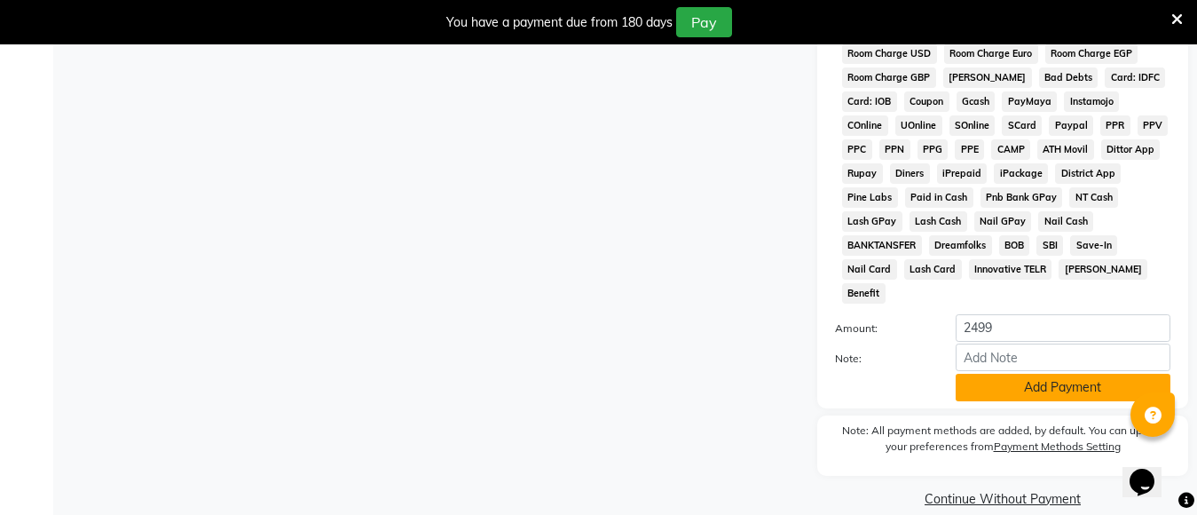
click at [1017, 373] on button "Add Payment" at bounding box center [1062, 387] width 215 height 28
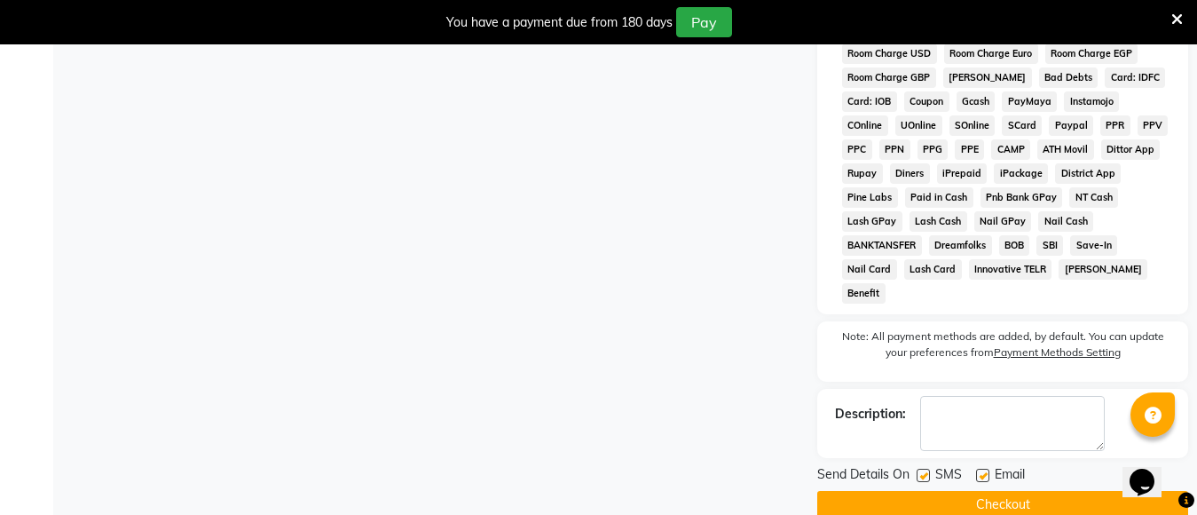
click at [947, 491] on button "Checkout" at bounding box center [1002, 505] width 371 height 28
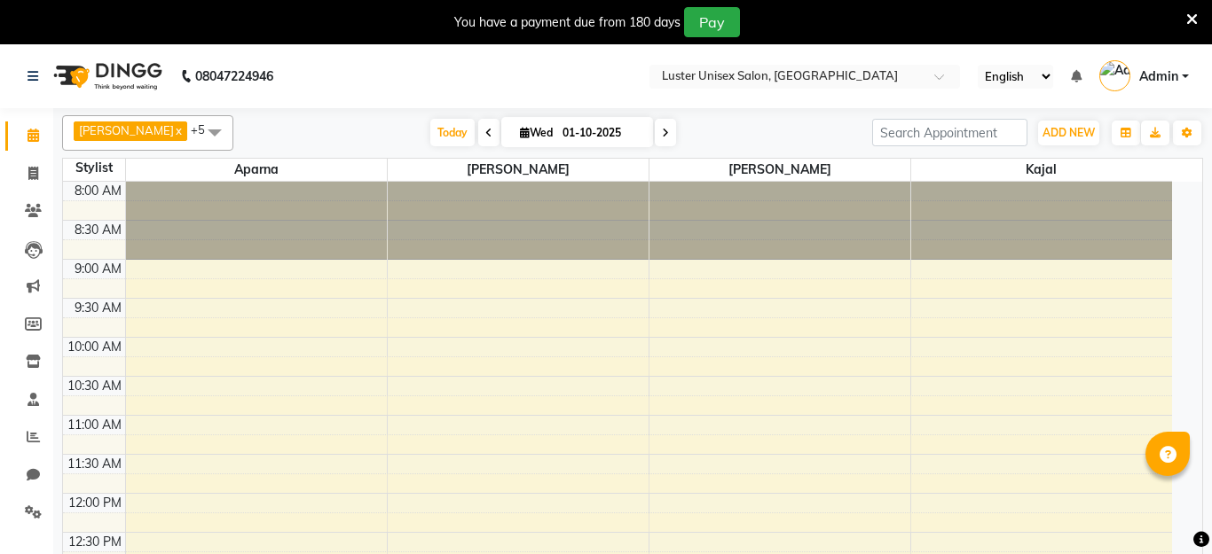
select select "en"
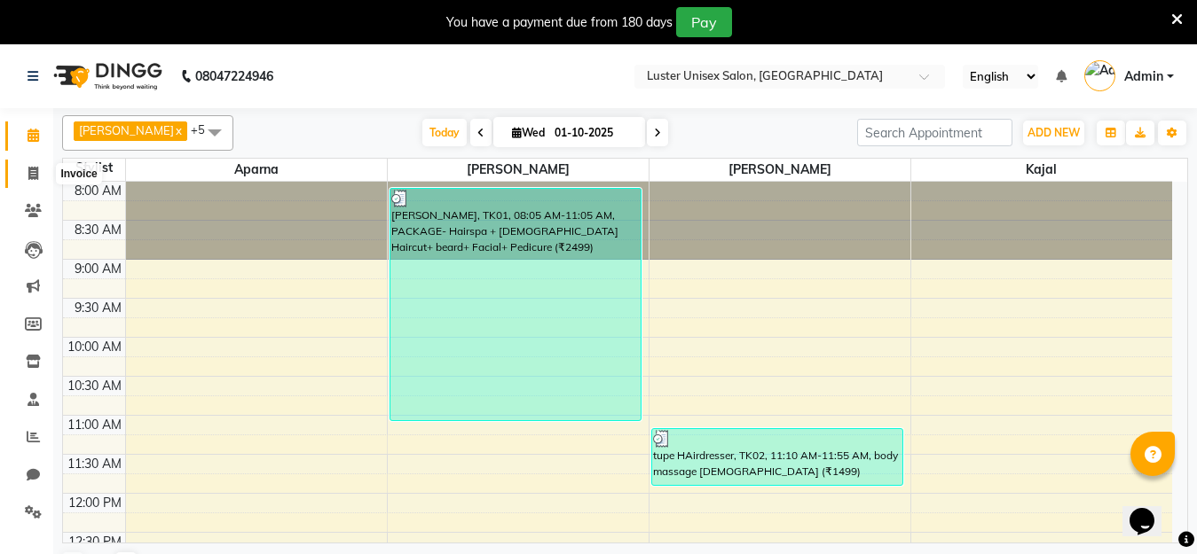
click at [38, 177] on icon at bounding box center [33, 173] width 10 height 13
select select "service"
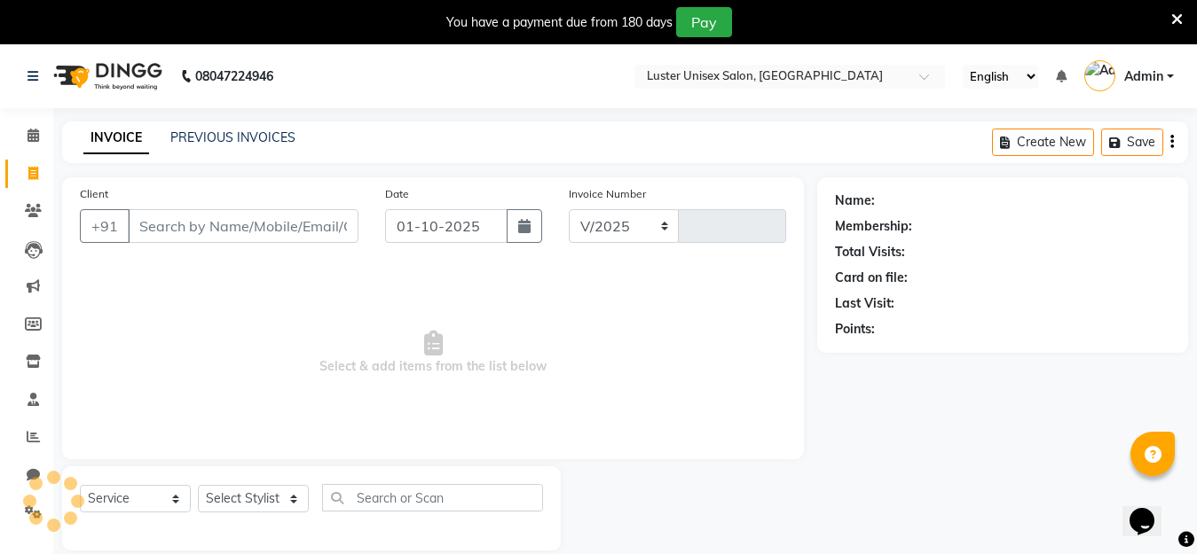
select select "7467"
type input "0643"
click at [232, 499] on select "Select Stylist Aparna Balraj jabid kajal krishna neelam" at bounding box center [253, 499] width 111 height 28
select select "88336"
click at [198, 485] on select "Select Stylist Aparna Balraj jabid kajal krishna neelam" at bounding box center [253, 499] width 111 height 28
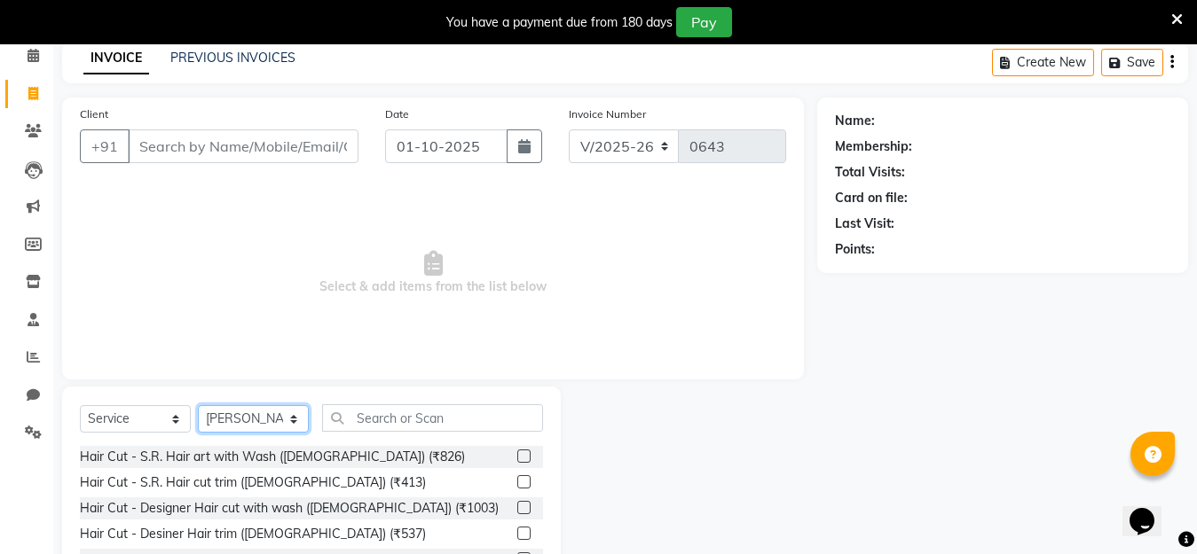
scroll to position [200, 0]
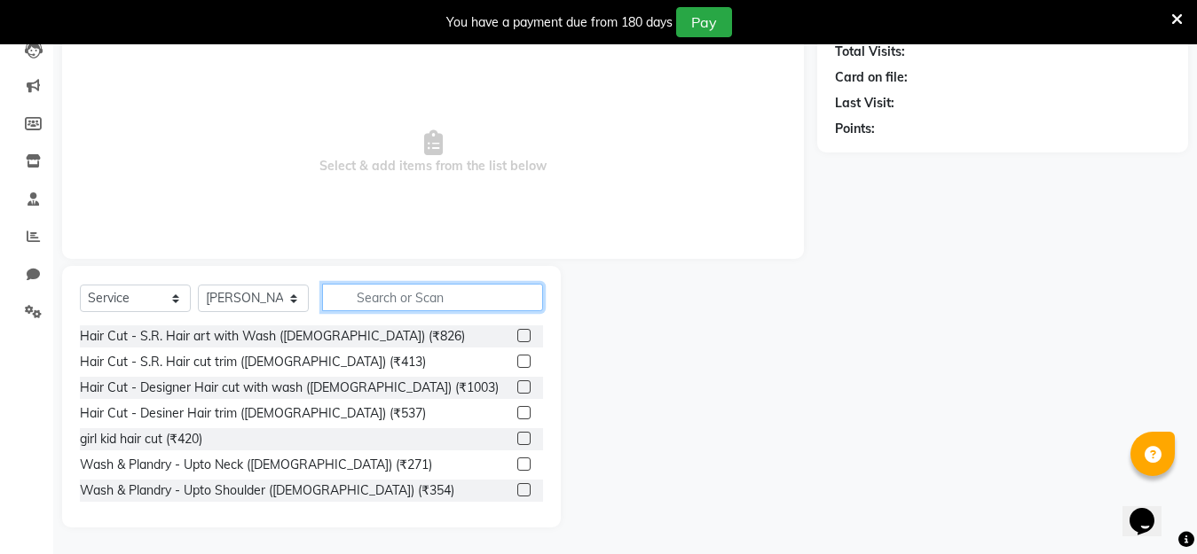
click at [395, 304] on input "text" at bounding box center [432, 298] width 221 height 28
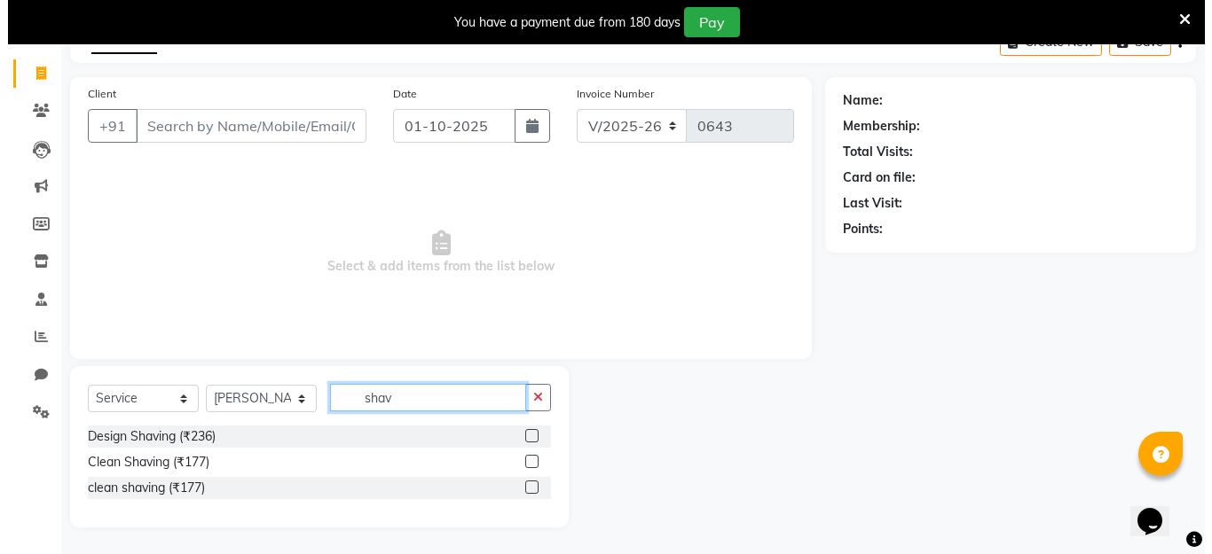
scroll to position [100, 0]
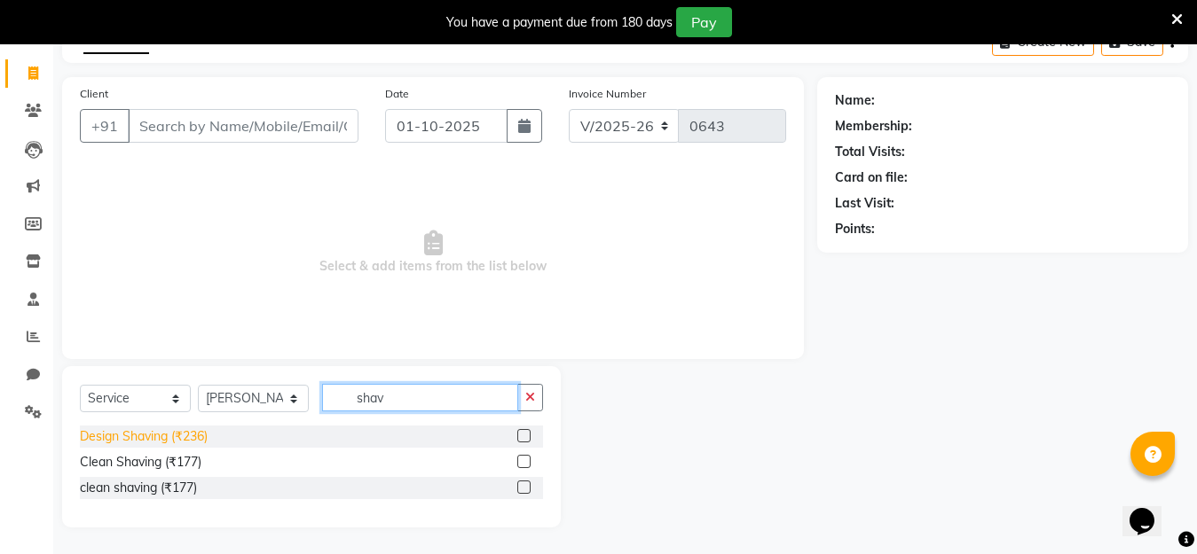
type input "shav"
click at [98, 433] on div "Design Shaving (₹236)" at bounding box center [144, 437] width 128 height 19
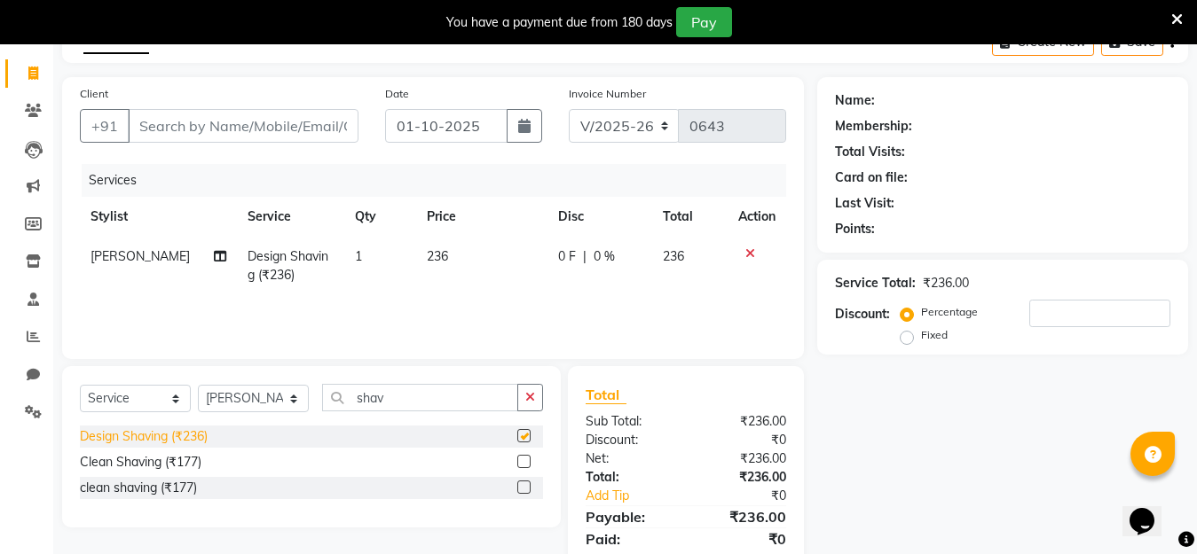
checkbox input "false"
click at [161, 124] on input "Client" at bounding box center [243, 126] width 231 height 34
type input "9"
type input "0"
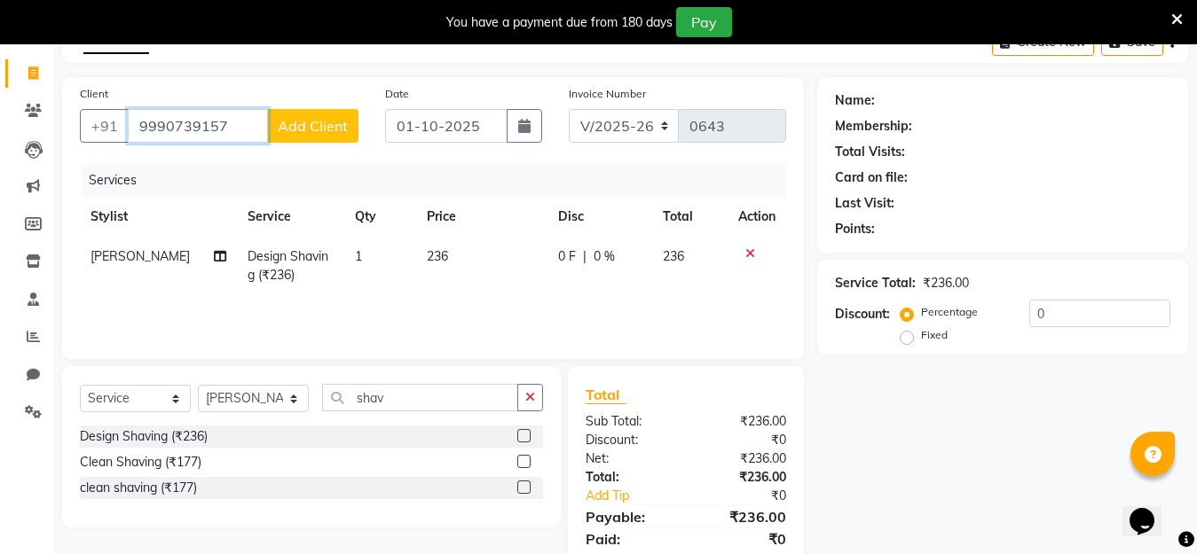
type input "9990739157"
click at [301, 119] on span "Add Client" at bounding box center [313, 126] width 70 height 18
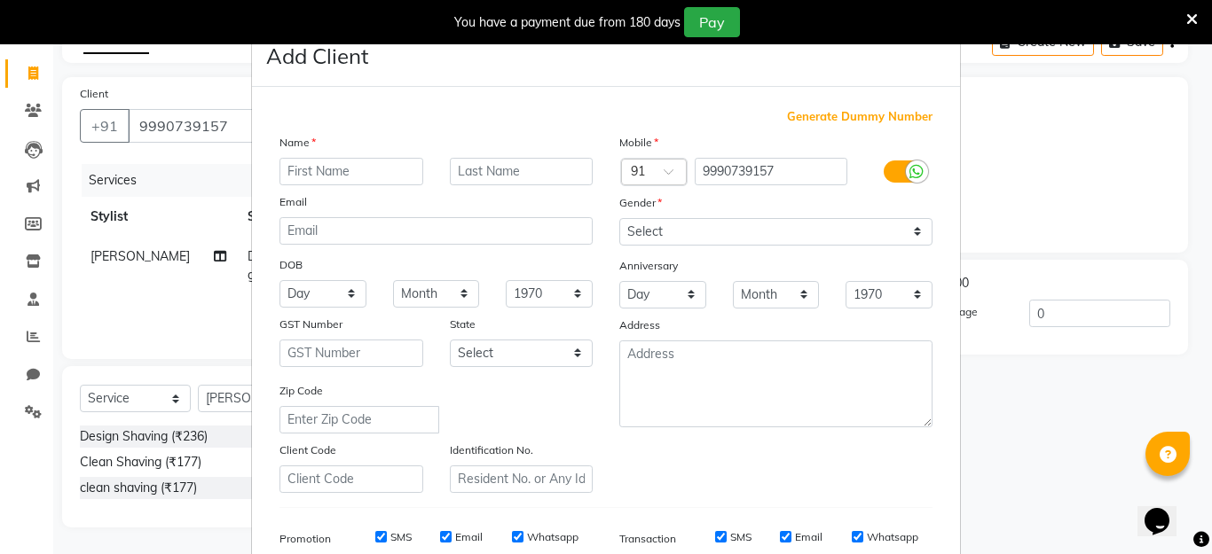
click at [327, 173] on input "text" at bounding box center [351, 172] width 144 height 28
type input "abhinav"
click at [639, 226] on select "Select Male Female Other Prefer Not To Say" at bounding box center [775, 232] width 313 height 28
select select "male"
click at [619, 218] on select "Select Male Female Other Prefer Not To Say" at bounding box center [775, 232] width 313 height 28
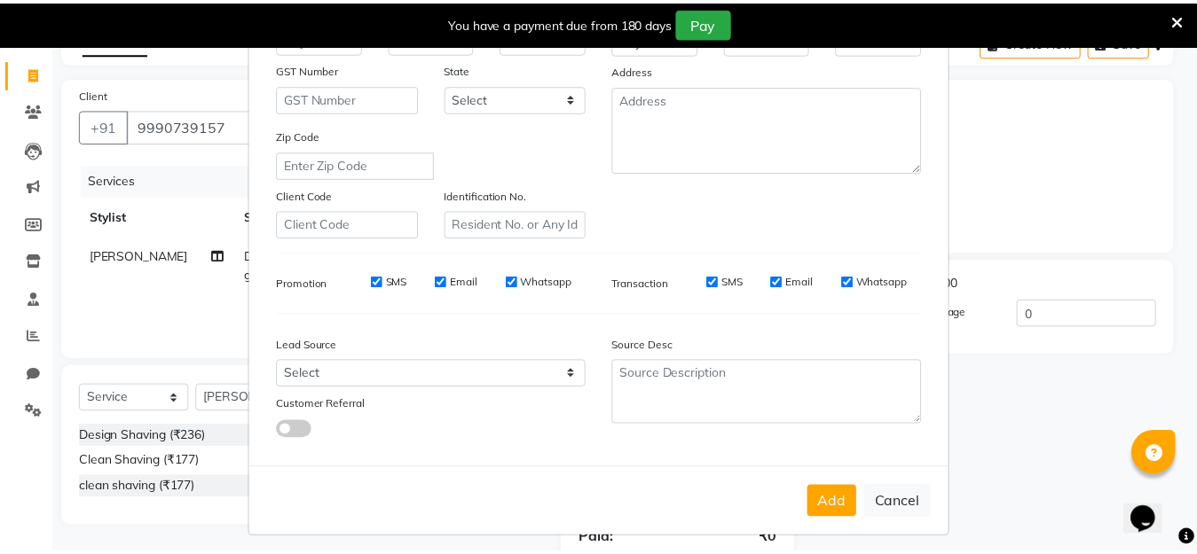
scroll to position [264, 0]
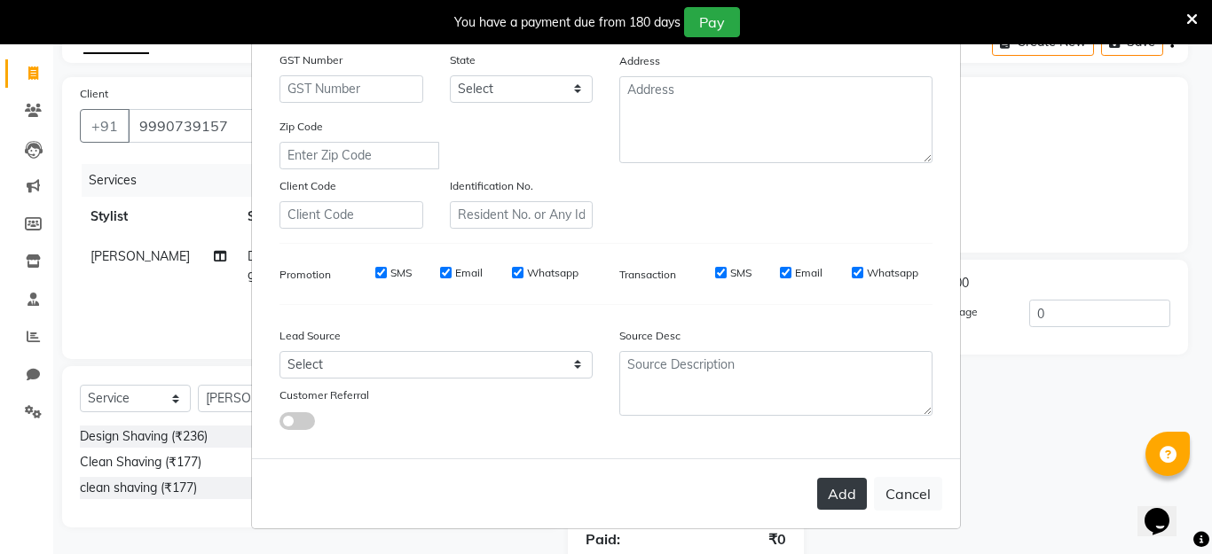
click at [829, 504] on button "Add" at bounding box center [842, 494] width 50 height 32
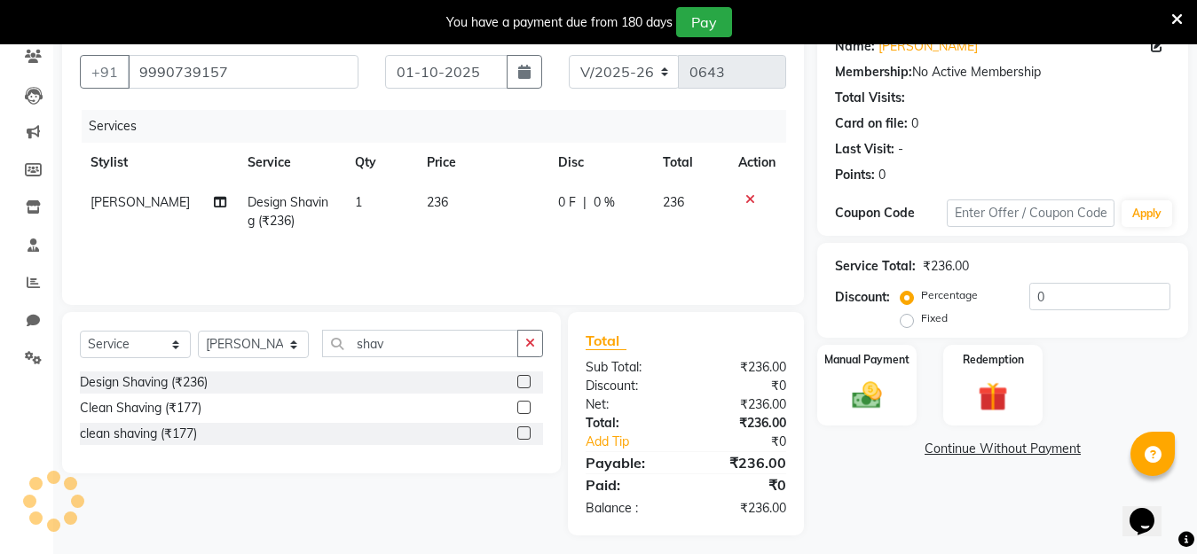
scroll to position [162, 0]
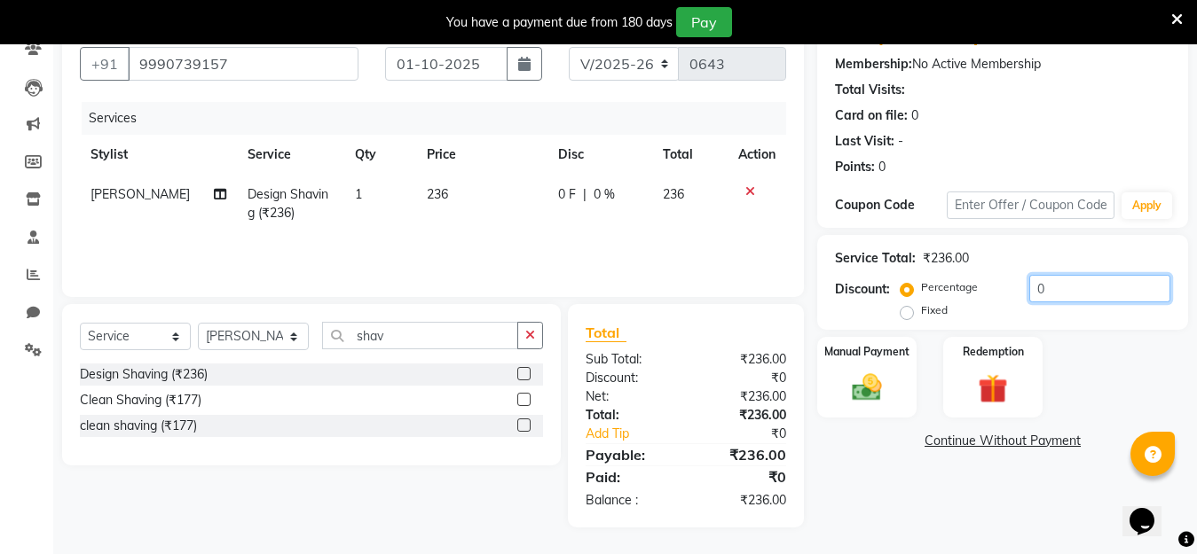
click at [1049, 282] on input "0" at bounding box center [1099, 289] width 141 height 28
type input "20"
click at [885, 375] on img at bounding box center [867, 387] width 50 height 35
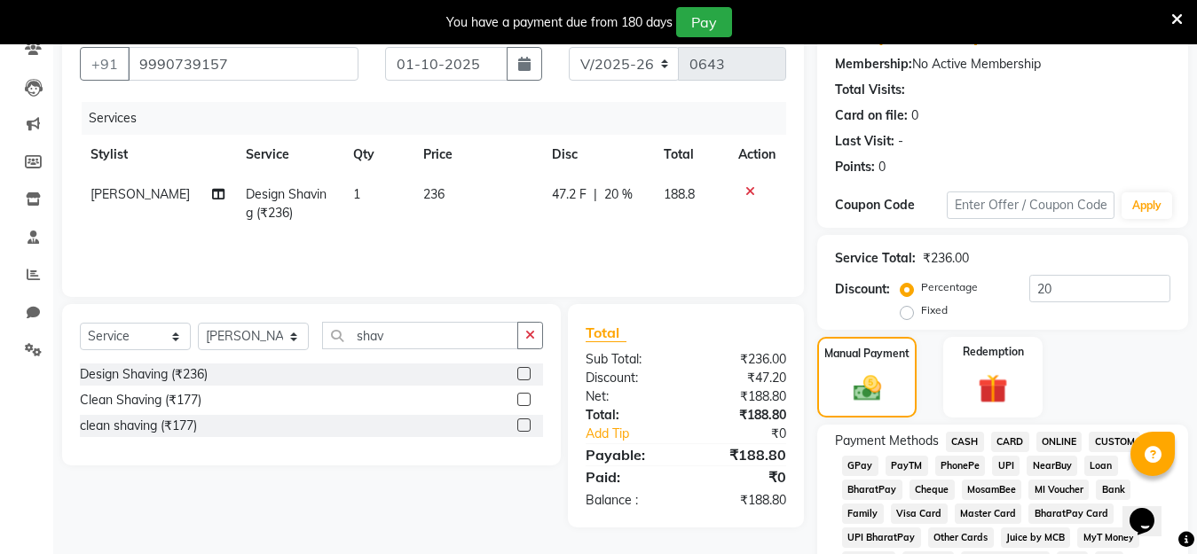
click at [910, 463] on span "PayTM" at bounding box center [906, 466] width 43 height 20
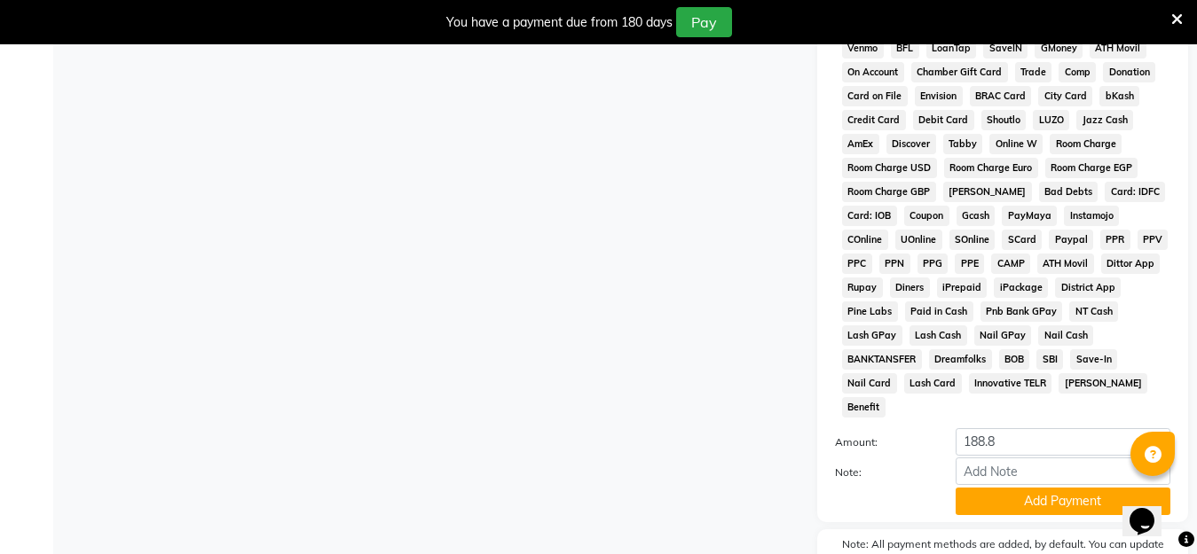
scroll to position [846, 0]
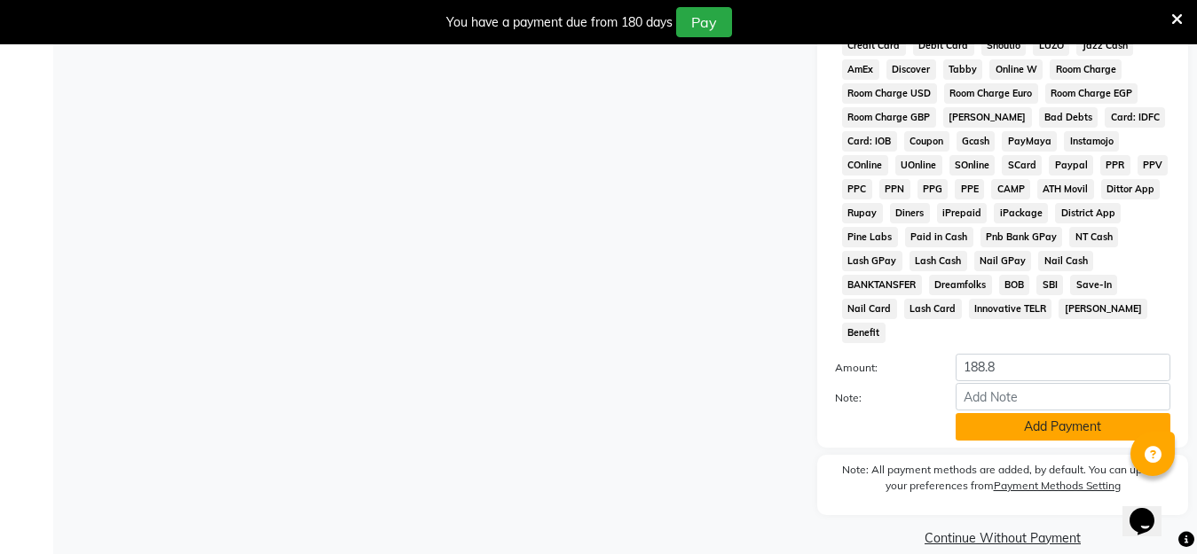
click at [1026, 413] on button "Add Payment" at bounding box center [1062, 427] width 215 height 28
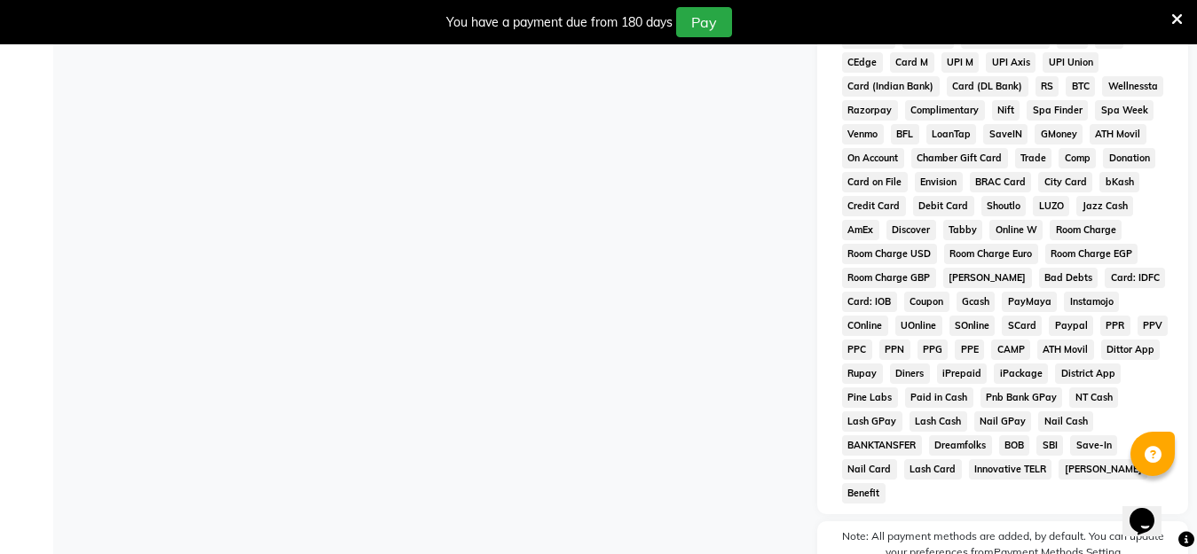
scroll to position [853, 0]
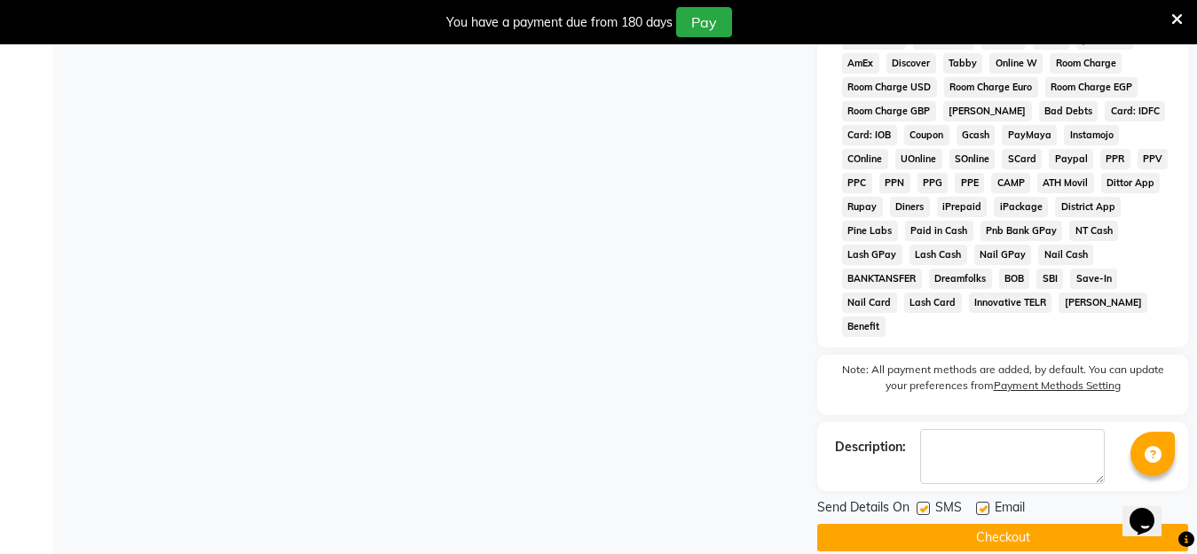
click at [962, 524] on button "Checkout" at bounding box center [1002, 538] width 371 height 28
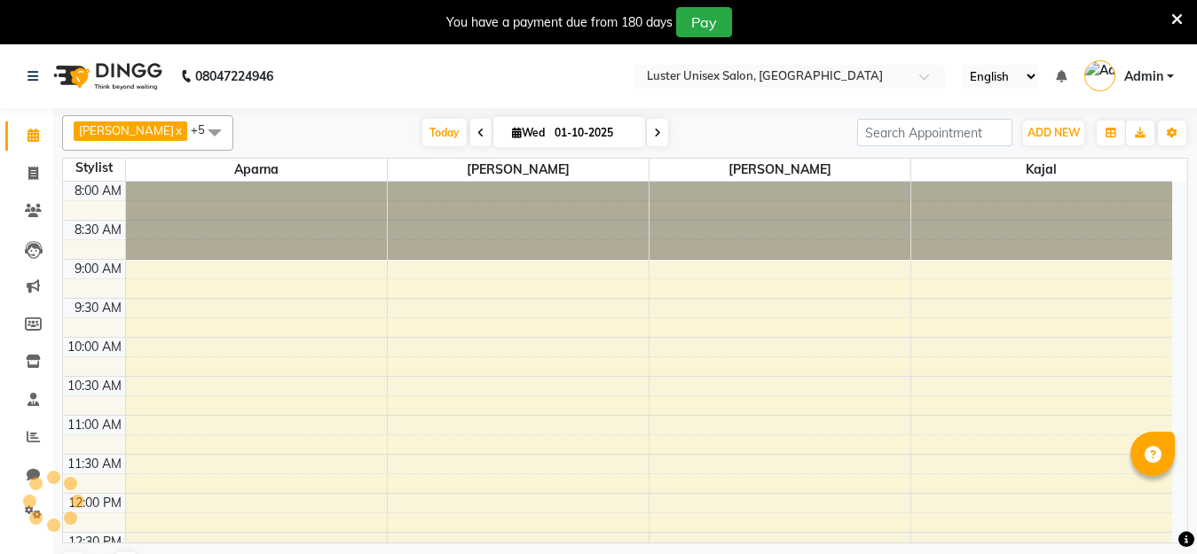
select select "en"
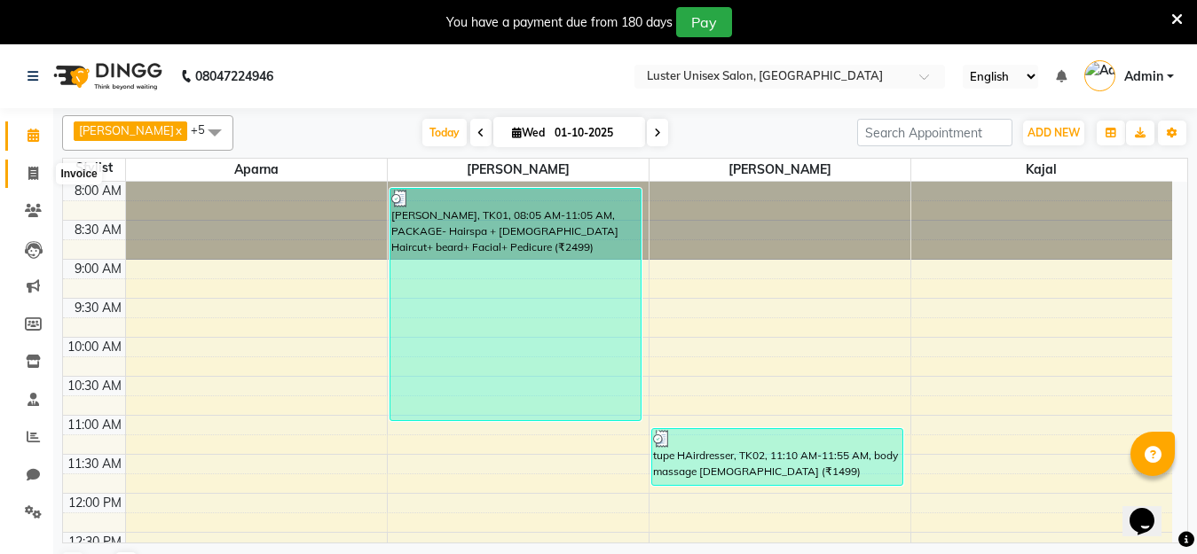
click at [35, 170] on icon at bounding box center [33, 173] width 10 height 13
select select "service"
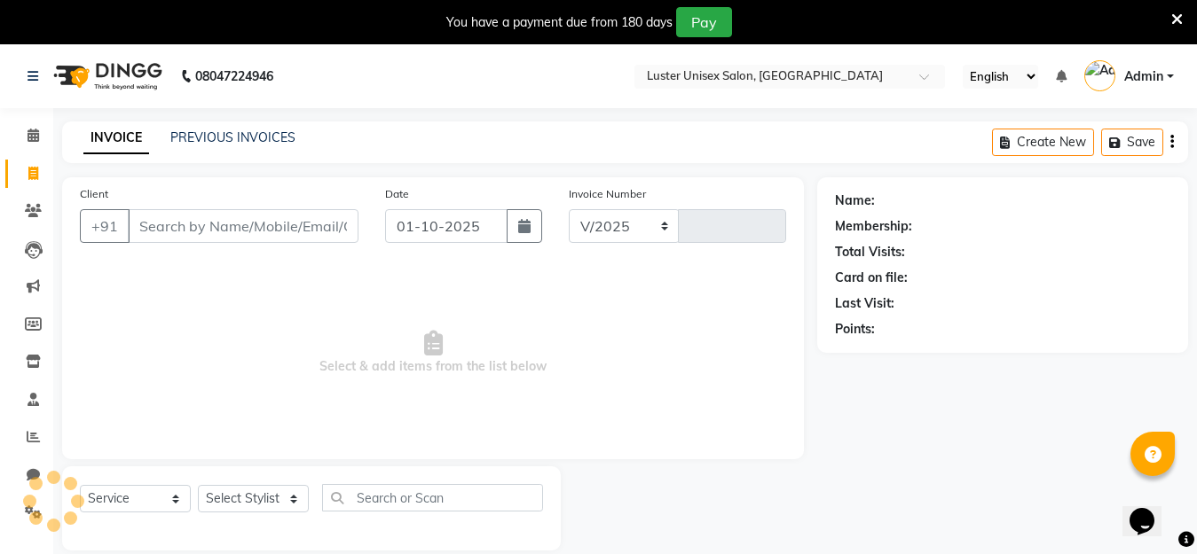
select select "7467"
type input "0644"
click at [219, 135] on link "PREVIOUS INVOICES" at bounding box center [232, 138] width 125 height 16
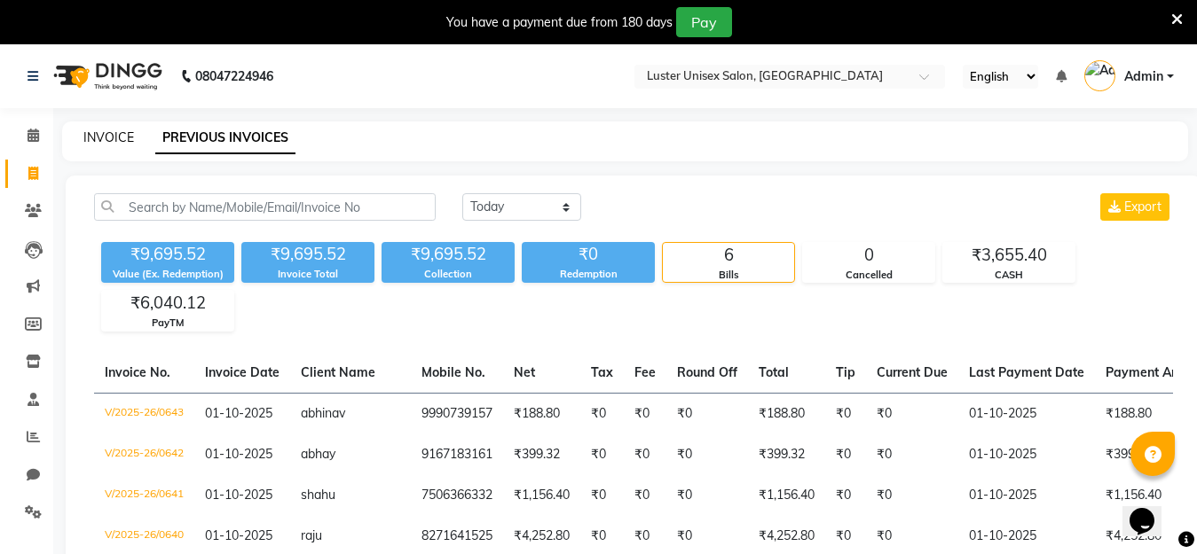
click at [116, 133] on link "INVOICE" at bounding box center [108, 138] width 51 height 16
select select "service"
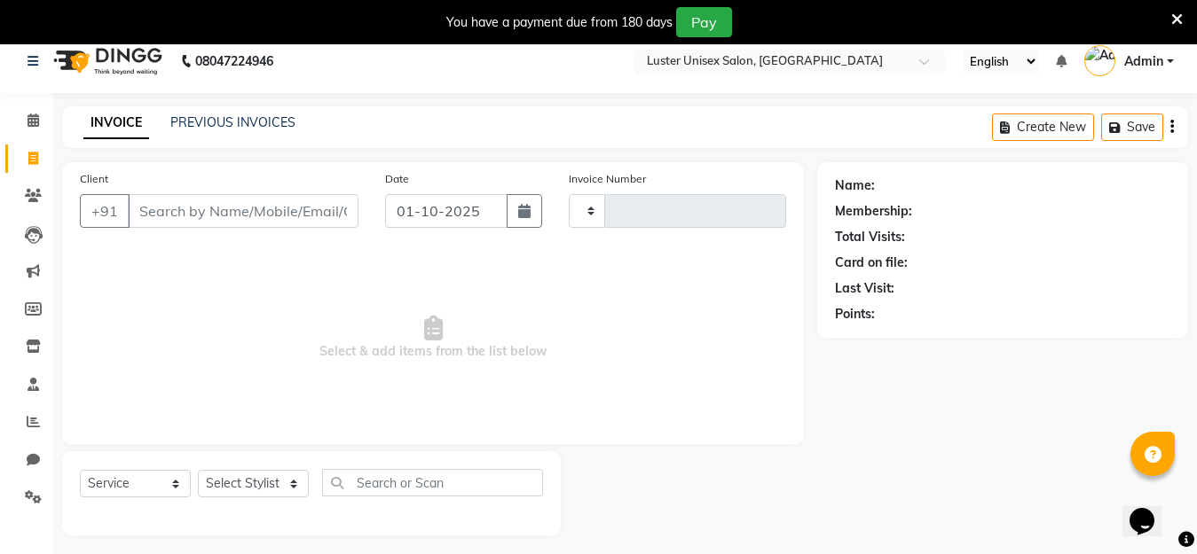
type input "0644"
select select "7467"
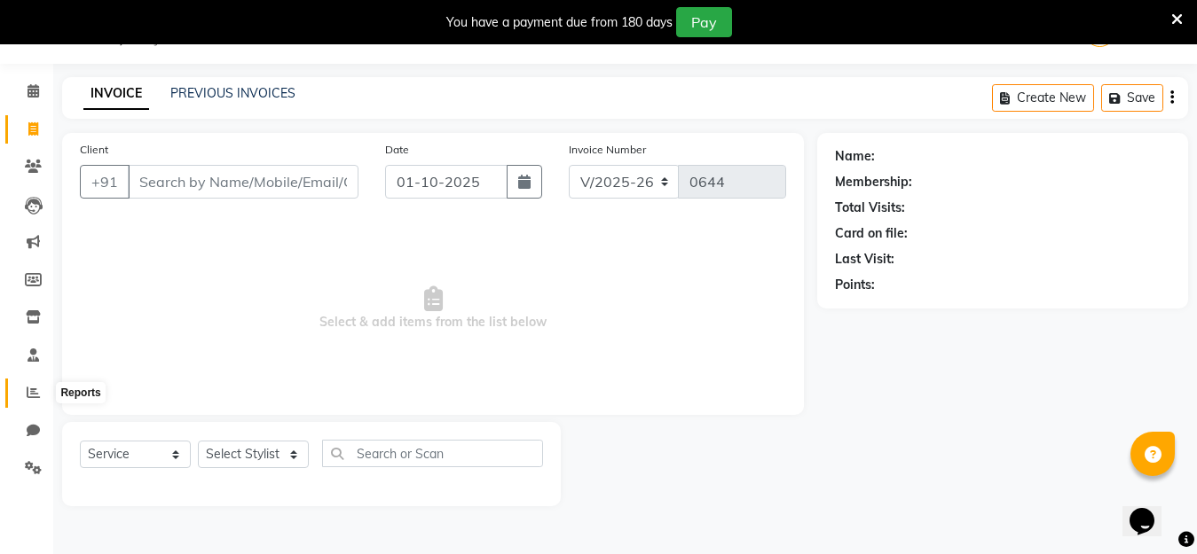
click at [30, 389] on icon at bounding box center [33, 392] width 13 height 13
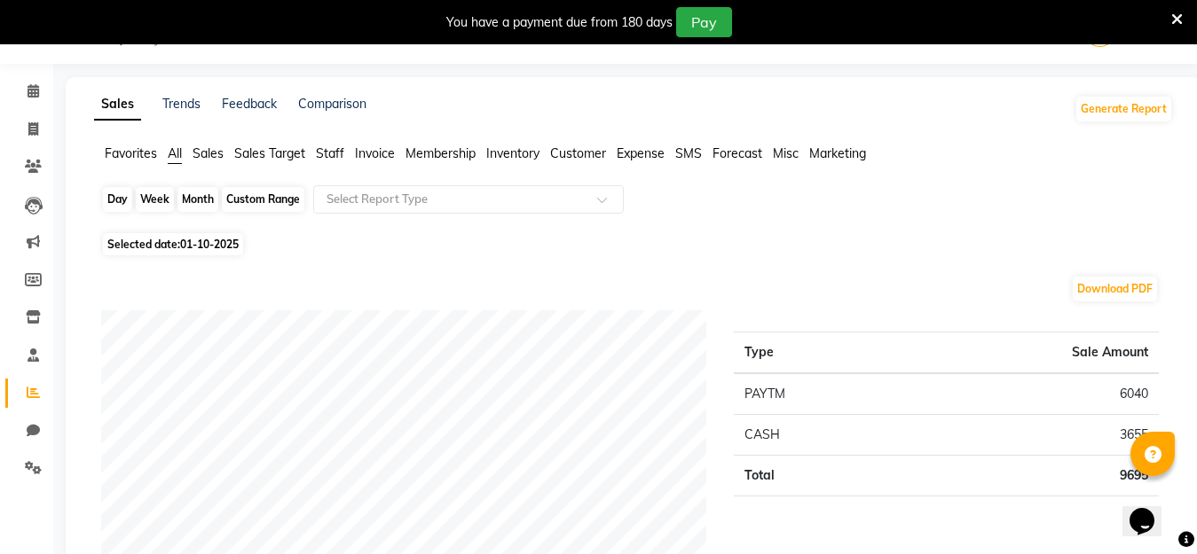
drag, startPoint x: 106, startPoint y: 198, endPoint x: 117, endPoint y: 201, distance: 12.1
click at [107, 200] on div "Day" at bounding box center [117, 199] width 29 height 25
select select "10"
select select "2025"
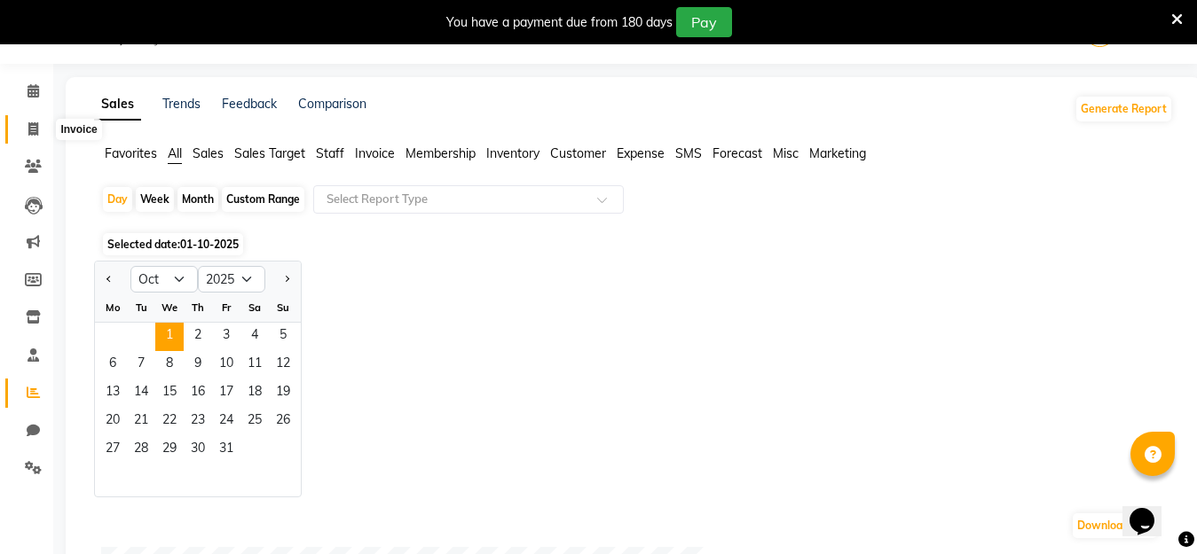
click at [35, 127] on icon at bounding box center [33, 128] width 10 height 13
select select "service"
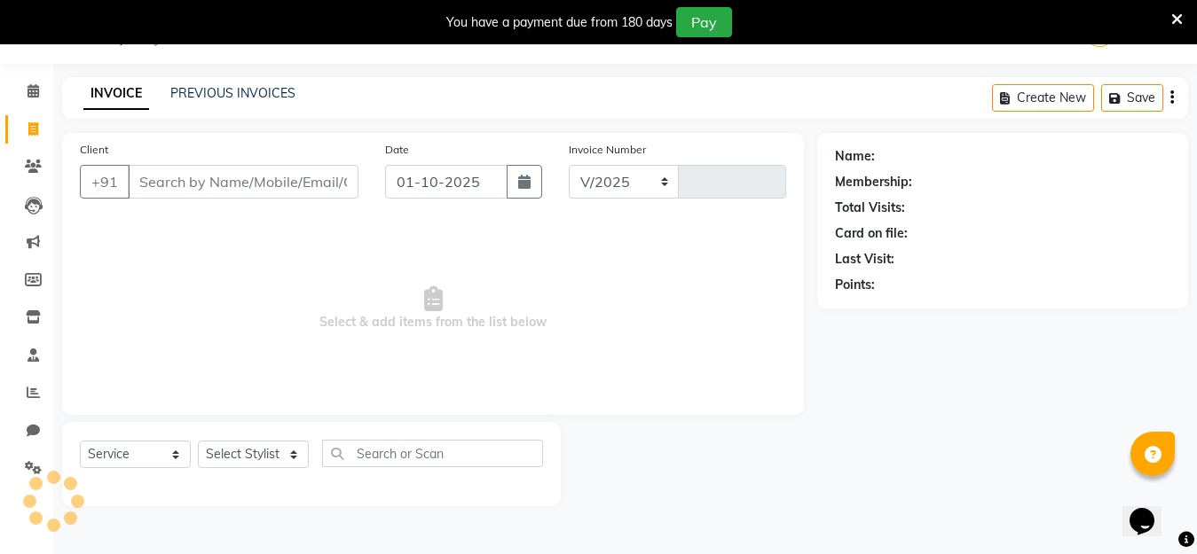
select select "7467"
type input "0644"
click at [241, 96] on link "PREVIOUS INVOICES" at bounding box center [232, 93] width 125 height 16
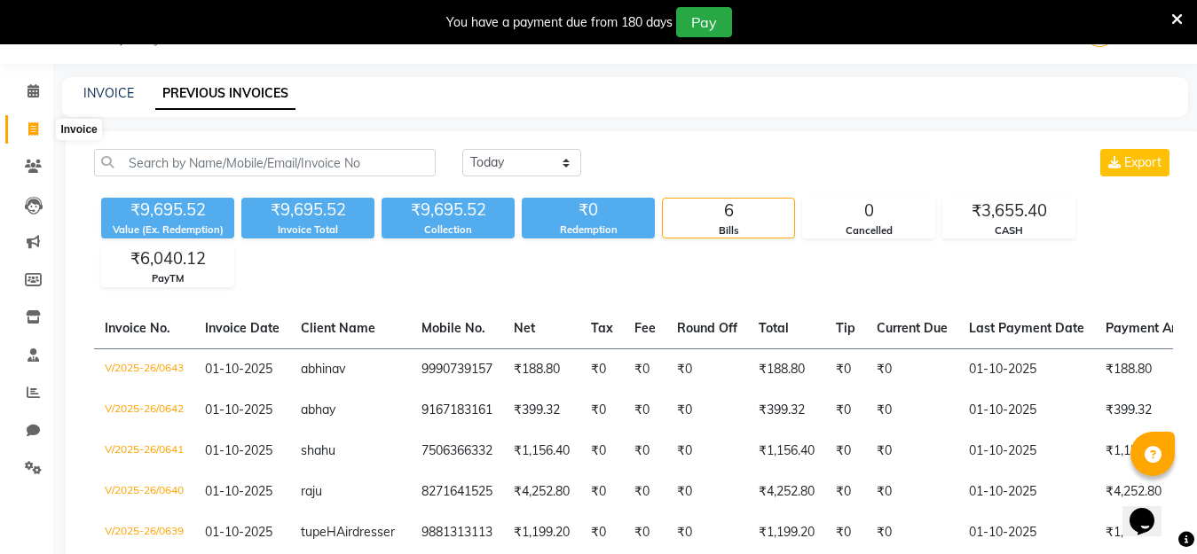
click at [31, 129] on icon at bounding box center [33, 128] width 10 height 13
select select "service"
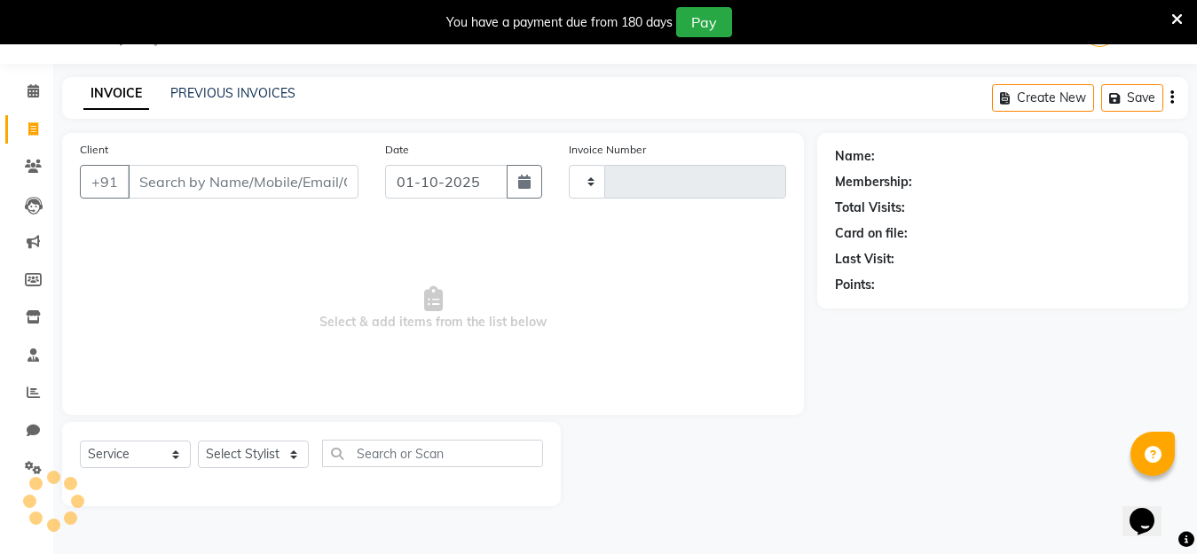
type input "0644"
select select "7467"
click at [224, 98] on link "PREVIOUS INVOICES" at bounding box center [232, 93] width 125 height 16
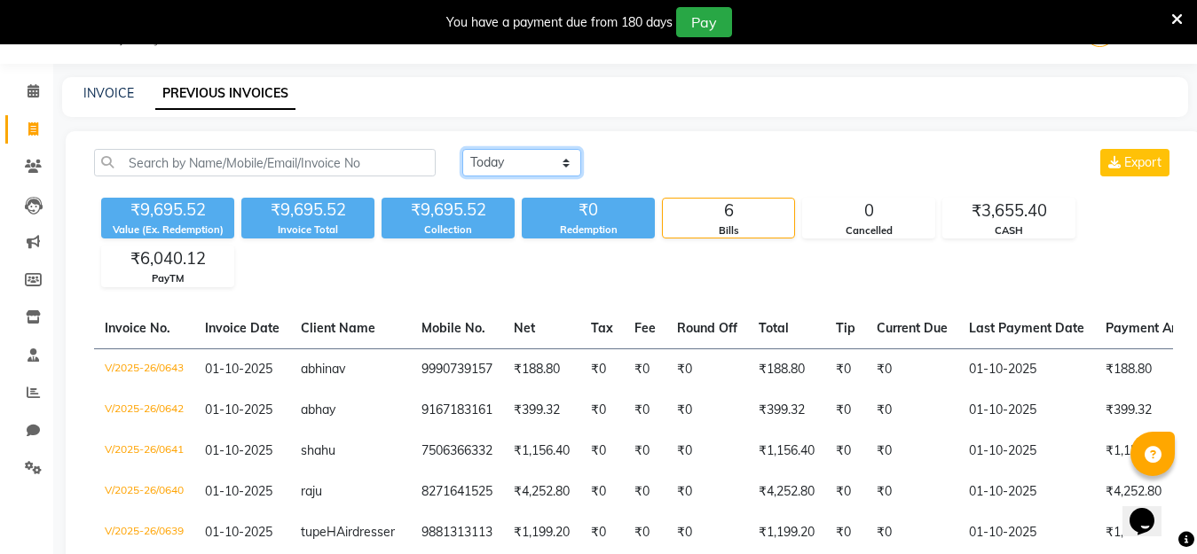
click at [514, 159] on select "[DATE] [DATE] Custom Range" at bounding box center [521, 163] width 119 height 28
click at [462, 149] on select "[DATE] [DATE] Custom Range" at bounding box center [521, 163] width 119 height 28
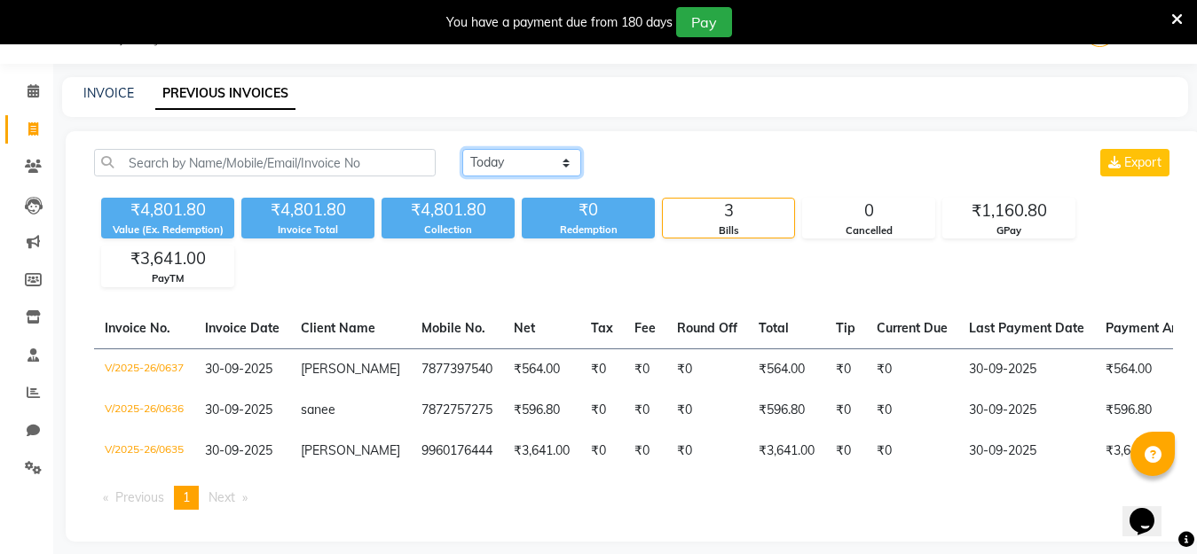
click at [506, 168] on select "[DATE] [DATE] Custom Range" at bounding box center [521, 163] width 119 height 28
select select "range"
click at [462, 149] on select "[DATE] [DATE] Custom Range" at bounding box center [521, 163] width 119 height 28
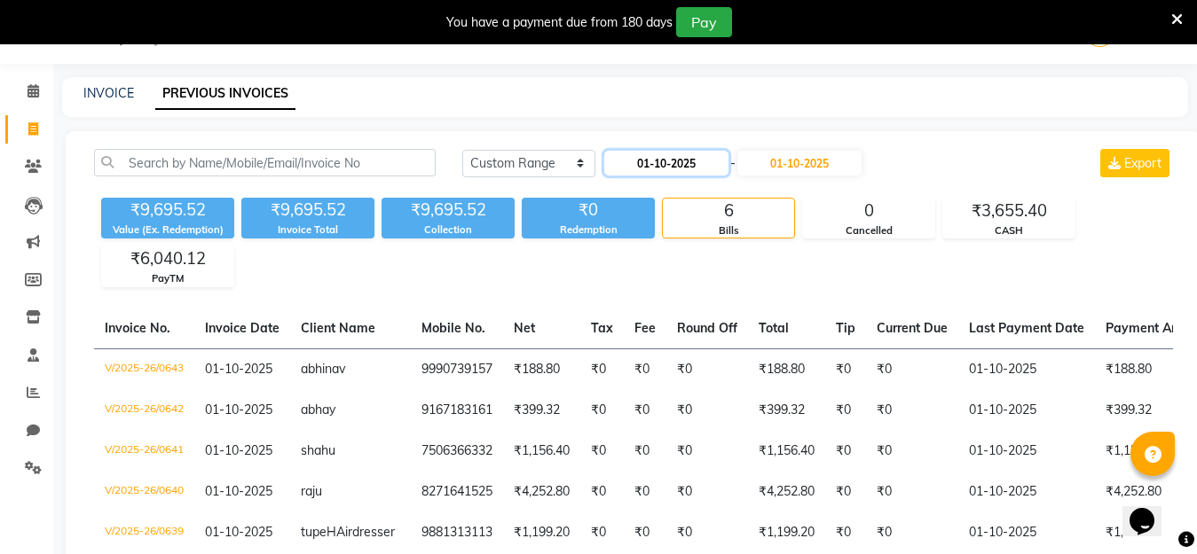
click at [649, 160] on input "01-10-2025" at bounding box center [666, 163] width 124 height 25
select select "10"
select select "2025"
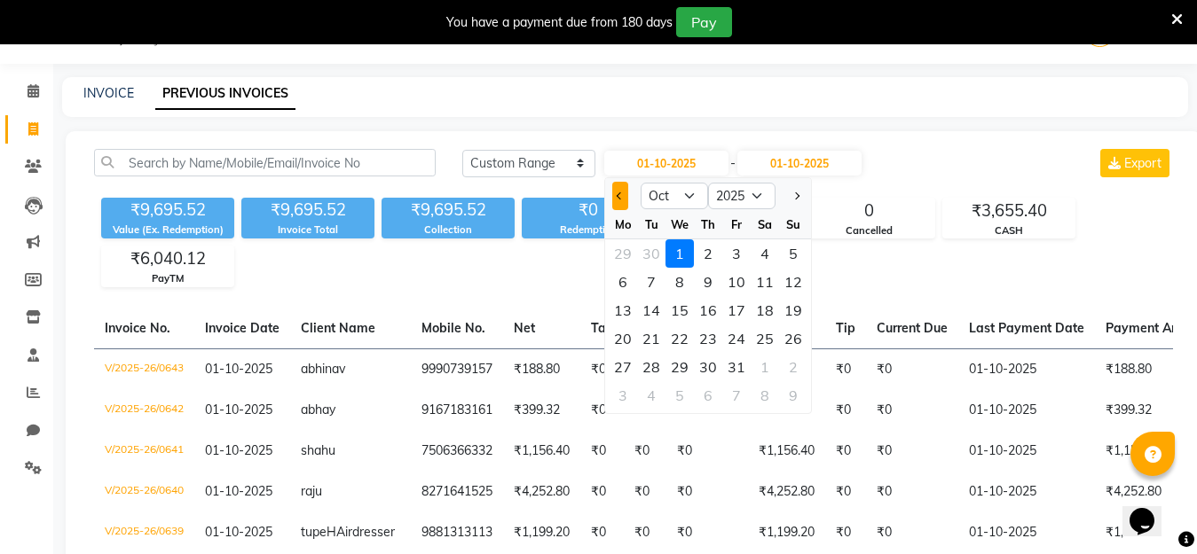
click at [617, 194] on span "Previous month" at bounding box center [620, 196] width 7 height 7
select select "9"
click at [623, 367] on div "29" at bounding box center [623, 367] width 28 height 28
type input "29-09-2025"
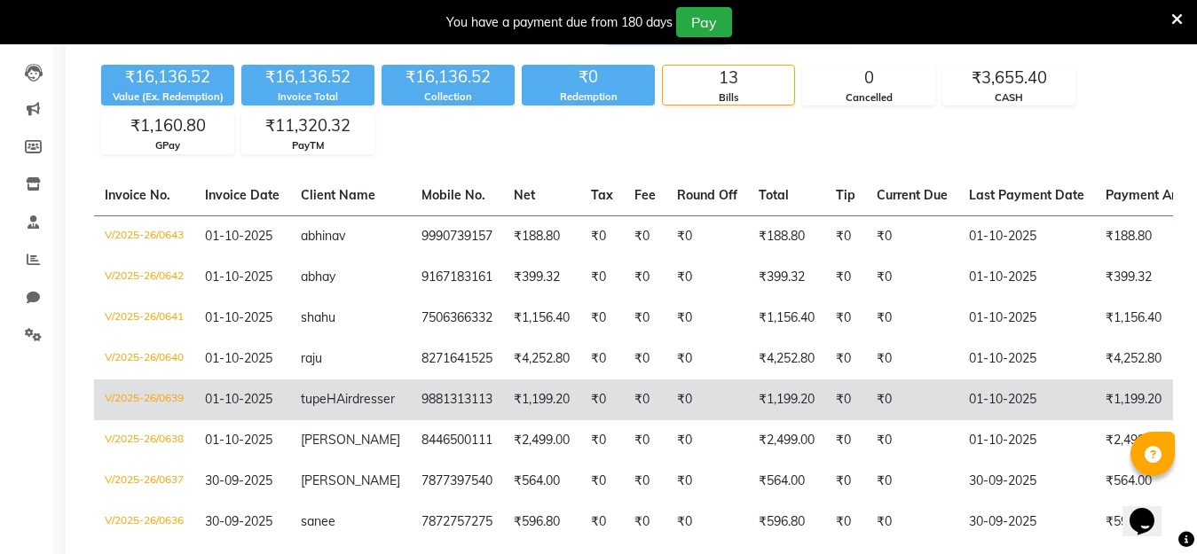
scroll to position [266, 0]
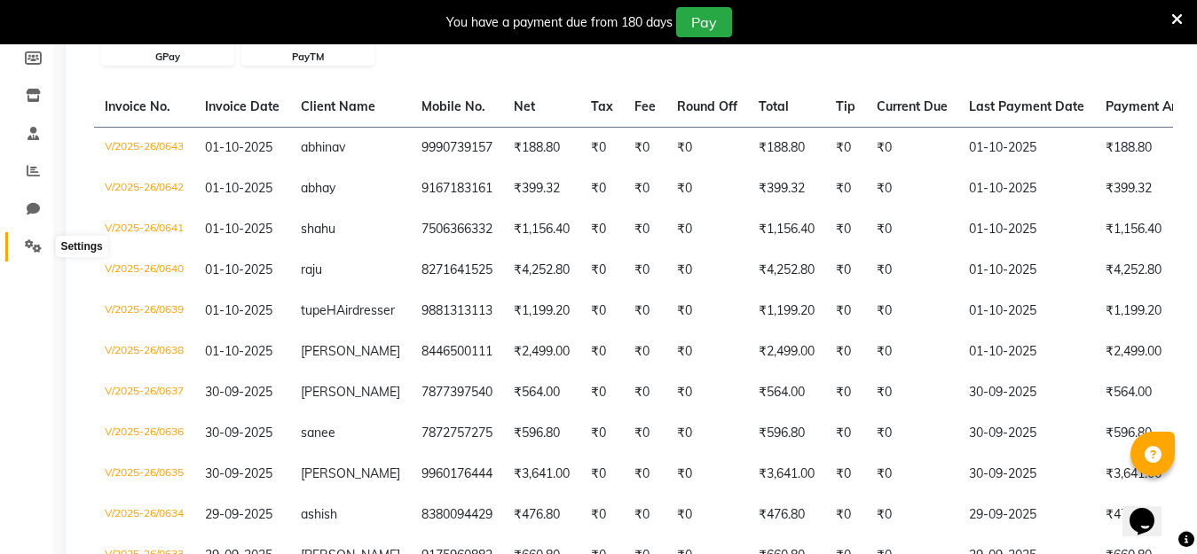
drag, startPoint x: 31, startPoint y: 250, endPoint x: 24, endPoint y: 210, distance: 40.5
click at [31, 250] on icon at bounding box center [33, 246] width 17 height 13
click at [22, 218] on span at bounding box center [33, 210] width 31 height 20
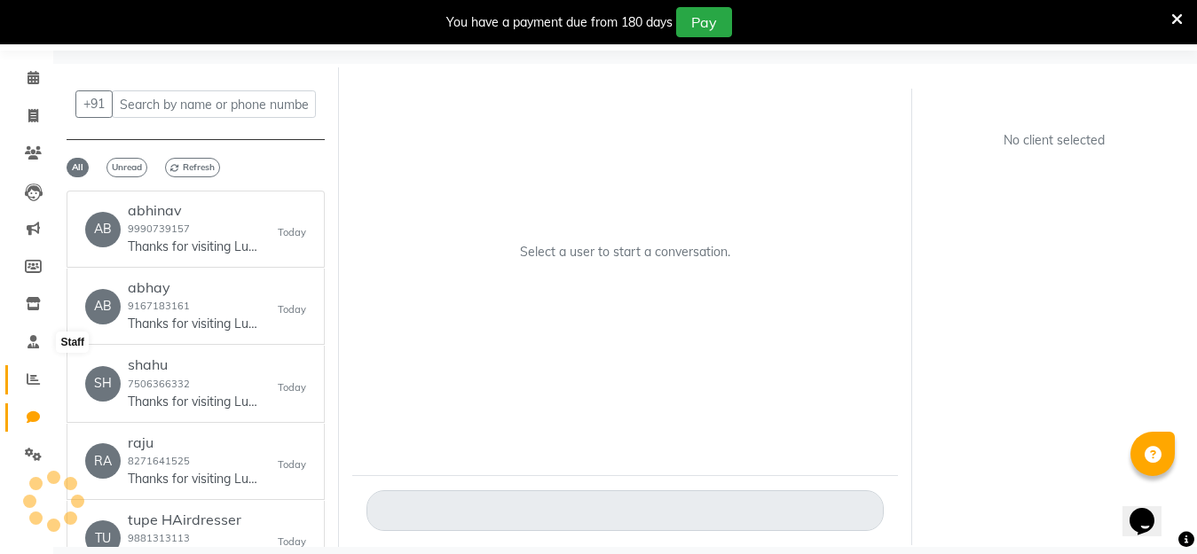
click at [25, 383] on span at bounding box center [33, 380] width 31 height 20
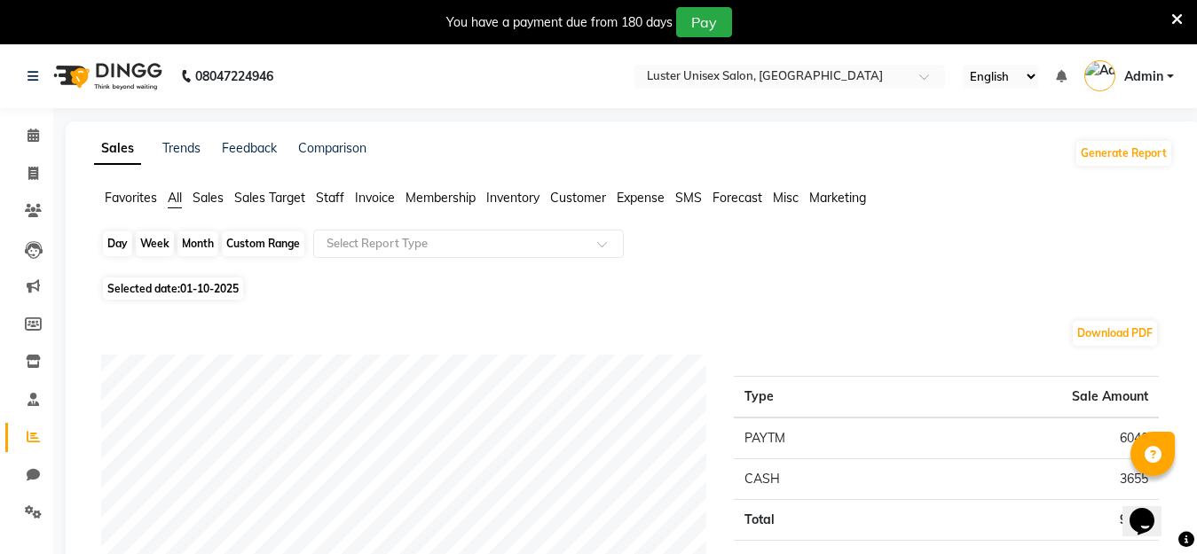
click at [123, 242] on div "Day" at bounding box center [117, 244] width 29 height 25
select select "10"
select select "2025"
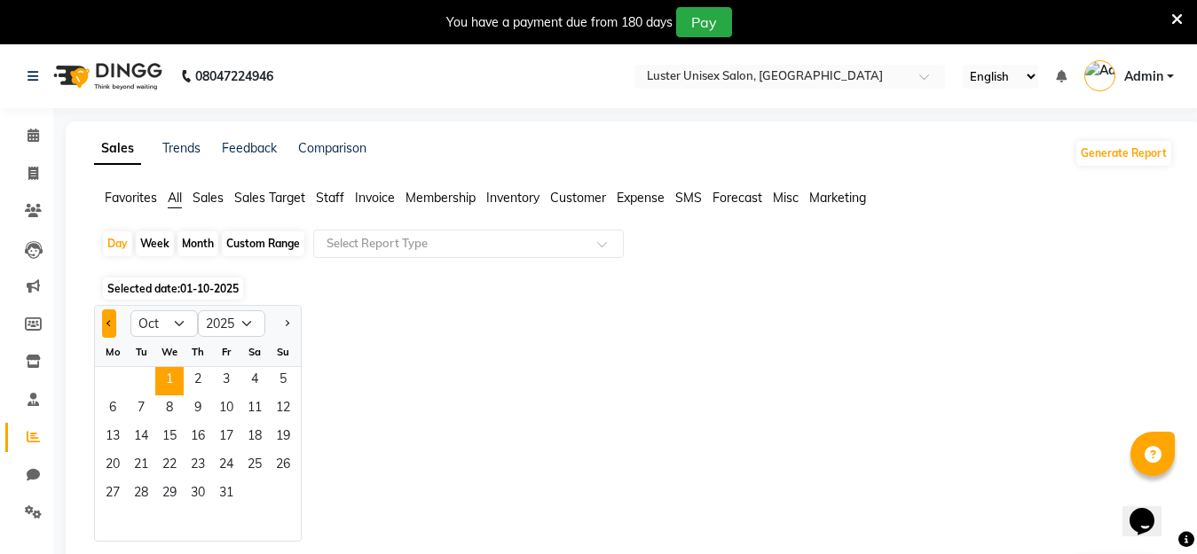
click at [108, 323] on span "Previous month" at bounding box center [109, 322] width 6 height 6
select select "9"
click at [113, 487] on span "29" at bounding box center [112, 495] width 28 height 28
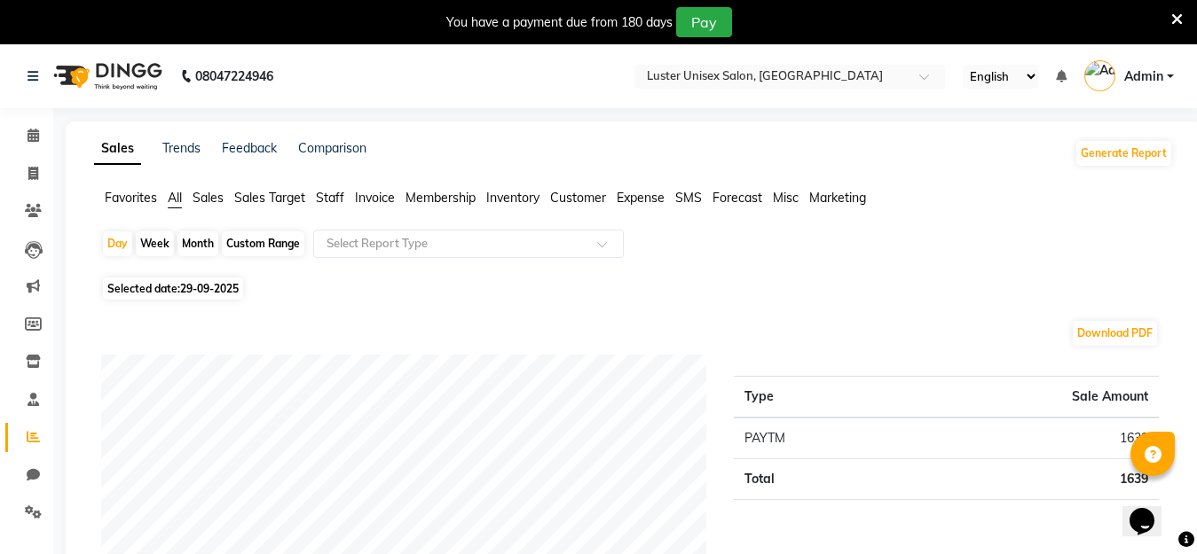
drag, startPoint x: 120, startPoint y: 242, endPoint x: 164, endPoint y: 243, distance: 44.4
click at [133, 244] on div "Day Week Month Custom Range Select Report Type" at bounding box center [633, 251] width 1065 height 43
click at [180, 288] on span "Selected date: [DATE]" at bounding box center [173, 289] width 140 height 22
select select "9"
select select "2025"
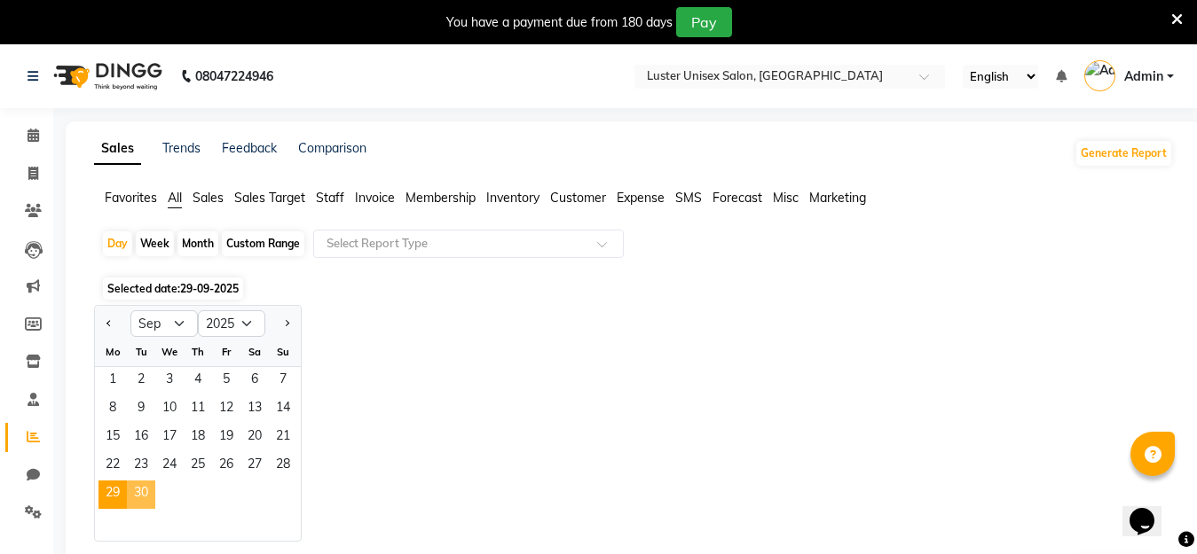
click at [135, 491] on span "30" at bounding box center [141, 495] width 28 height 28
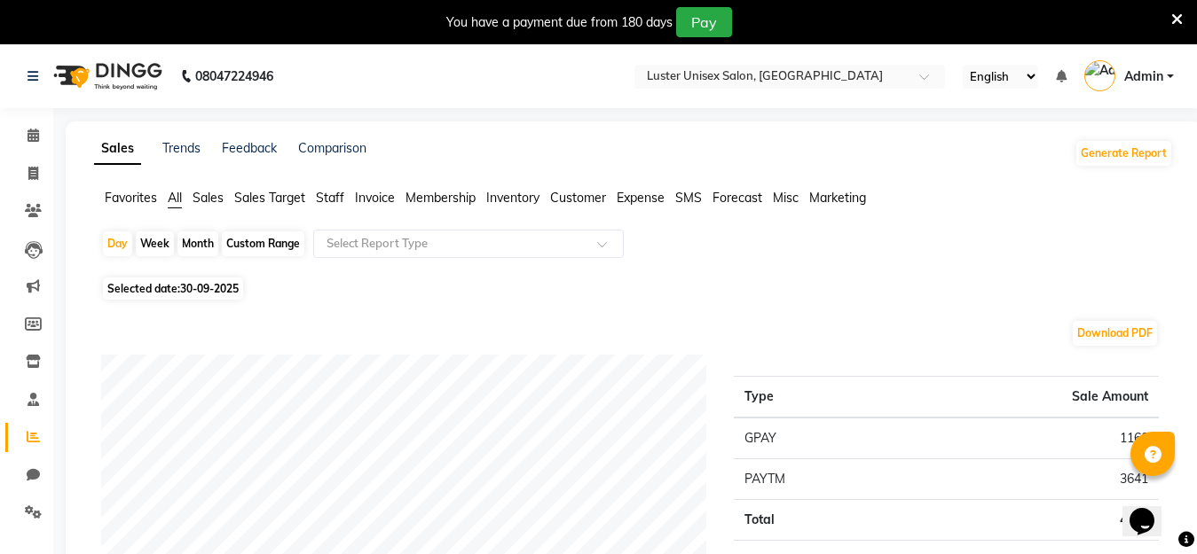
click at [185, 287] on span "30-09-2025" at bounding box center [209, 288] width 59 height 13
select select "9"
select select "2025"
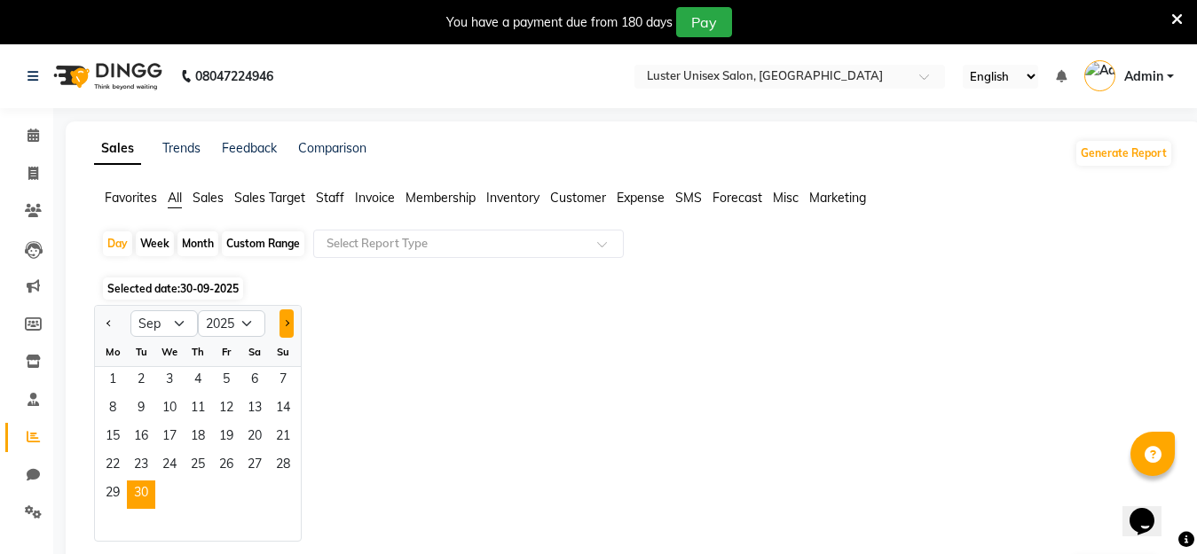
click at [282, 319] on button "Next month" at bounding box center [286, 324] width 14 height 28
select select "10"
drag, startPoint x: 167, startPoint y: 376, endPoint x: 207, endPoint y: 370, distance: 40.4
click at [168, 376] on span "1" at bounding box center [169, 381] width 28 height 28
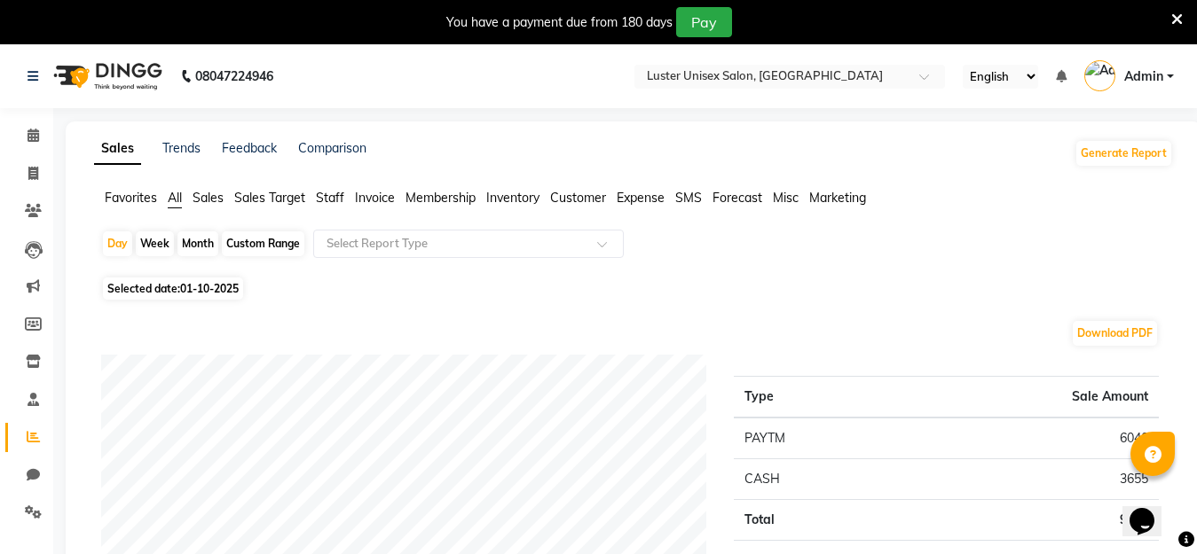
click at [177, 287] on span "Selected date: [DATE]" at bounding box center [173, 289] width 140 height 22
select select "10"
select select "2025"
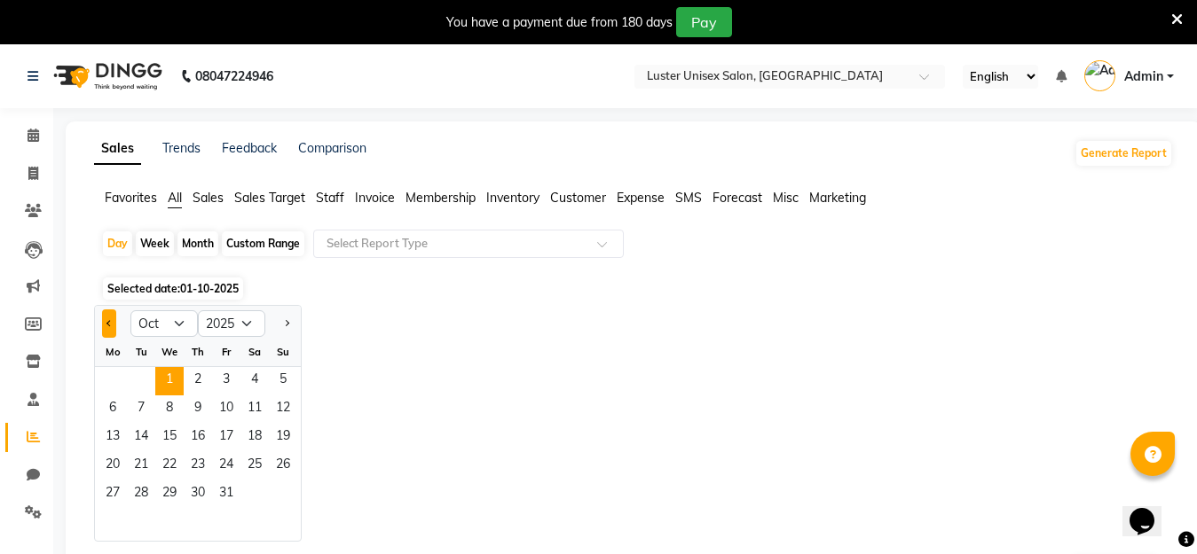
click at [107, 323] on button "Previous month" at bounding box center [109, 324] width 14 height 28
click at [289, 318] on button "Next month" at bounding box center [286, 324] width 14 height 28
select select "10"
click at [172, 380] on span "1" at bounding box center [169, 381] width 28 height 28
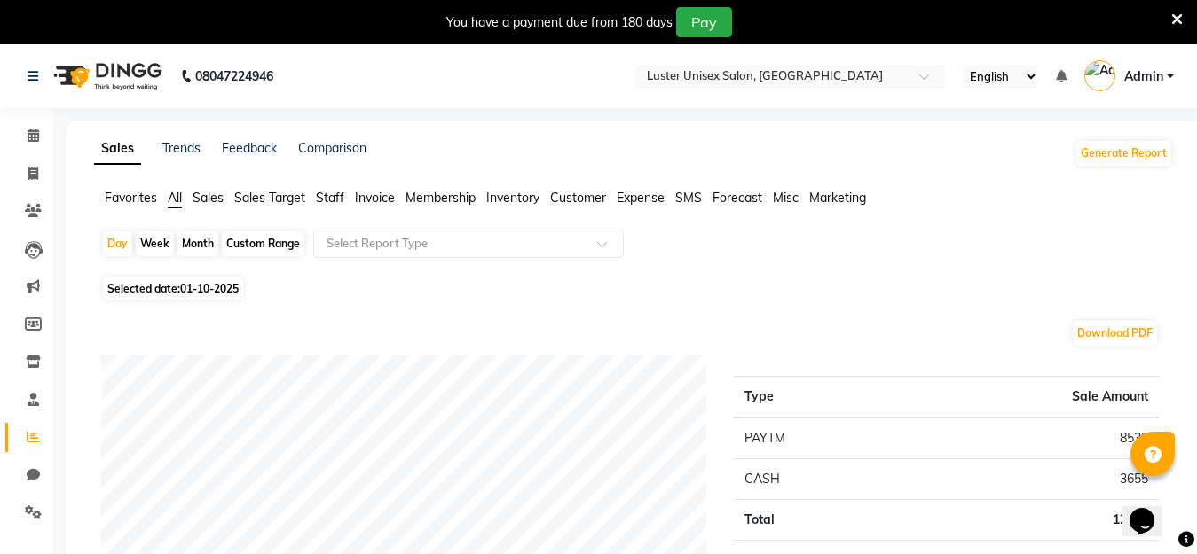
scroll to position [355, 0]
